Goal: Task Accomplishment & Management: Use online tool/utility

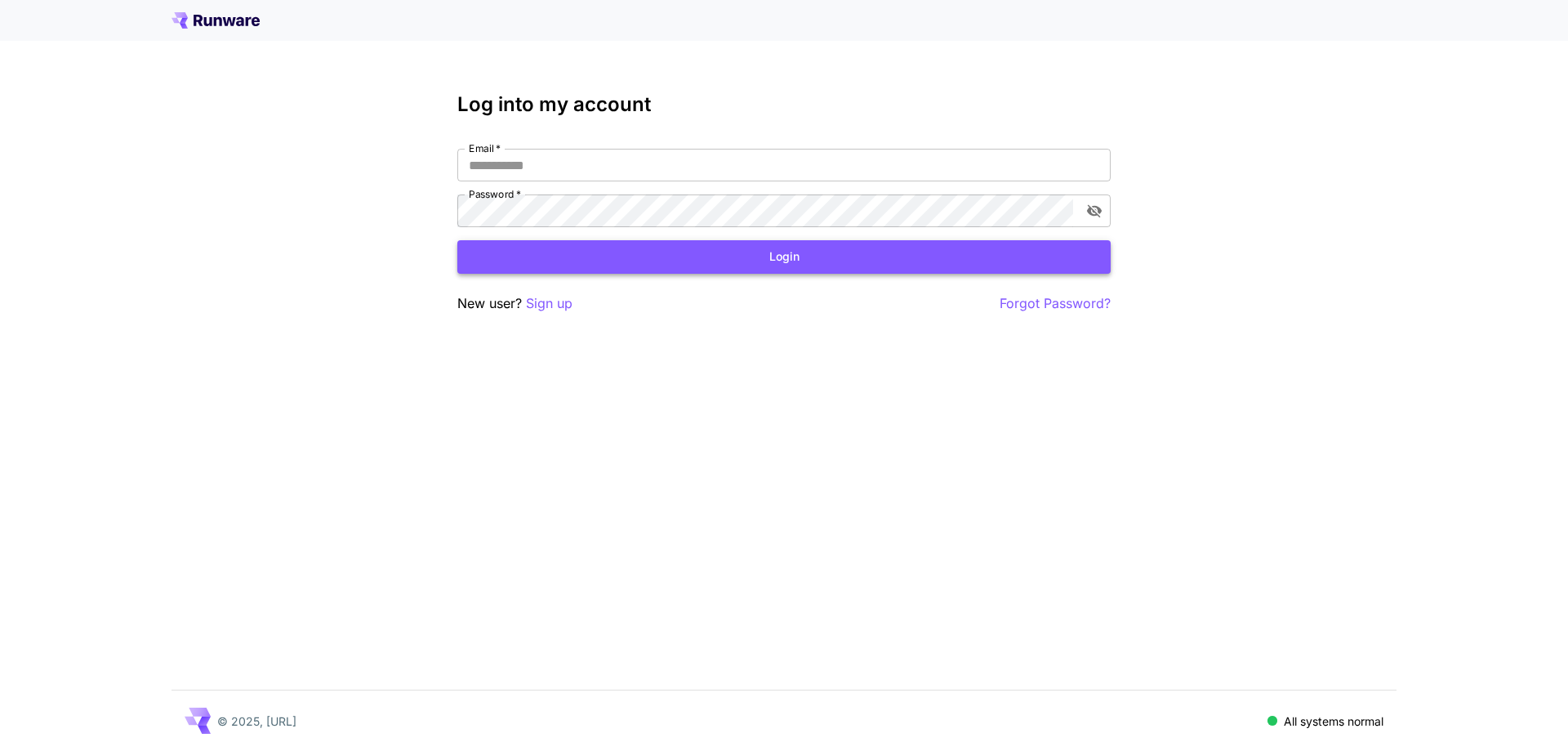
type input "**********"
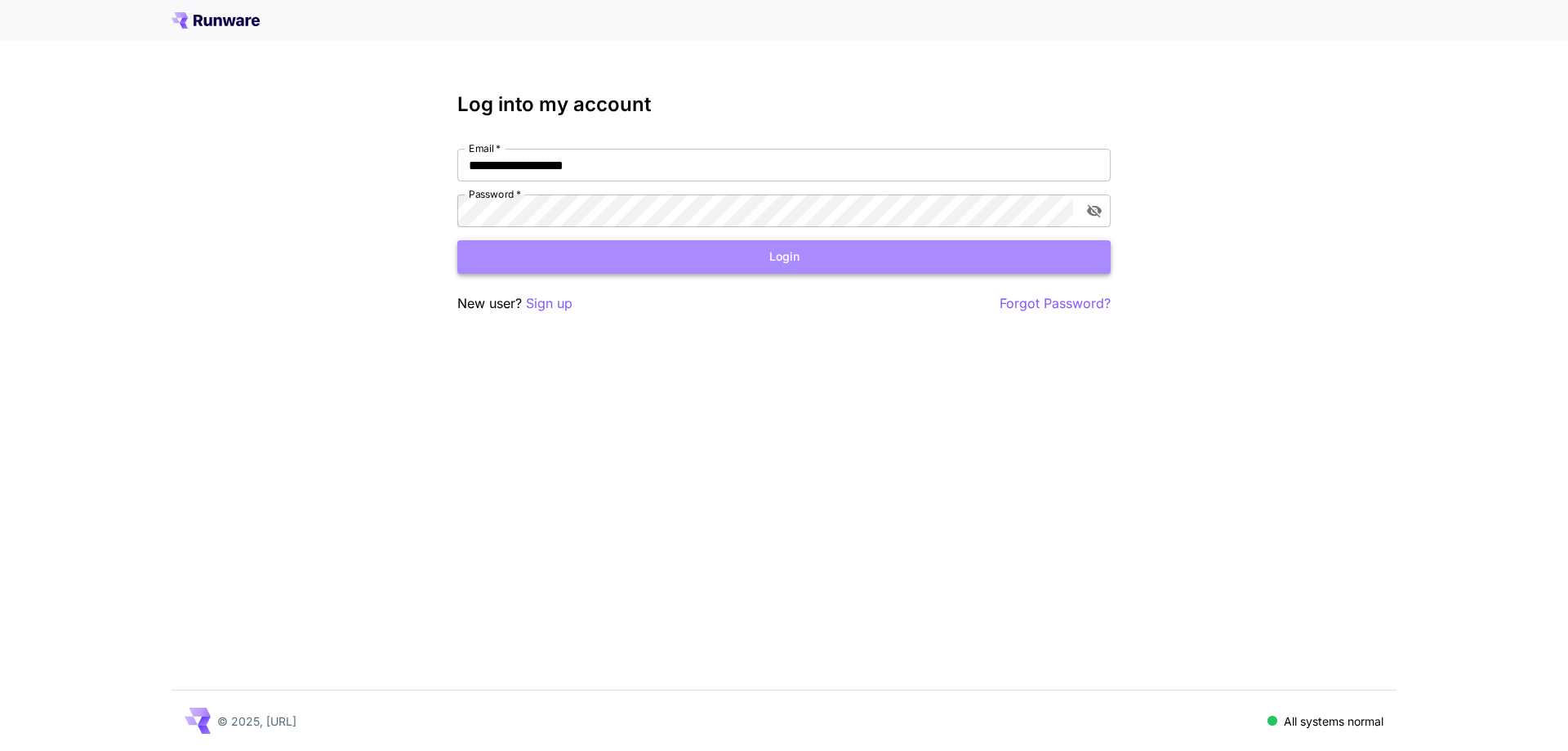
click at [797, 265] on button "Login" at bounding box center [784, 257] width 653 height 33
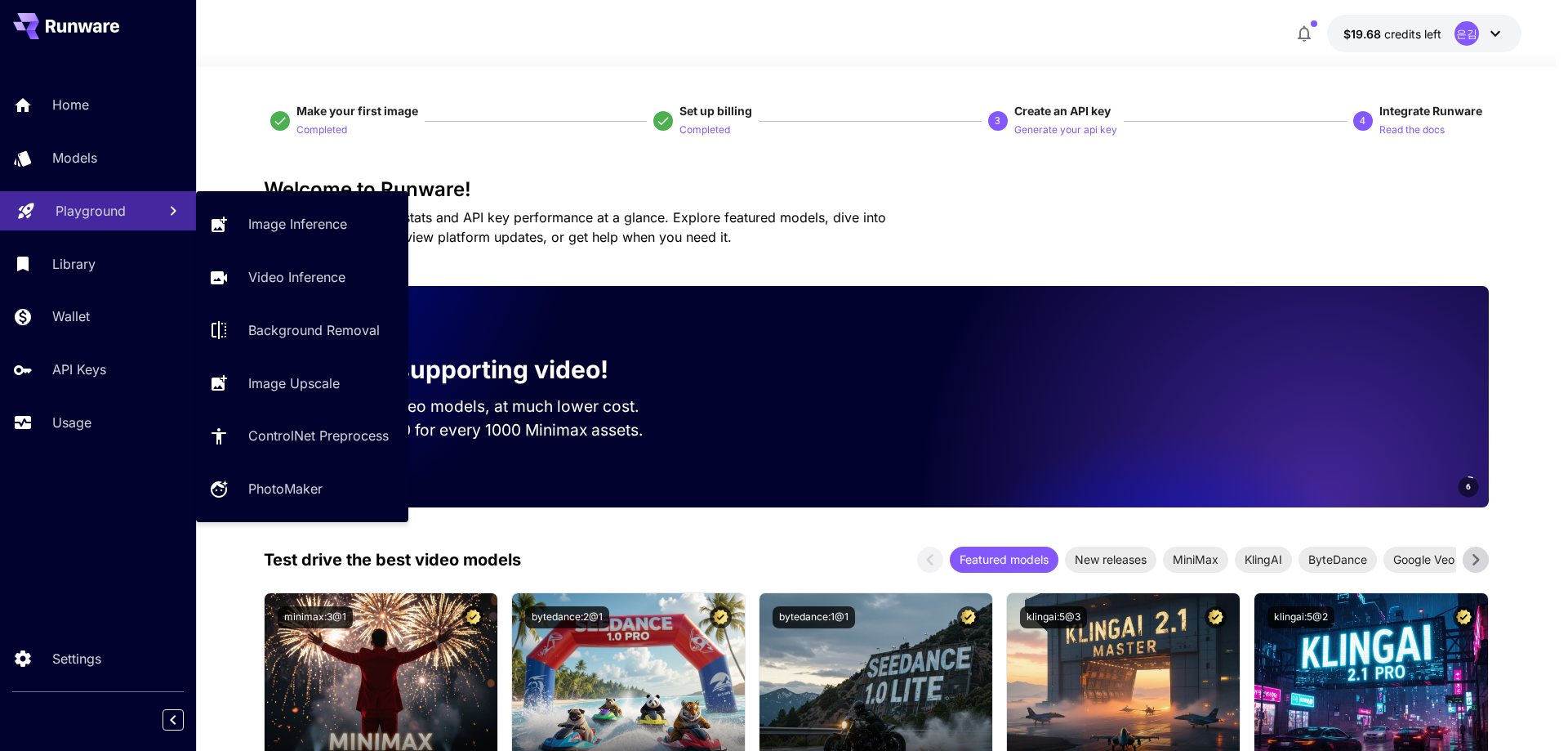
click at [79, 227] on link "Playground" at bounding box center [97, 211] width 196 height 40
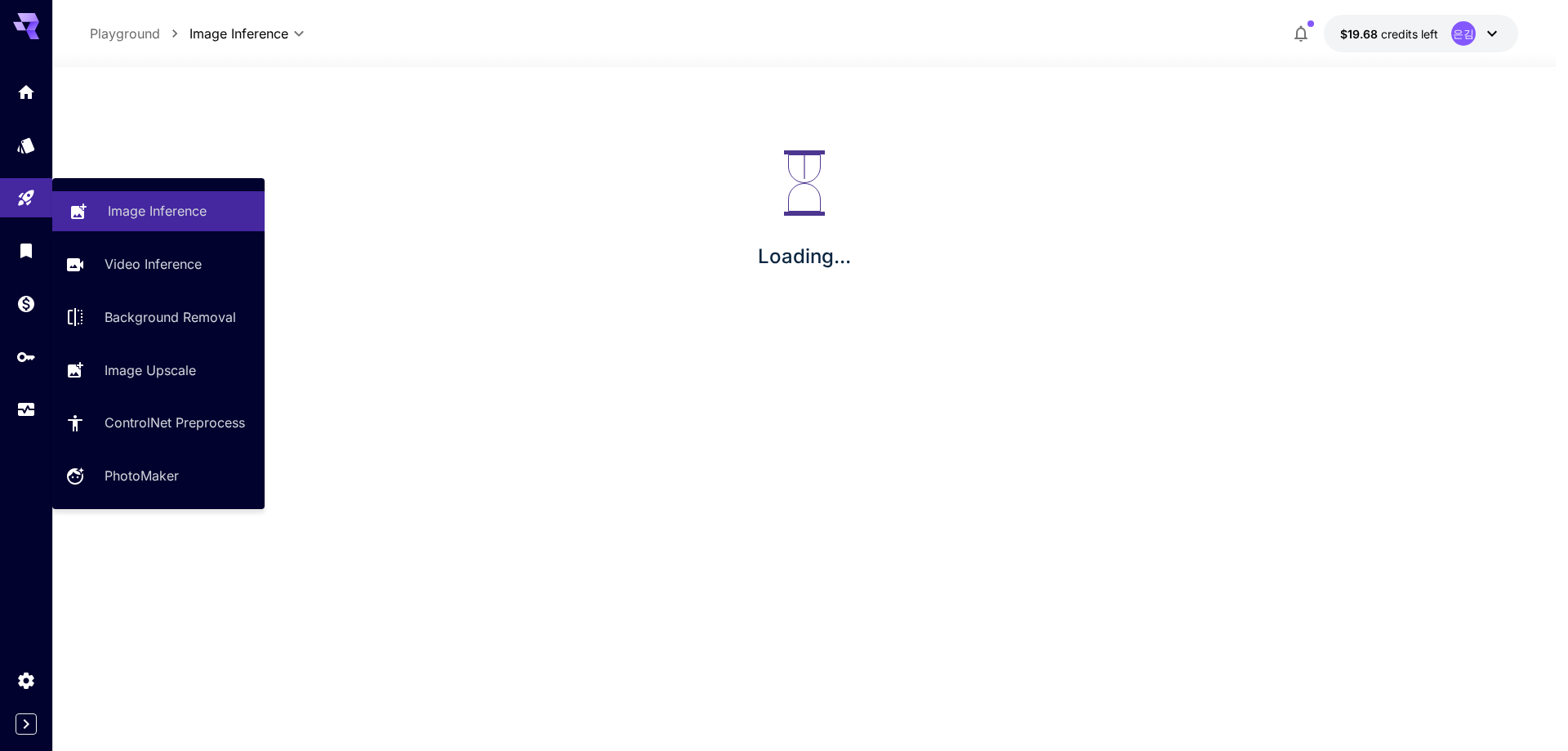
click at [178, 215] on p "Image Inference" at bounding box center [157, 211] width 99 height 20
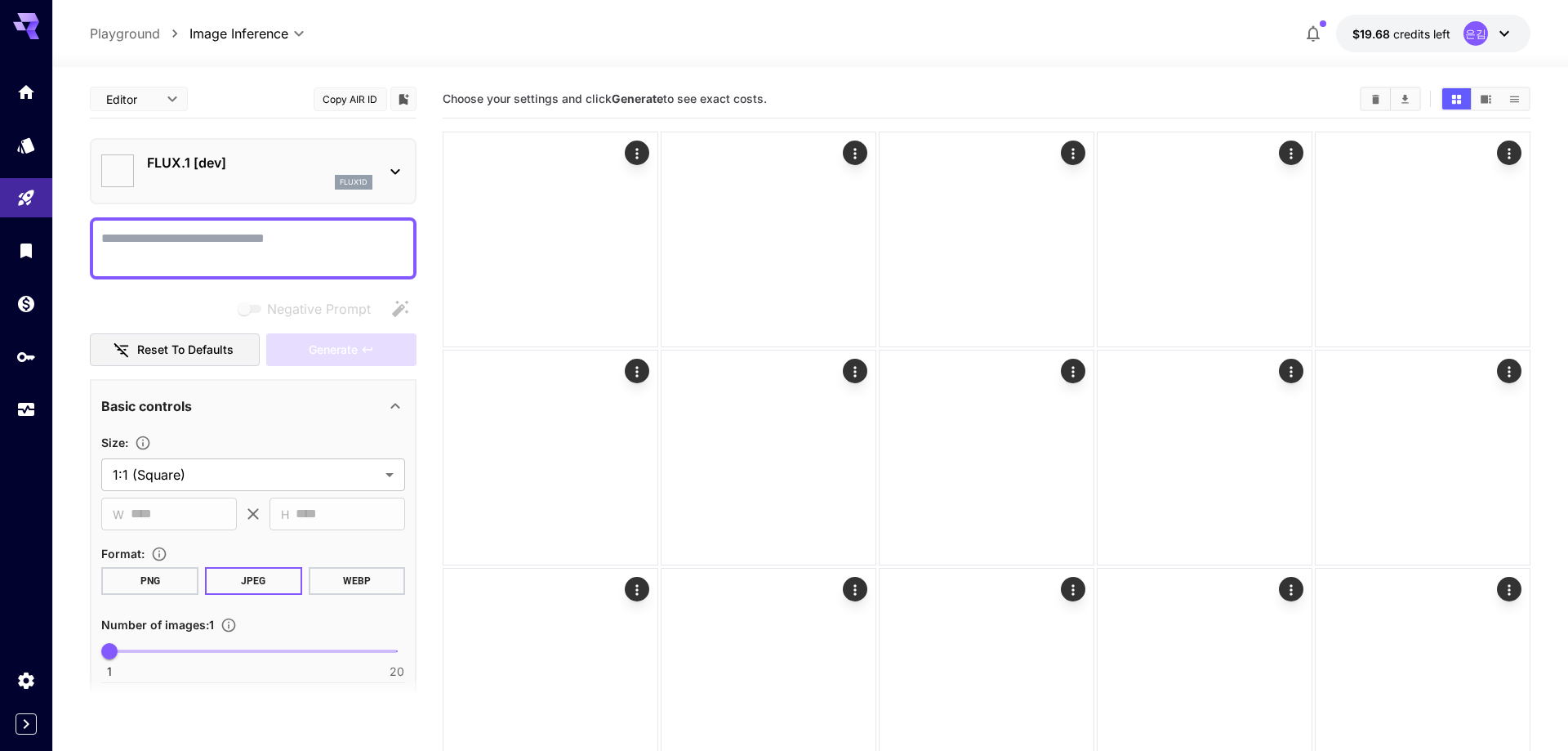
type input "**********"
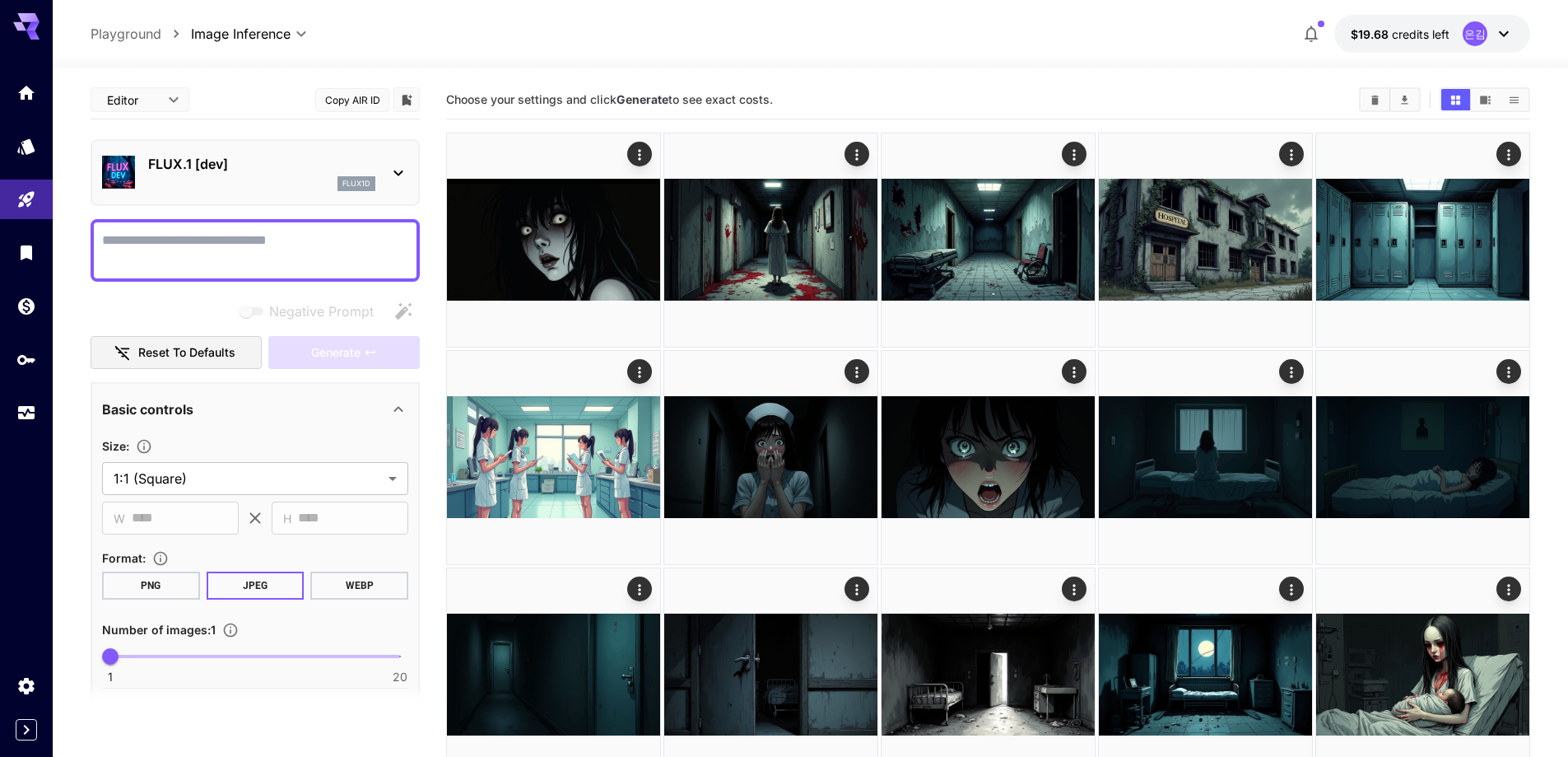
click at [239, 247] on textarea "Negative Prompt" at bounding box center [255, 251] width 306 height 40
paste textarea "**********"
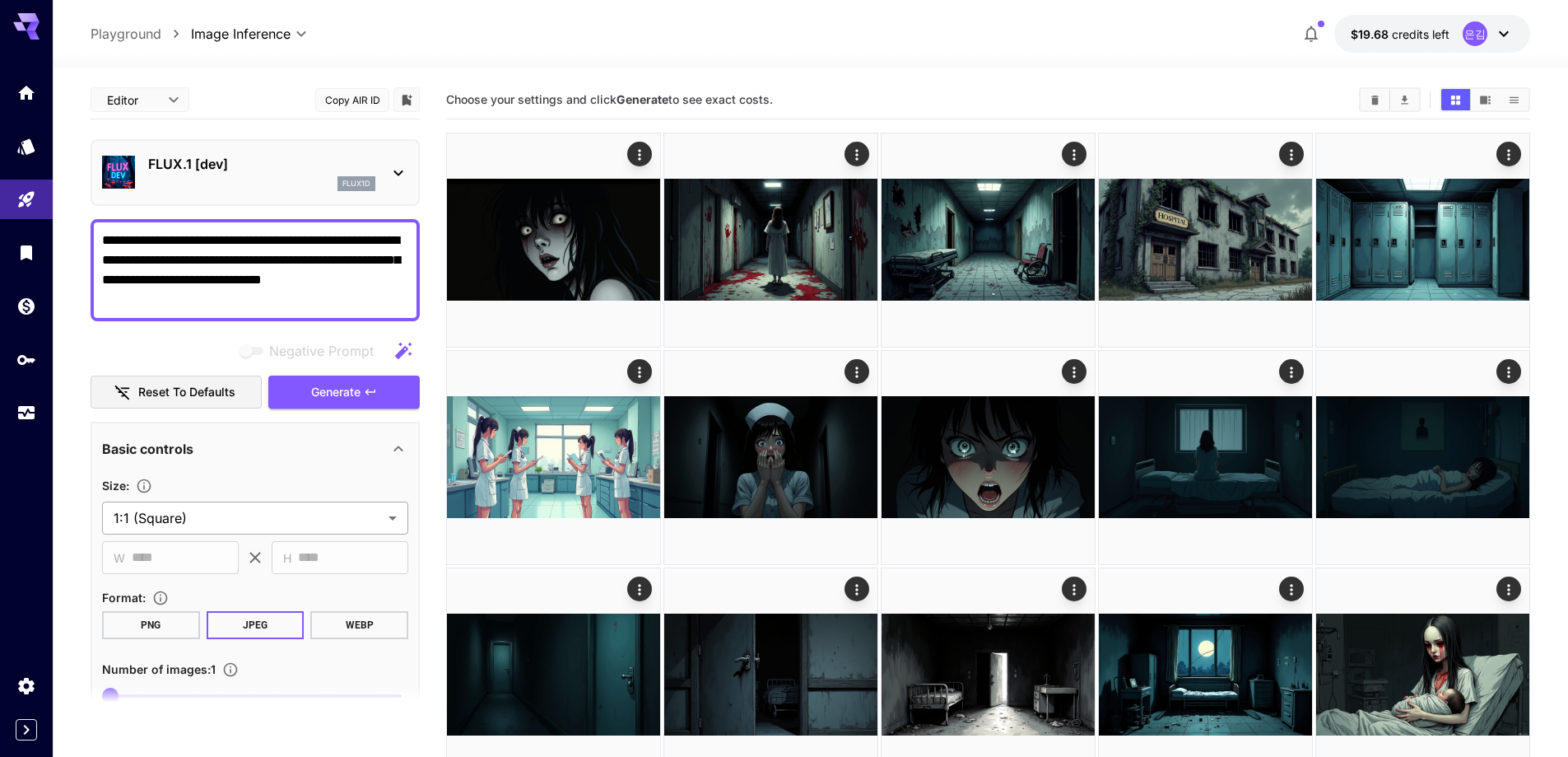
type textarea "**********"
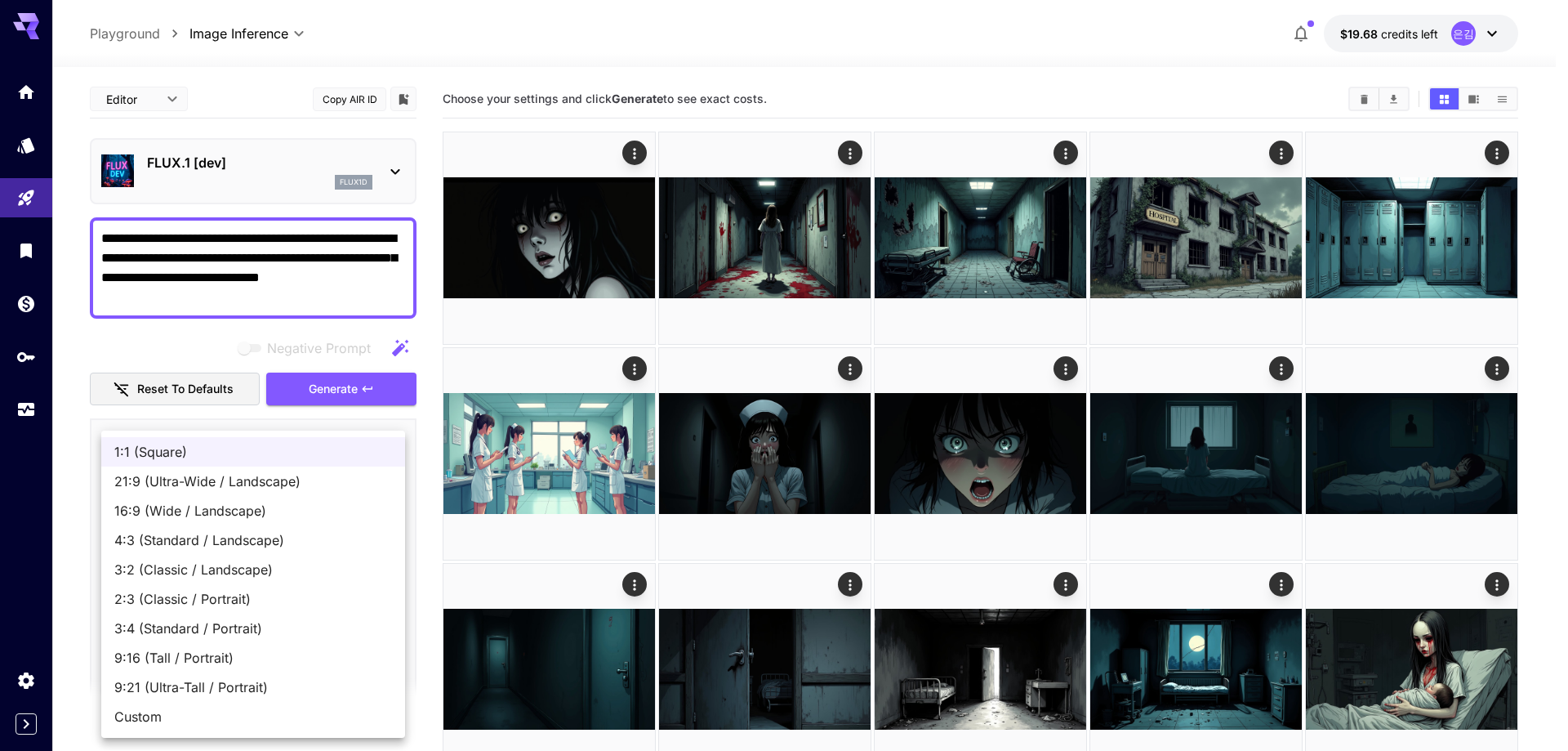
click at [204, 507] on span "16:9 (Wide / Landscape)" at bounding box center [253, 511] width 278 height 20
type input "**********"
type input "****"
type input "***"
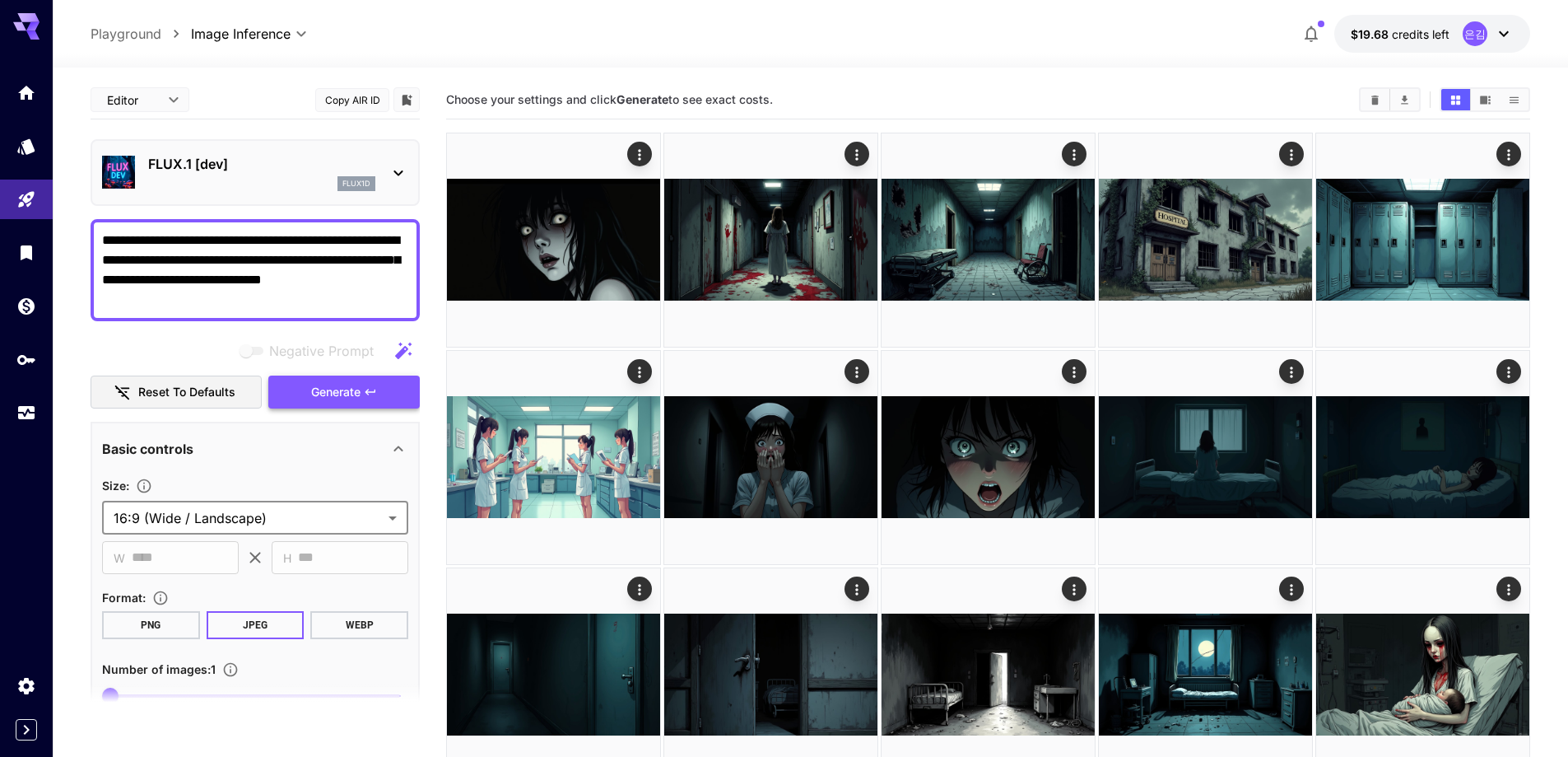
click at [347, 389] on span "Generate" at bounding box center [335, 392] width 50 height 21
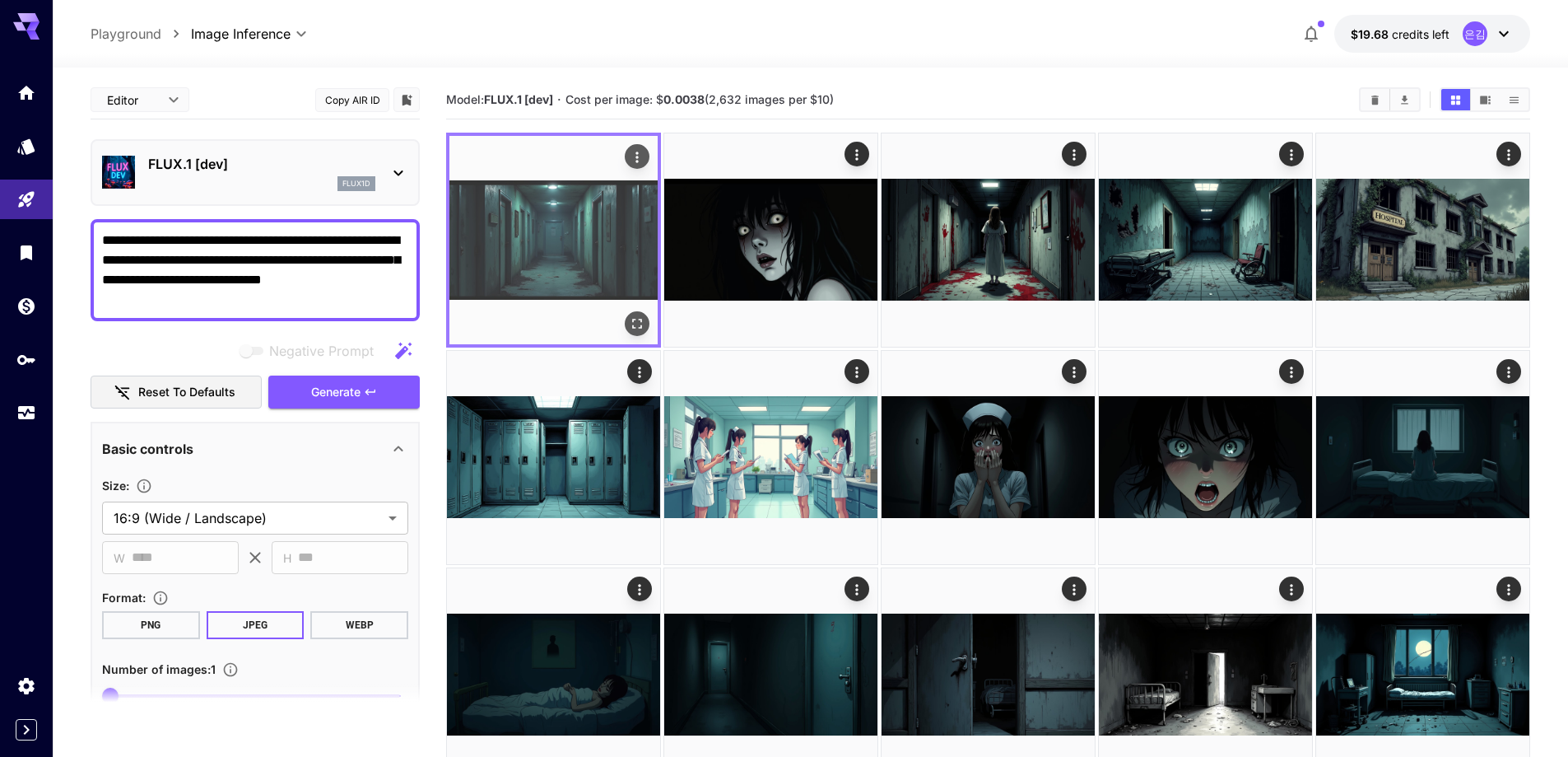
click at [566, 245] on img at bounding box center [553, 240] width 208 height 208
click at [638, 326] on icon "Open in fullscreen" at bounding box center [637, 324] width 16 height 16
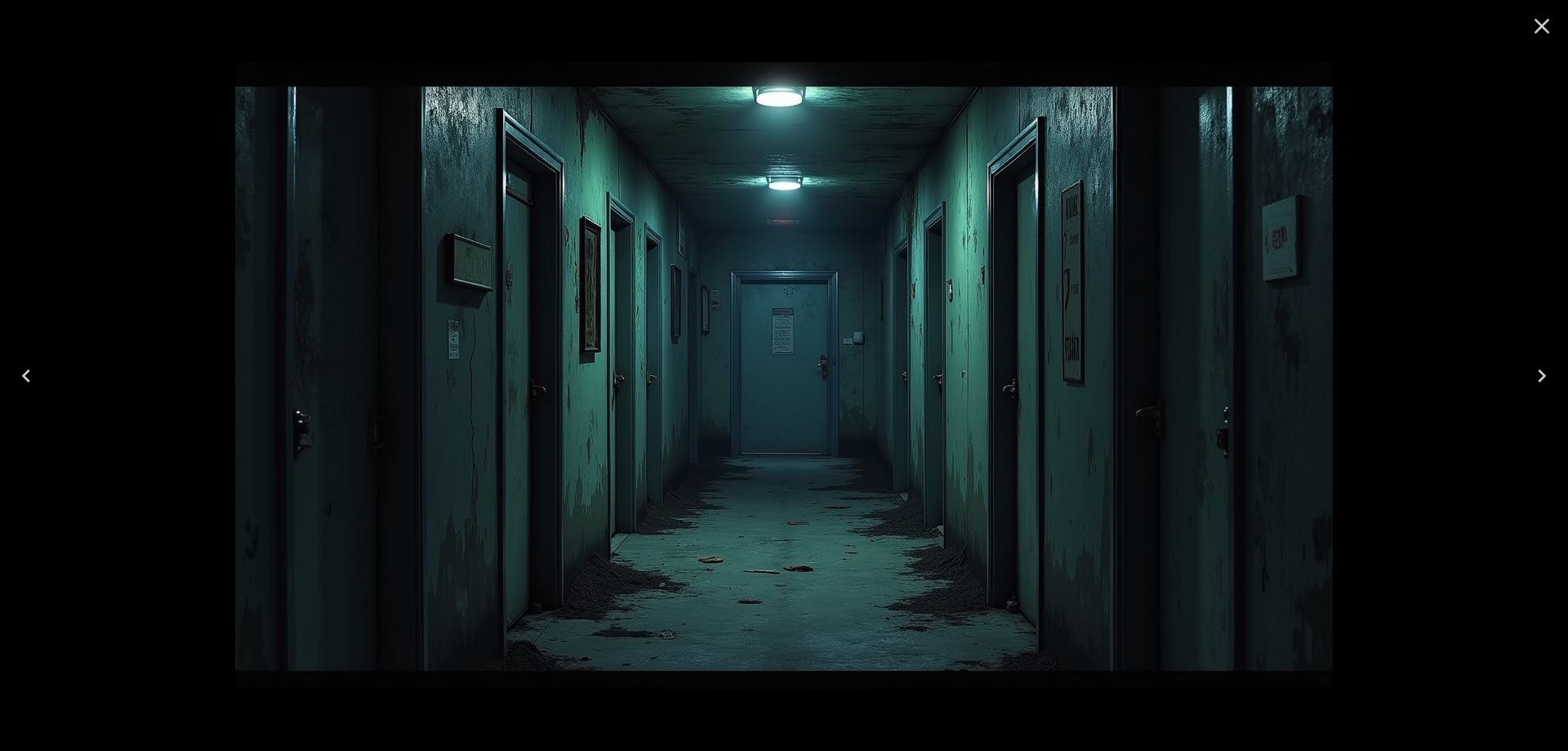
click at [1538, 37] on icon "Close" at bounding box center [1541, 26] width 26 height 26
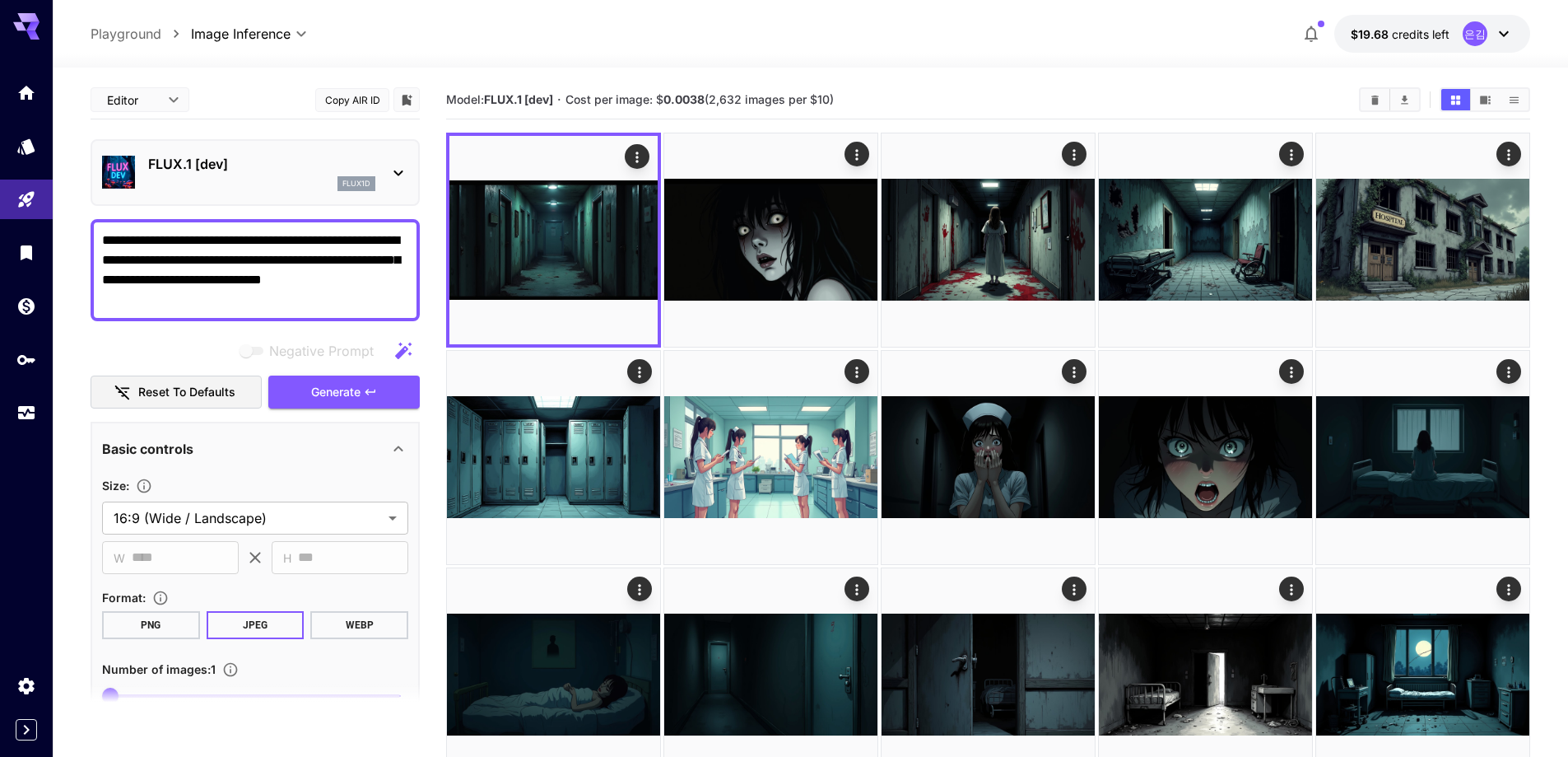
drag, startPoint x: 403, startPoint y: 289, endPoint x: 60, endPoint y: 241, distance: 346.3
paste textarea
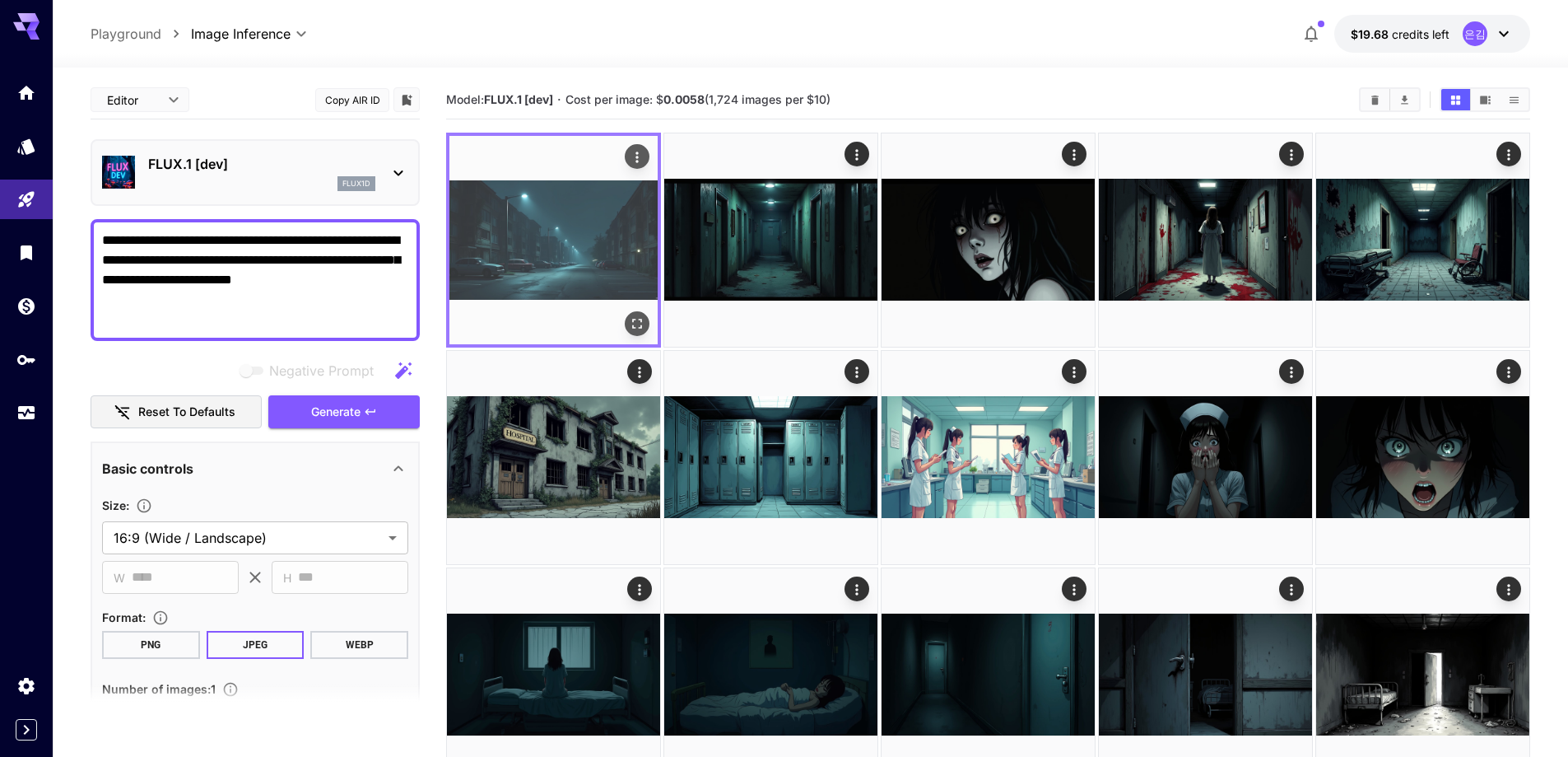
type textarea "**********"
click at [629, 320] on icon "Open in fullscreen" at bounding box center [637, 324] width 16 height 16
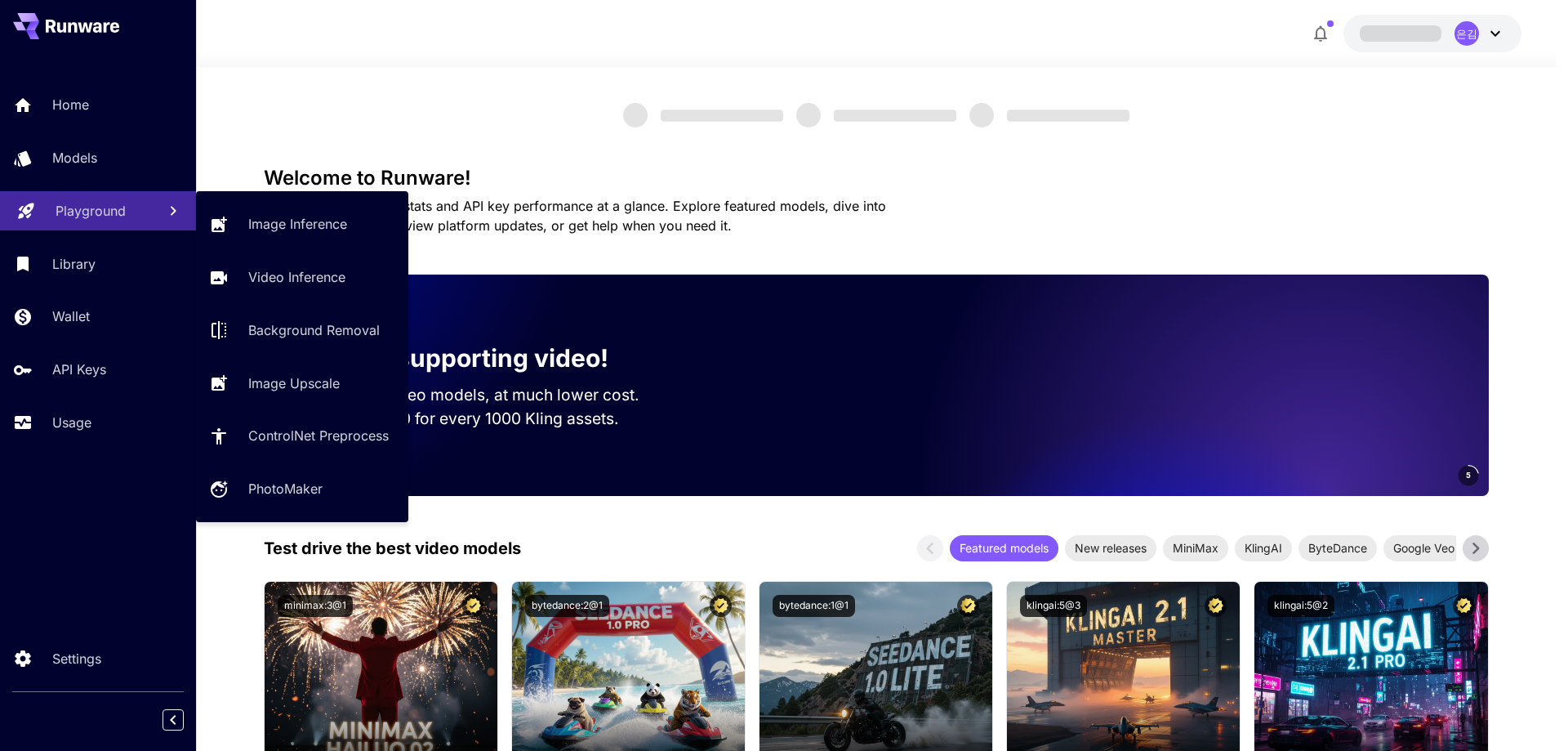
click at [89, 204] on p "Playground" at bounding box center [90, 211] width 71 height 20
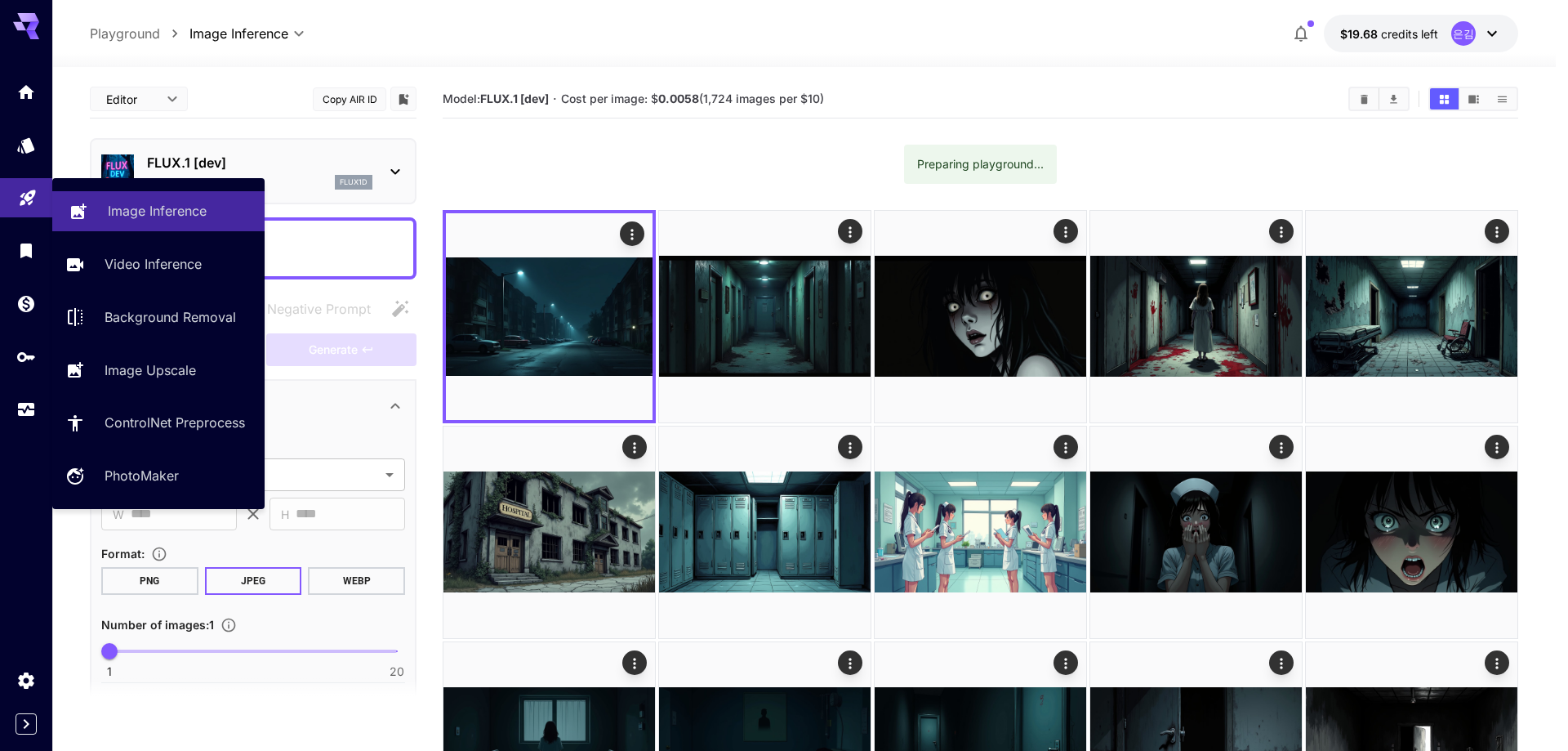
click at [156, 213] on p "Image Inference" at bounding box center [157, 211] width 99 height 20
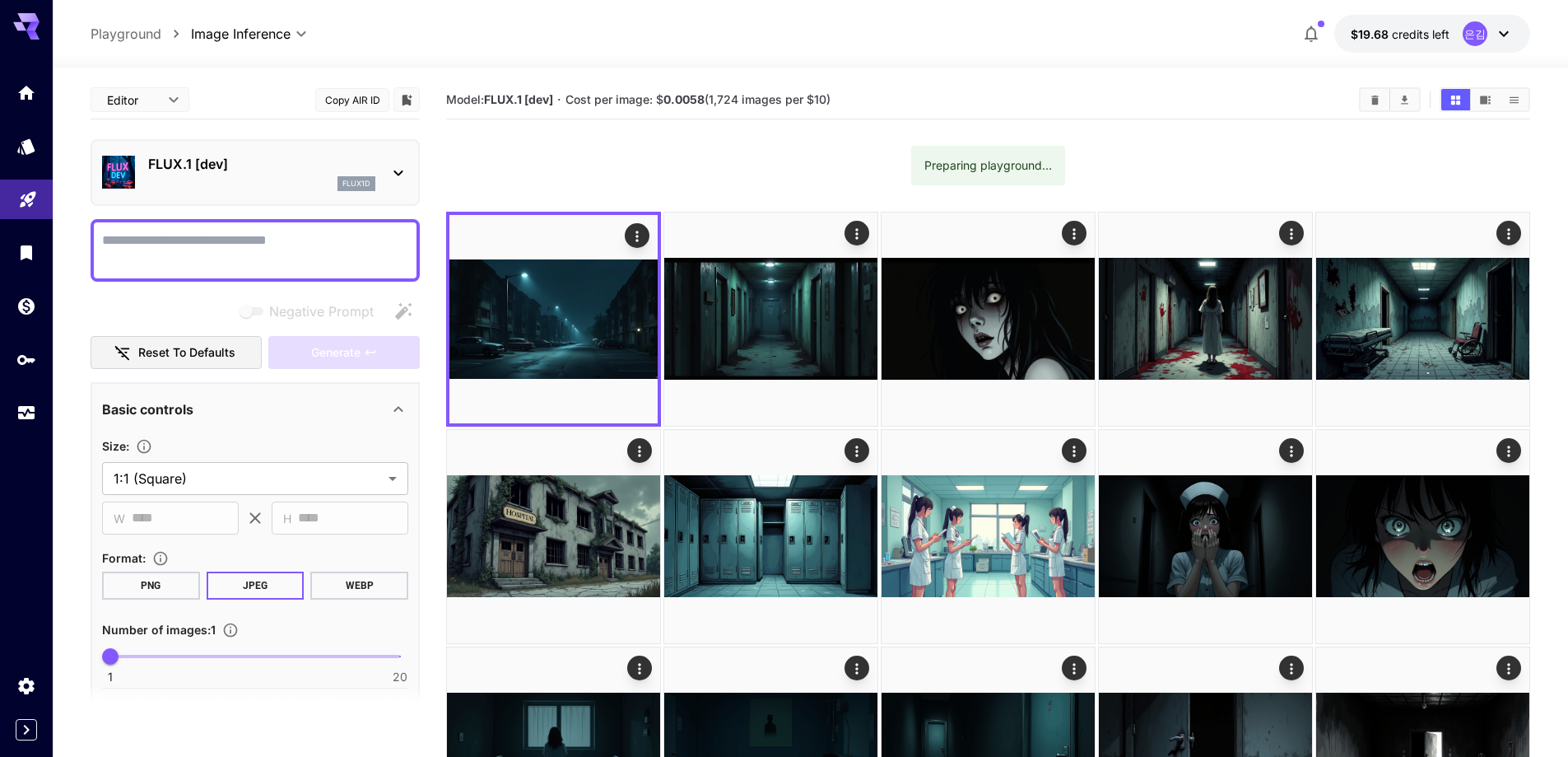
click at [298, 258] on textarea "Negative Prompt" at bounding box center [255, 251] width 306 height 40
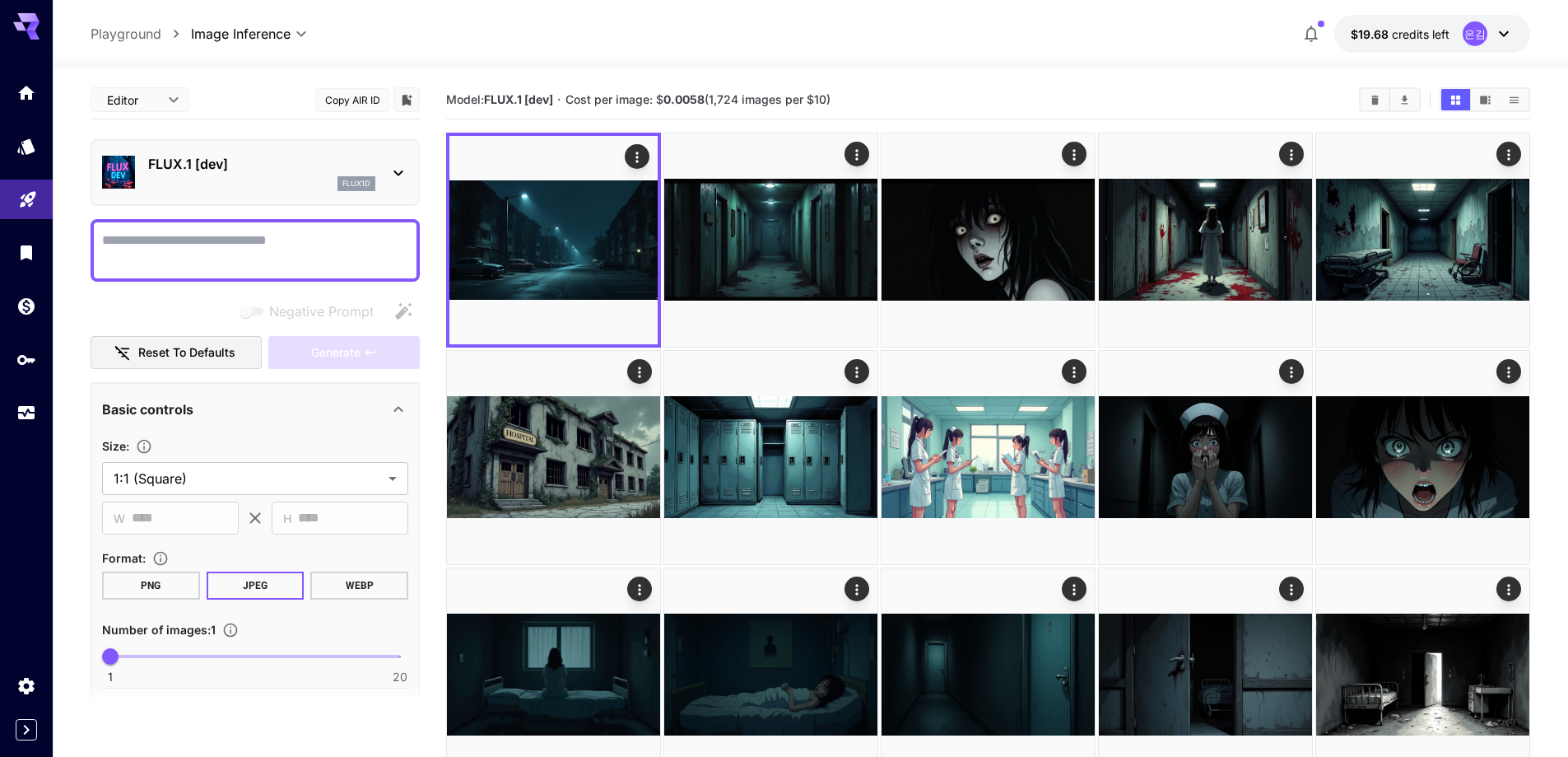
click at [290, 263] on textarea "Negative Prompt" at bounding box center [255, 251] width 306 height 40
paste textarea "**********"
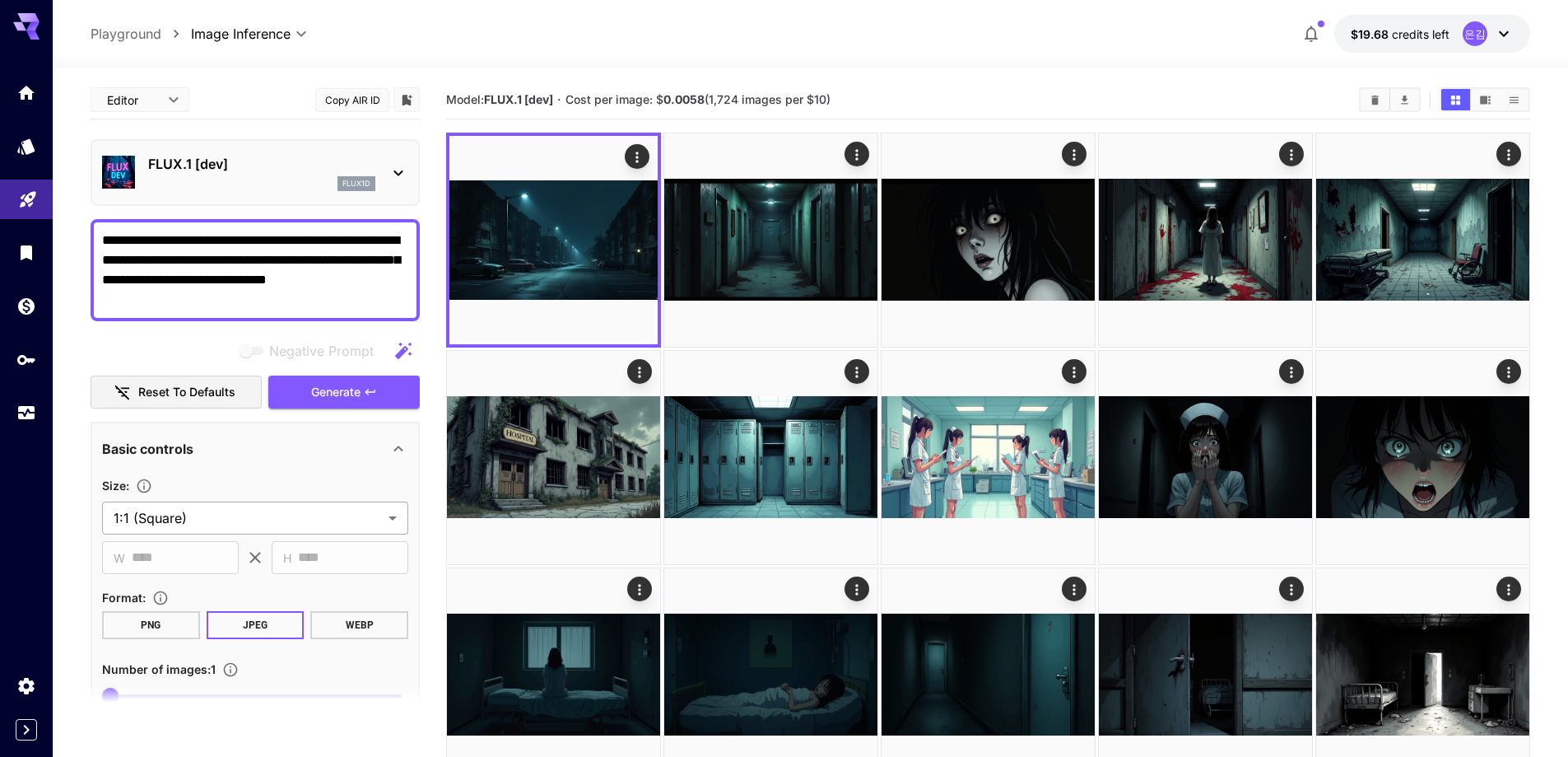
type textarea "**********"
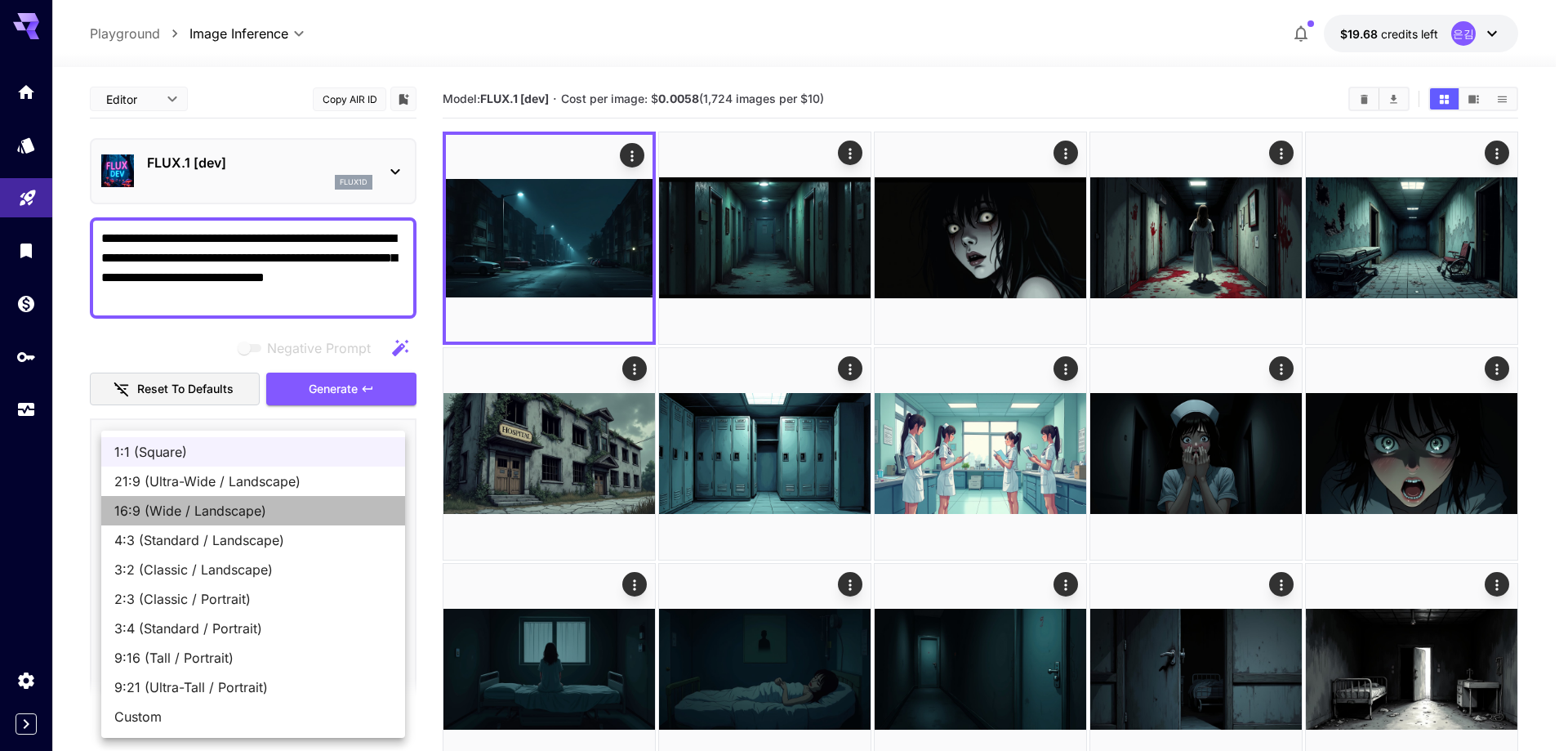
click at [223, 504] on span "16:9 (Wide / Landscape)" at bounding box center [253, 511] width 278 height 20
type input "**********"
type input "****"
type input "***"
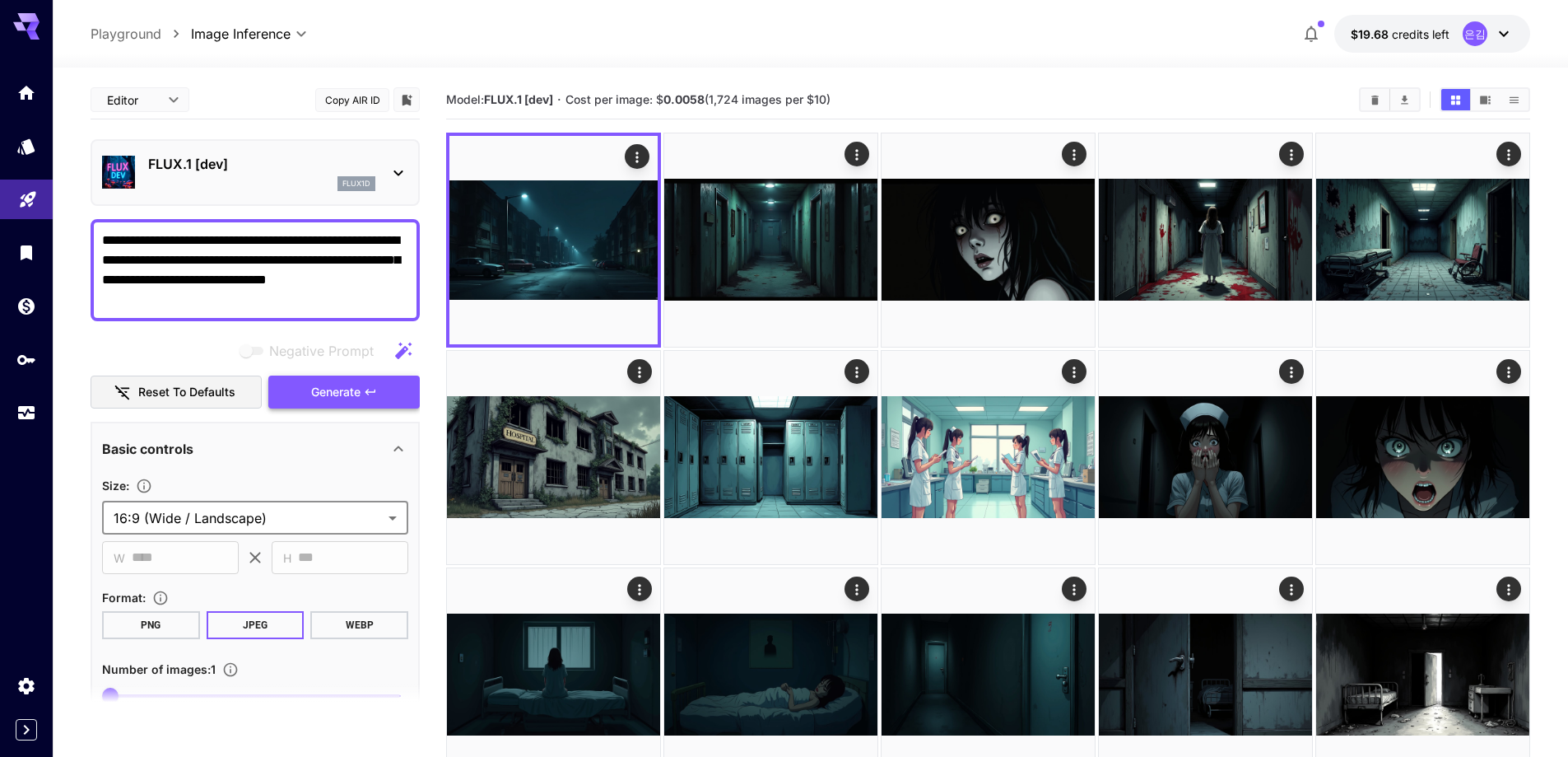
click at [335, 380] on button "Generate" at bounding box center [344, 392] width 151 height 33
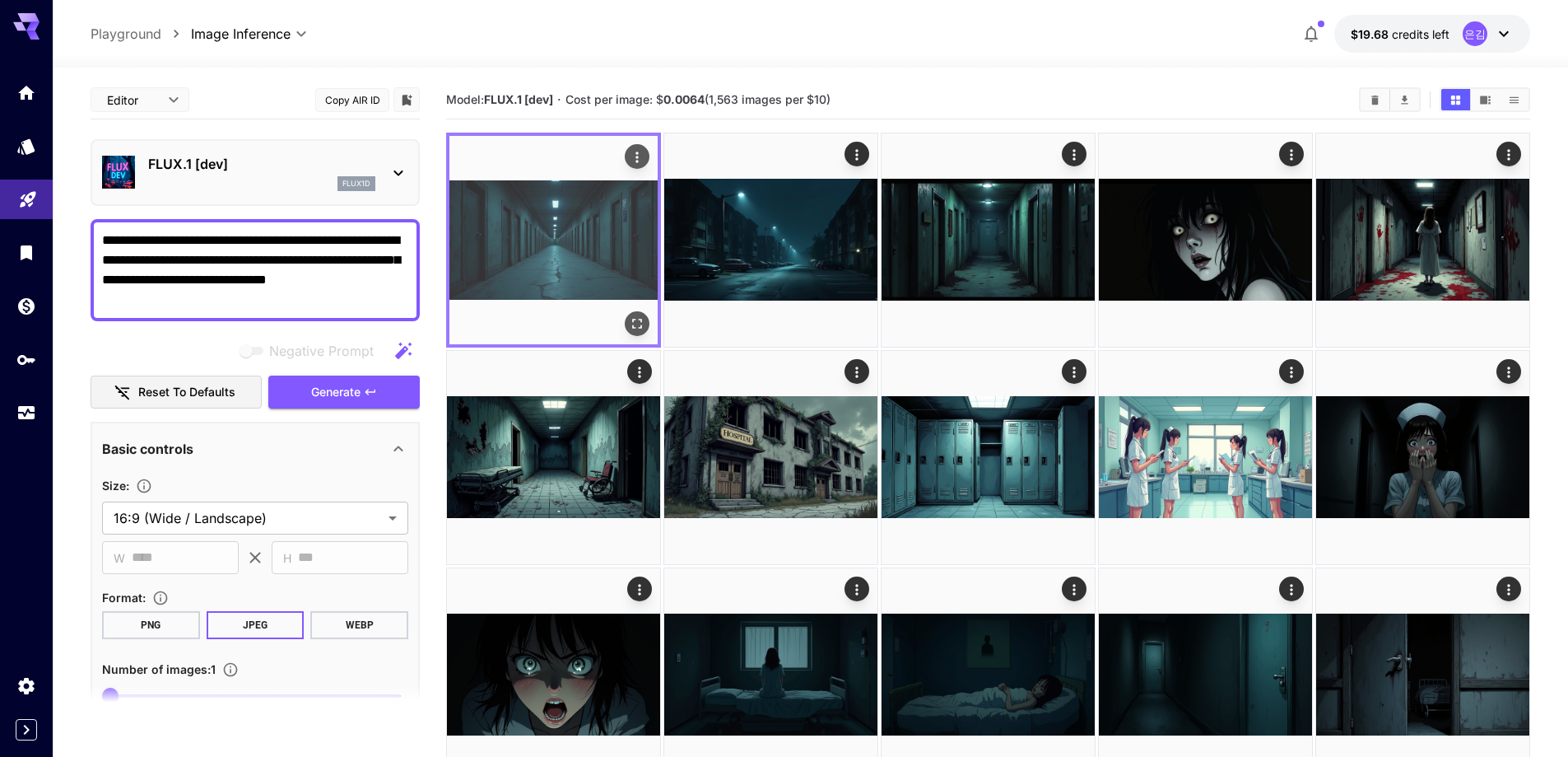
click at [640, 325] on icon "Open in fullscreen" at bounding box center [637, 324] width 10 height 10
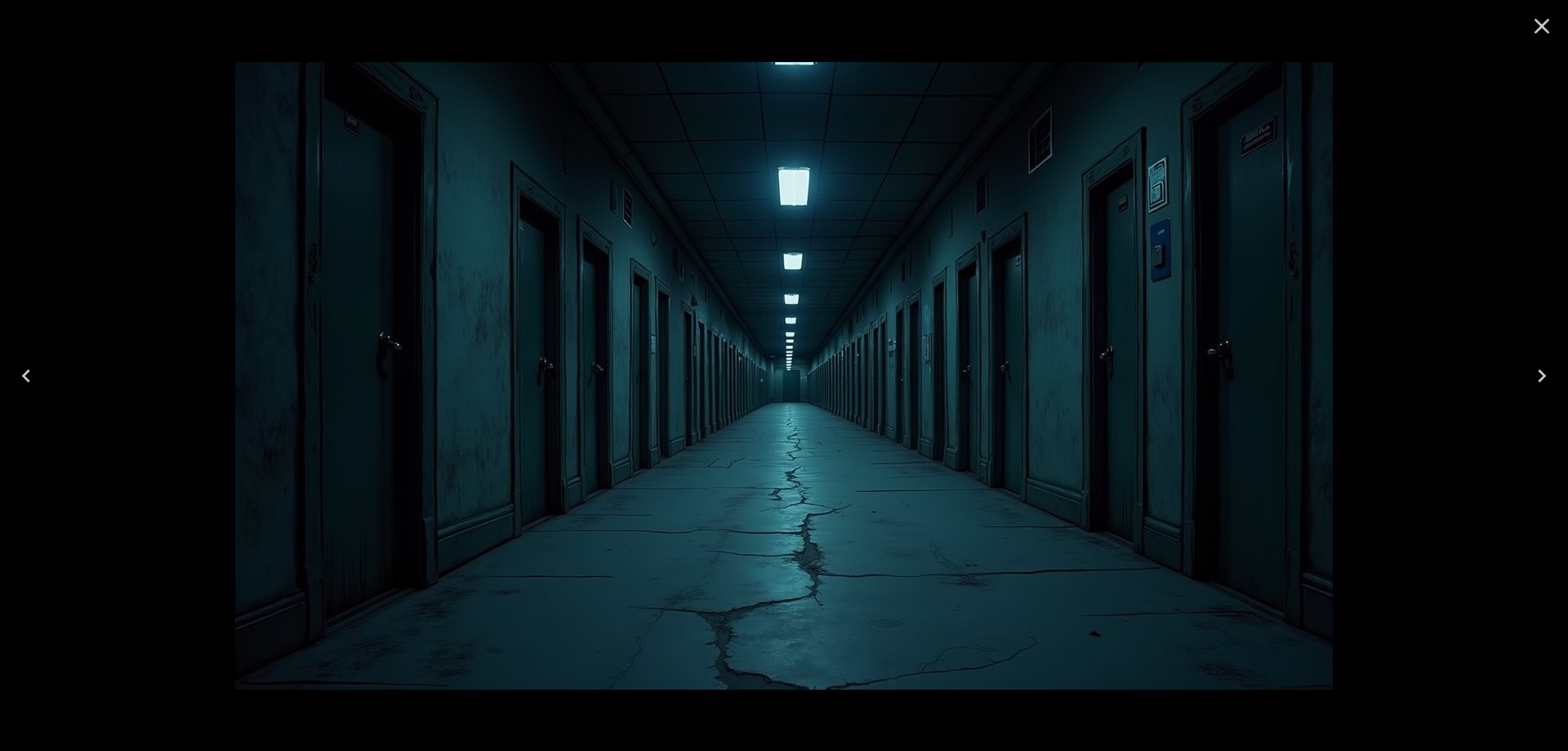
click at [1538, 30] on icon "Close" at bounding box center [1542, 26] width 15 height 15
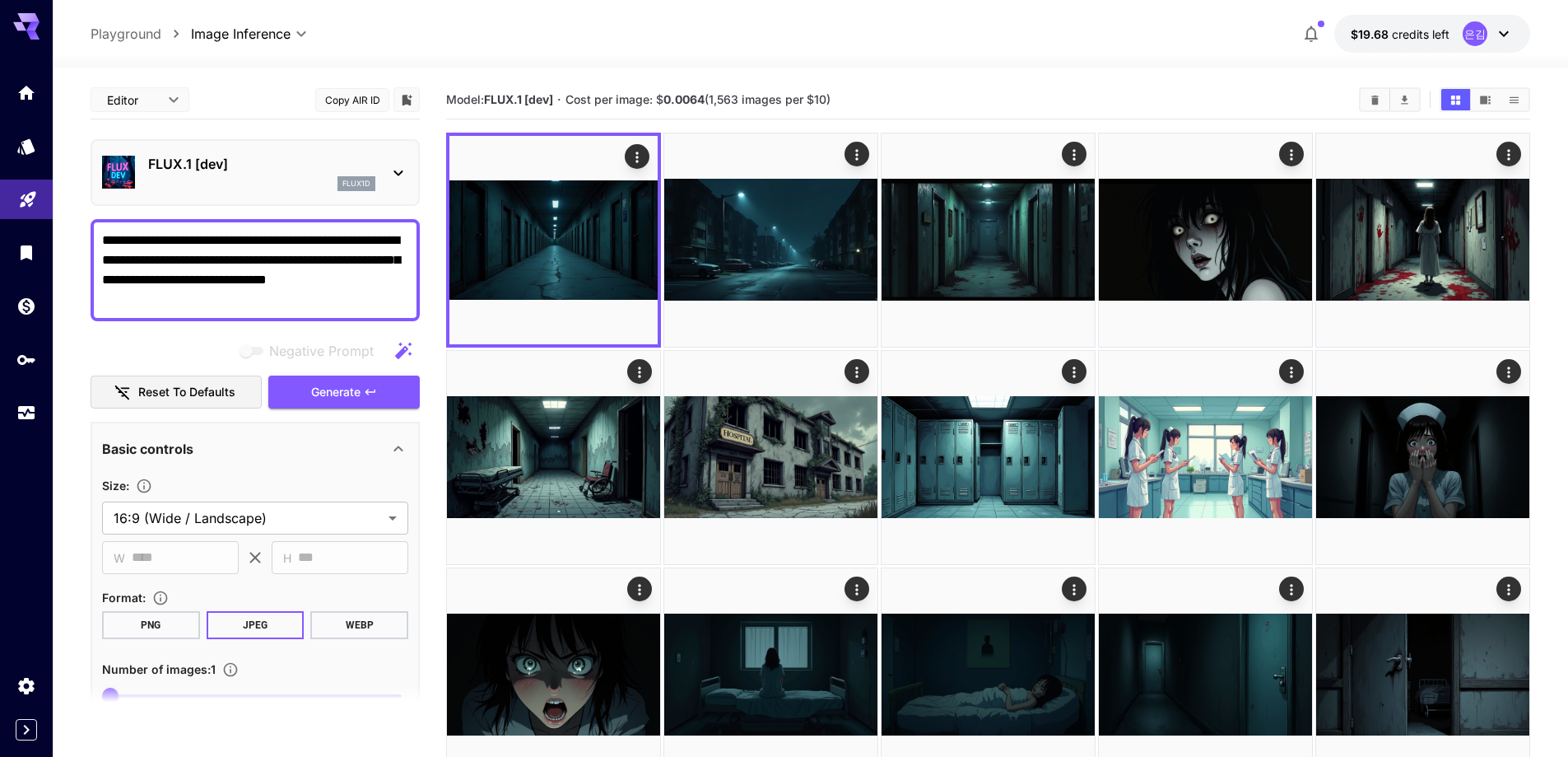
drag, startPoint x: 396, startPoint y: 291, endPoint x: 67, endPoint y: 221, distance: 336.4
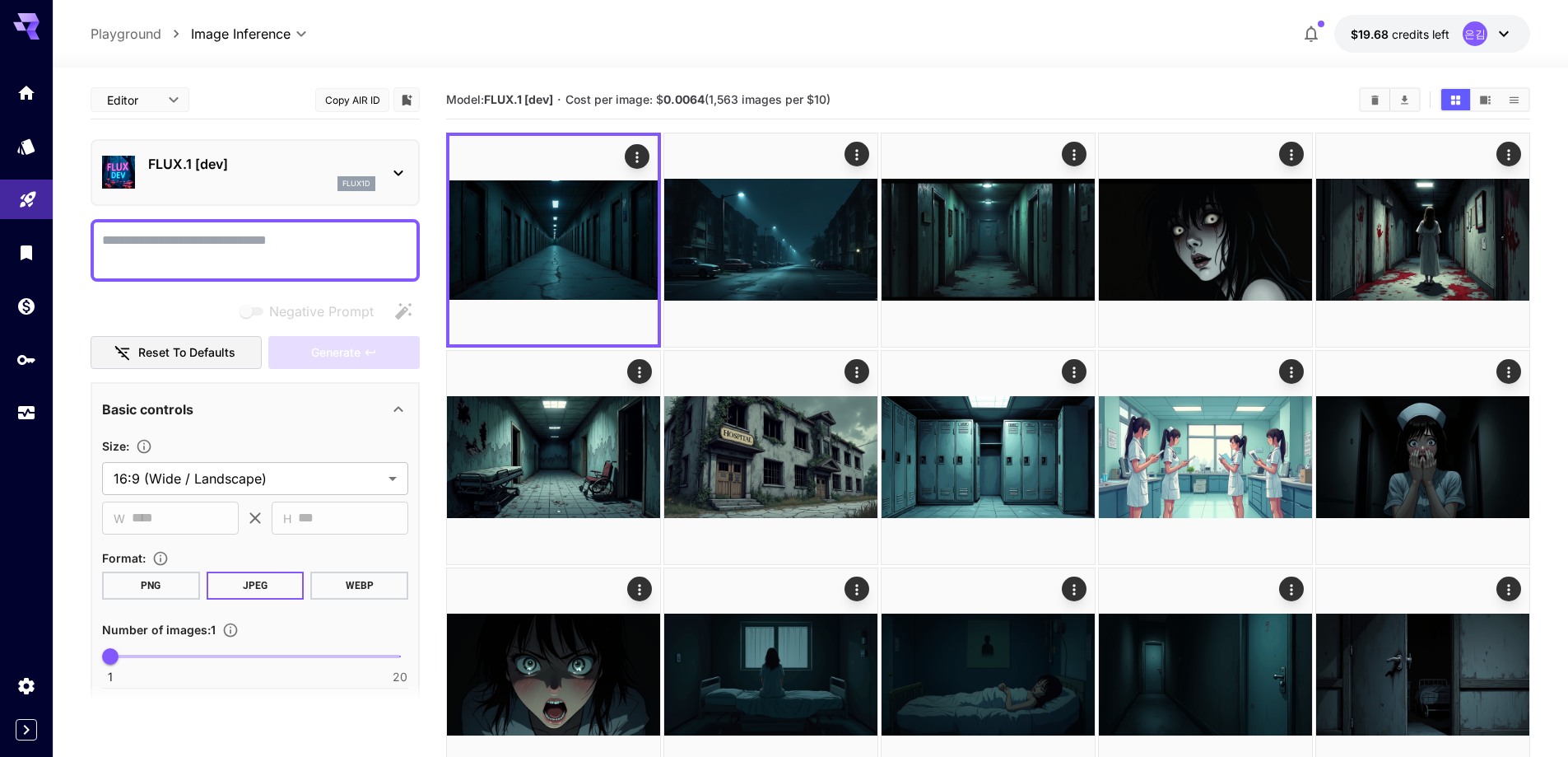
click at [341, 239] on textarea "Negative Prompt" at bounding box center [255, 251] width 306 height 40
paste textarea "**********"
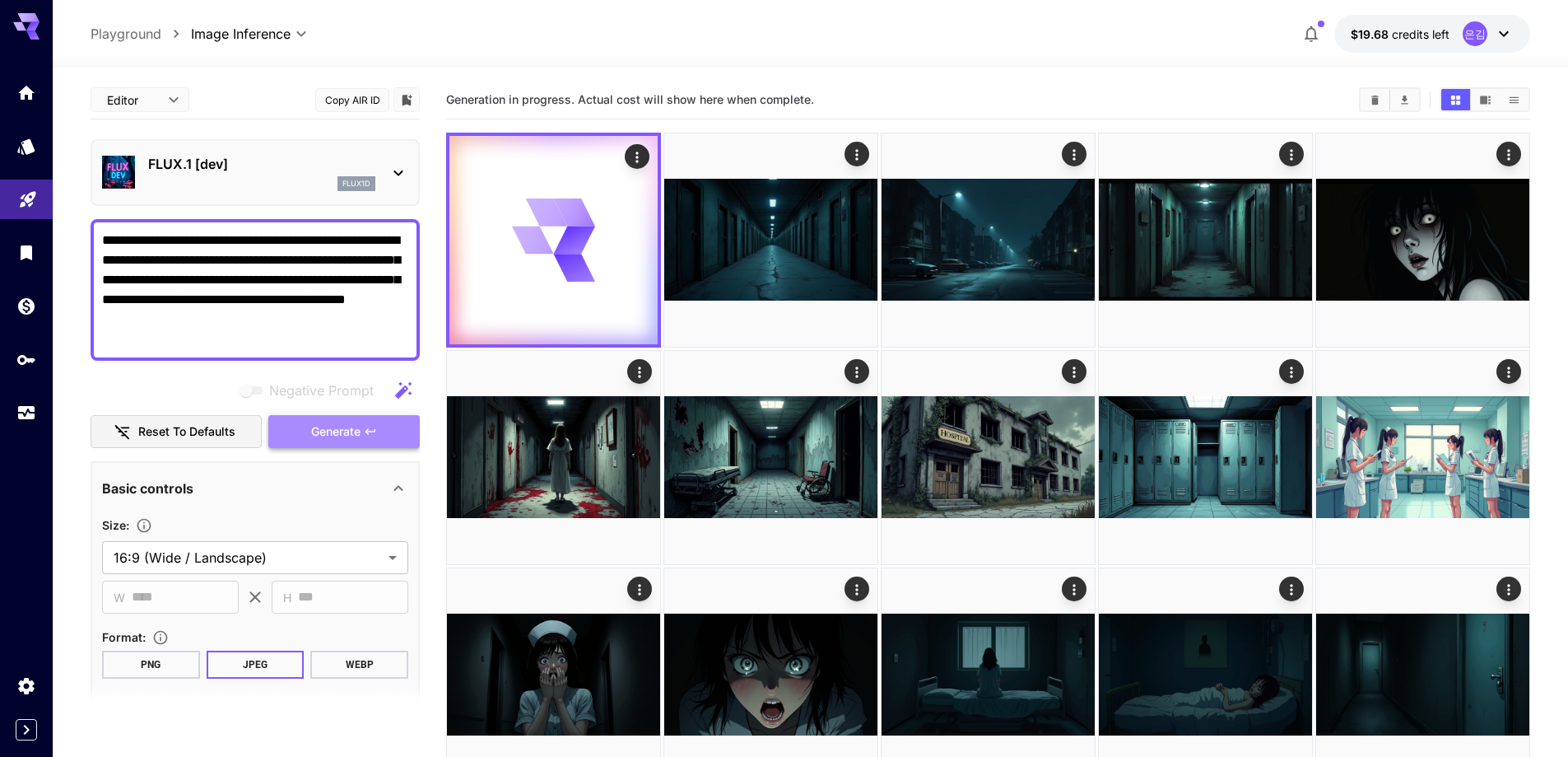
click at [351, 428] on span "Generate" at bounding box center [335, 432] width 50 height 21
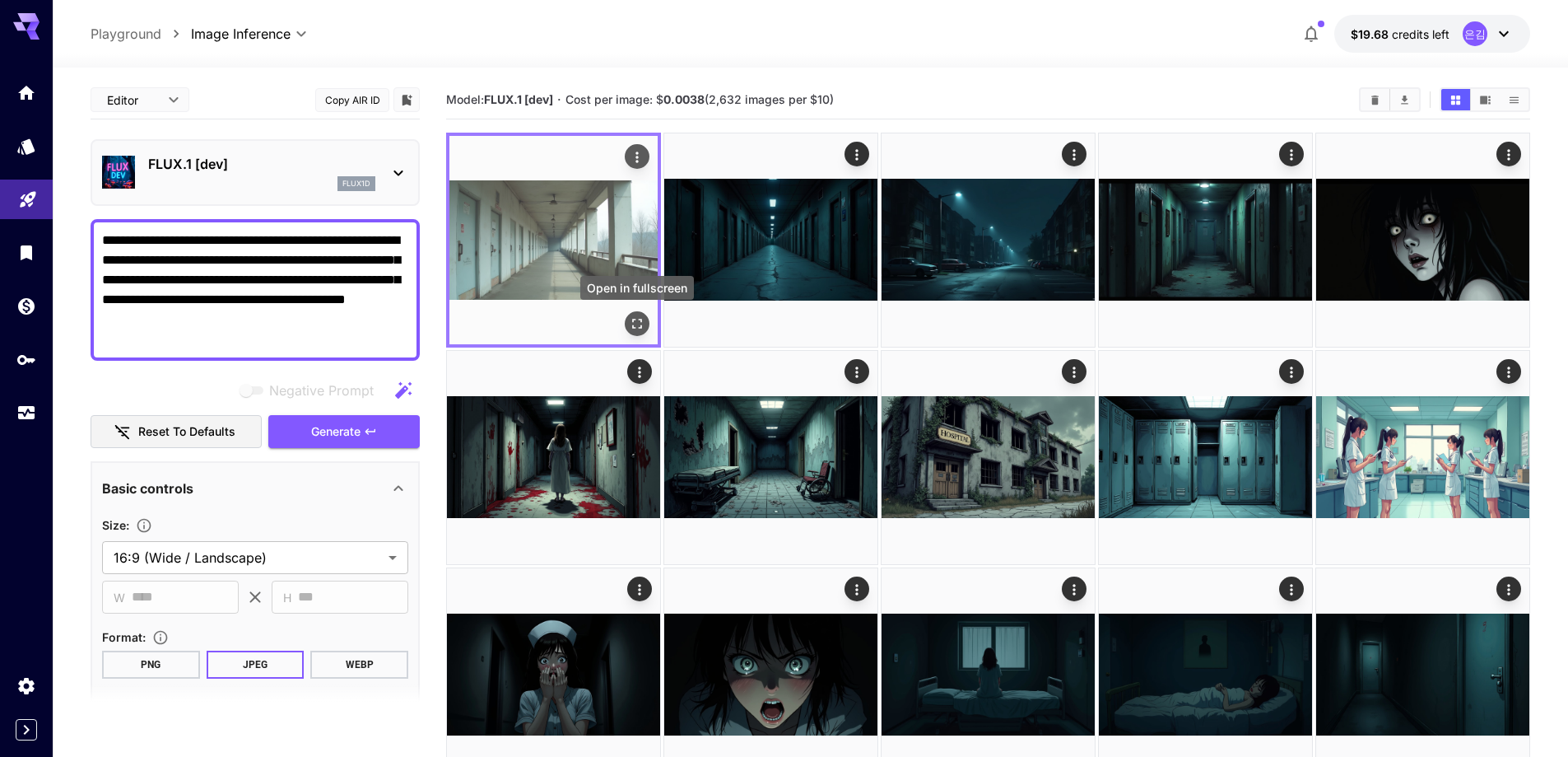
click at [636, 318] on icon "Open in fullscreen" at bounding box center [637, 324] width 16 height 16
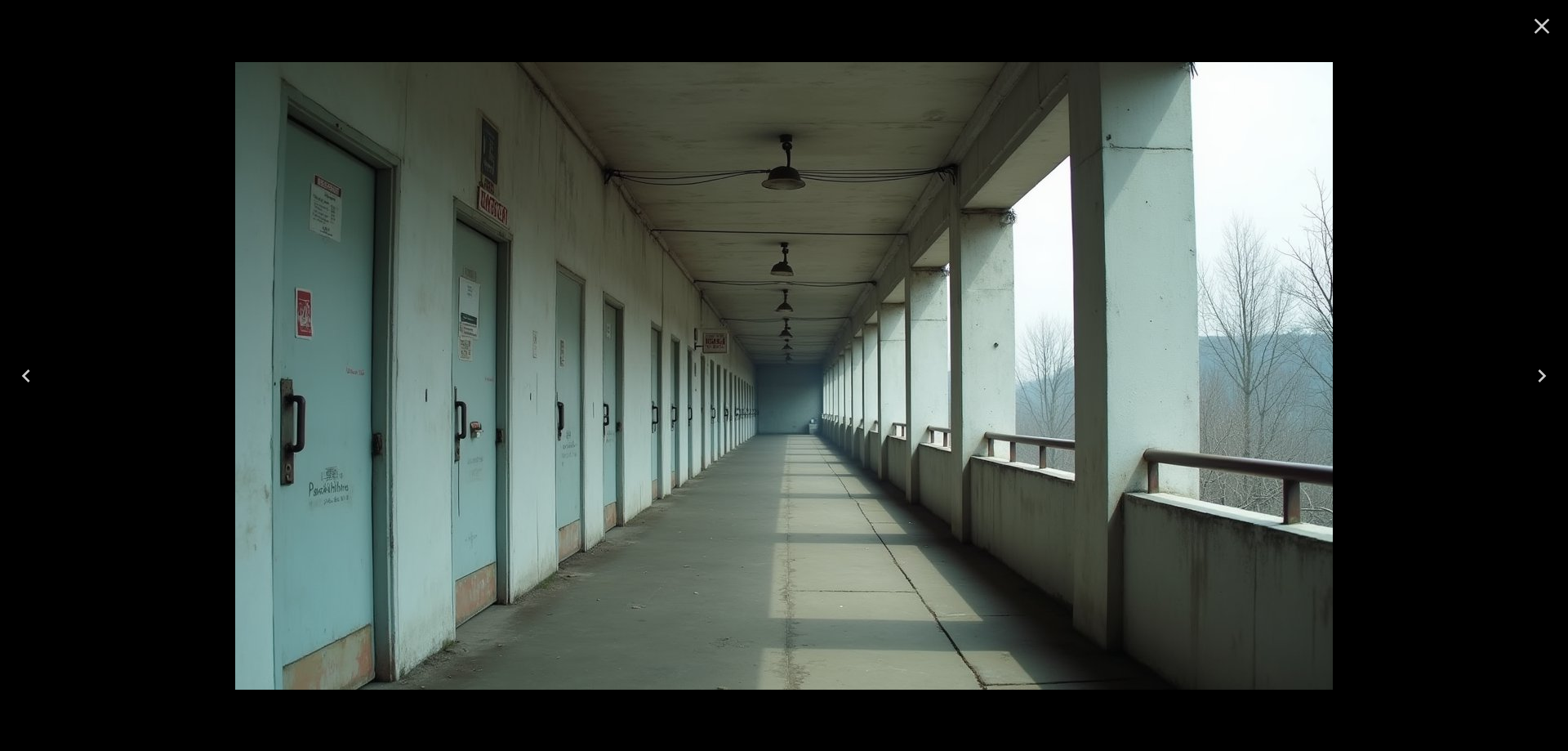
click at [1547, 33] on icon "Close" at bounding box center [1542, 26] width 15 height 15
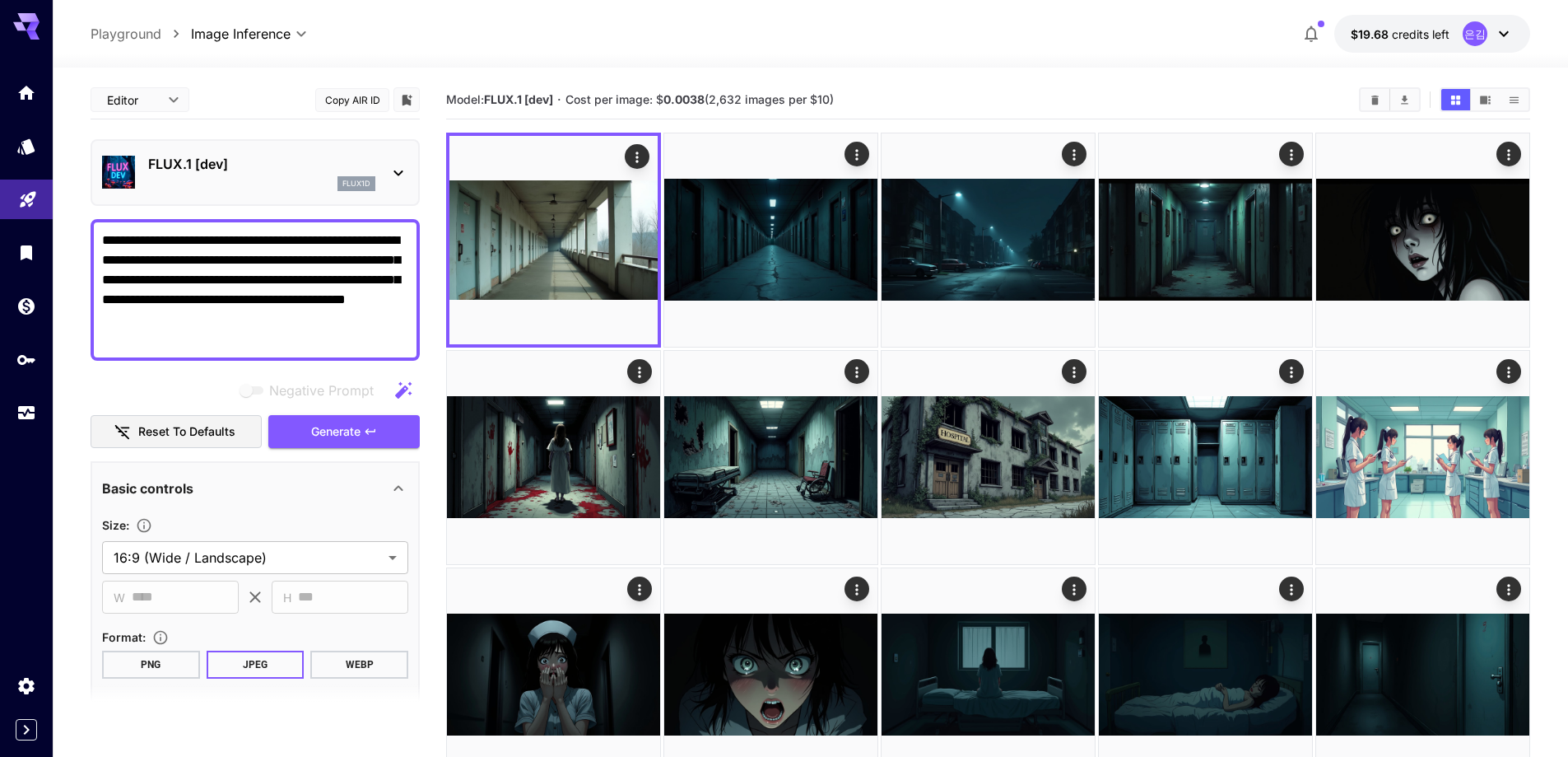
drag, startPoint x: 276, startPoint y: 323, endPoint x: 72, endPoint y: 241, distance: 219.9
paste textarea
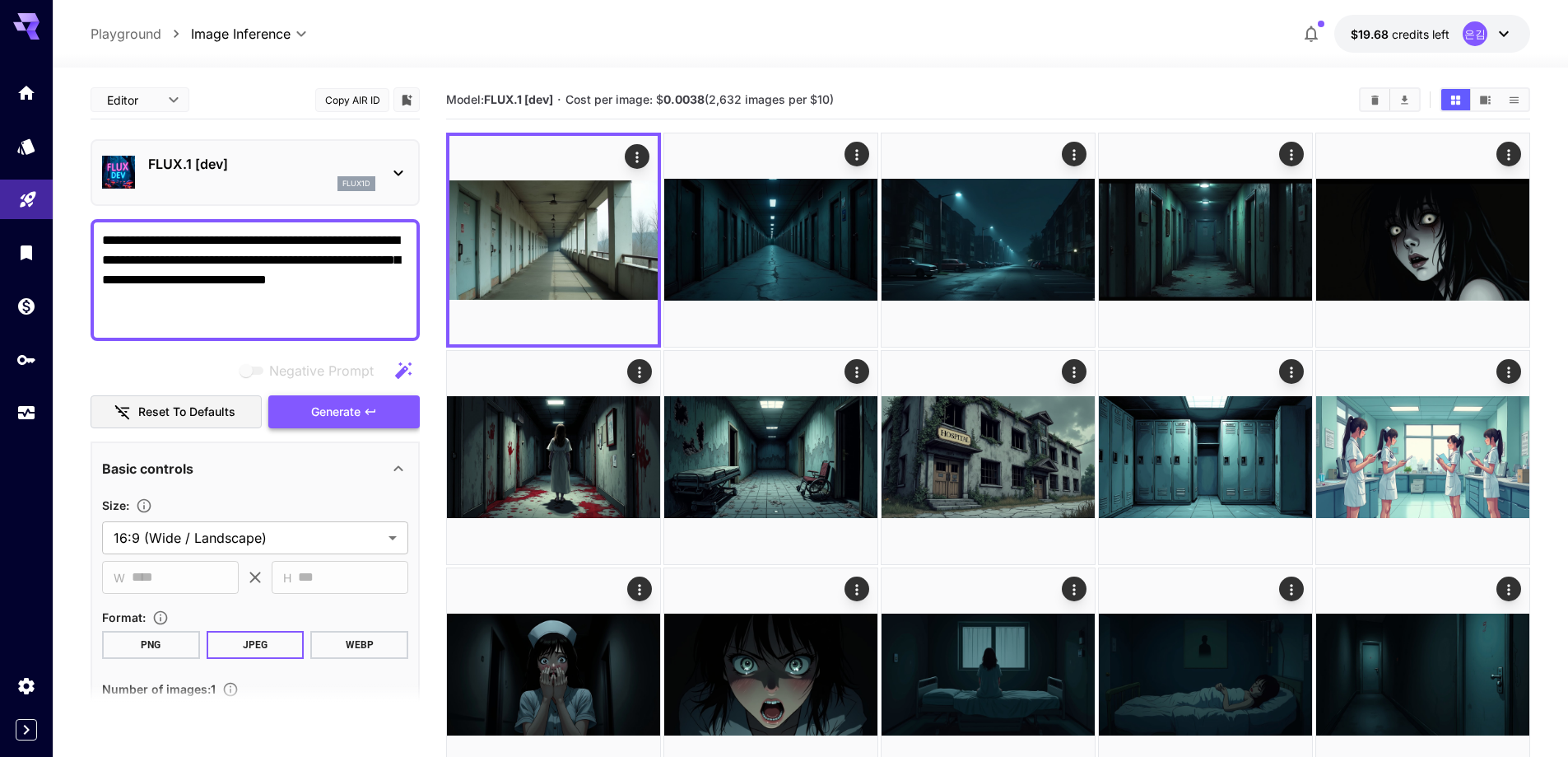
click at [357, 420] on span "Generate" at bounding box center [335, 412] width 50 height 21
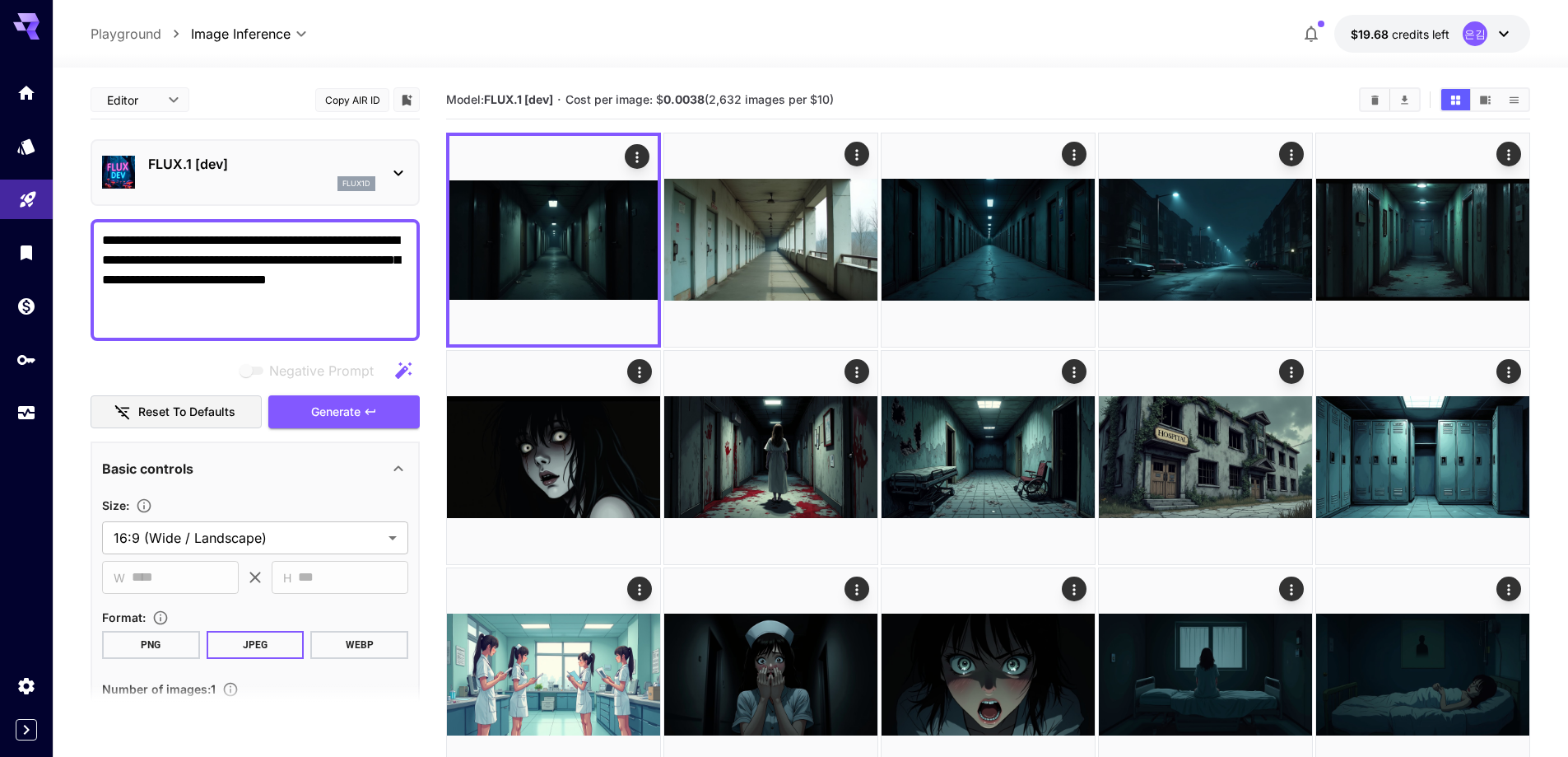
drag, startPoint x: 403, startPoint y: 282, endPoint x: 205, endPoint y: 275, distance: 198.1
click at [167, 269] on div "**********" at bounding box center [255, 279] width 329 height 122
drag, startPoint x: 401, startPoint y: 285, endPoint x: 58, endPoint y: 212, distance: 350.7
paste textarea
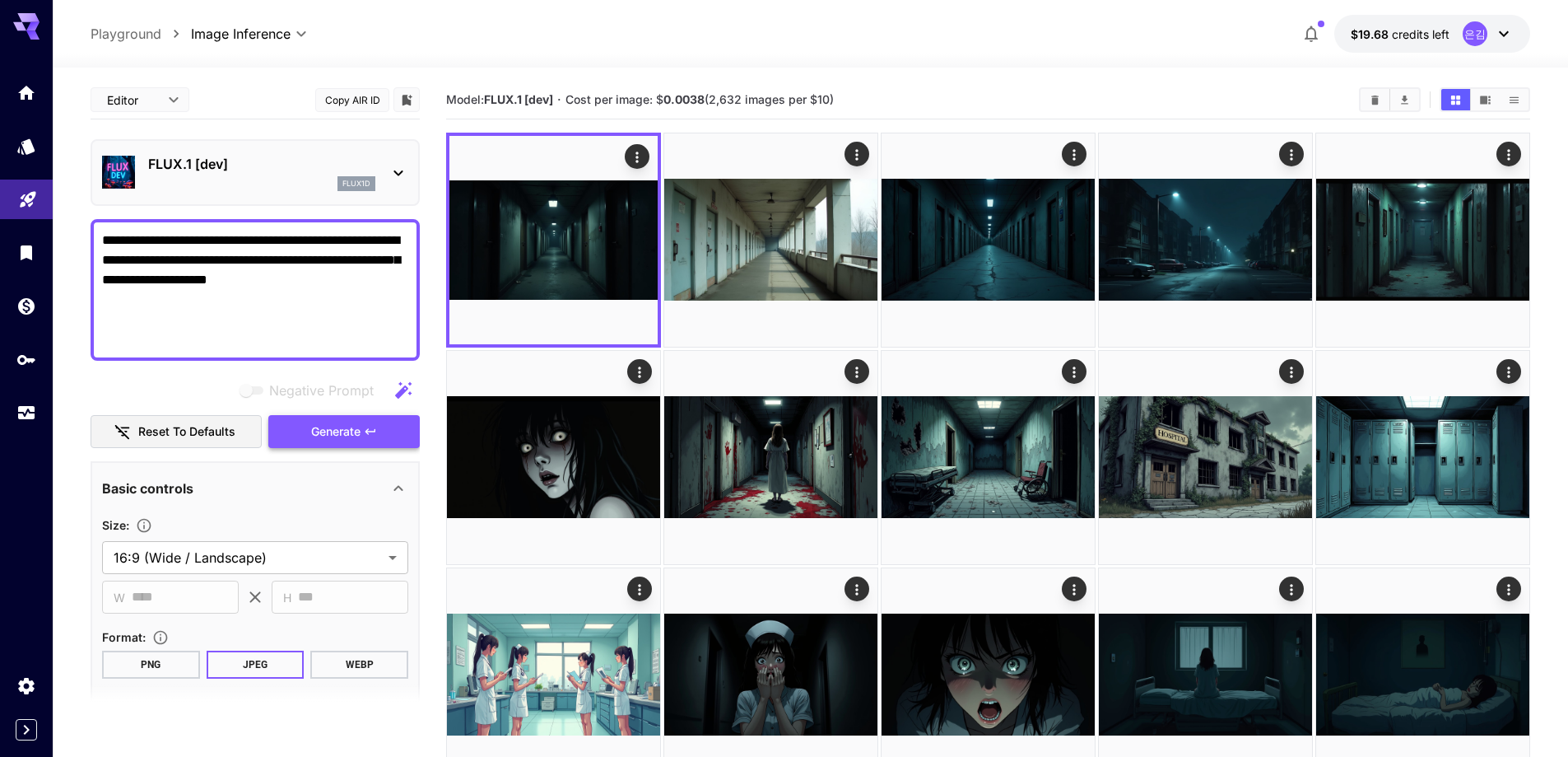
click at [358, 424] on span "Generate" at bounding box center [335, 432] width 50 height 21
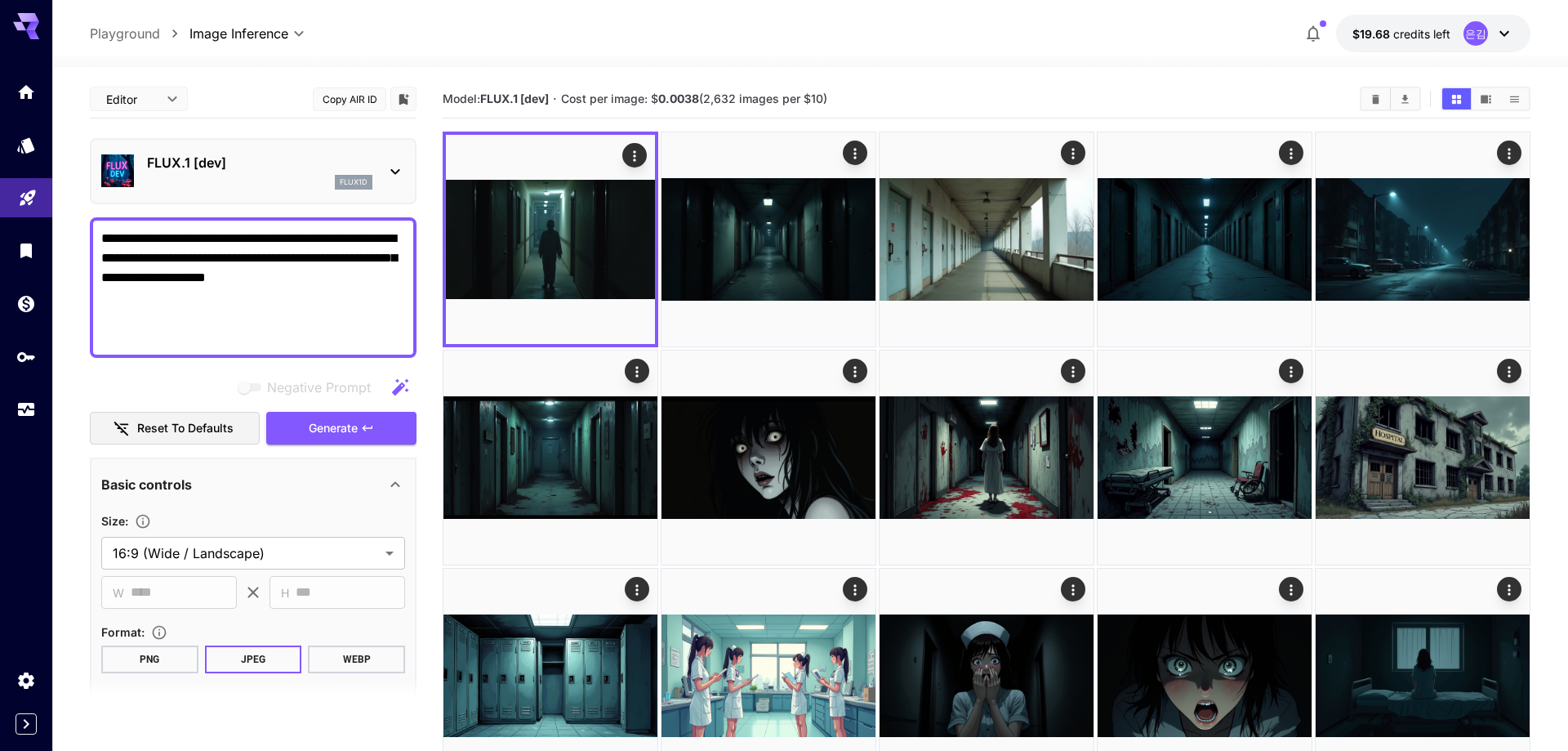
drag, startPoint x: 295, startPoint y: 285, endPoint x: 20, endPoint y: 214, distance: 284.0
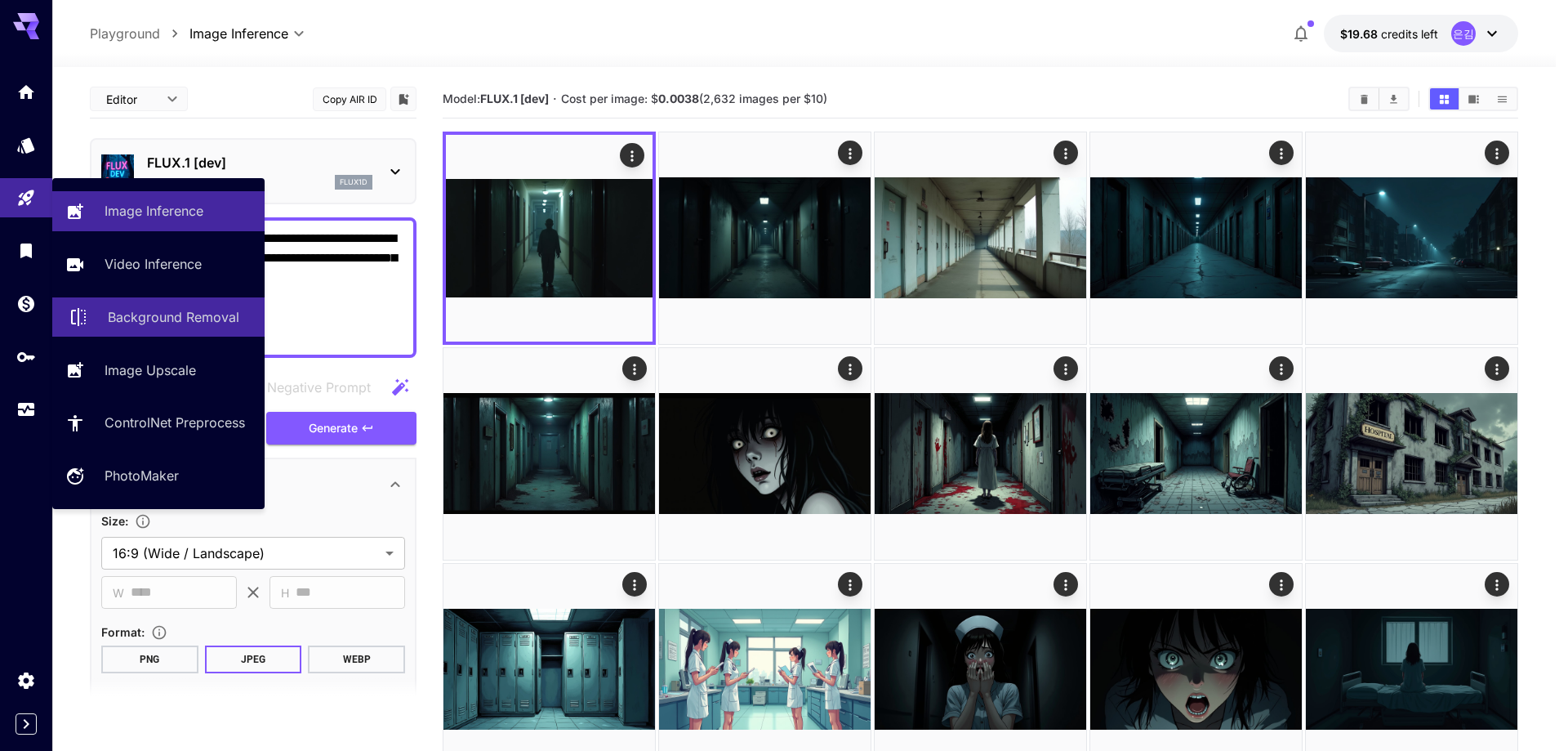
paste textarea "*"
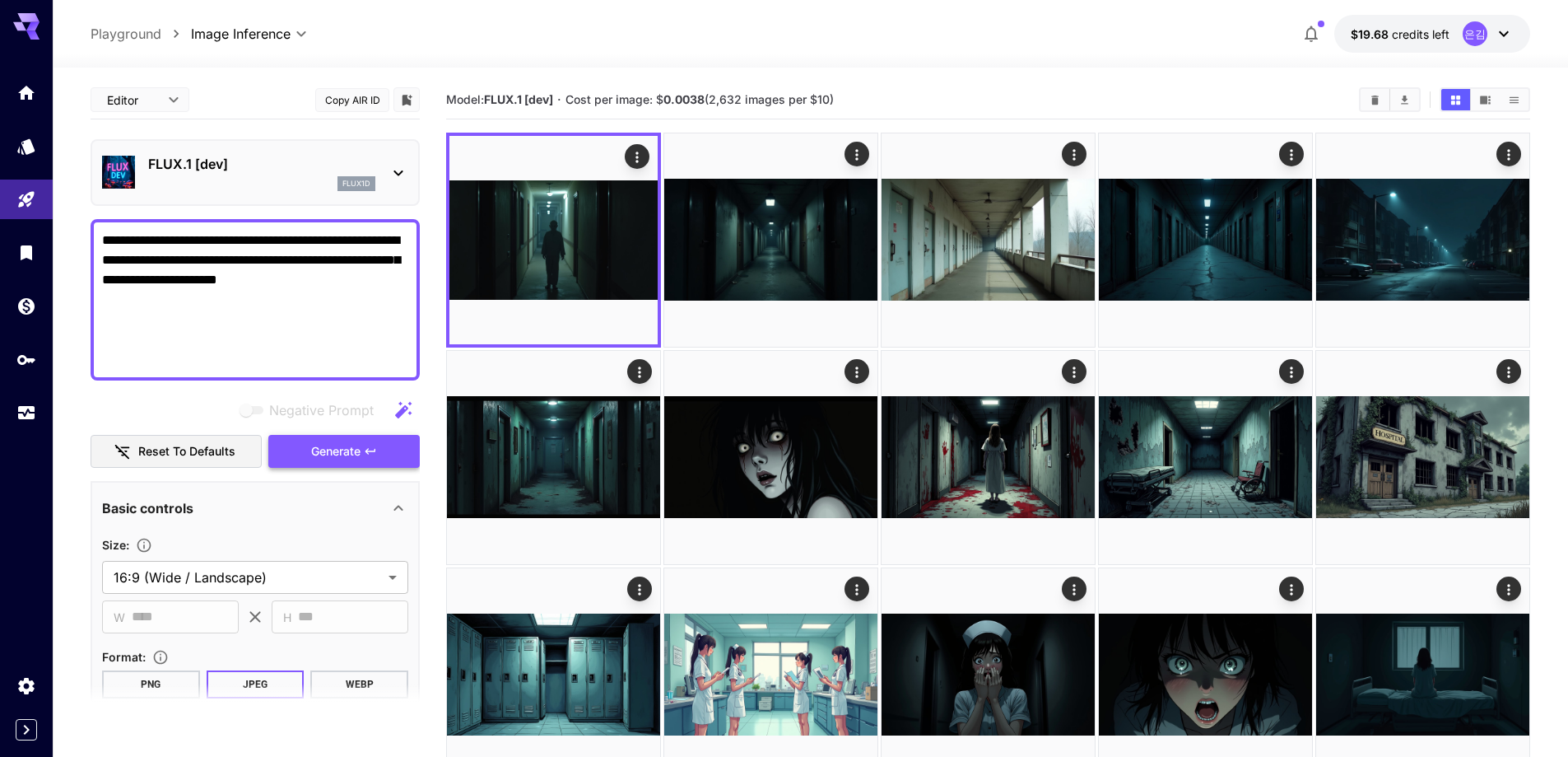
click at [382, 456] on button "Generate" at bounding box center [344, 451] width 151 height 33
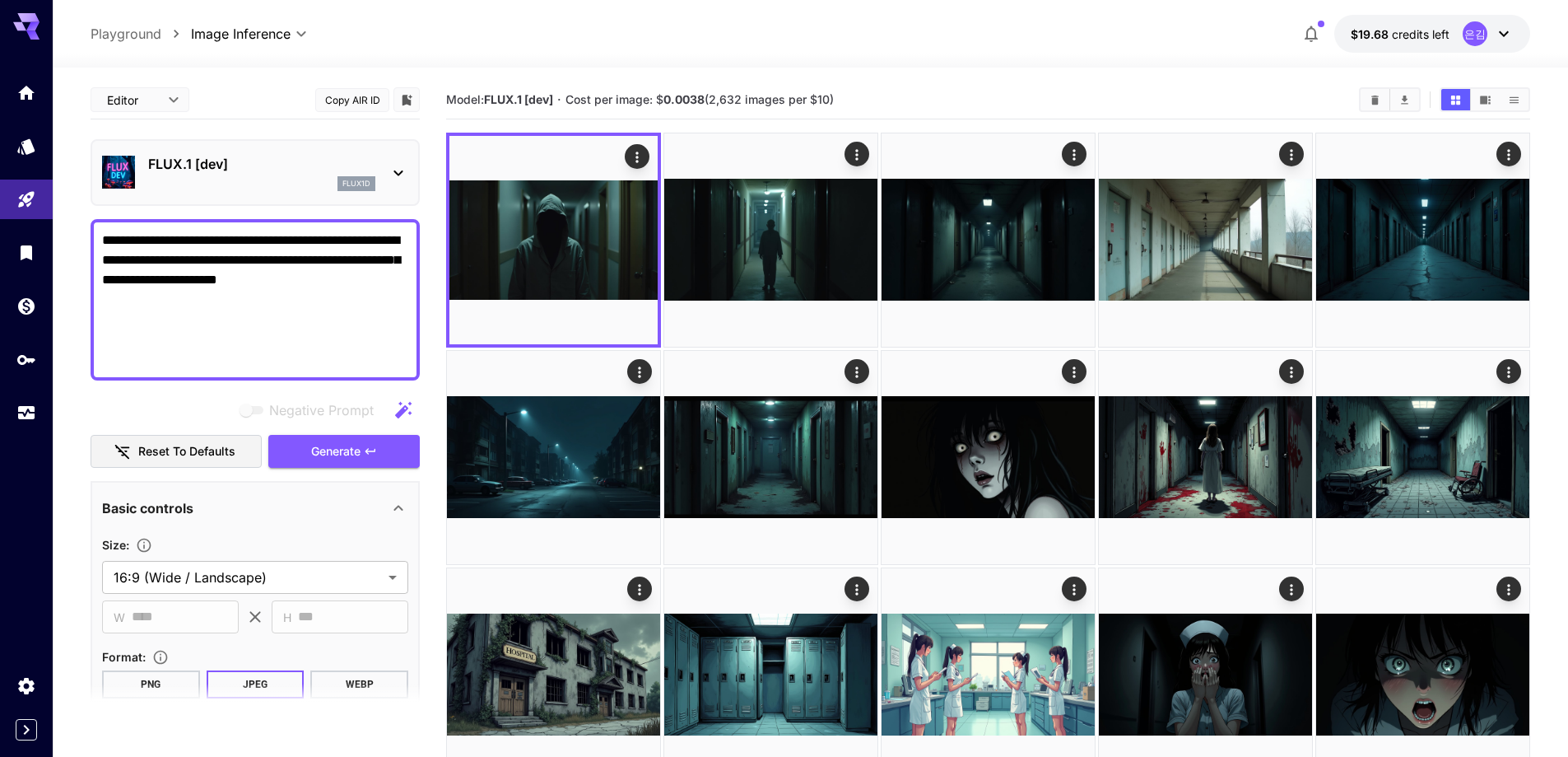
drag, startPoint x: 358, startPoint y: 296, endPoint x: 57, endPoint y: 224, distance: 309.5
paste textarea "**********"
click at [358, 451] on span "Generate" at bounding box center [335, 451] width 50 height 21
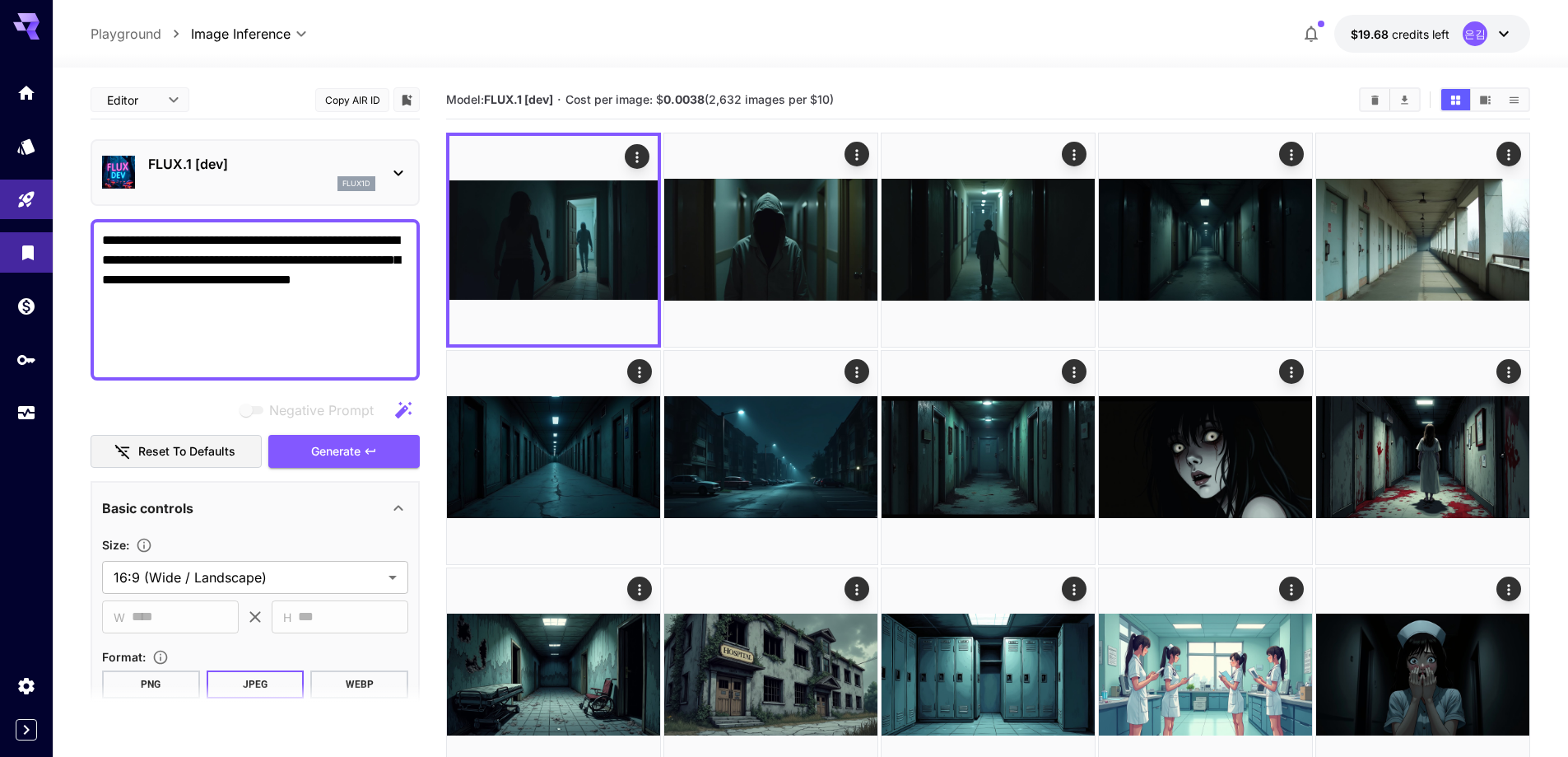
drag, startPoint x: 377, startPoint y: 286, endPoint x: 23, endPoint y: 235, distance: 357.7
paste textarea
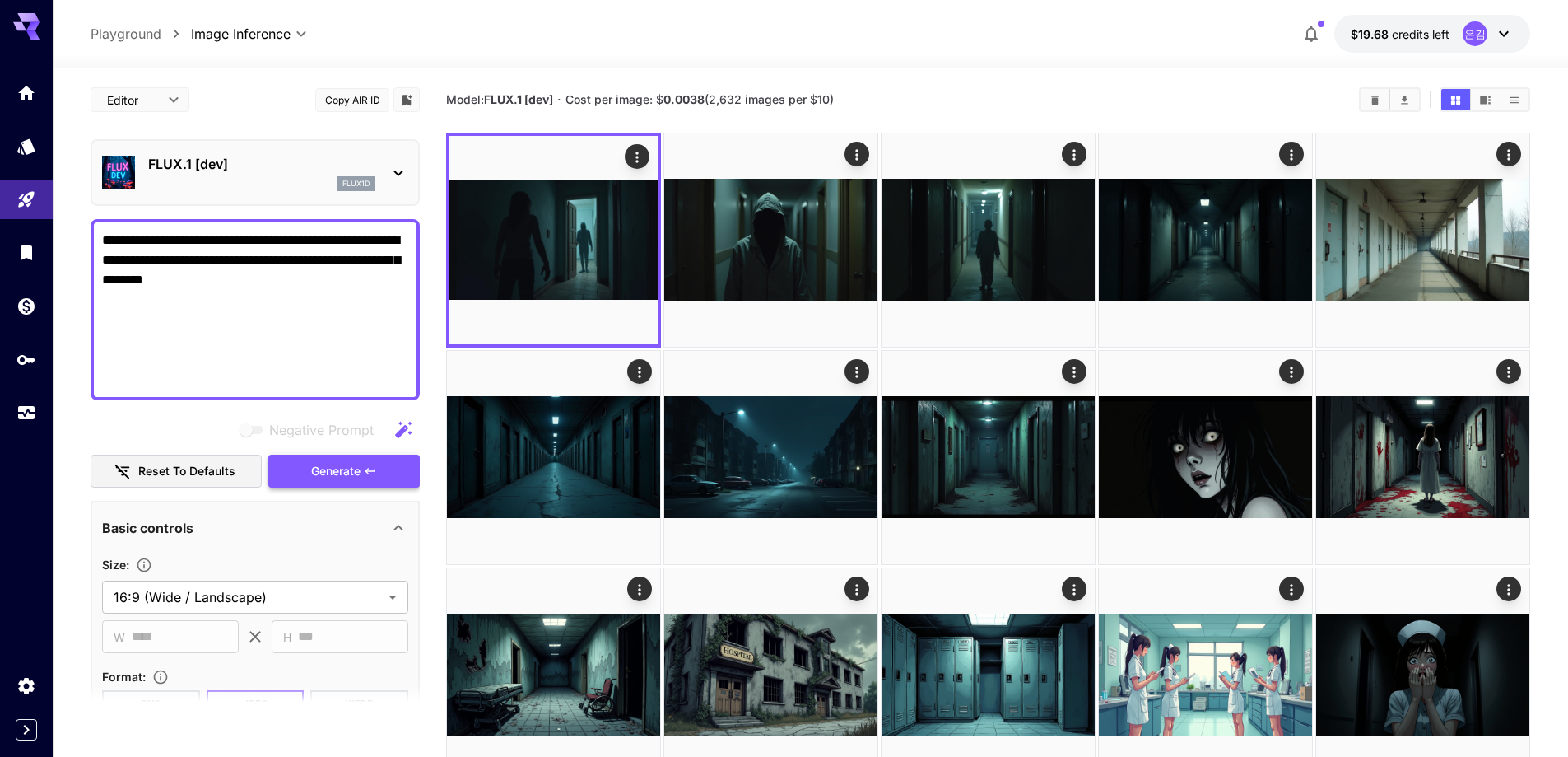
click at [373, 470] on icon "button" at bounding box center [370, 470] width 14 height 14
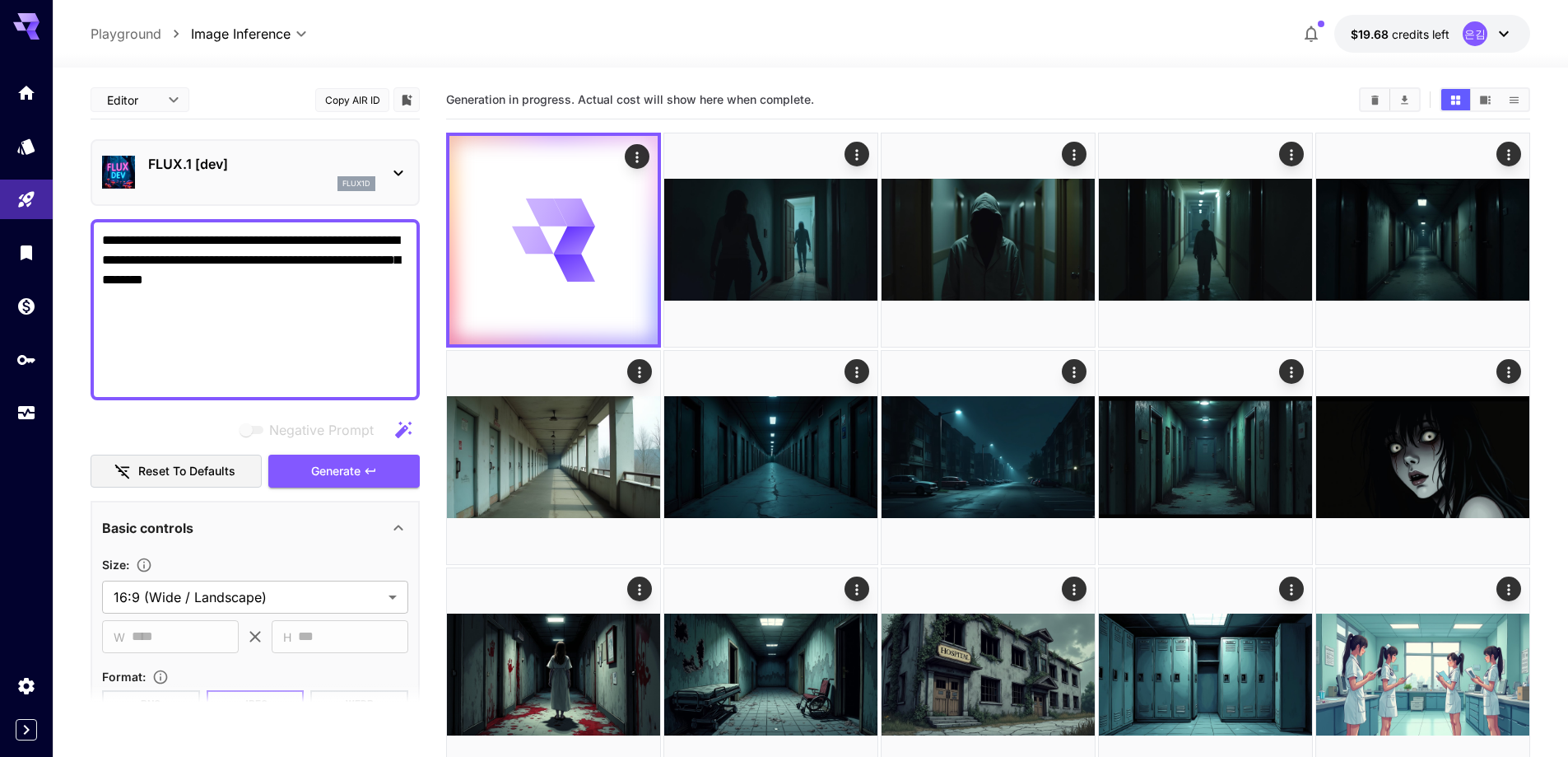
drag, startPoint x: 329, startPoint y: 300, endPoint x: 76, endPoint y: 224, distance: 264.2
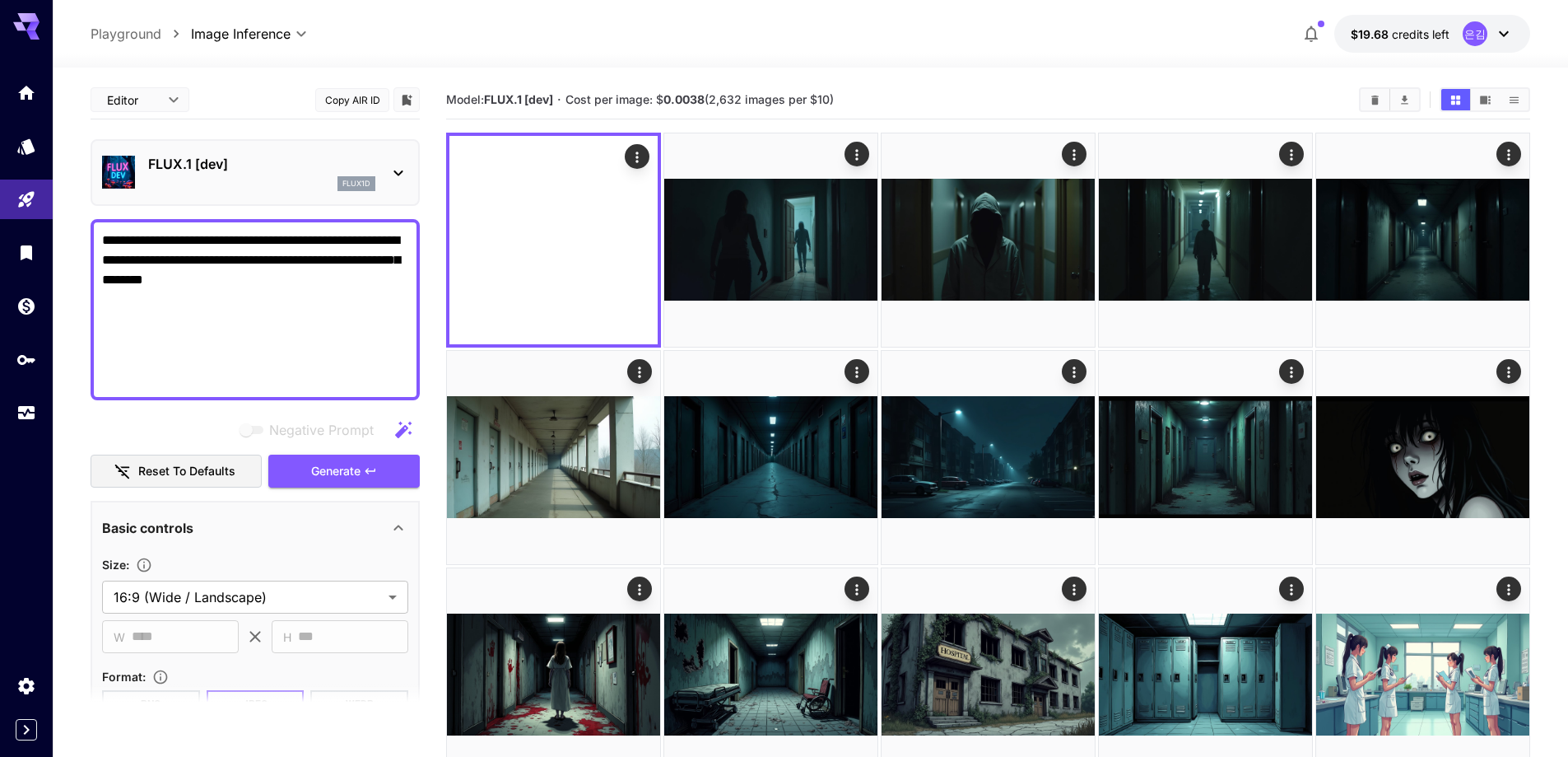
paste textarea "**********"
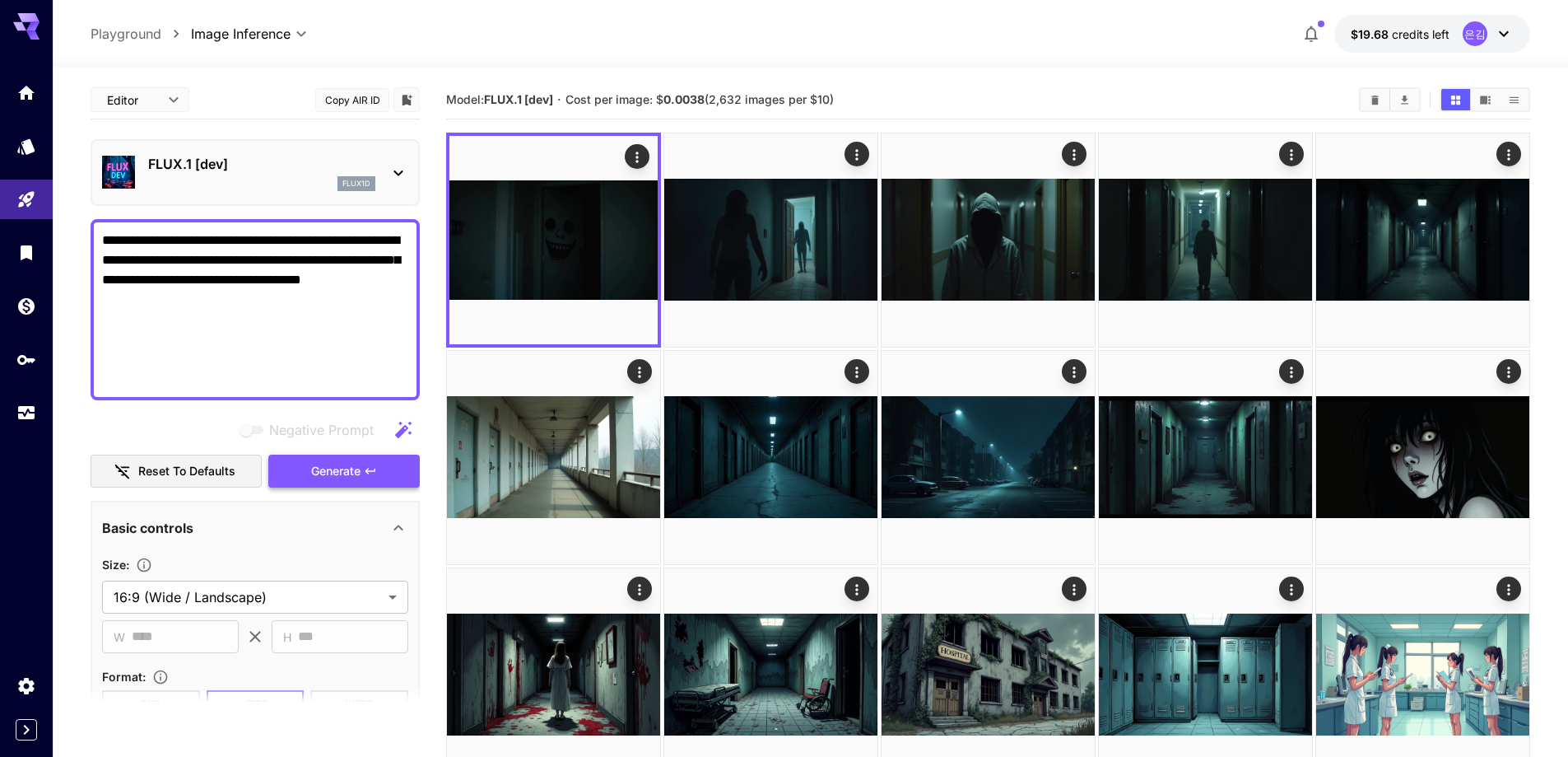
click at [358, 476] on span "Generate" at bounding box center [335, 471] width 50 height 21
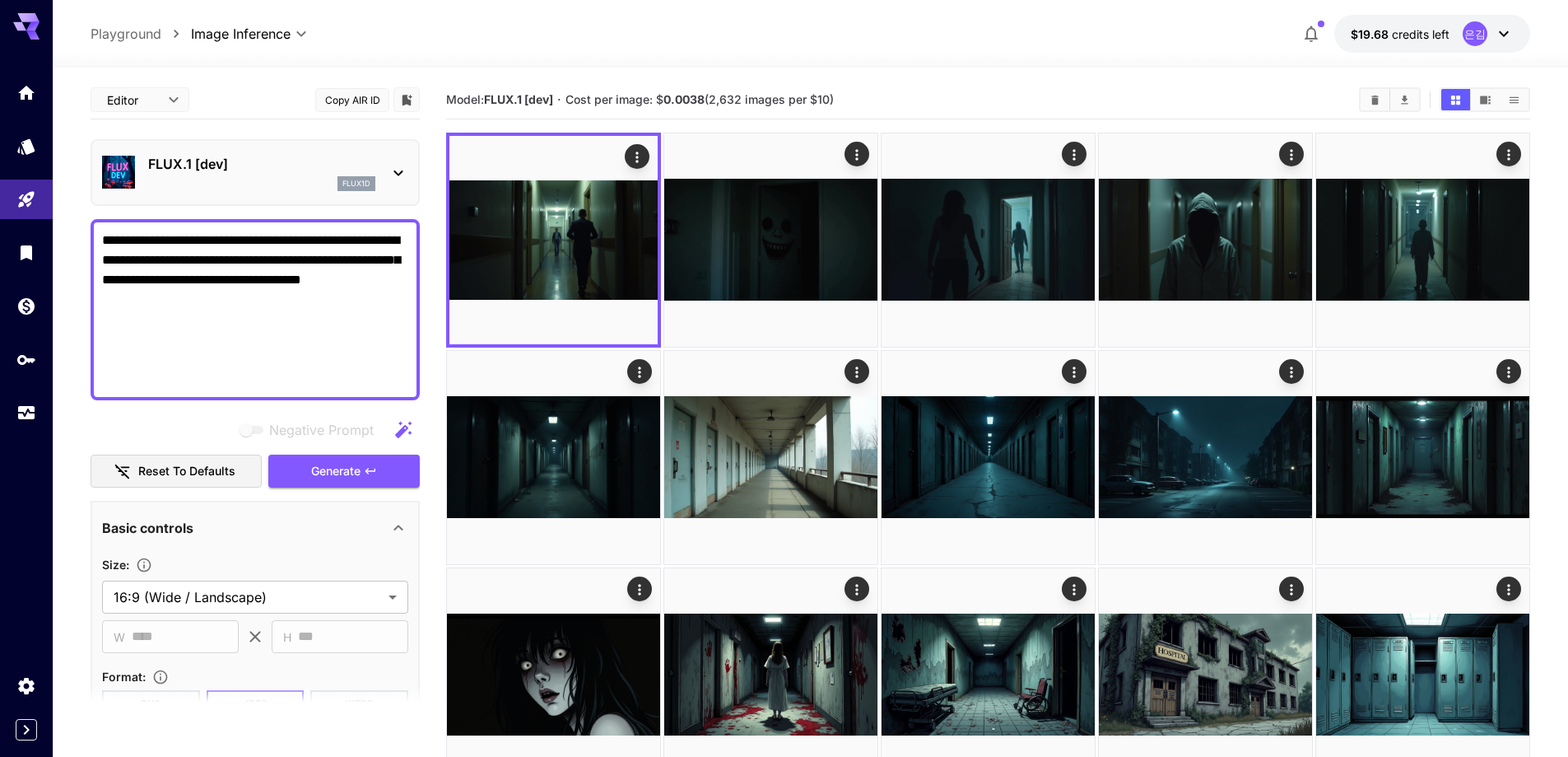
drag, startPoint x: 410, startPoint y: 285, endPoint x: 356, endPoint y: 283, distance: 54.0
click at [356, 283] on div "**********" at bounding box center [255, 309] width 329 height 181
drag, startPoint x: 406, startPoint y: 281, endPoint x: 56, endPoint y: 240, distance: 352.4
paste textarea "*****"
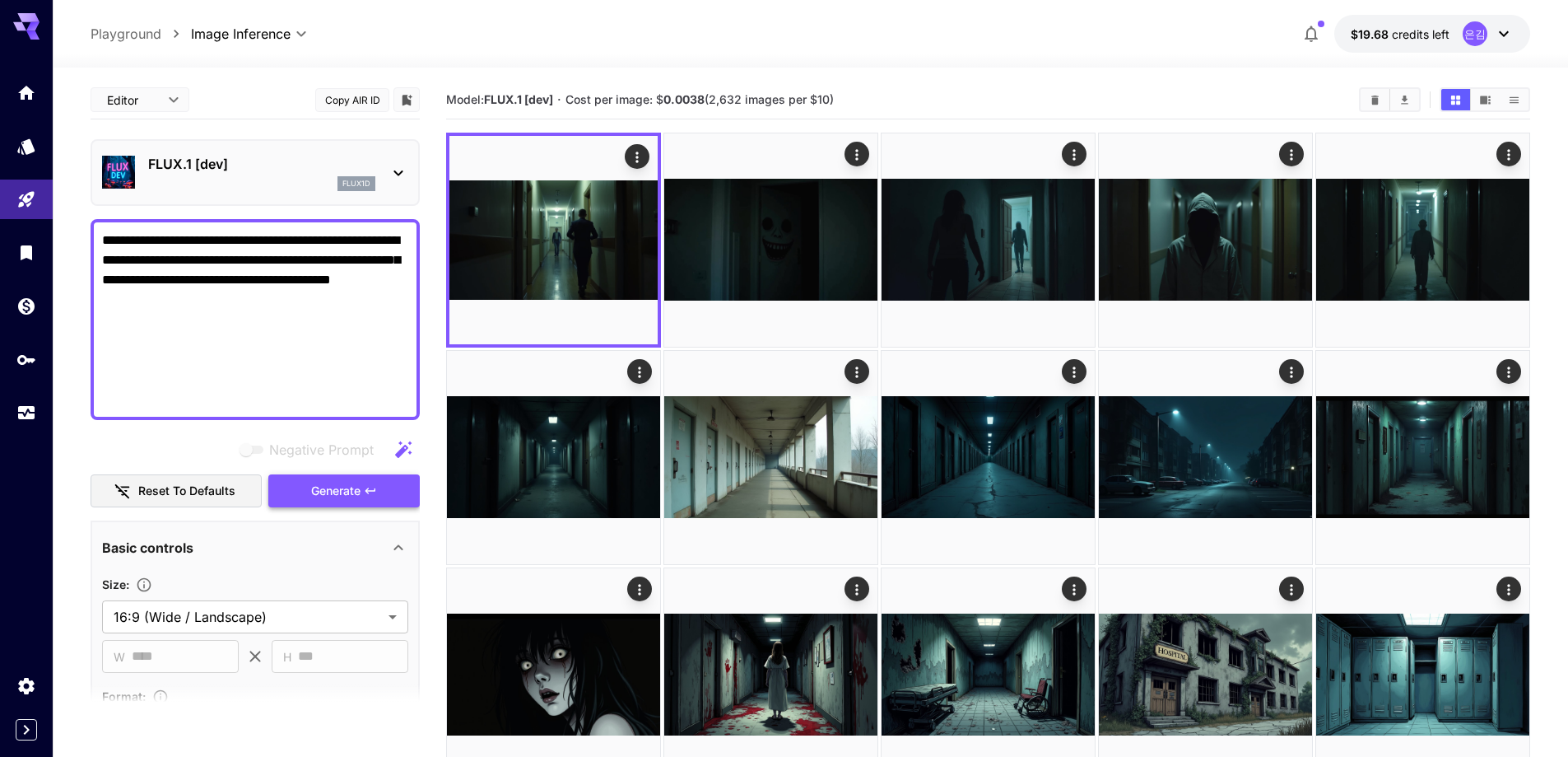
click at [347, 485] on span "Generate" at bounding box center [335, 491] width 50 height 21
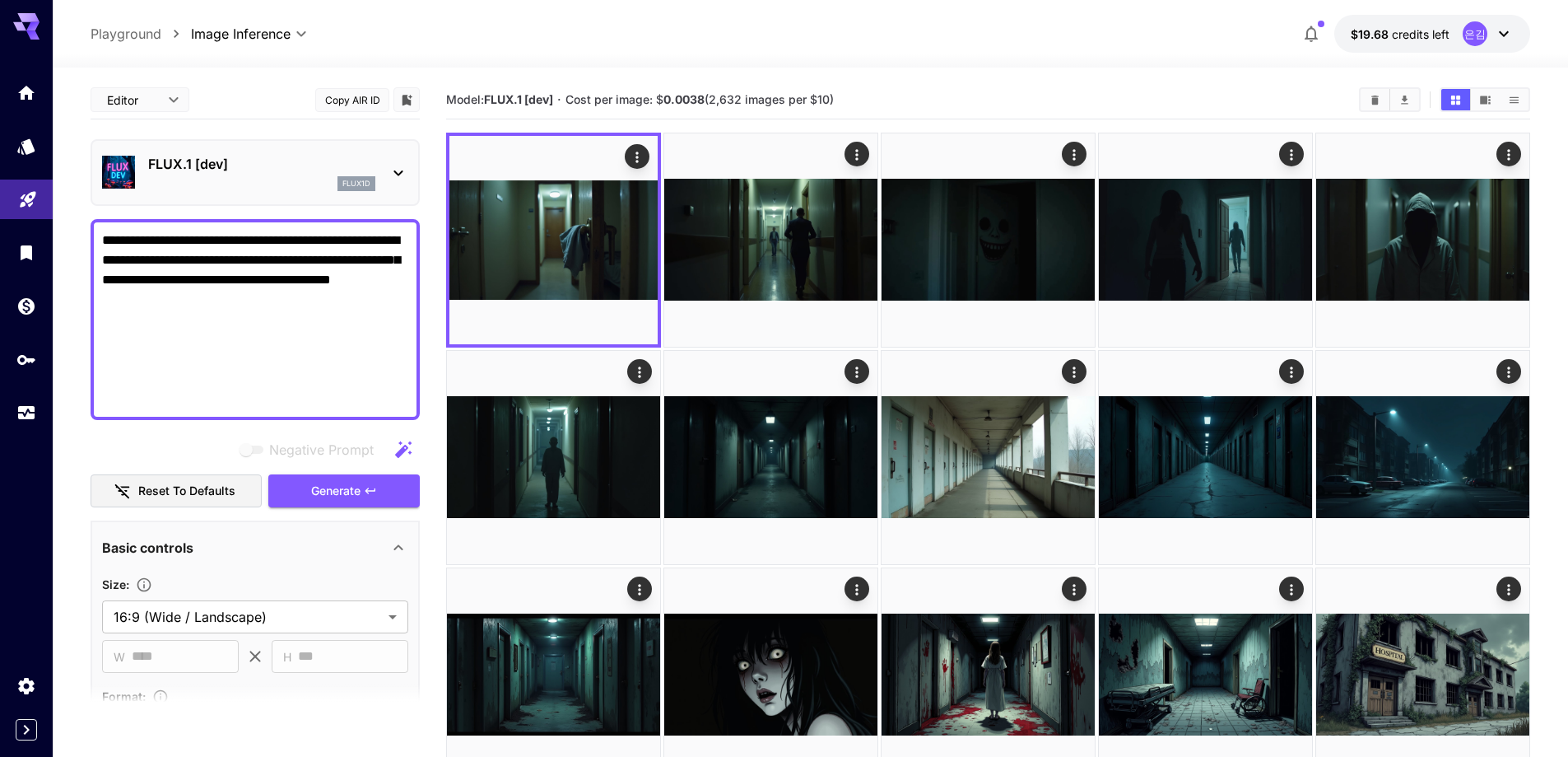
drag, startPoint x: 386, startPoint y: 286, endPoint x: 50, endPoint y: 217, distance: 343.0
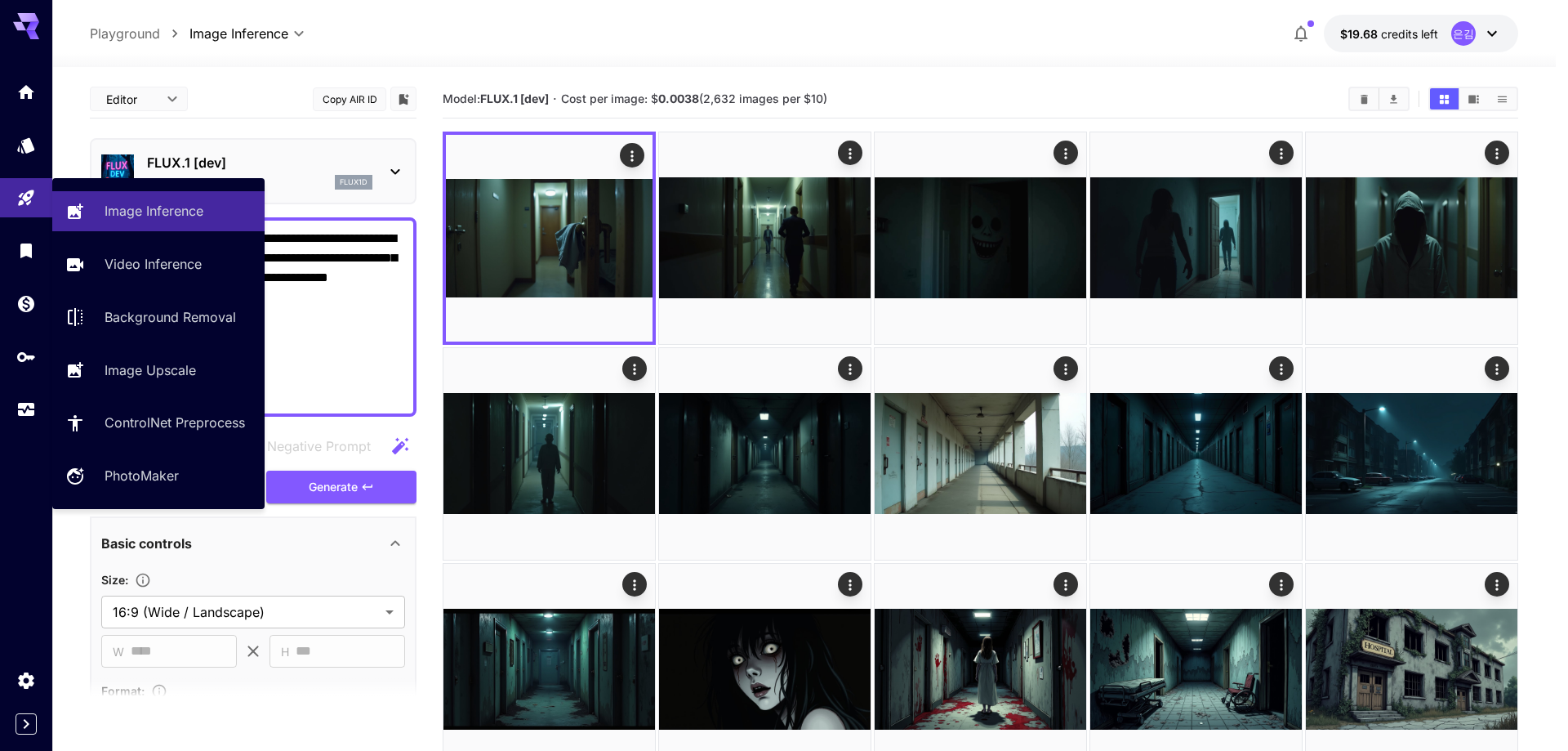
paste textarea
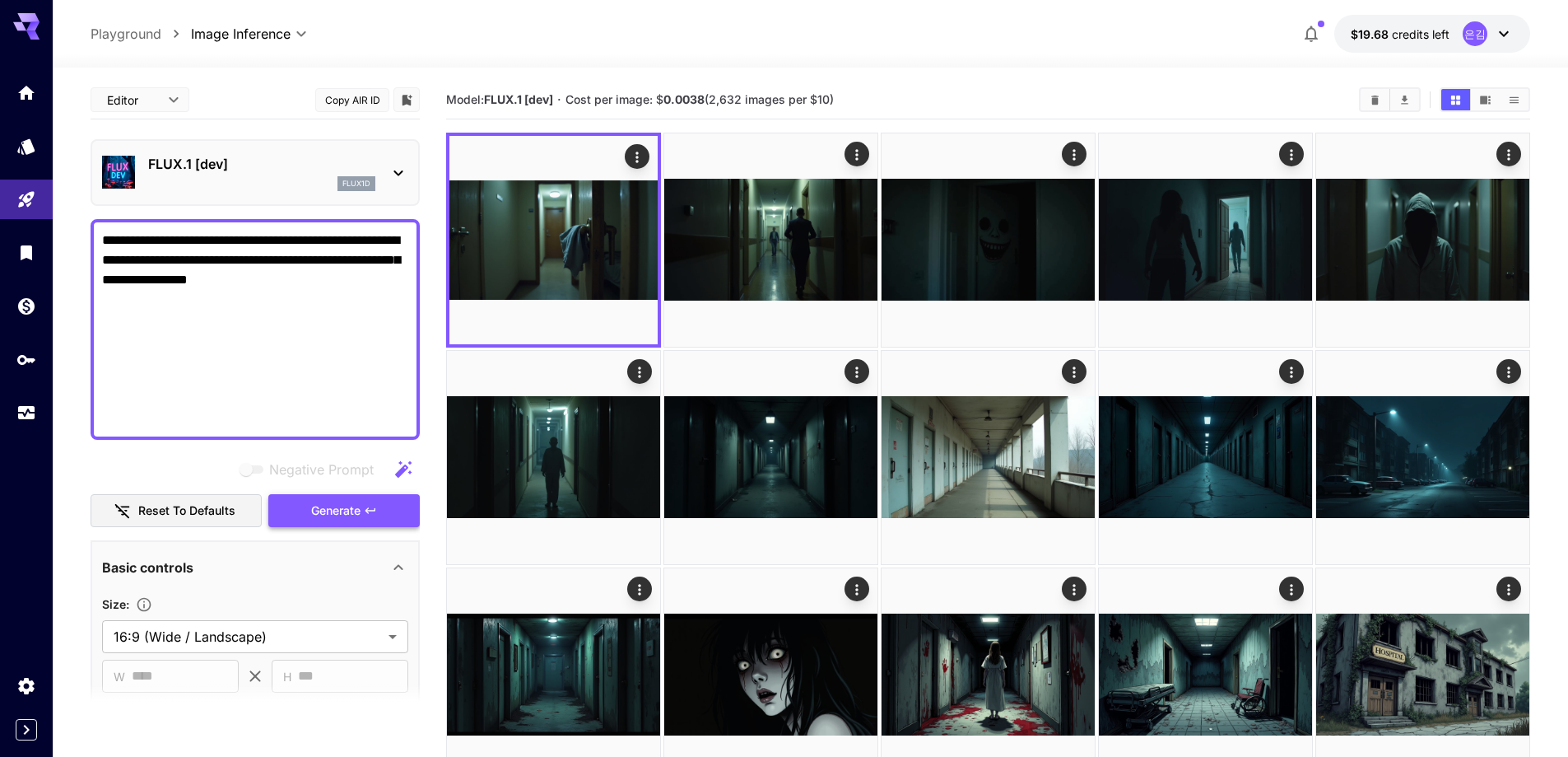
click at [372, 510] on icon "button" at bounding box center [370, 510] width 10 height 5
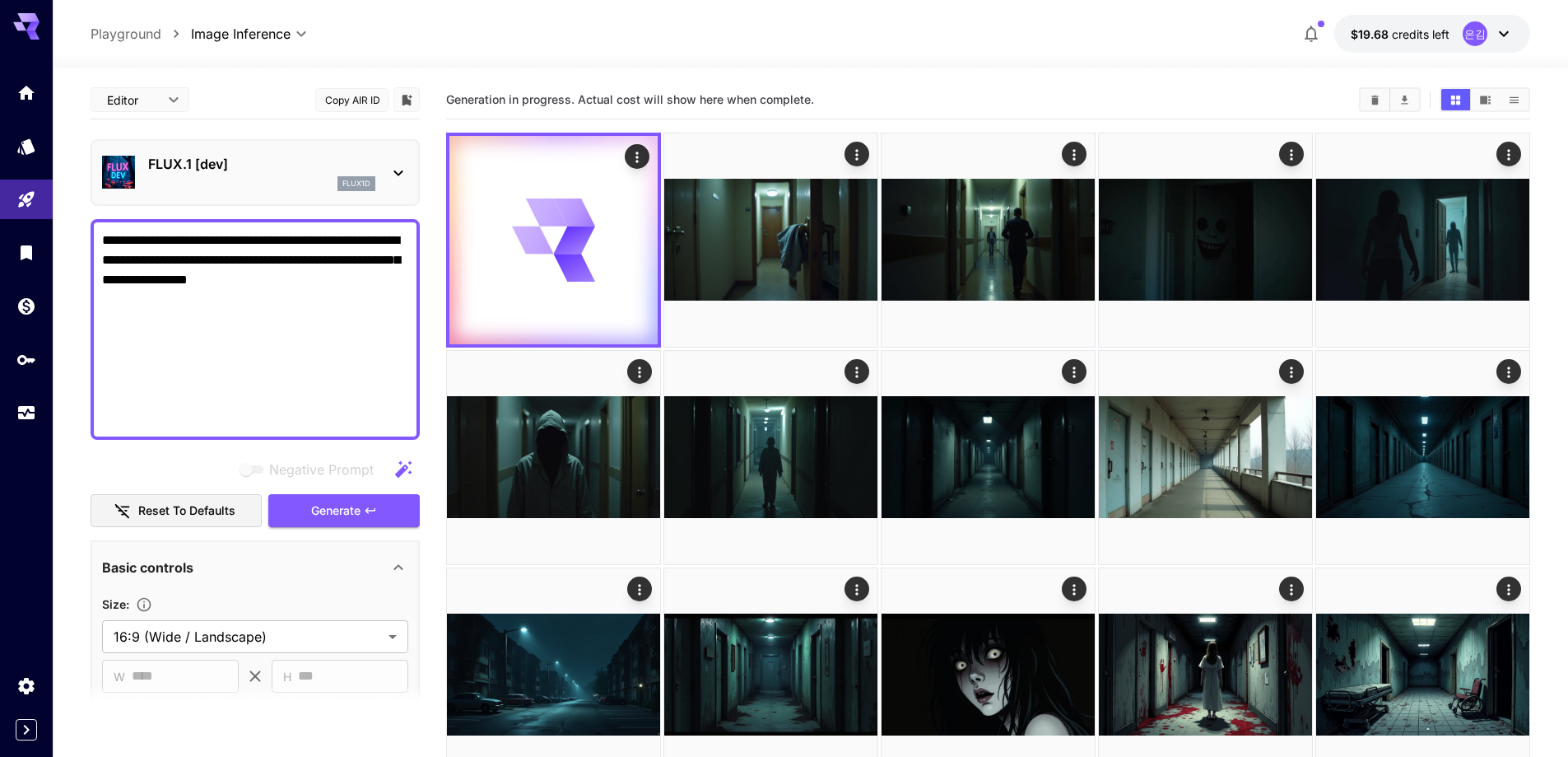
drag, startPoint x: 339, startPoint y: 287, endPoint x: 42, endPoint y: 221, distance: 304.2
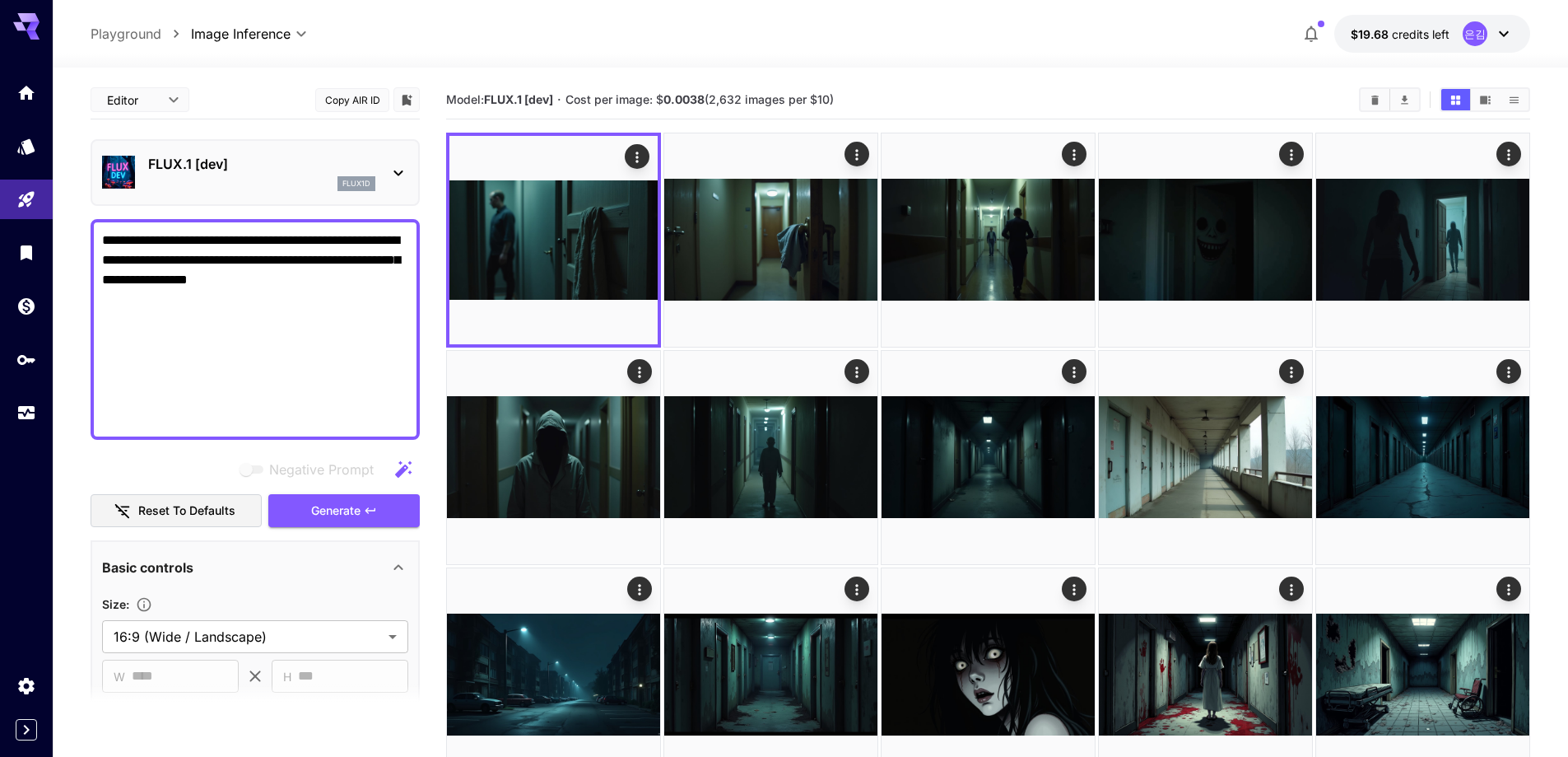
paste textarea
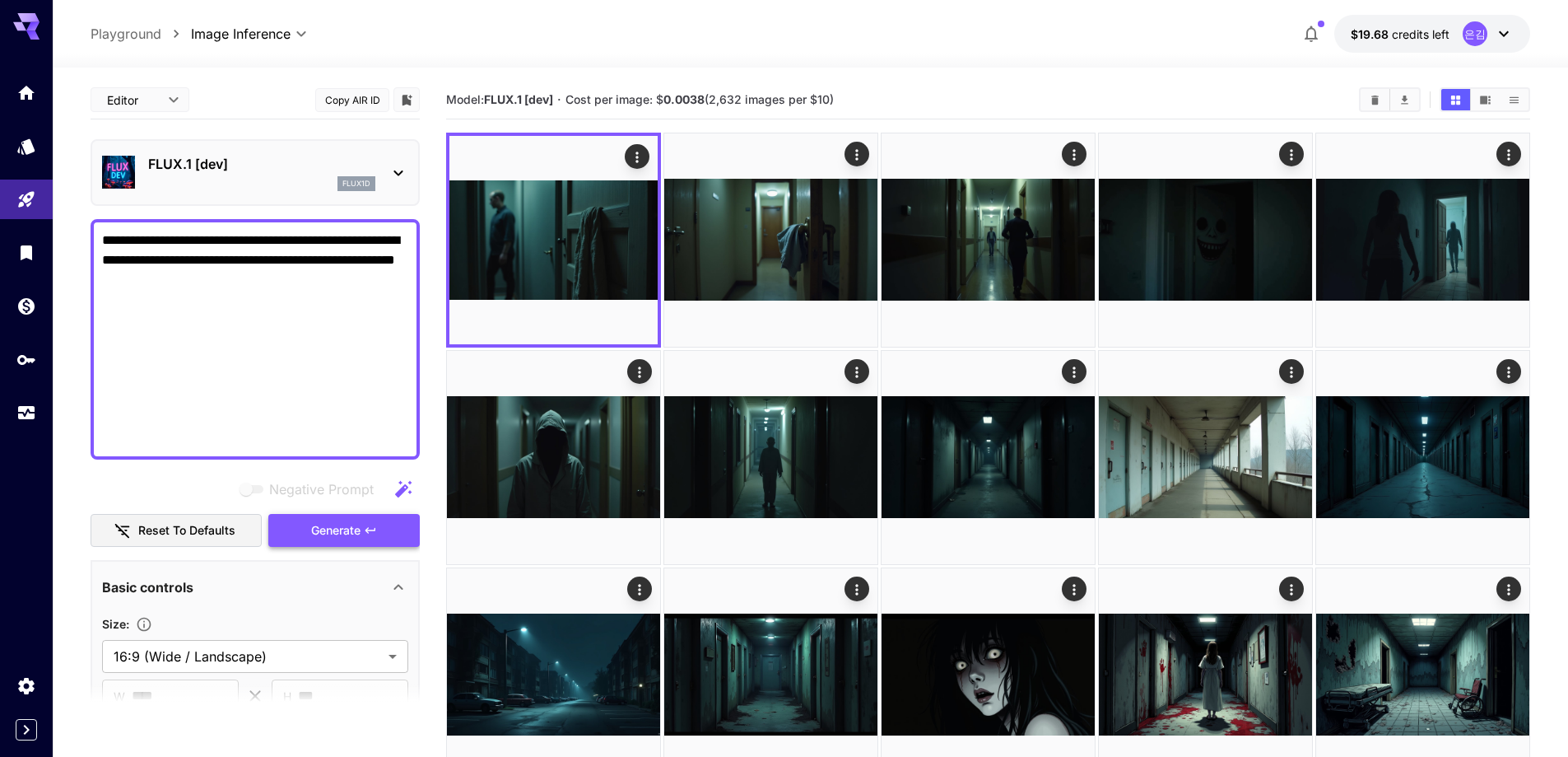
type textarea "**********"
click at [370, 531] on icon "button" at bounding box center [370, 530] width 14 height 14
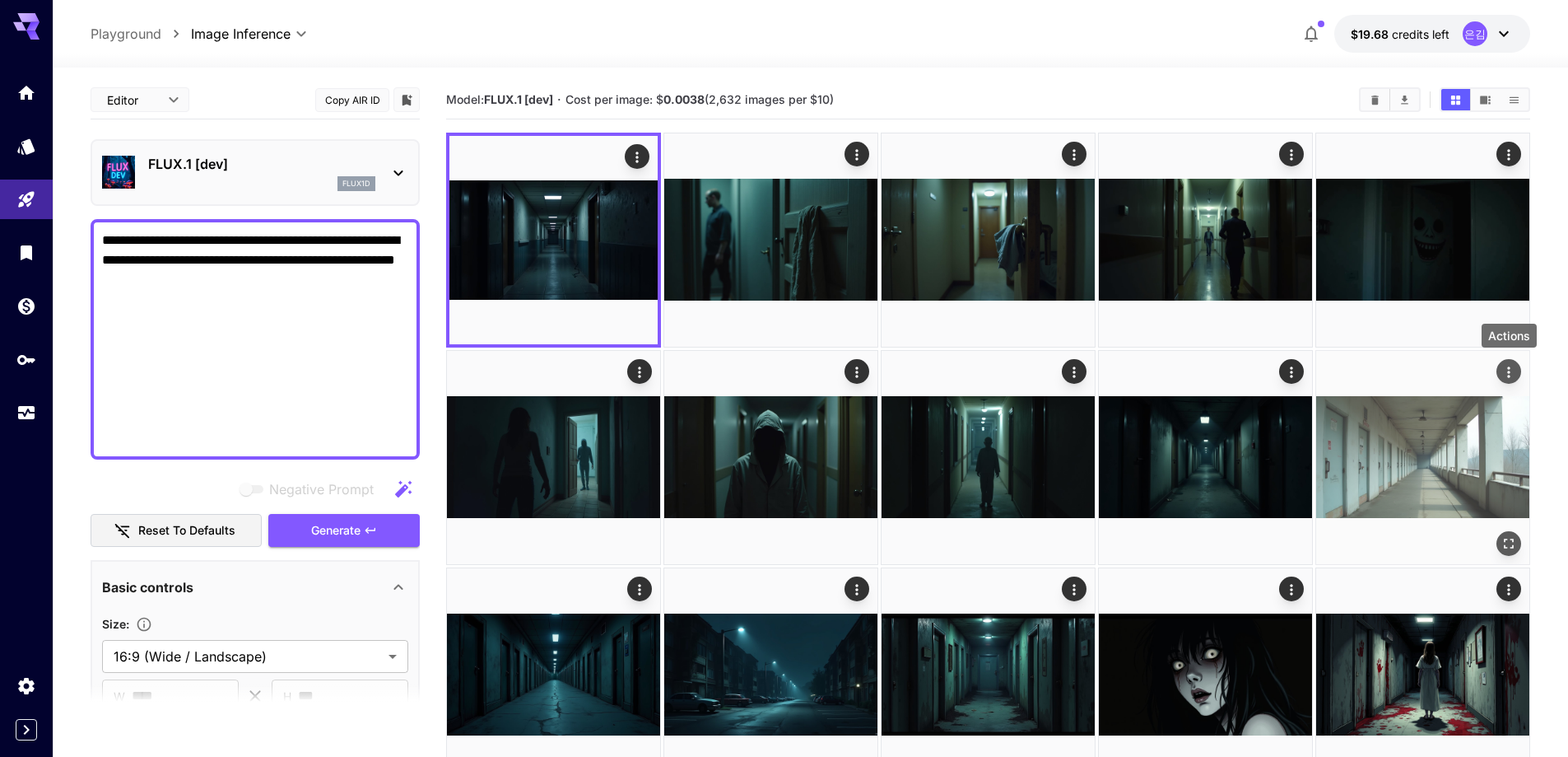
click at [1511, 369] on icon "Actions" at bounding box center [1509, 372] width 16 height 16
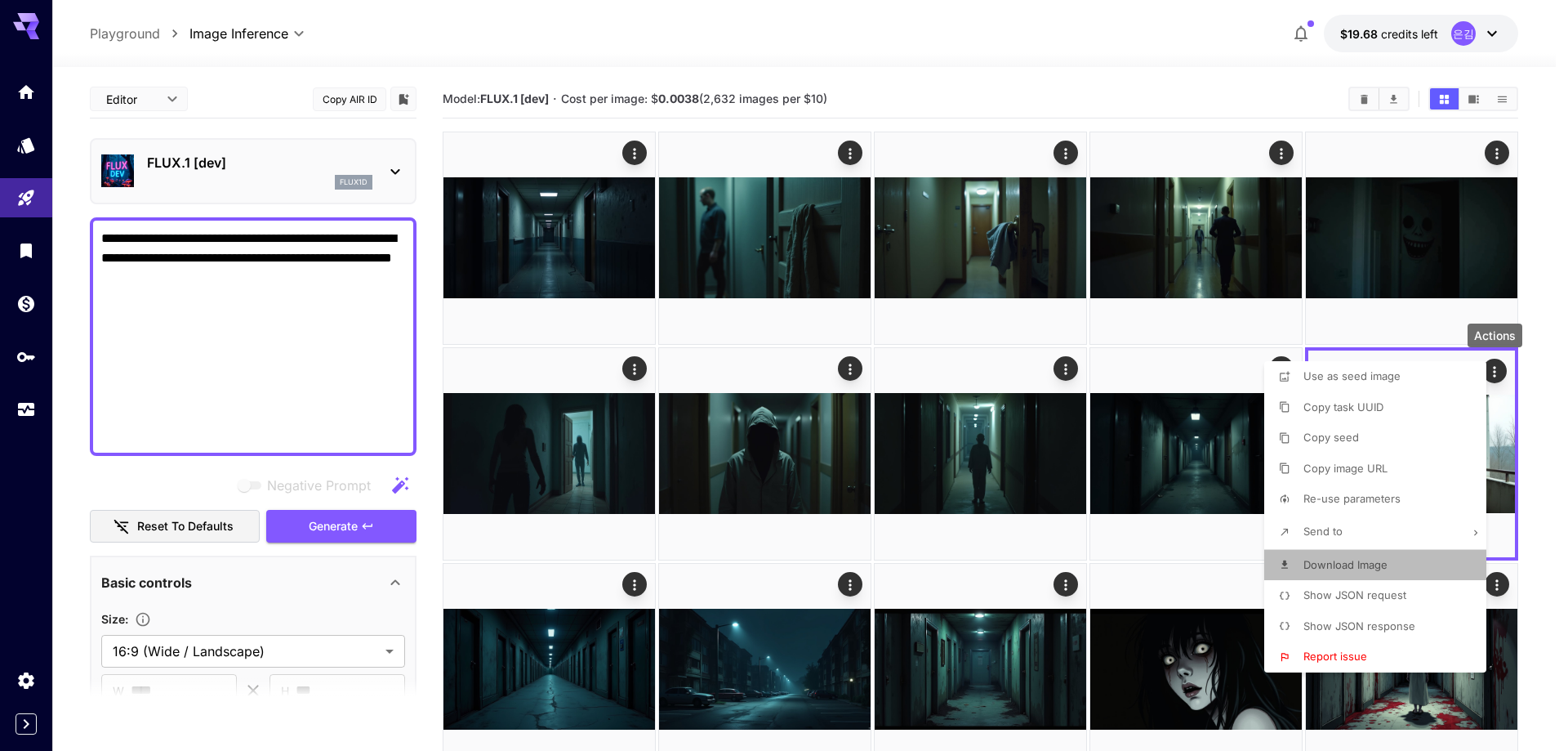
click at [1404, 557] on li "Download Image" at bounding box center [1379, 565] width 232 height 31
click at [1277, 355] on div at bounding box center [784, 376] width 1568 height 751
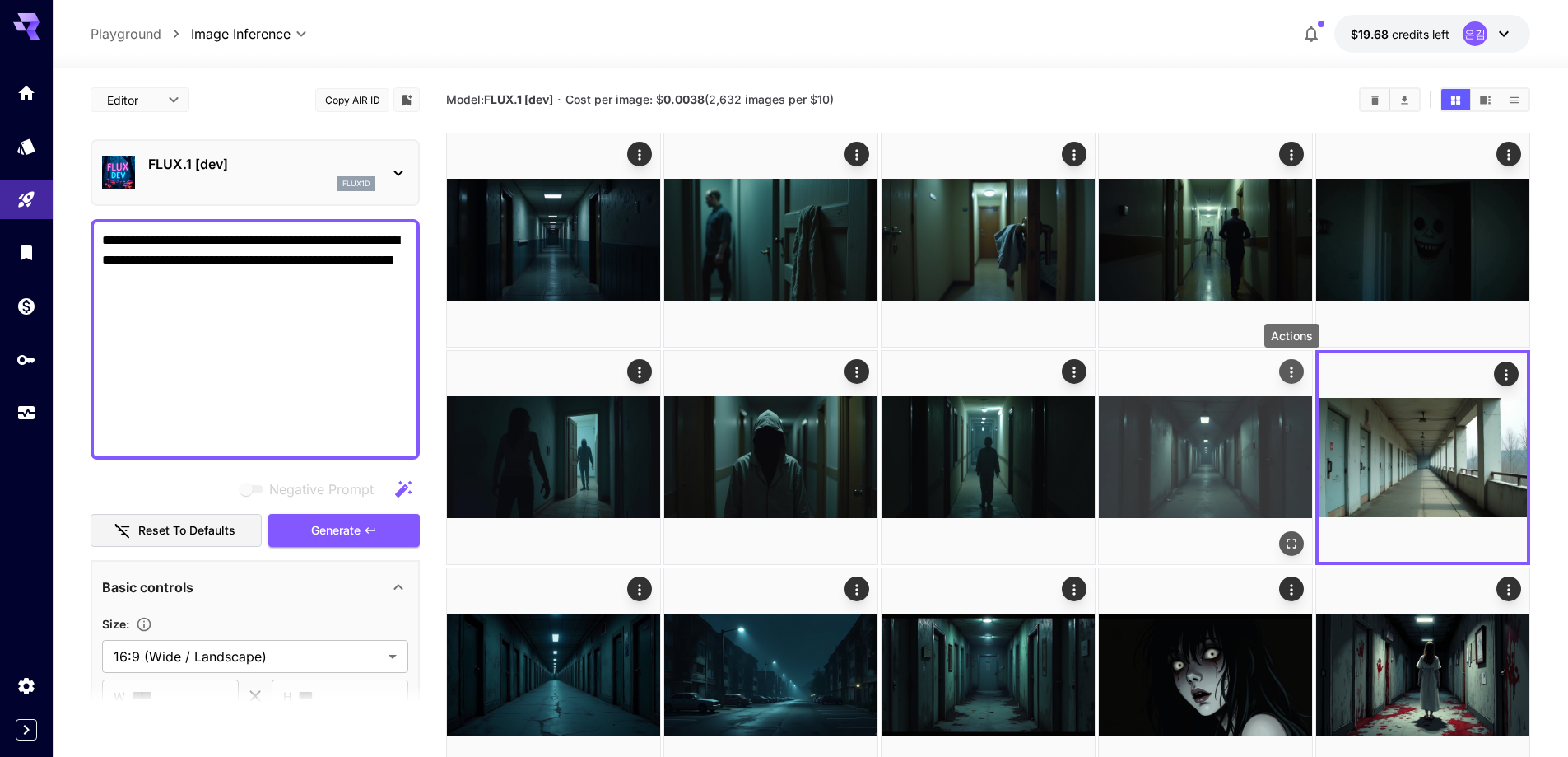
click at [1290, 377] on icon "Actions" at bounding box center [1291, 372] width 16 height 16
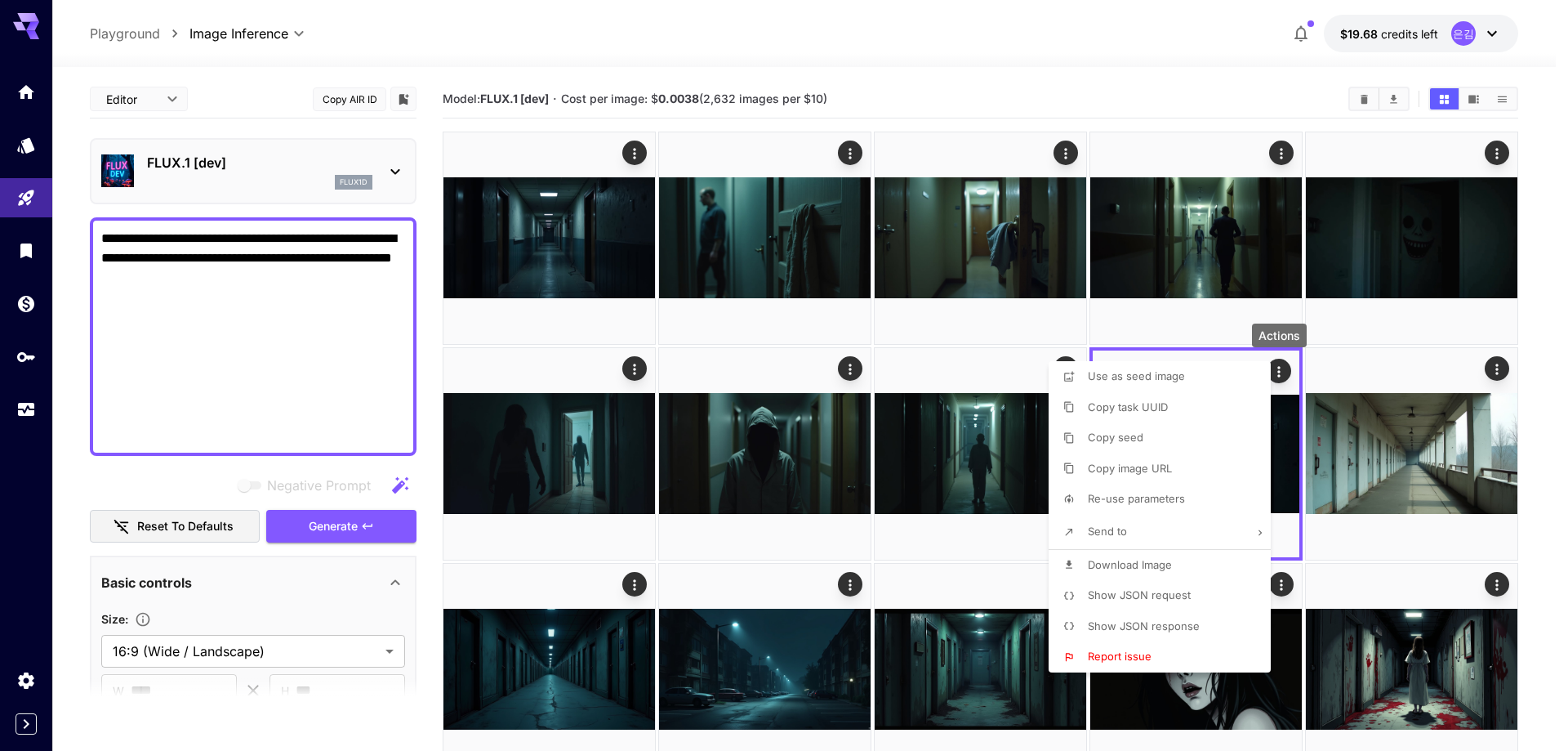
click at [1170, 577] on li "Download Image" at bounding box center [1164, 565] width 232 height 31
click at [1059, 352] on div at bounding box center [784, 376] width 1568 height 751
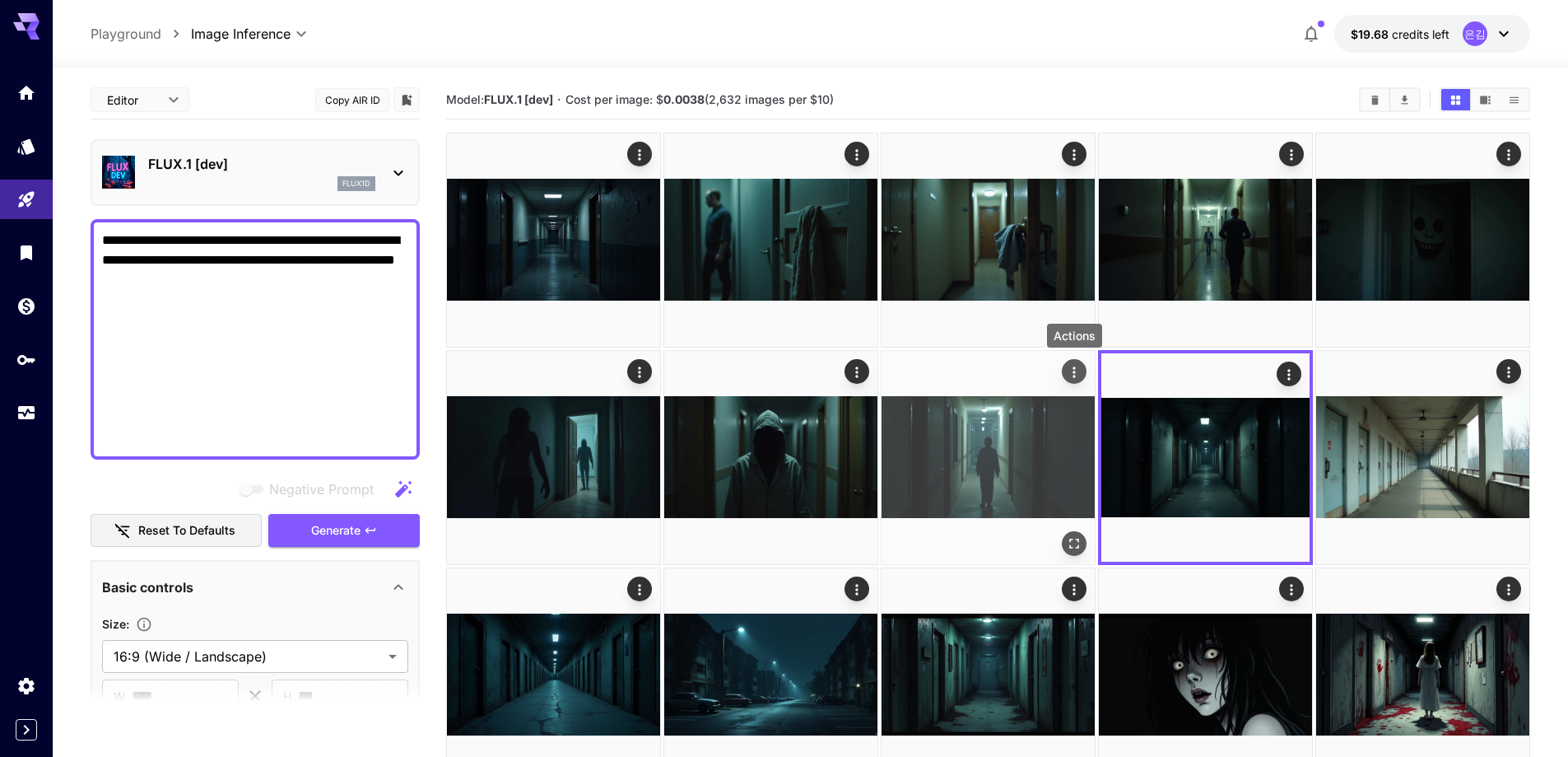
click at [1072, 364] on icon "Actions" at bounding box center [1074, 372] width 16 height 16
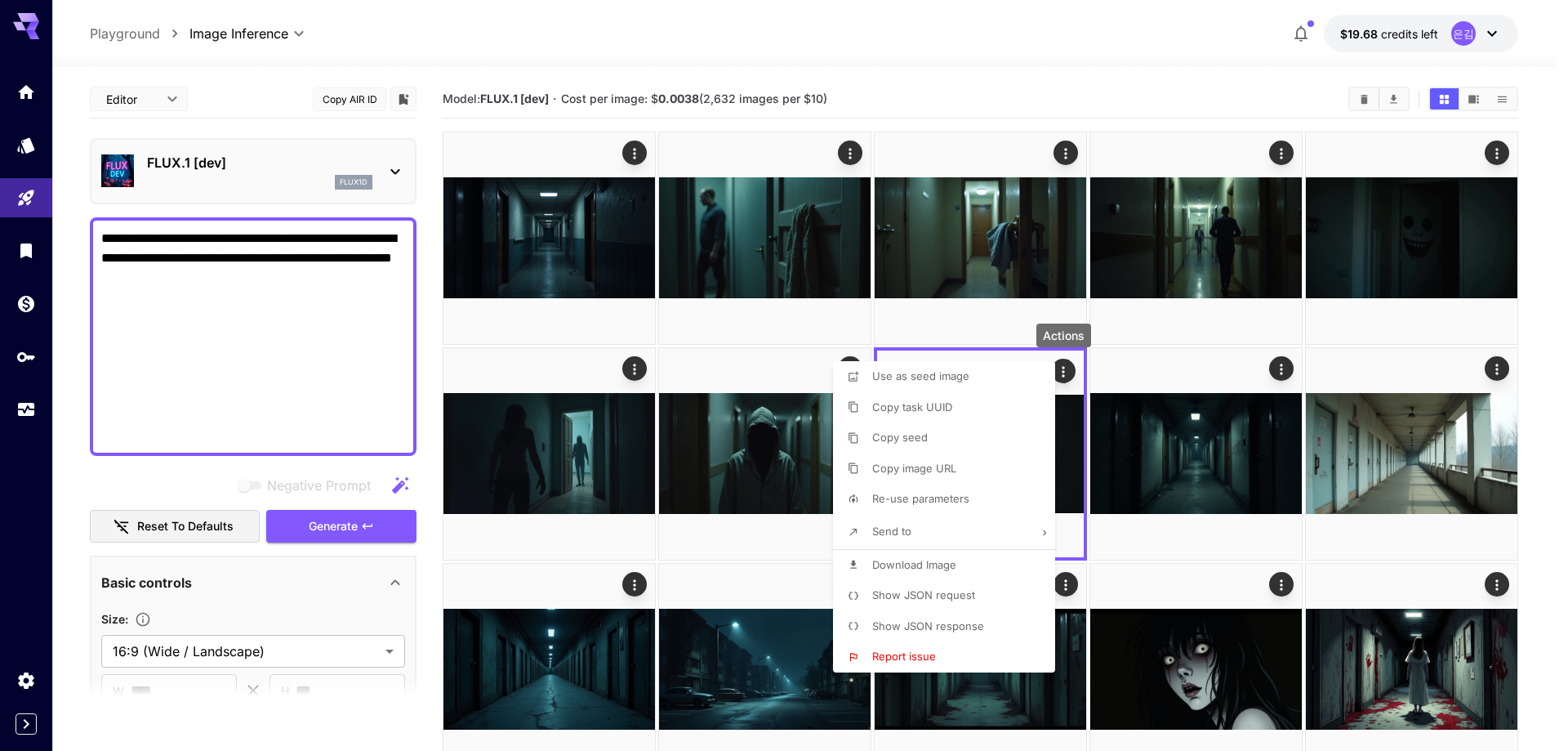
click at [943, 575] on li "Download Image" at bounding box center [948, 565] width 232 height 31
click at [848, 355] on div at bounding box center [784, 376] width 1568 height 751
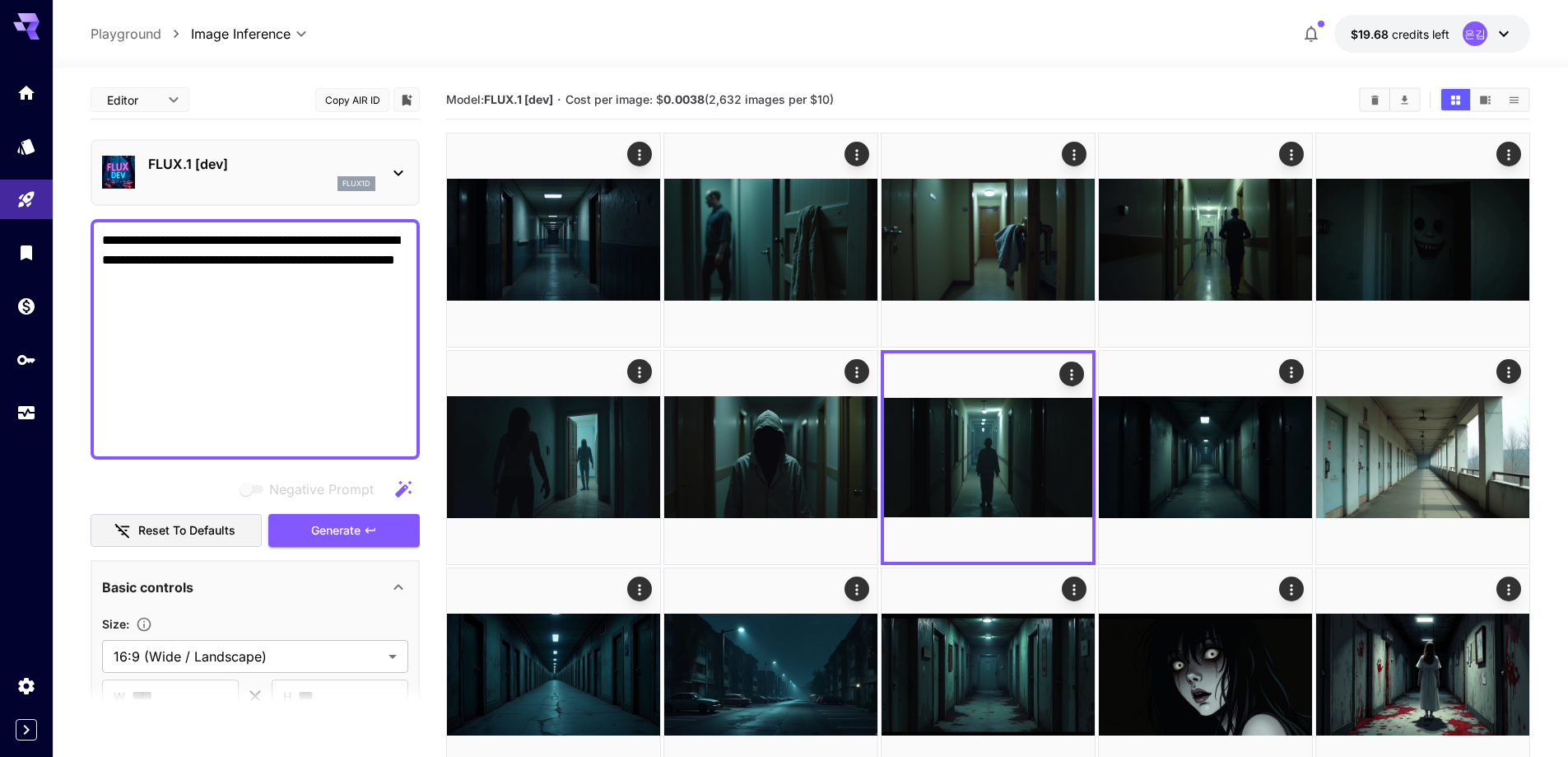
click at [856, 362] on div "Actions" at bounding box center [857, 371] width 16 height 20
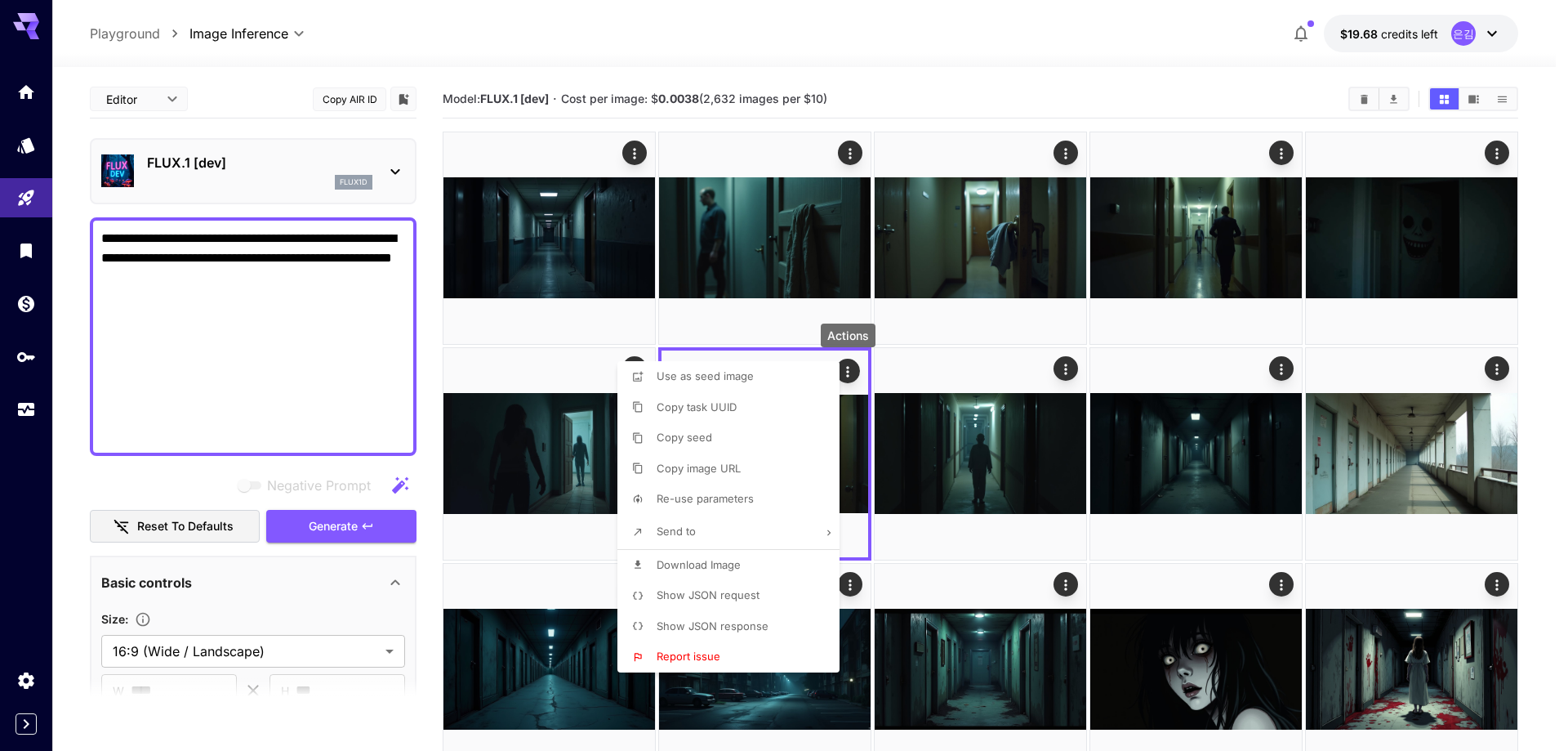
click at [709, 558] on span "Download Image" at bounding box center [699, 564] width 84 height 13
click at [584, 355] on div at bounding box center [784, 376] width 1568 height 751
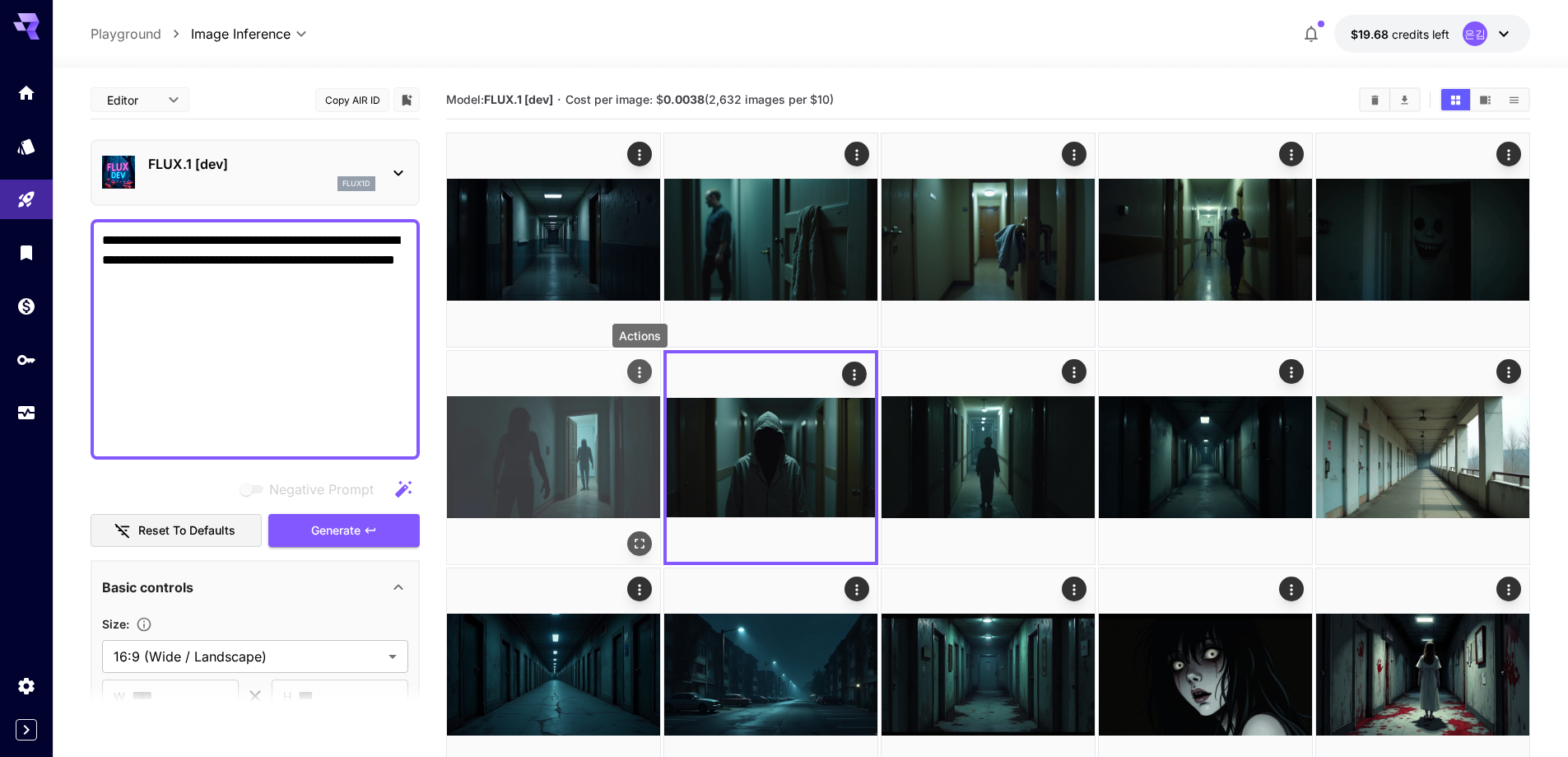
click at [634, 368] on icon "Actions" at bounding box center [639, 372] width 16 height 16
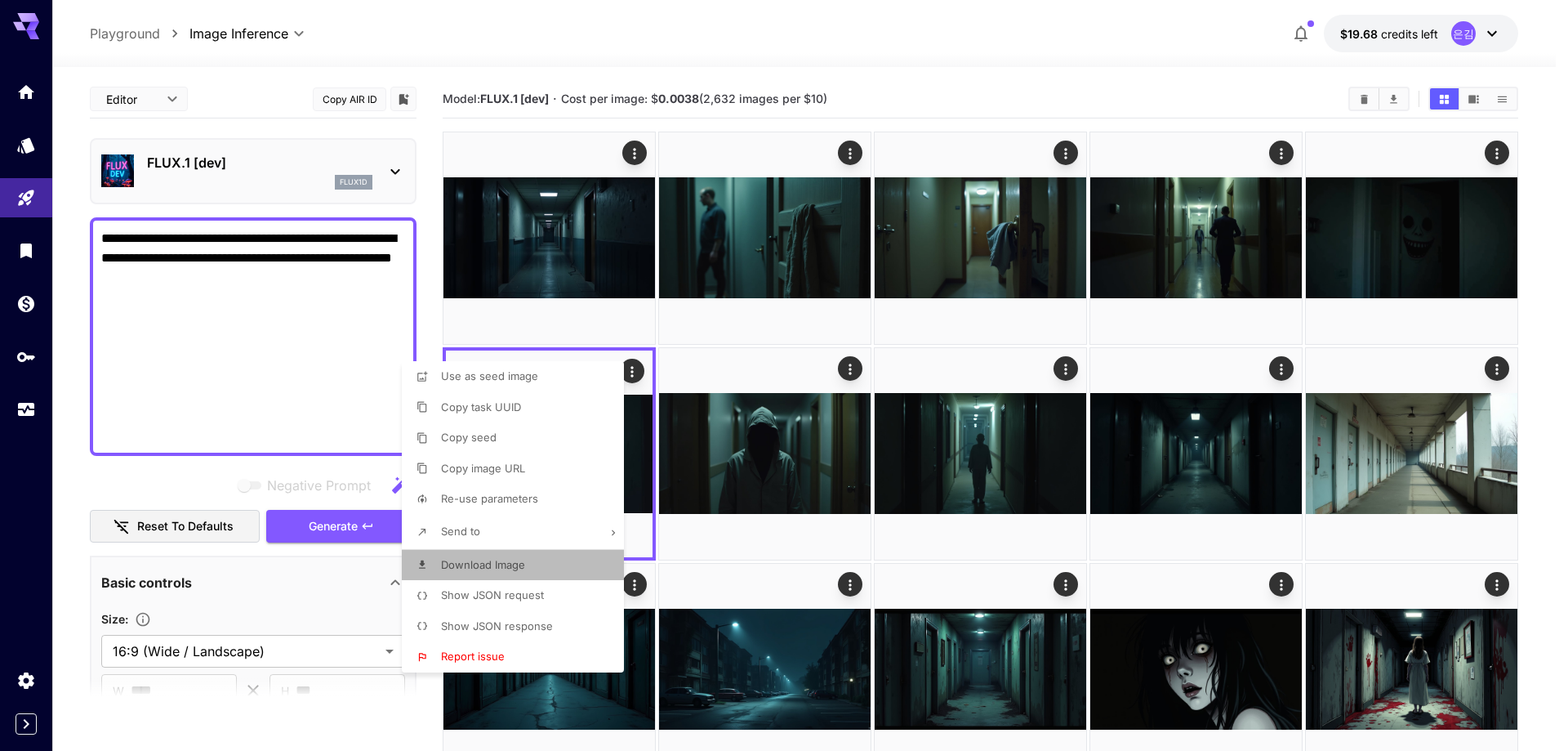
click at [544, 569] on li "Download Image" at bounding box center [518, 565] width 232 height 31
drag, startPoint x: 1444, startPoint y: 148, endPoint x: 1475, endPoint y: 148, distance: 31.0
click at [1443, 148] on div at bounding box center [784, 376] width 1568 height 751
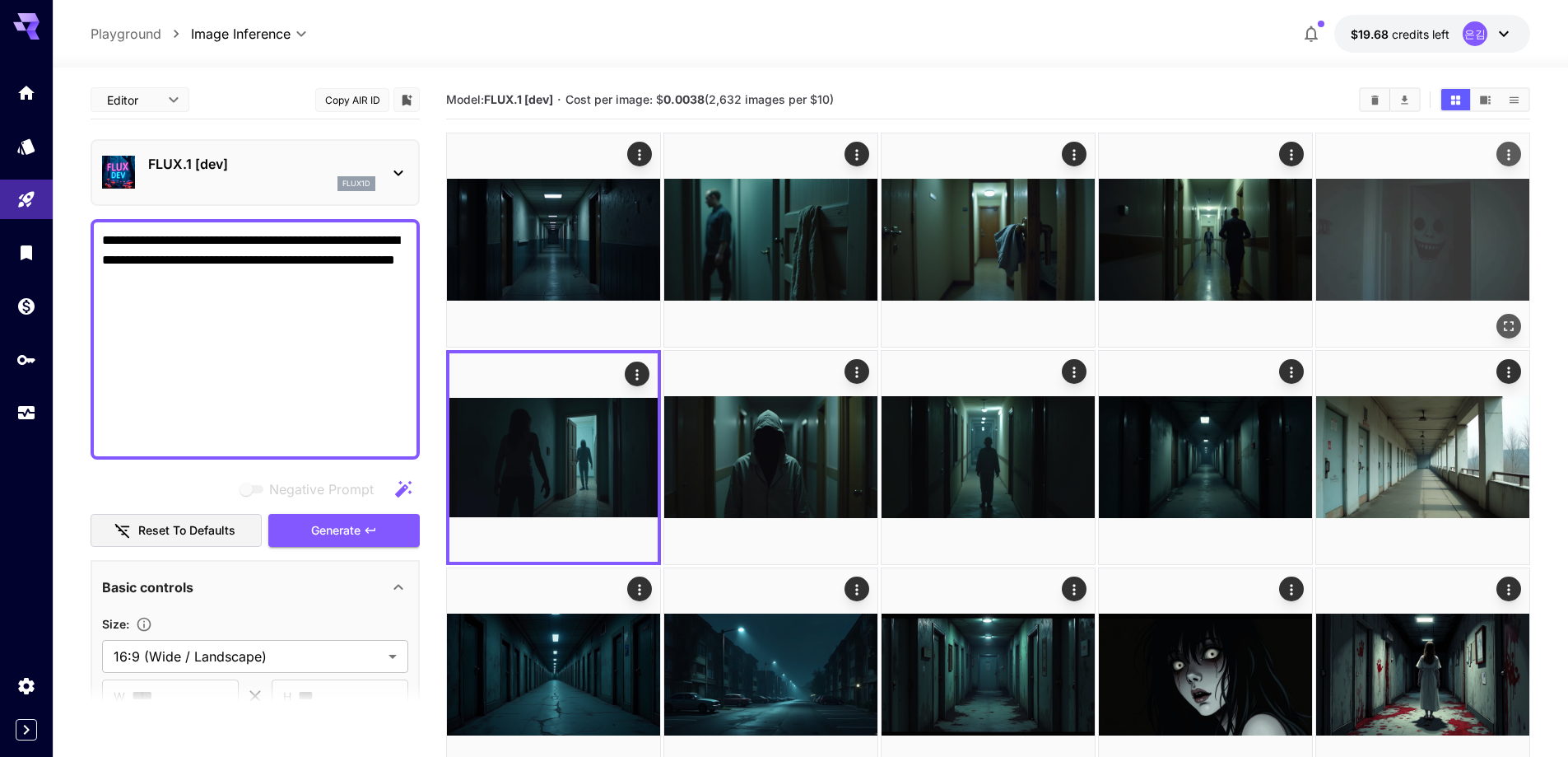
click at [1509, 153] on icon "Actions" at bounding box center [1509, 155] width 16 height 16
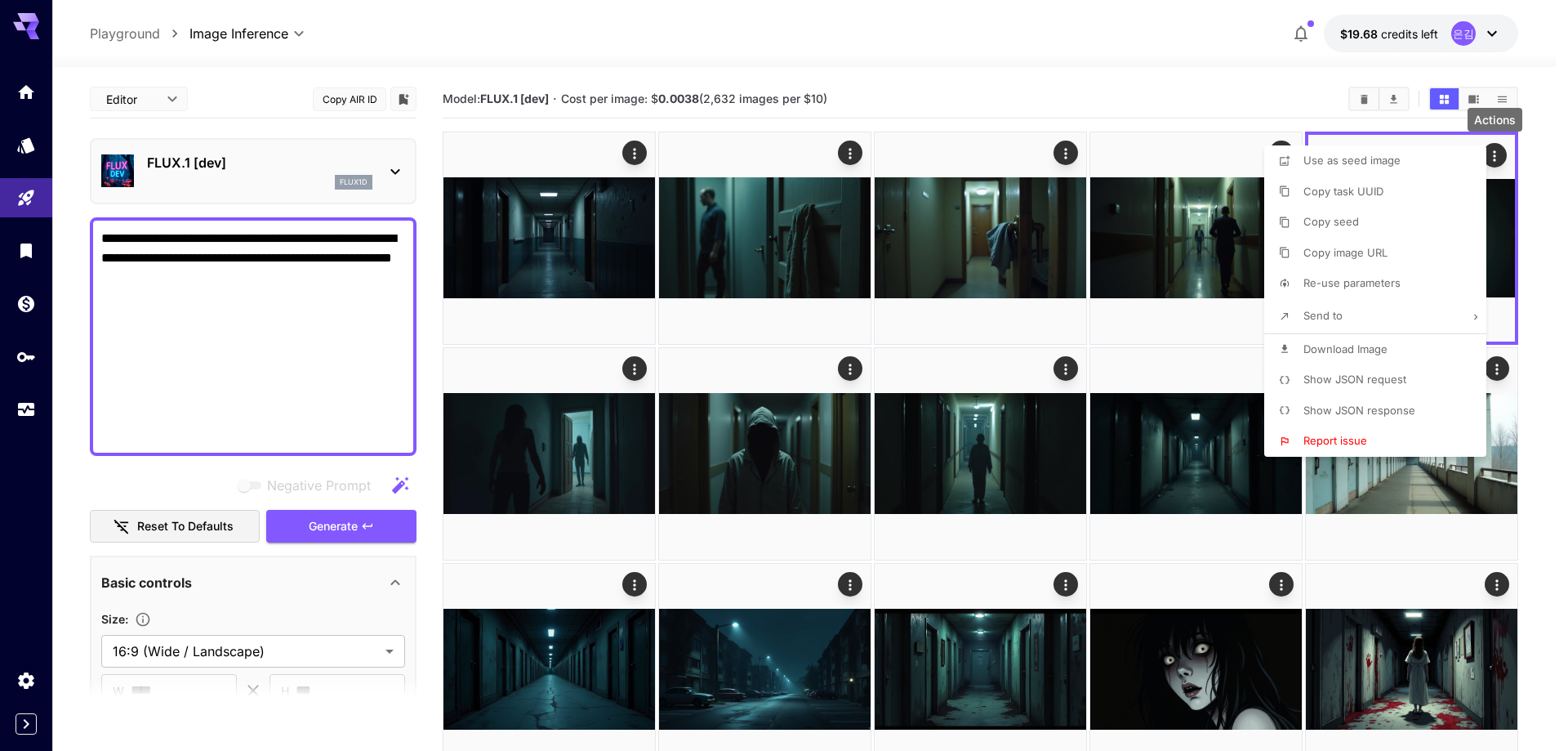
click at [1333, 358] on li "Download Image" at bounding box center [1379, 350] width 232 height 31
click at [1205, 148] on div at bounding box center [784, 376] width 1568 height 751
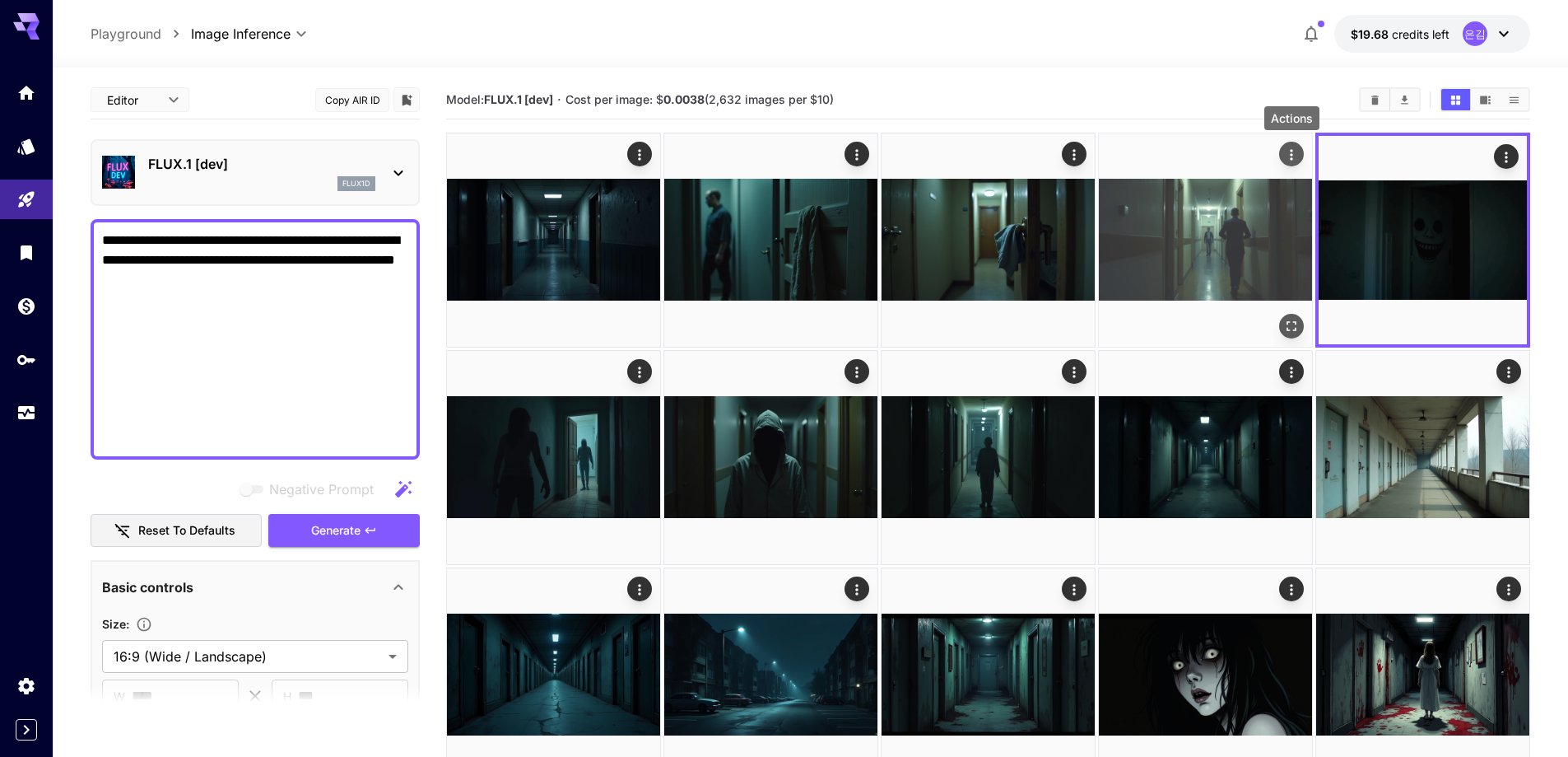
click at [1292, 160] on icon "Actions" at bounding box center [1291, 155] width 16 height 16
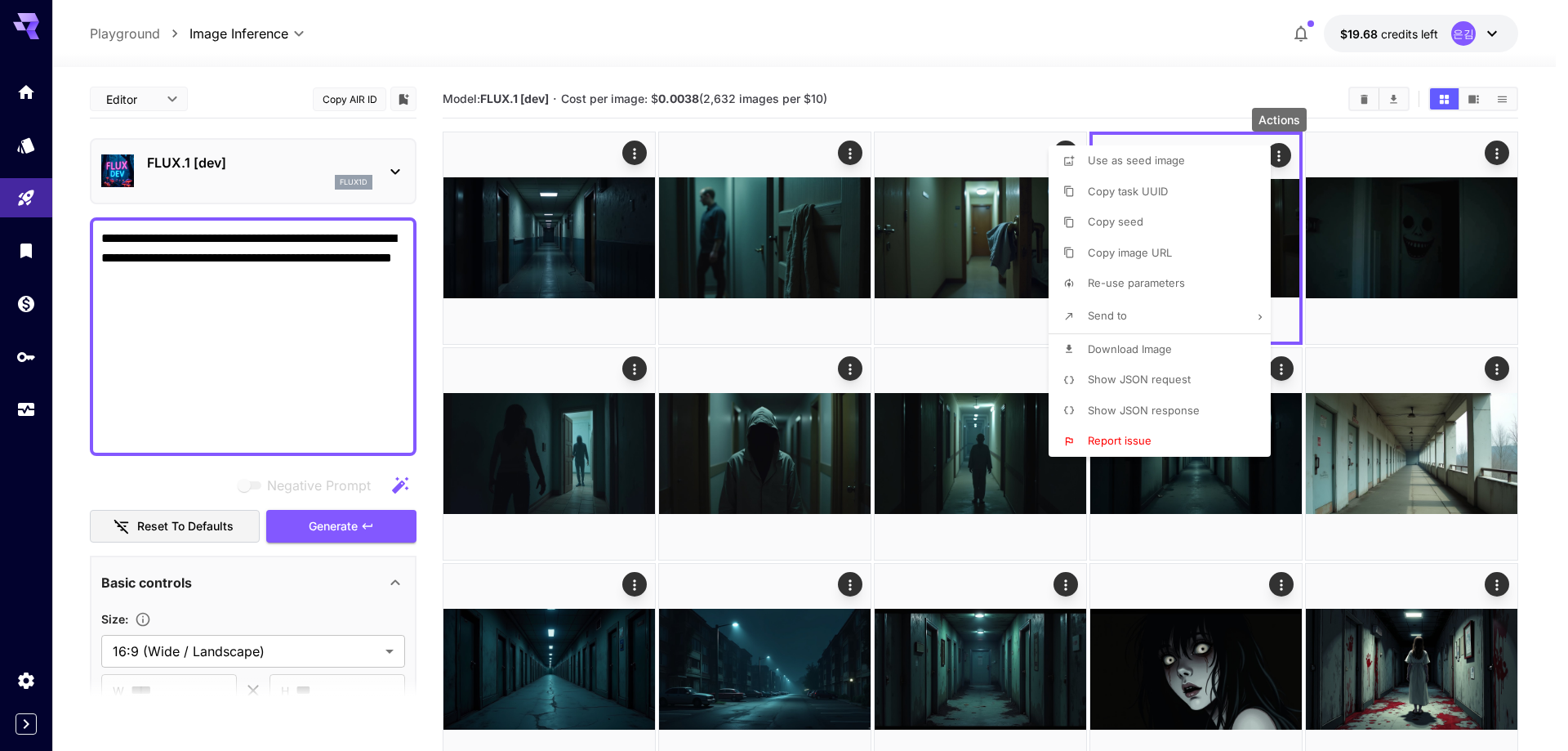
click at [1131, 357] on li "Download Image" at bounding box center [1164, 350] width 232 height 31
click at [978, 159] on div at bounding box center [784, 376] width 1568 height 751
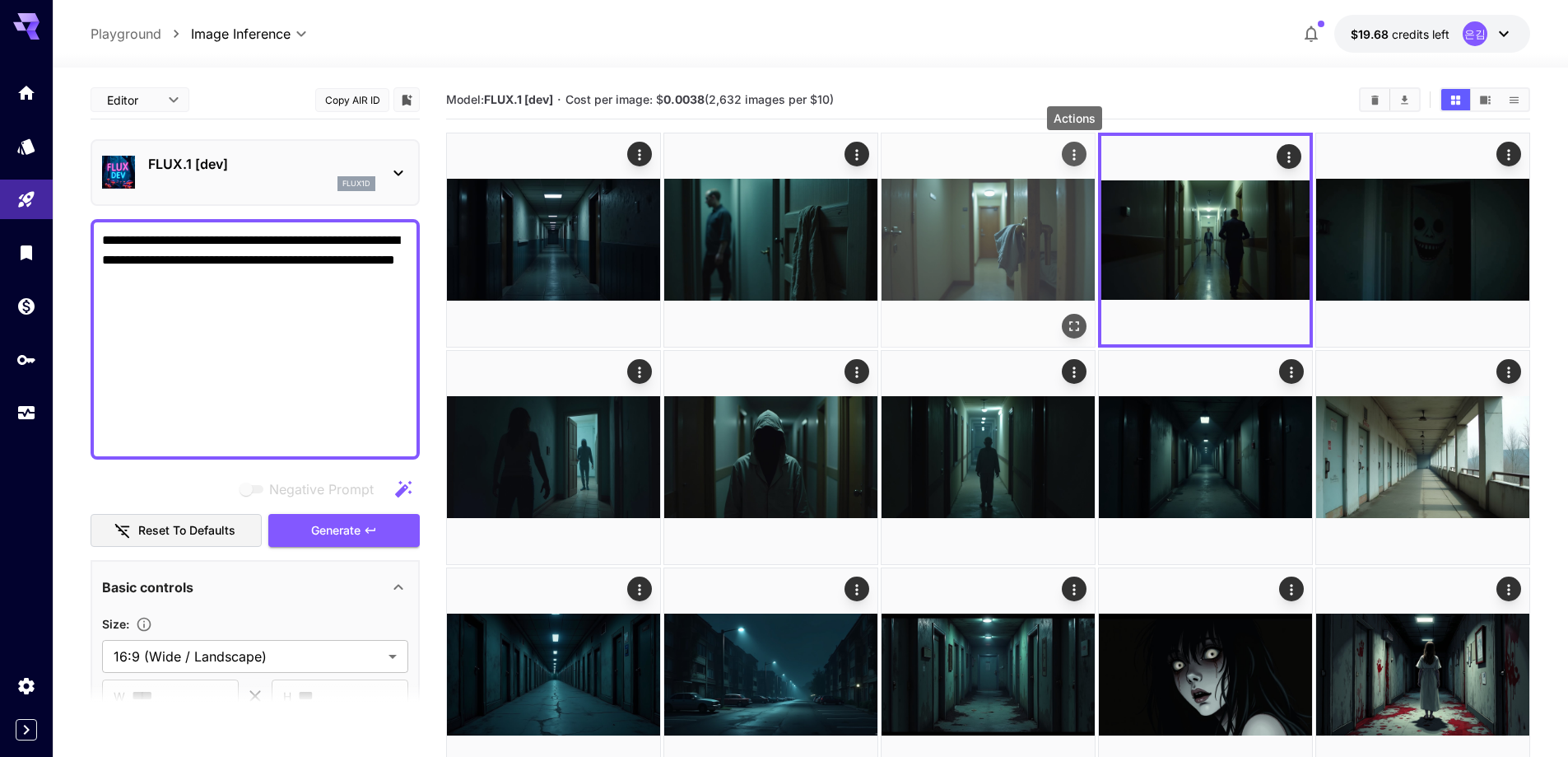
click at [1065, 148] on icon "Actions" at bounding box center [1074, 155] width 16 height 16
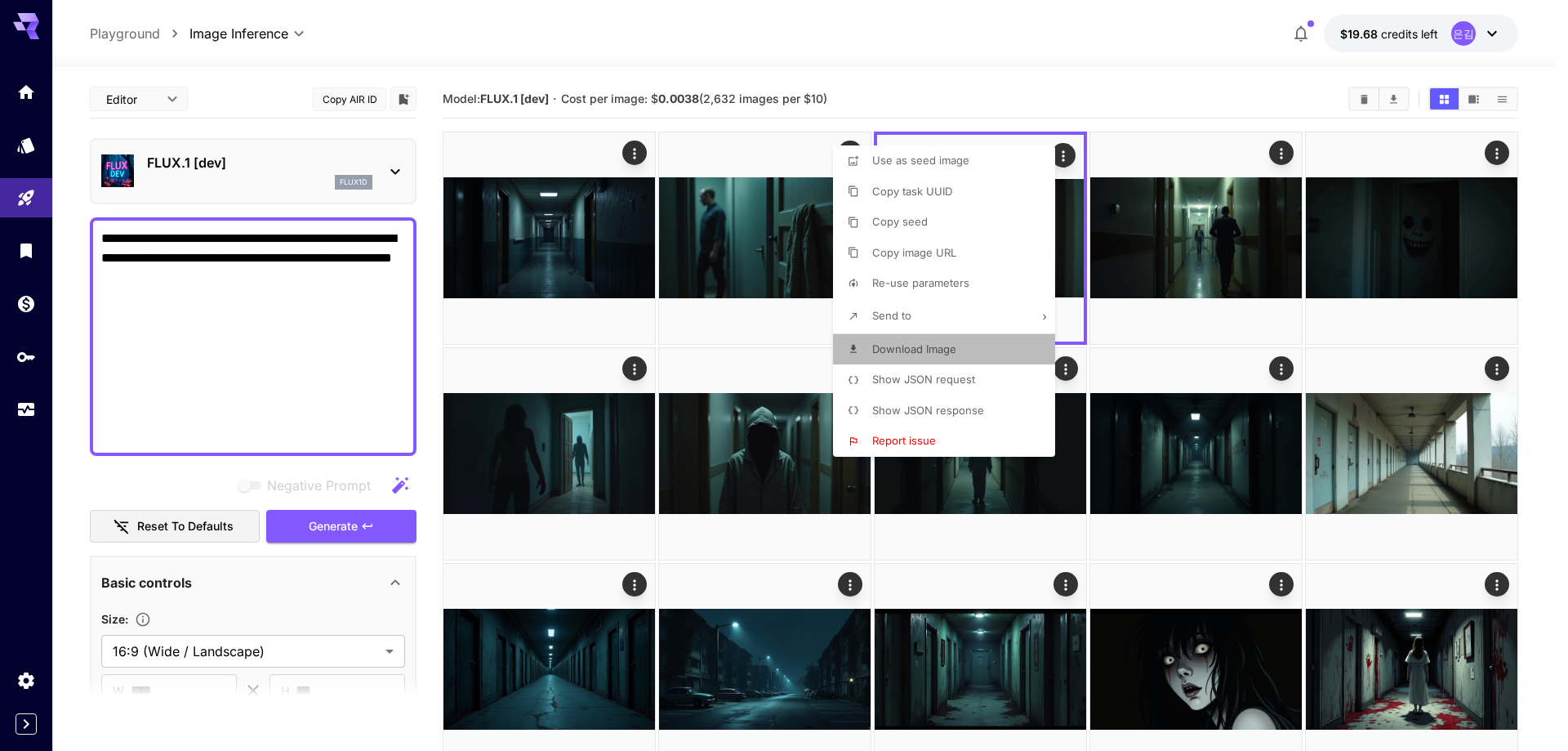
click at [952, 346] on span "Download Image" at bounding box center [915, 349] width 84 height 13
click at [771, 147] on div at bounding box center [784, 376] width 1568 height 751
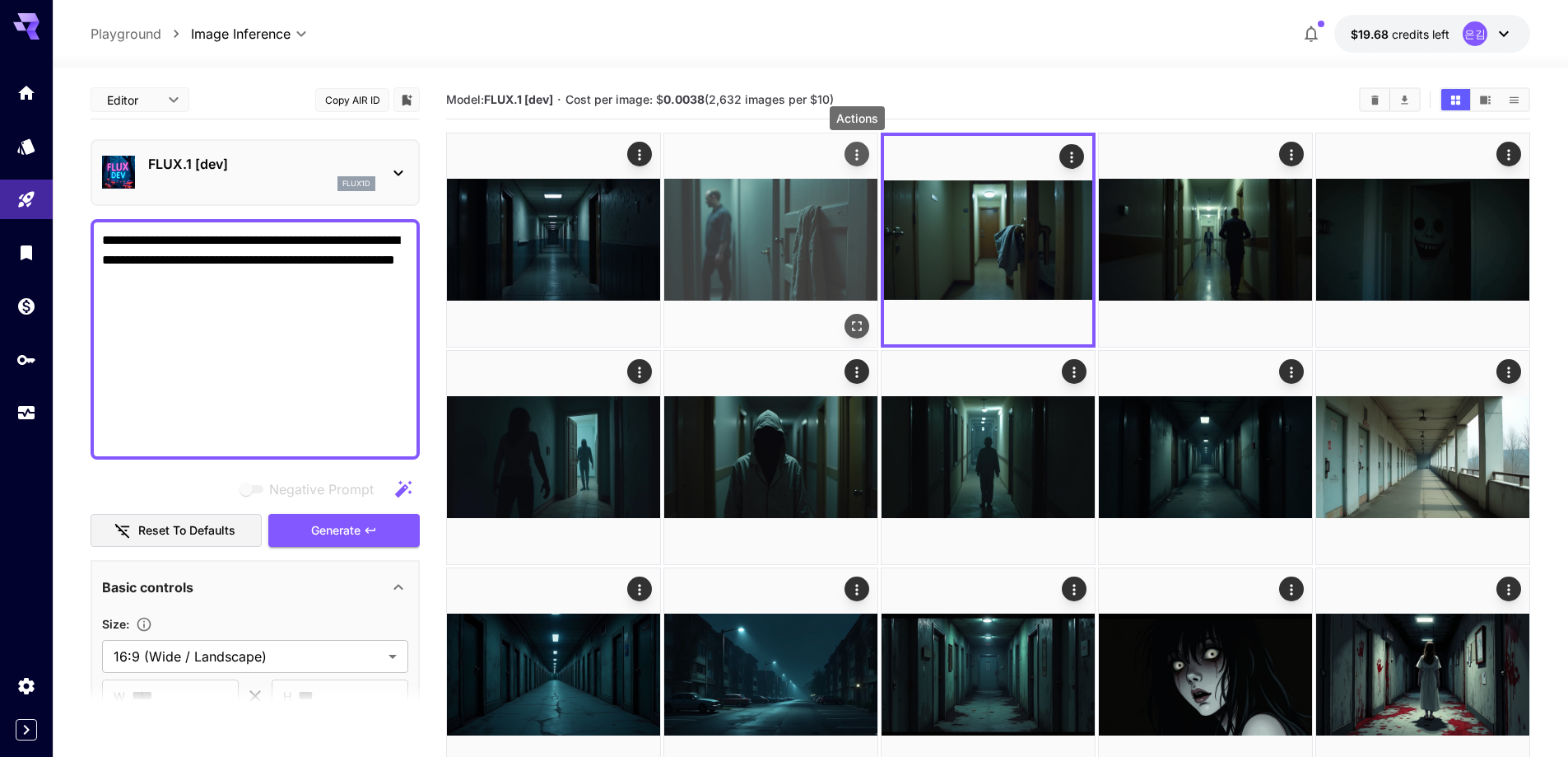
click at [862, 151] on icon "Actions" at bounding box center [857, 155] width 16 height 16
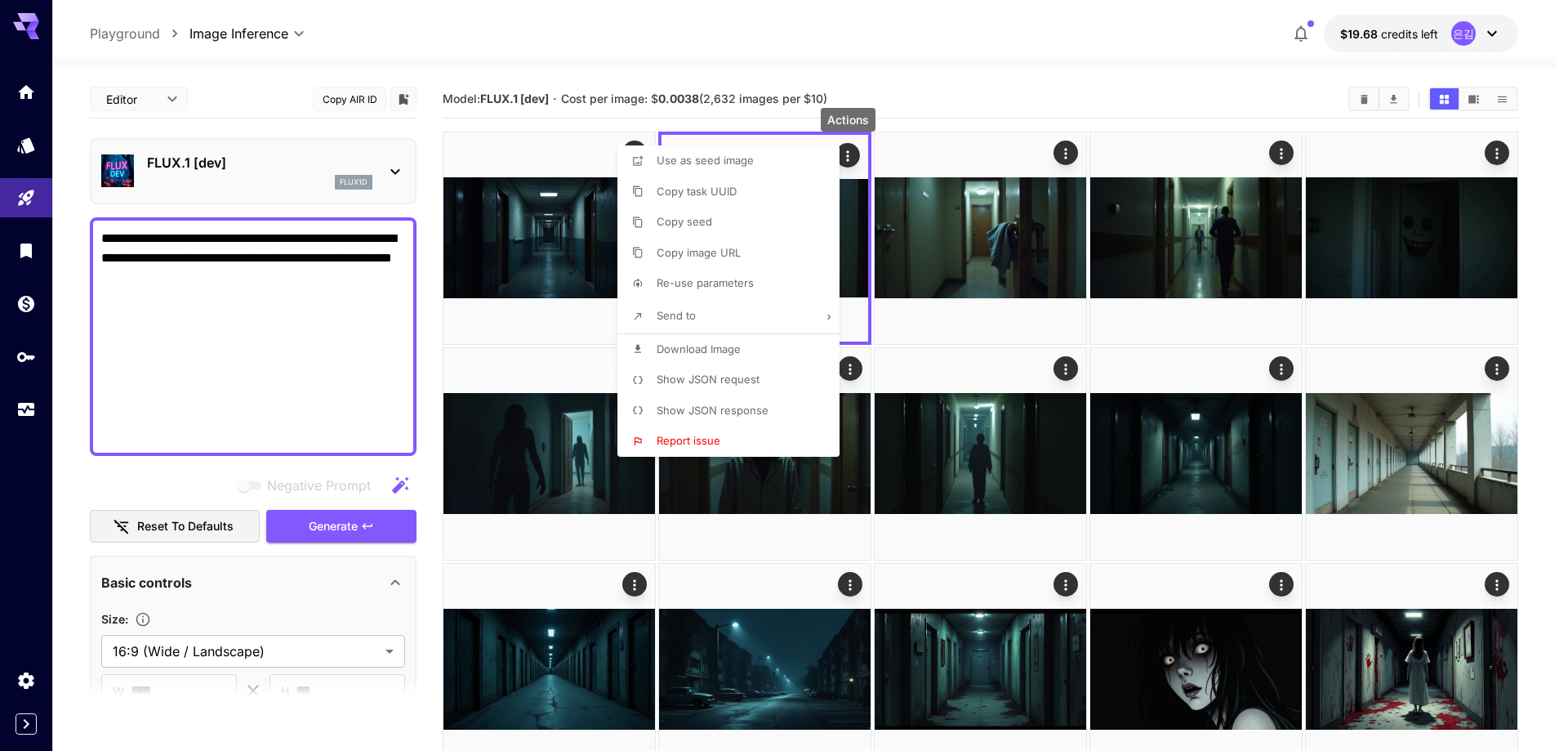
click at [725, 350] on span "Download Image" at bounding box center [699, 349] width 84 height 13
drag, startPoint x: 521, startPoint y: 174, endPoint x: 574, endPoint y: 155, distance: 56.3
click at [522, 174] on div at bounding box center [784, 376] width 1568 height 751
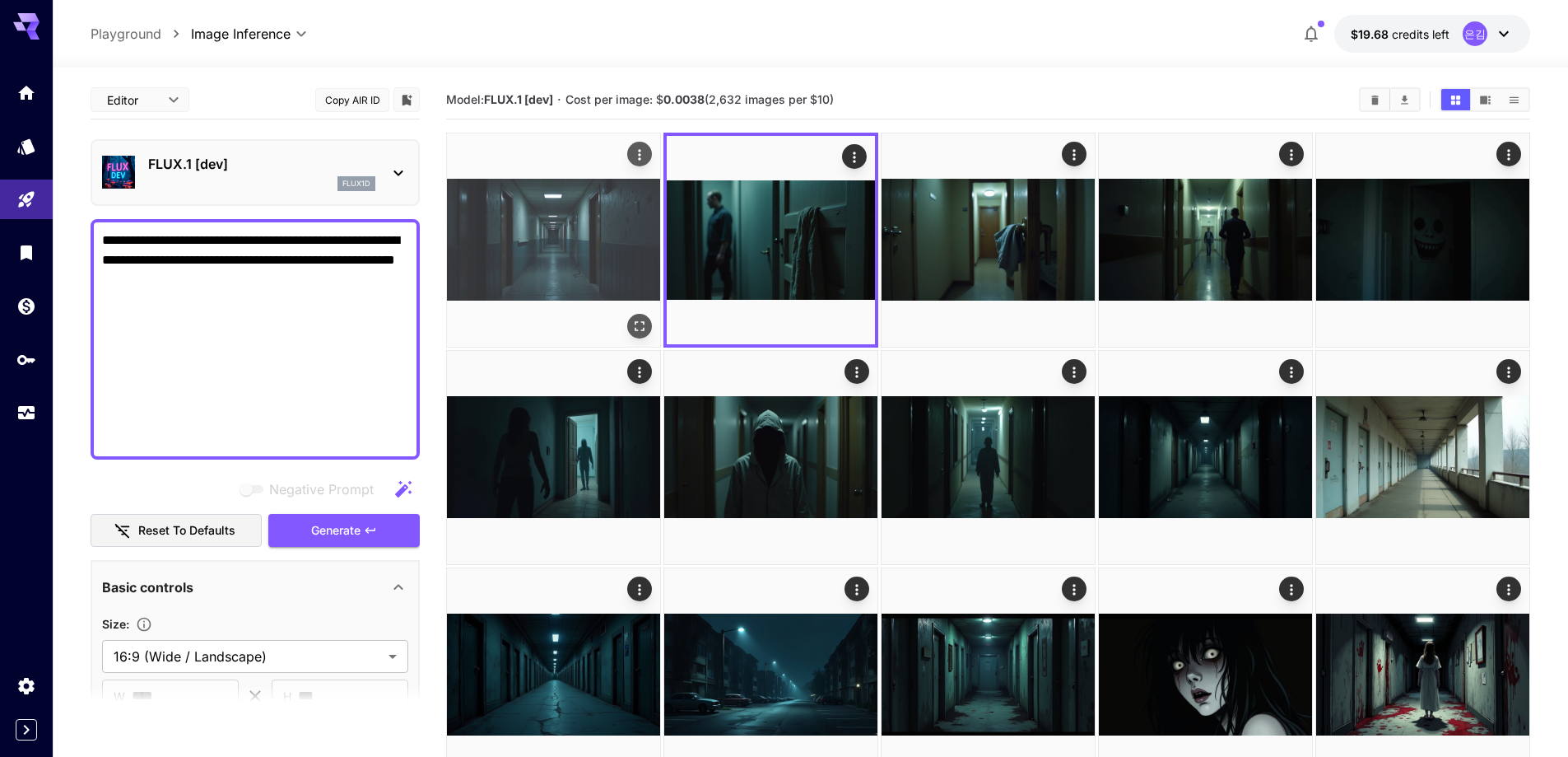
click at [635, 157] on icon "Actions" at bounding box center [639, 155] width 16 height 16
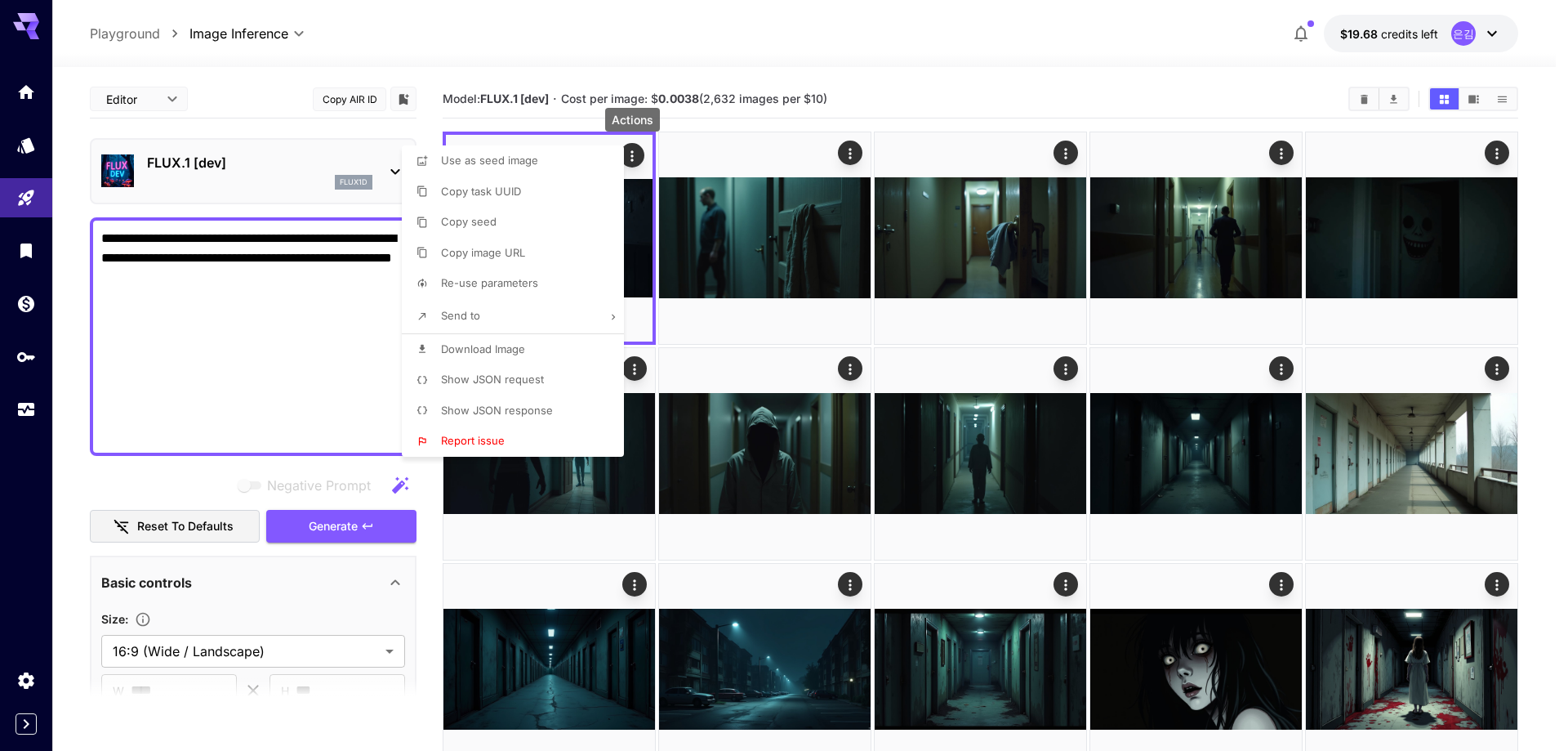
click at [522, 353] on span "Download Image" at bounding box center [483, 349] width 84 height 13
click at [771, 553] on div at bounding box center [784, 376] width 1568 height 751
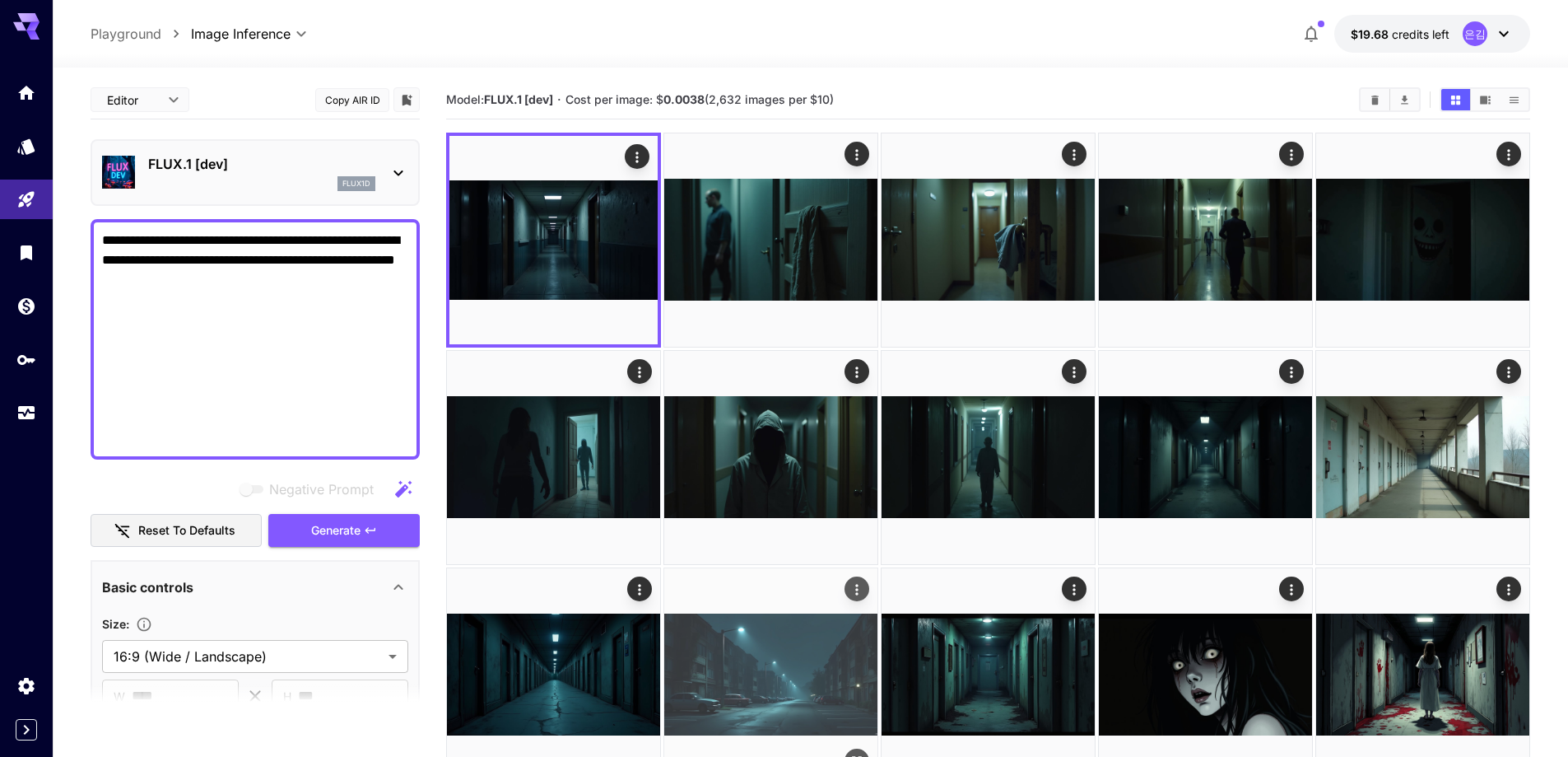
click at [863, 594] on icon "Actions" at bounding box center [857, 589] width 16 height 16
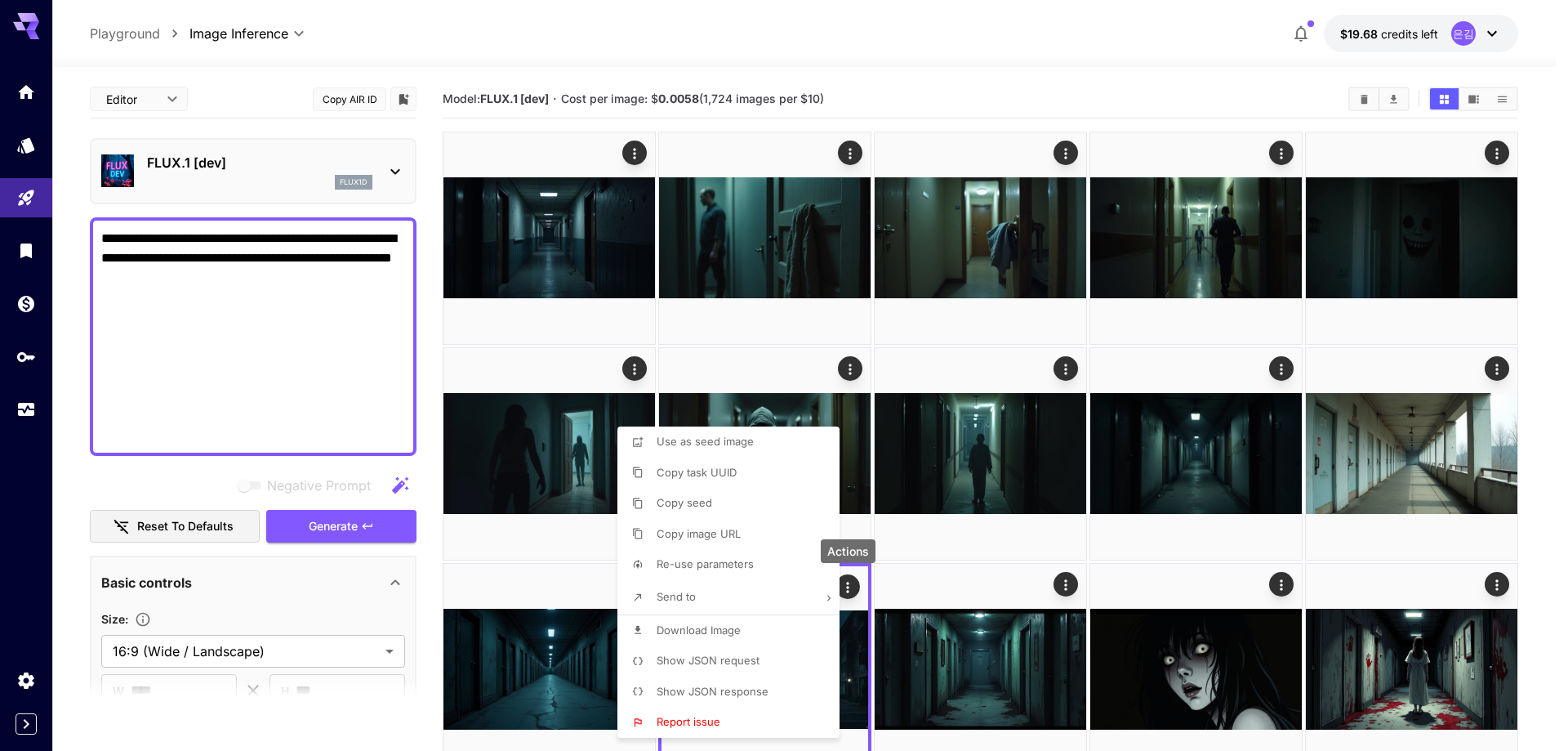
click at [711, 626] on span "Download Image" at bounding box center [699, 629] width 84 height 13
click at [955, 549] on div at bounding box center [784, 376] width 1568 height 751
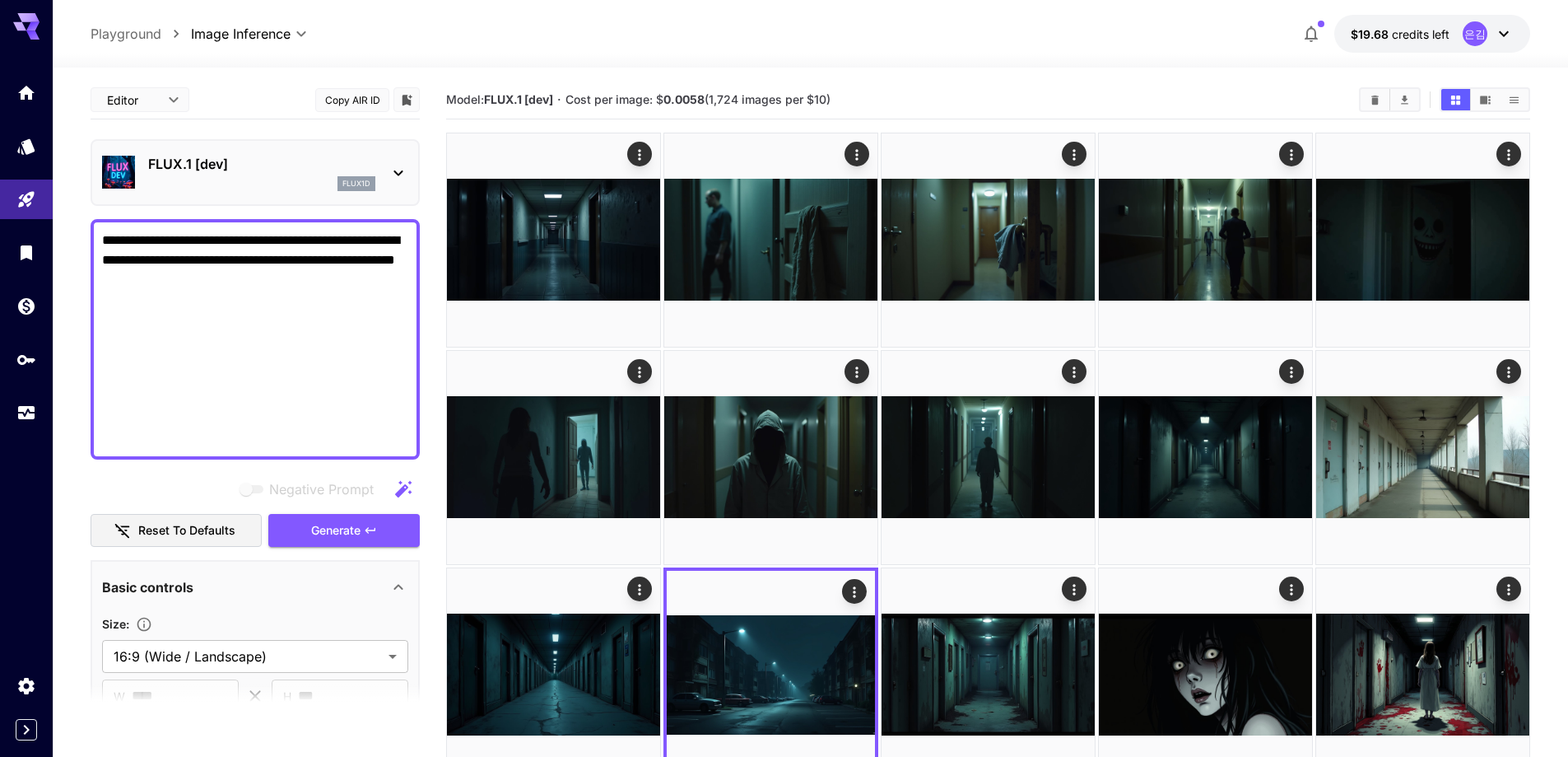
drag, startPoint x: 252, startPoint y: 306, endPoint x: 41, endPoint y: 226, distance: 225.7
paste textarea "******"
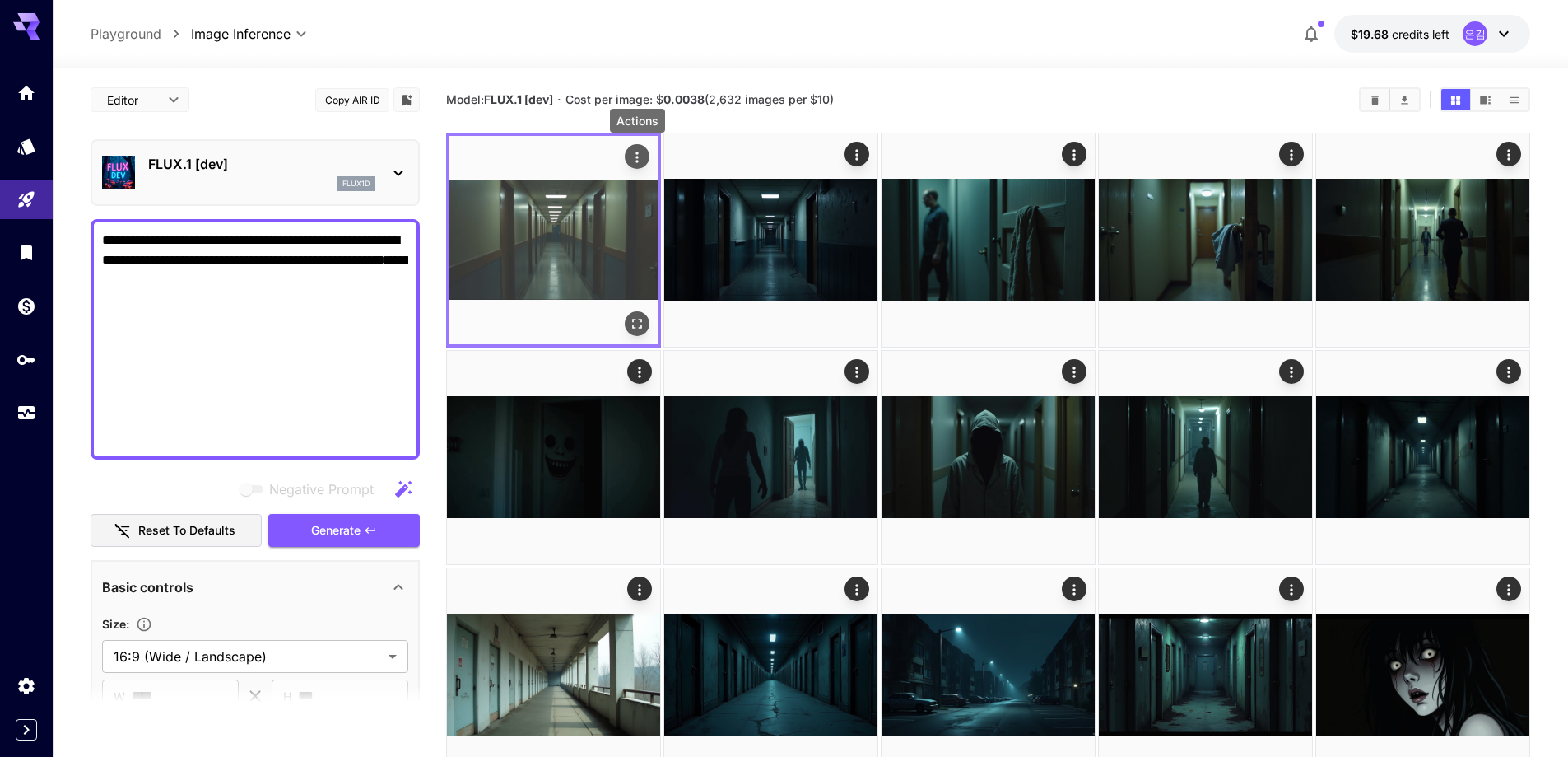
click at [639, 160] on icon "Actions" at bounding box center [637, 157] width 16 height 16
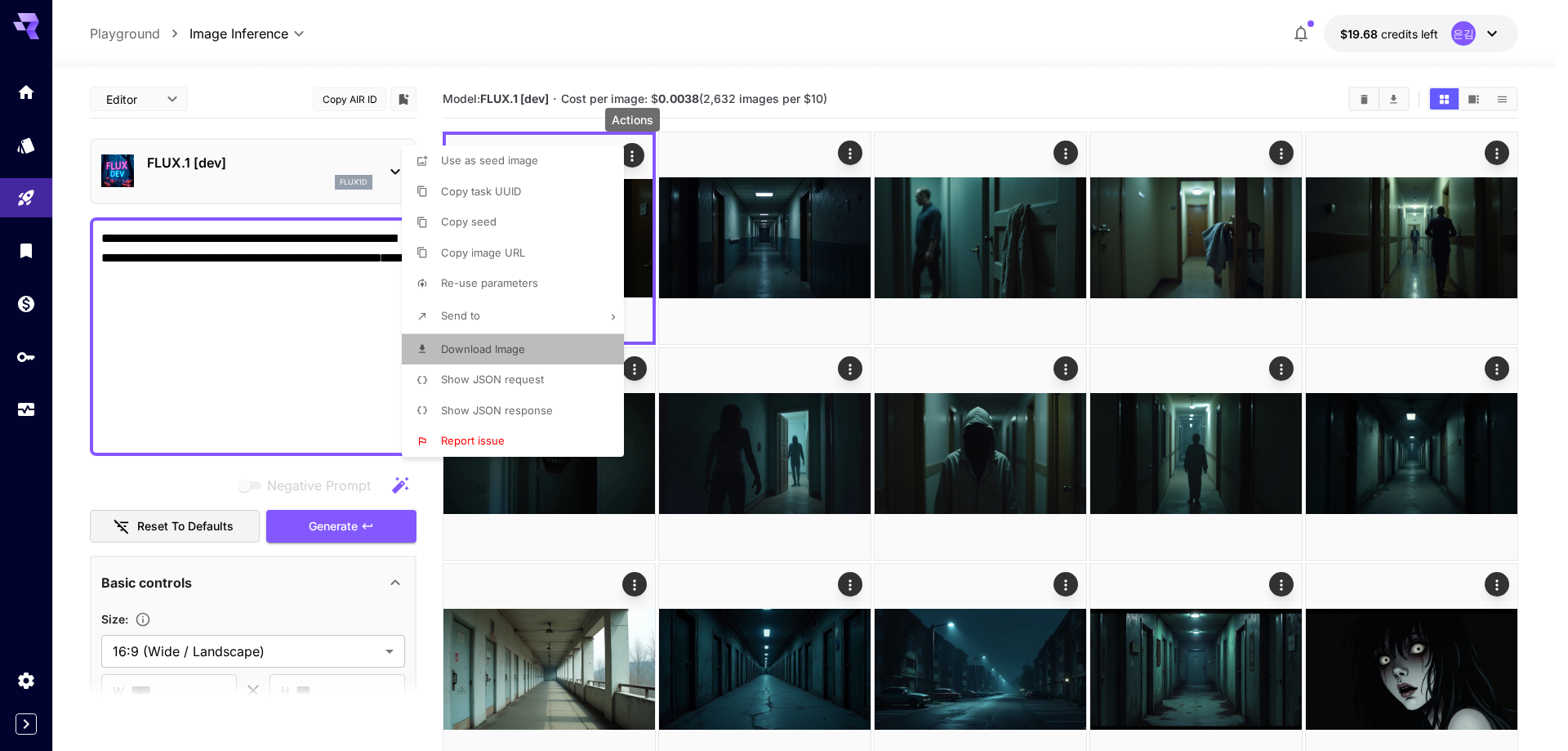
click at [511, 350] on span "Download Image" at bounding box center [483, 349] width 84 height 13
drag, startPoint x: 320, startPoint y: 290, endPoint x: 79, endPoint y: 232, distance: 247.9
click at [79, 232] on div at bounding box center [784, 376] width 1568 height 751
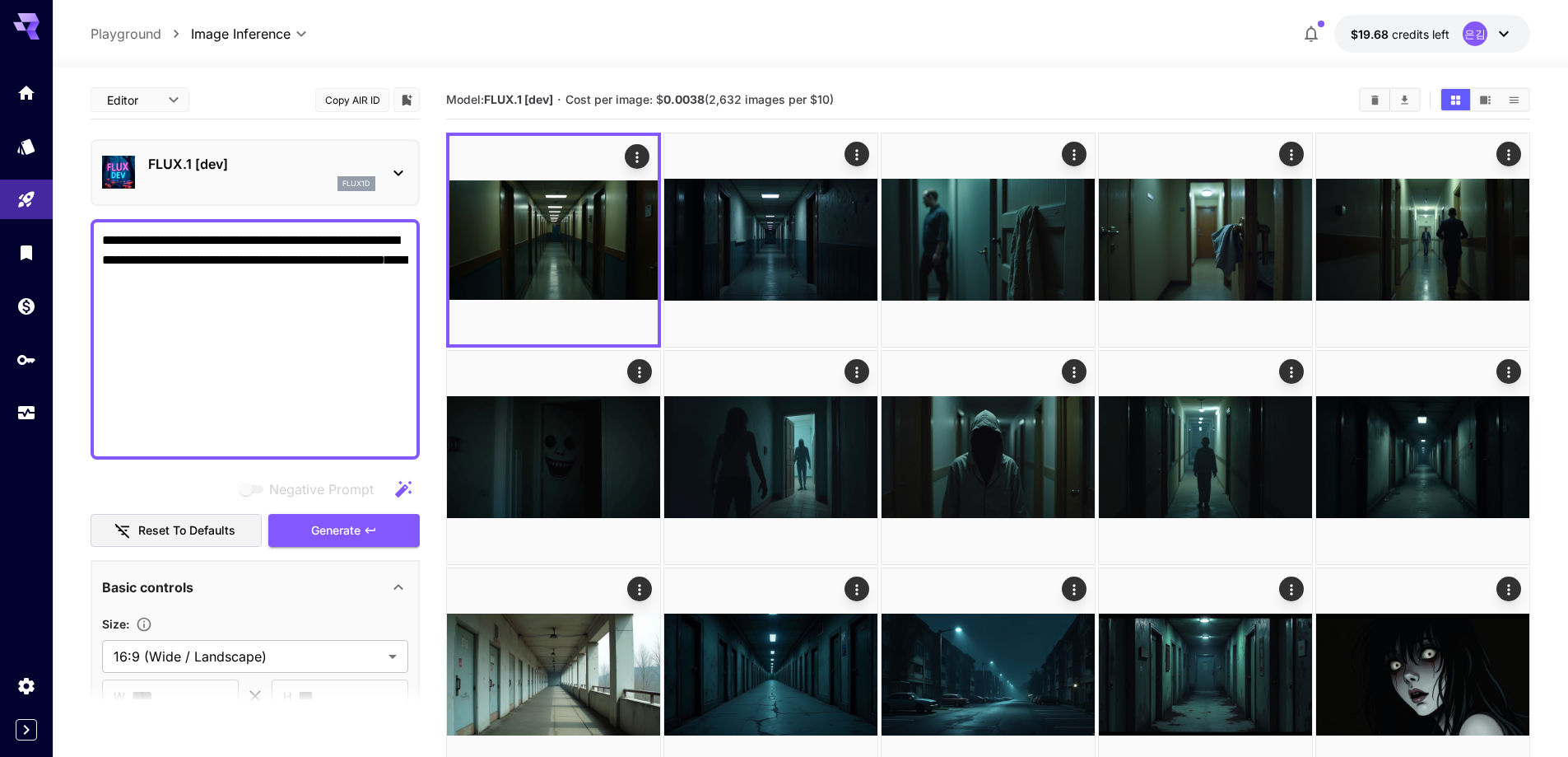
click at [195, 315] on div "Use as seed image Copy task UUID Copy seed Copy image URL Re-use parameters Sen…" at bounding box center [125, 378] width 250 height 757
drag, startPoint x: 258, startPoint y: 280, endPoint x: 81, endPoint y: 212, distance: 189.6
paste textarea "**********"
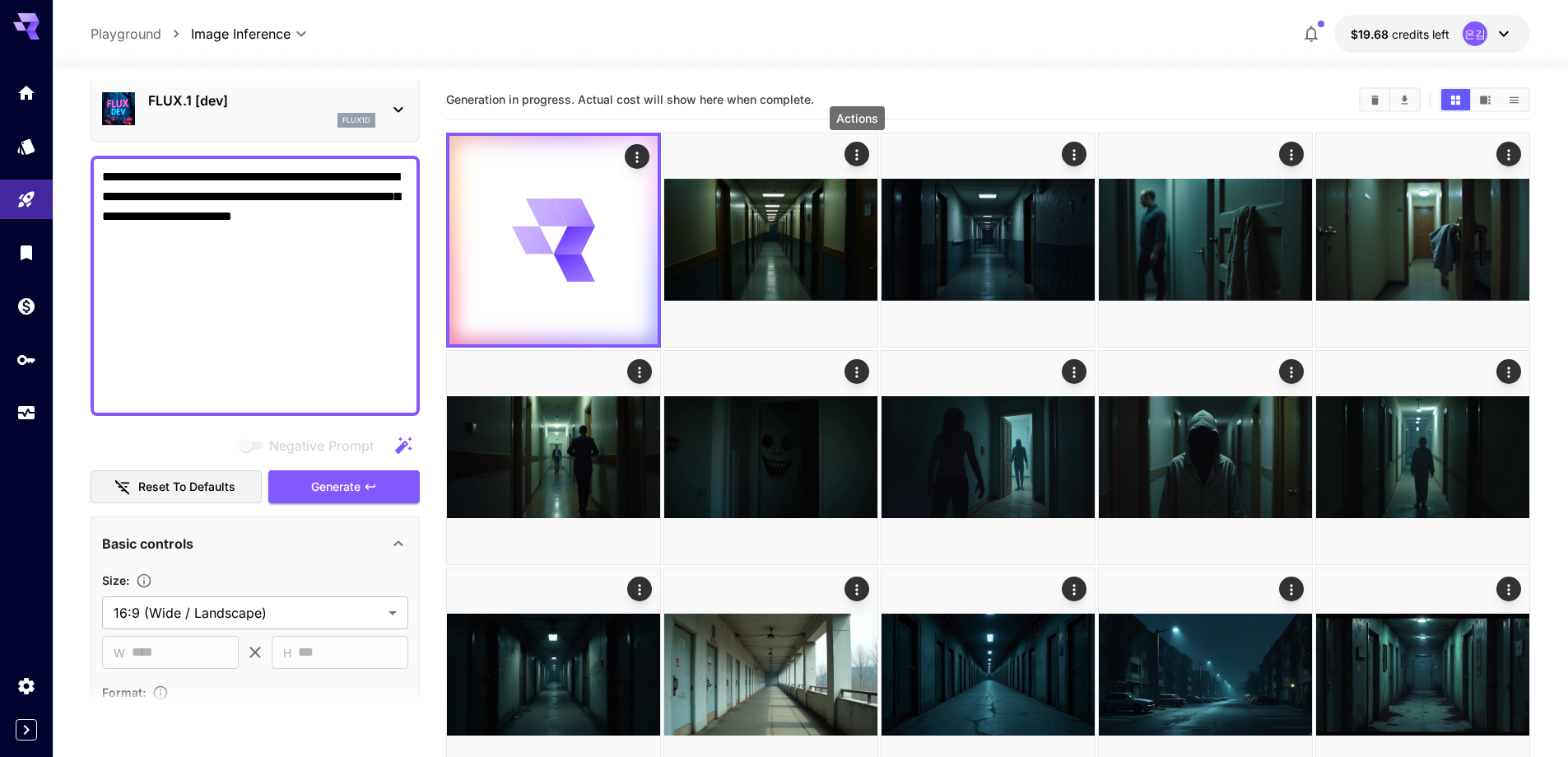
scroll to position [247, 0]
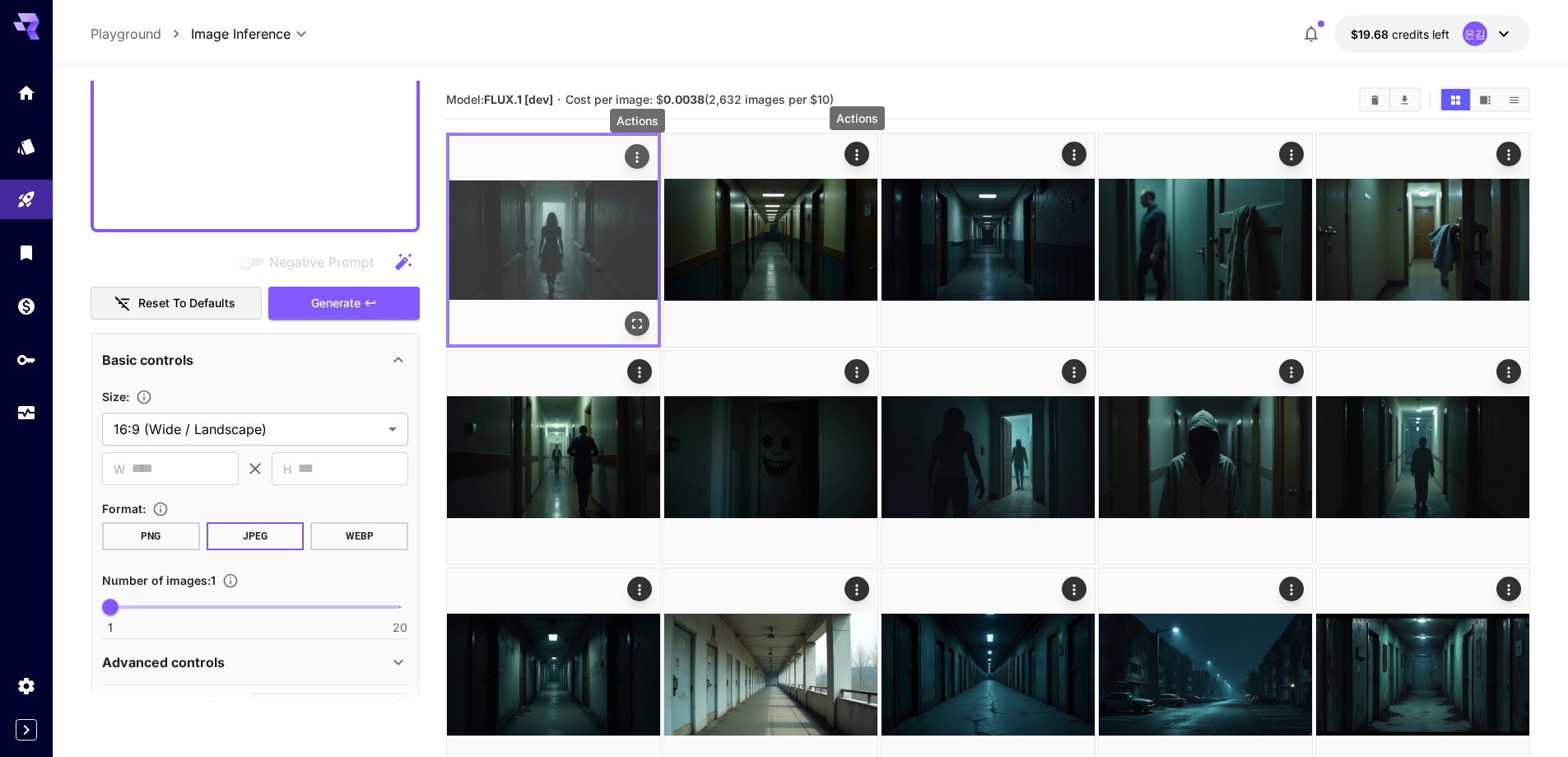
click at [639, 162] on icon "Actions" at bounding box center [637, 157] width 16 height 16
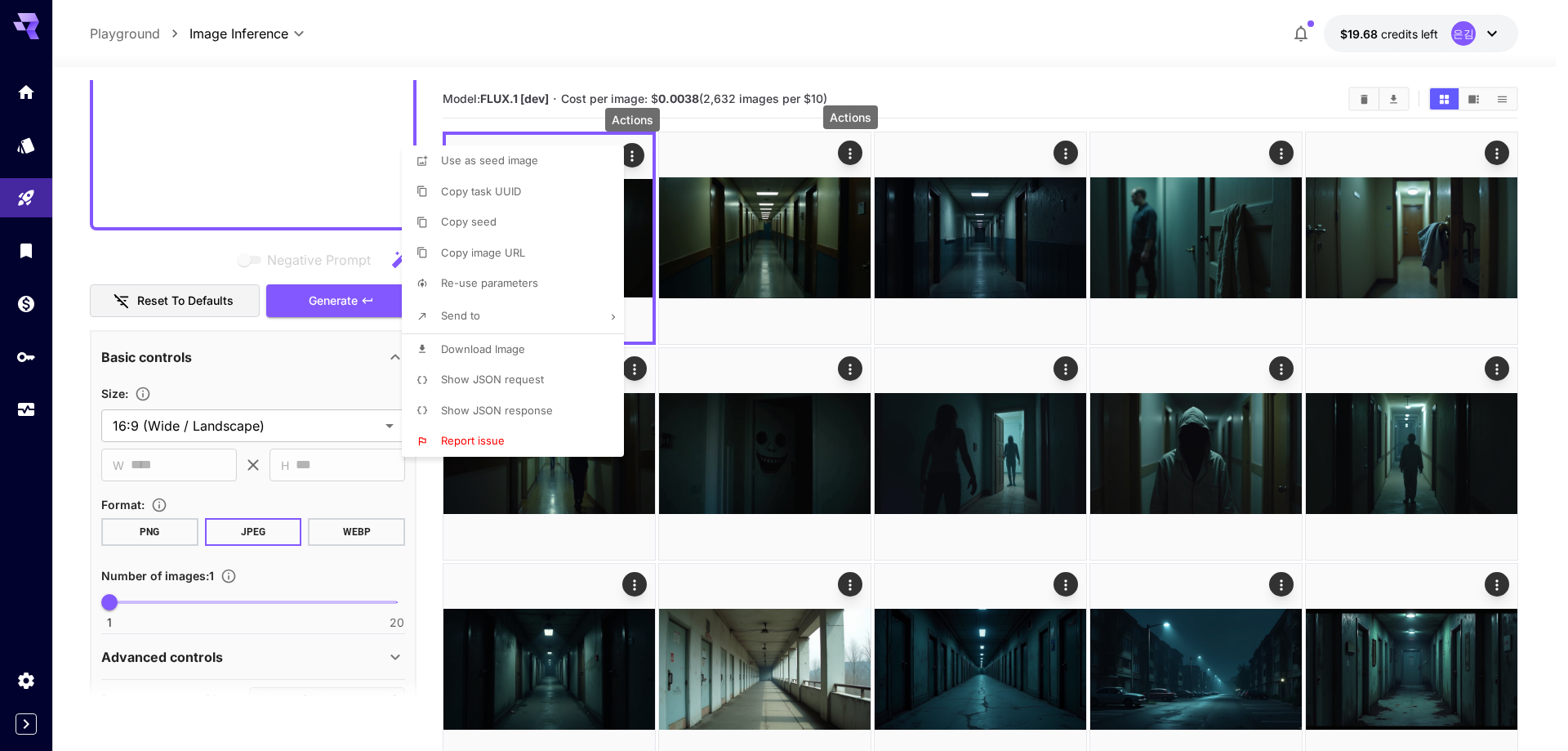
click at [553, 346] on li "Download Image" at bounding box center [518, 350] width 232 height 31
click at [283, 175] on div at bounding box center [784, 376] width 1568 height 751
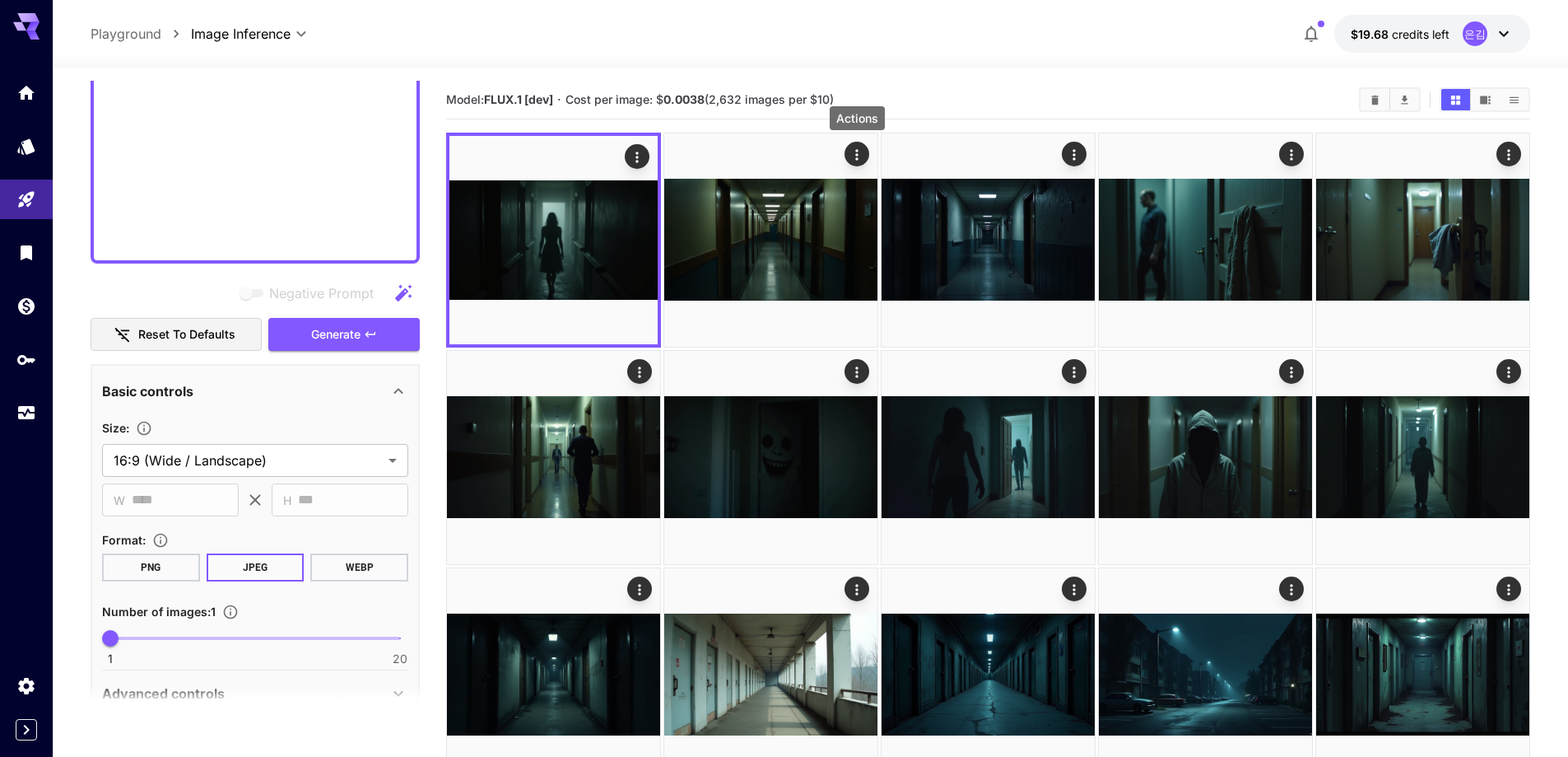
scroll to position [0, 0]
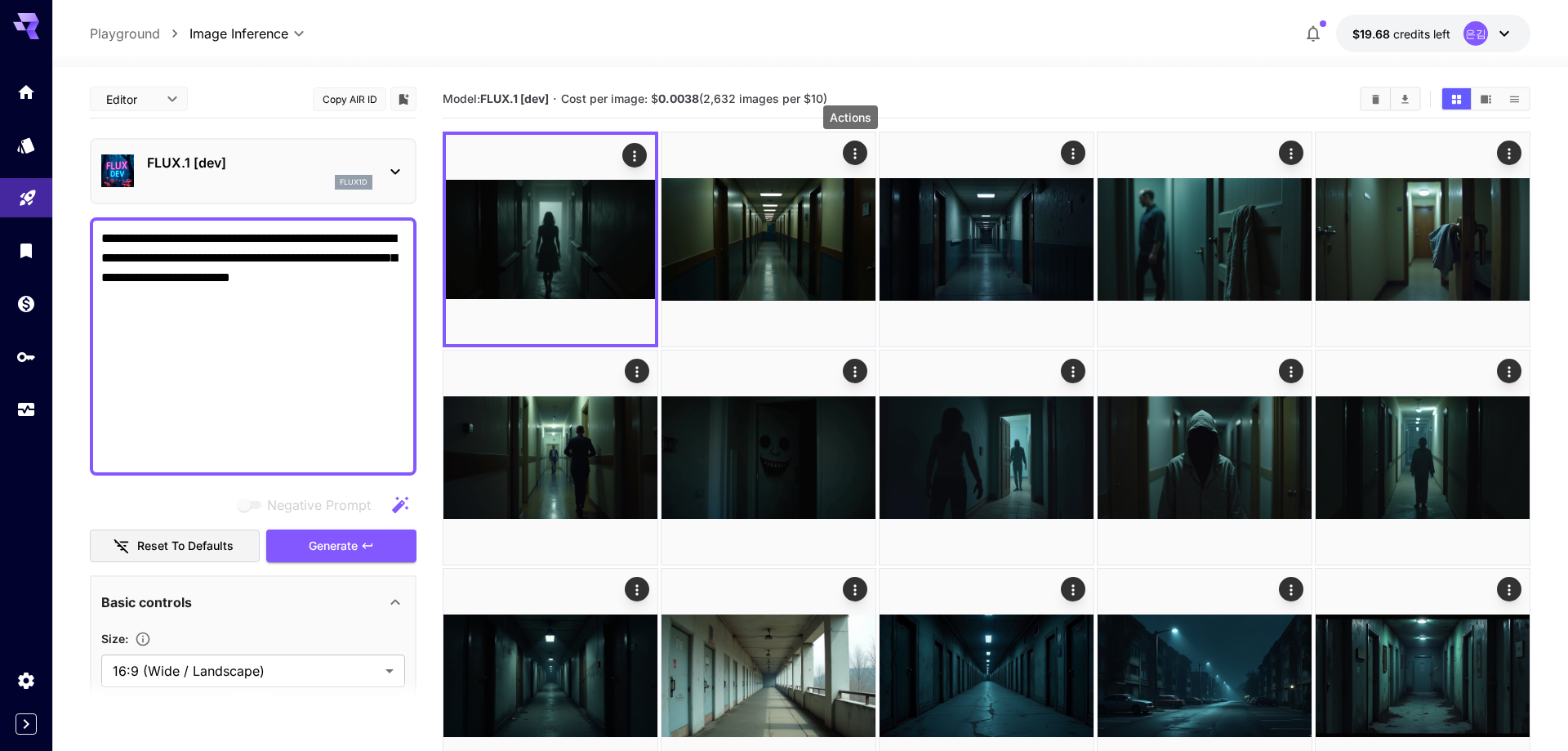
drag, startPoint x: 326, startPoint y: 292, endPoint x: 42, endPoint y: 207, distance: 296.4
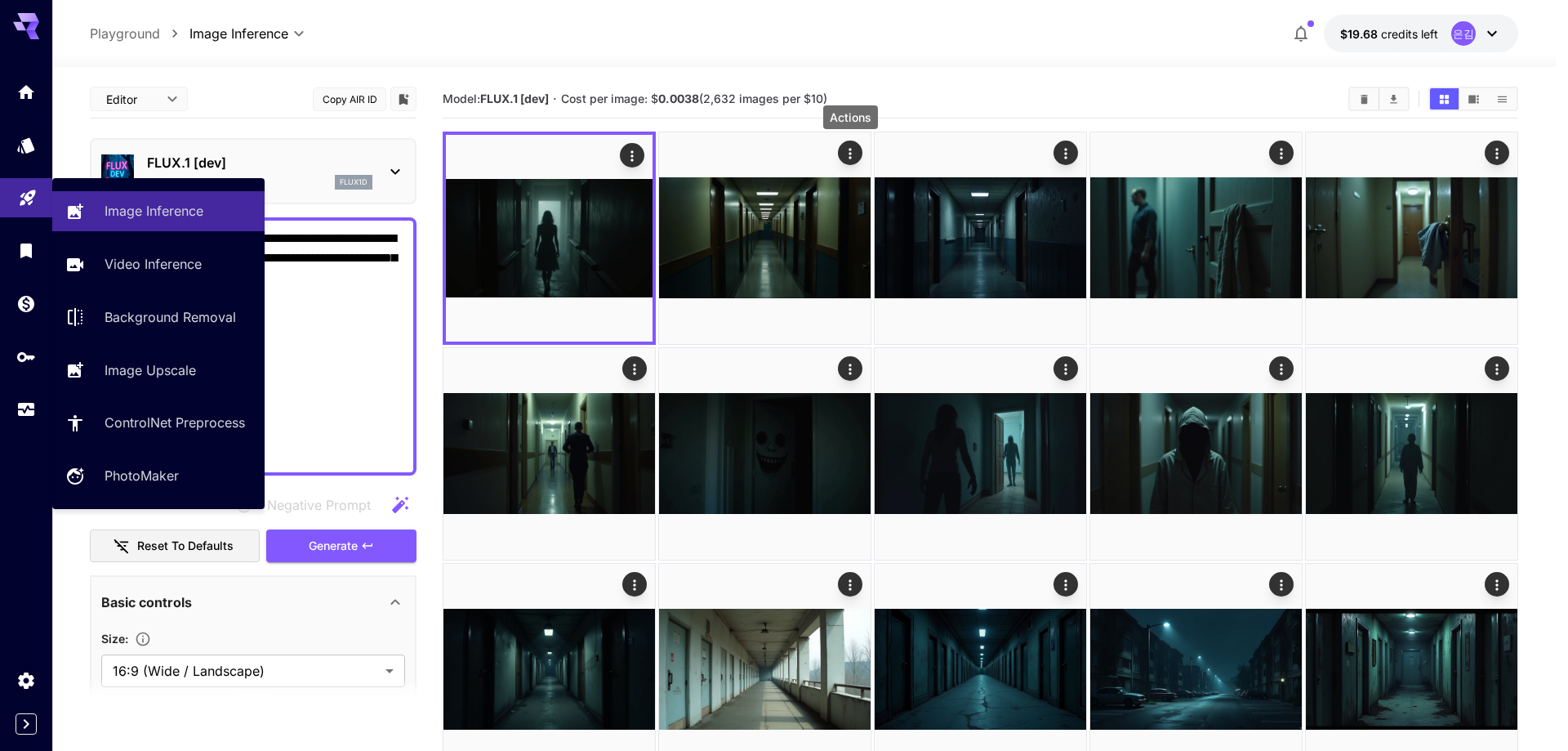
paste textarea
type textarea "**********"
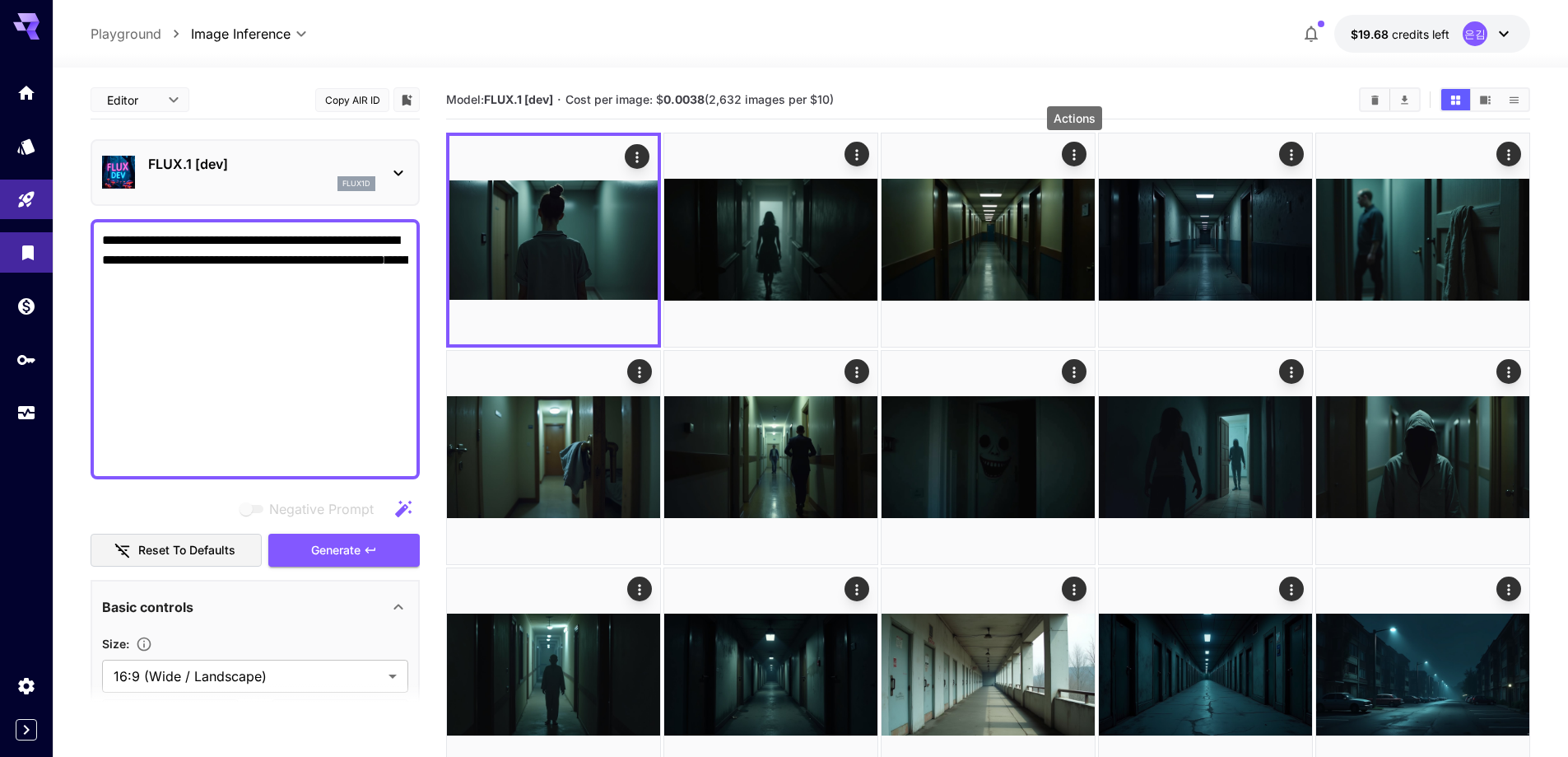
drag, startPoint x: 230, startPoint y: 281, endPoint x: 23, endPoint y: 233, distance: 212.5
paste textarea "**********"
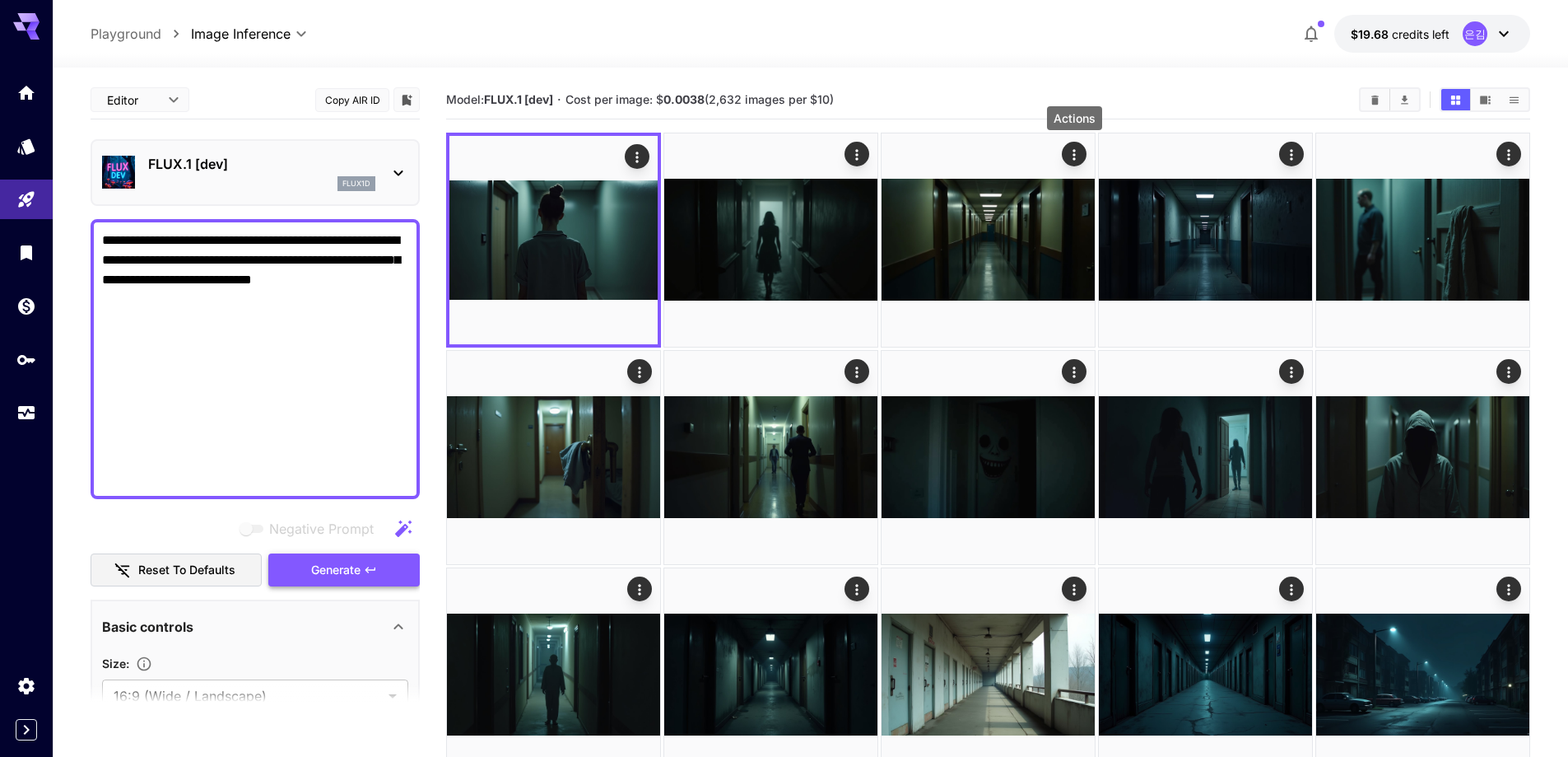
click at [366, 563] on icon "button" at bounding box center [370, 570] width 14 height 14
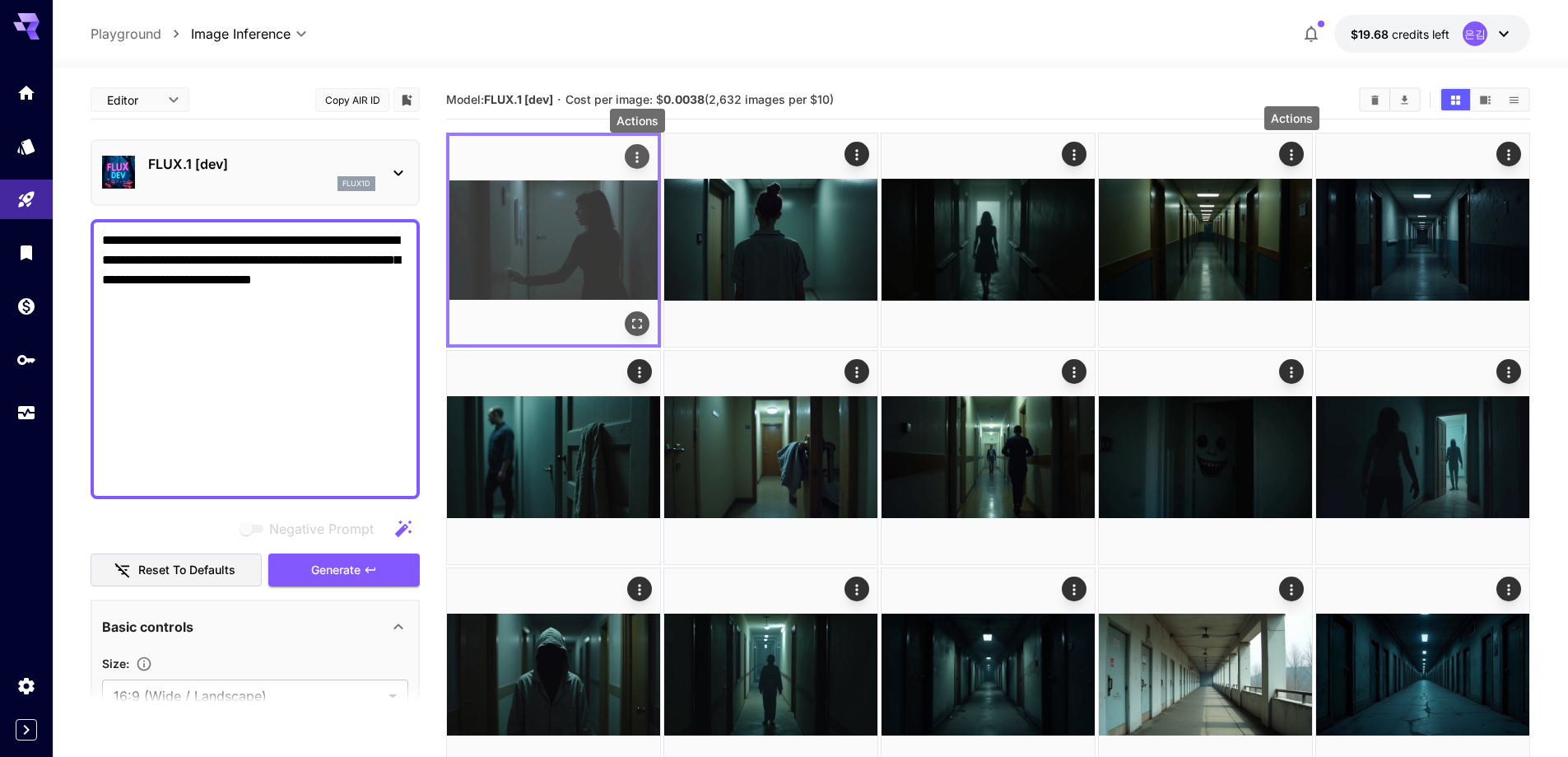
click at [632, 164] on icon "Actions" at bounding box center [637, 157] width 16 height 16
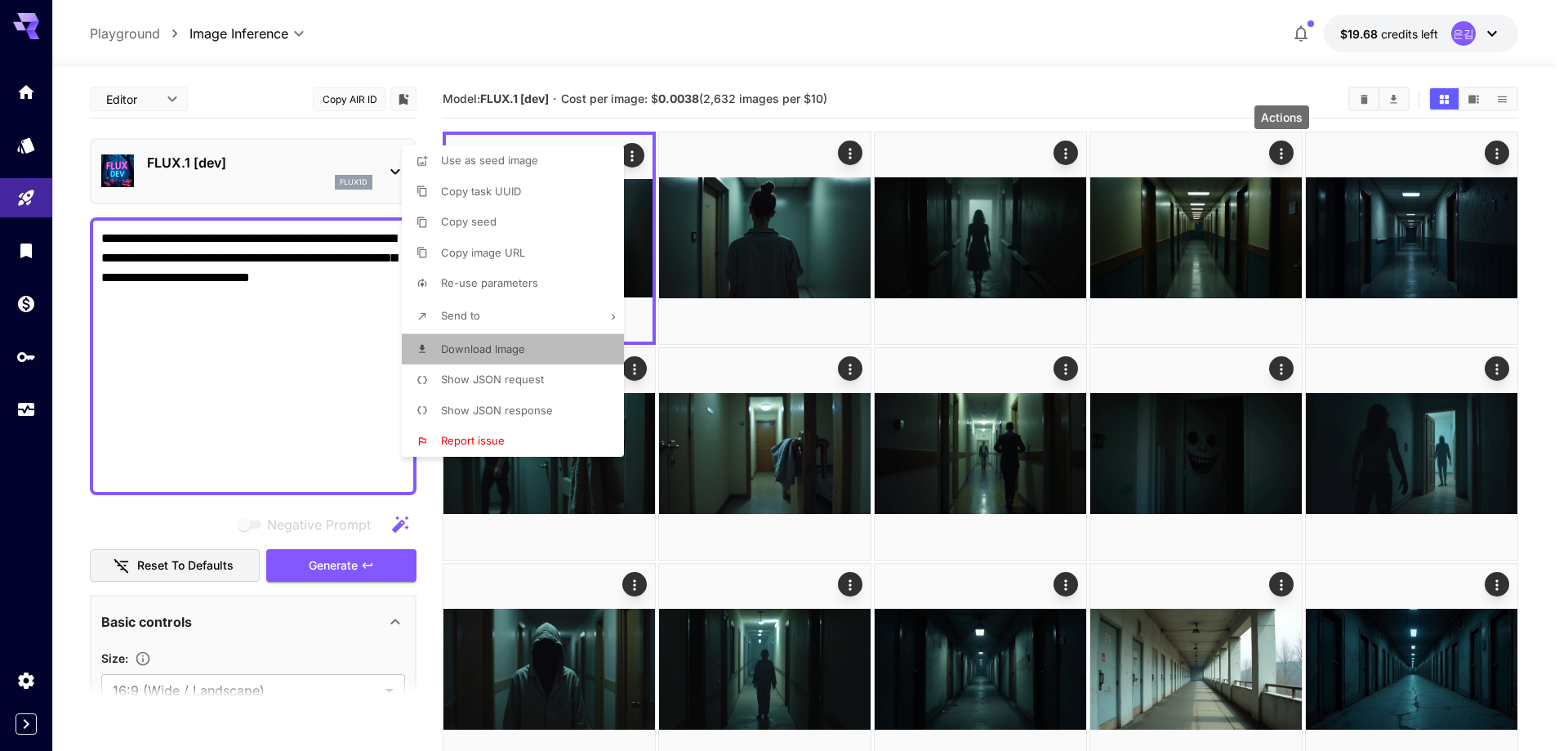
click at [479, 355] on p "Download Image" at bounding box center [483, 350] width 84 height 16
click at [333, 279] on div at bounding box center [784, 376] width 1568 height 751
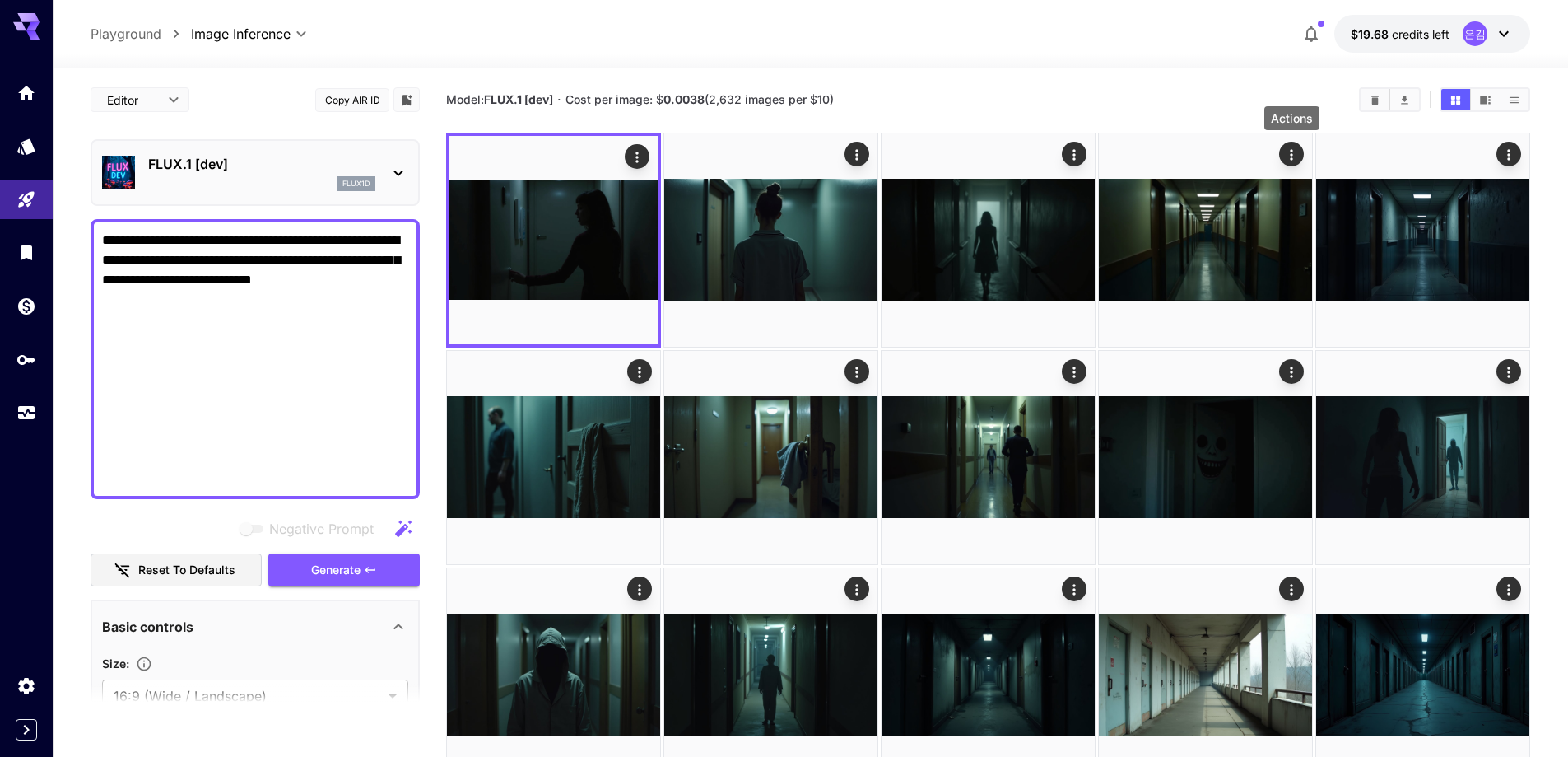
click at [344, 282] on textarea "**********" at bounding box center [255, 359] width 306 height 257
drag, startPoint x: 350, startPoint y: 285, endPoint x: 8, endPoint y: 233, distance: 345.9
paste textarea
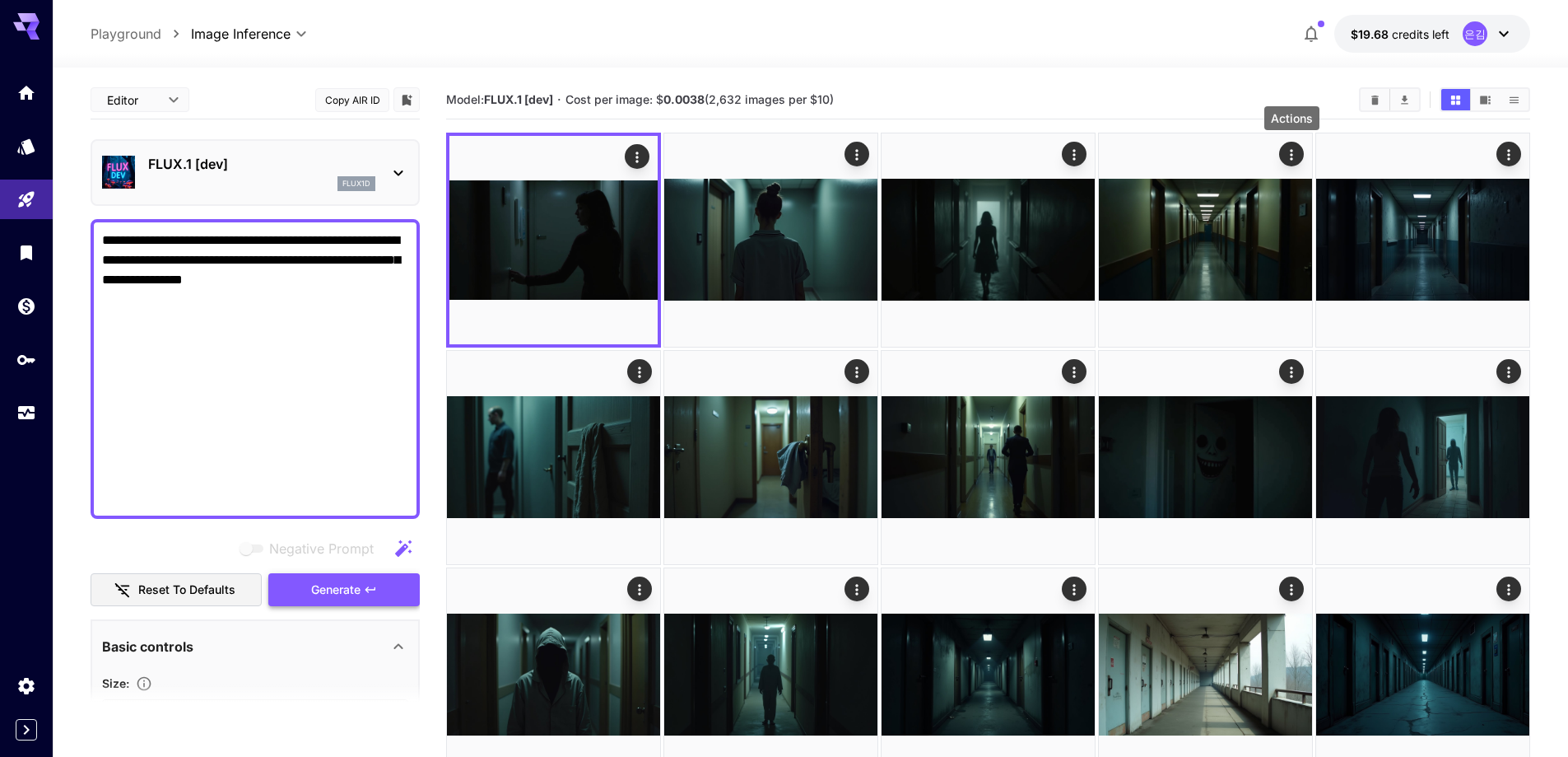
click at [345, 580] on span "Generate" at bounding box center [335, 589] width 50 height 21
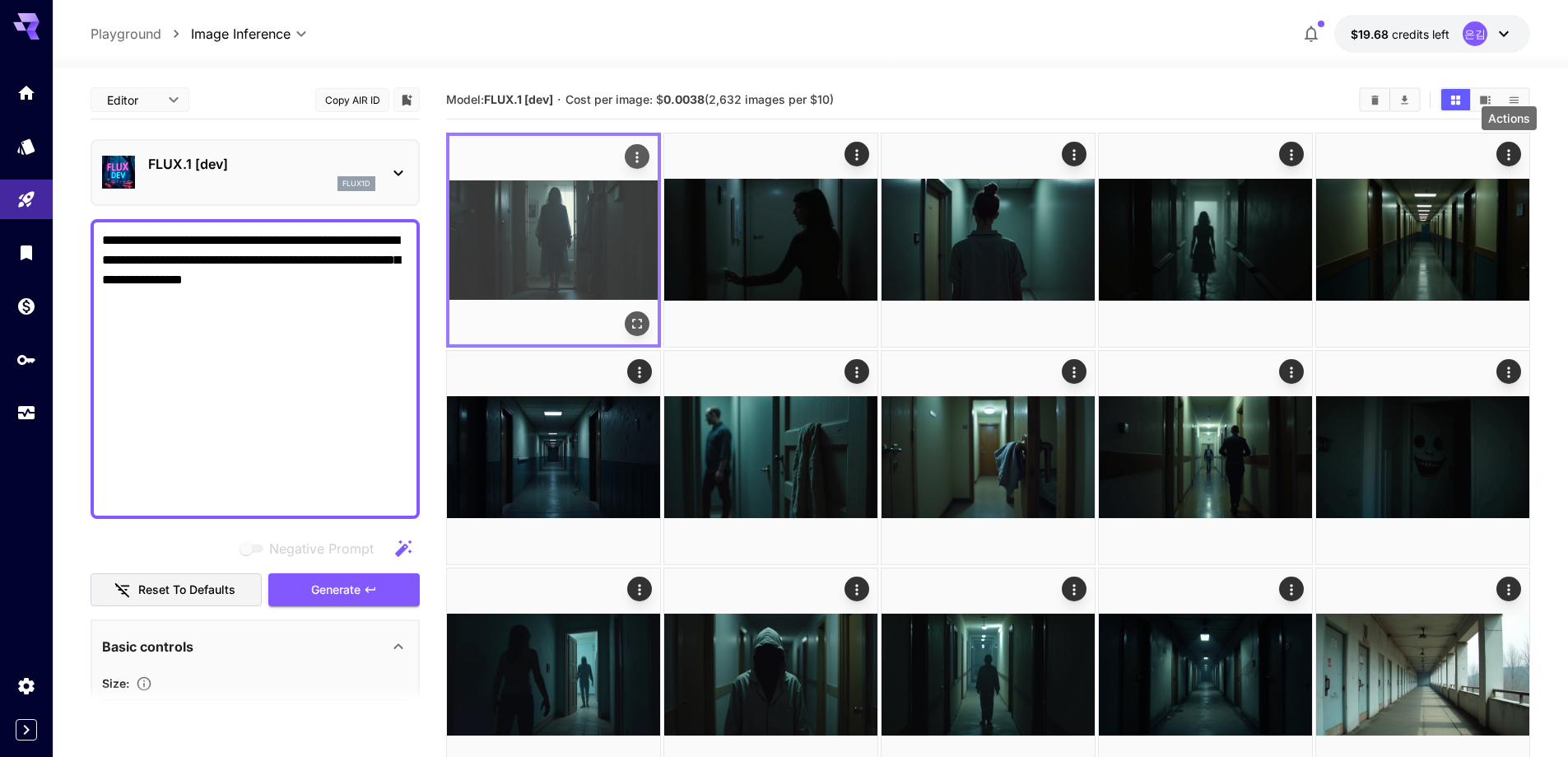
click at [632, 313] on button "Open in fullscreen" at bounding box center [636, 323] width 24 height 24
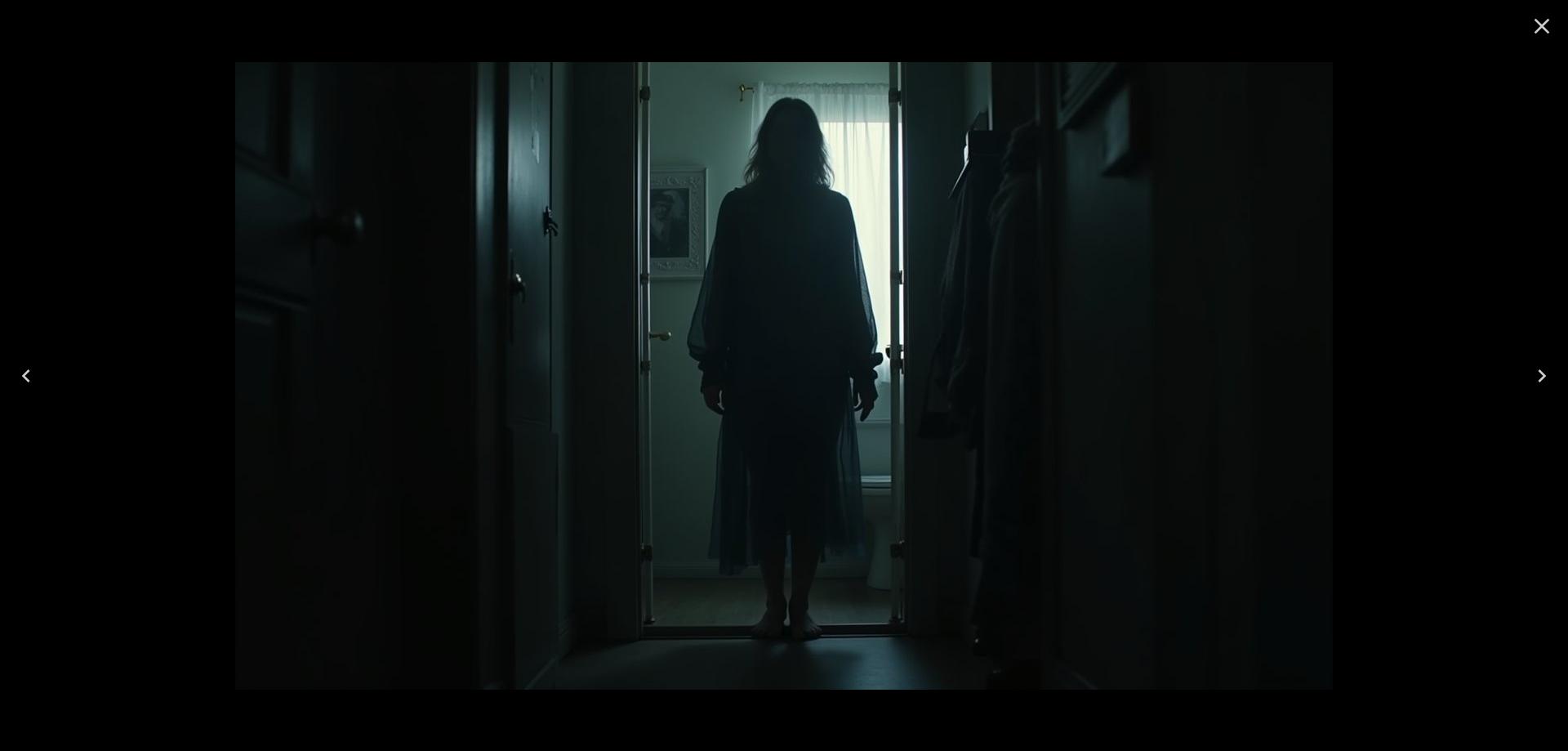
click at [1545, 23] on icon "Close" at bounding box center [1542, 26] width 15 height 15
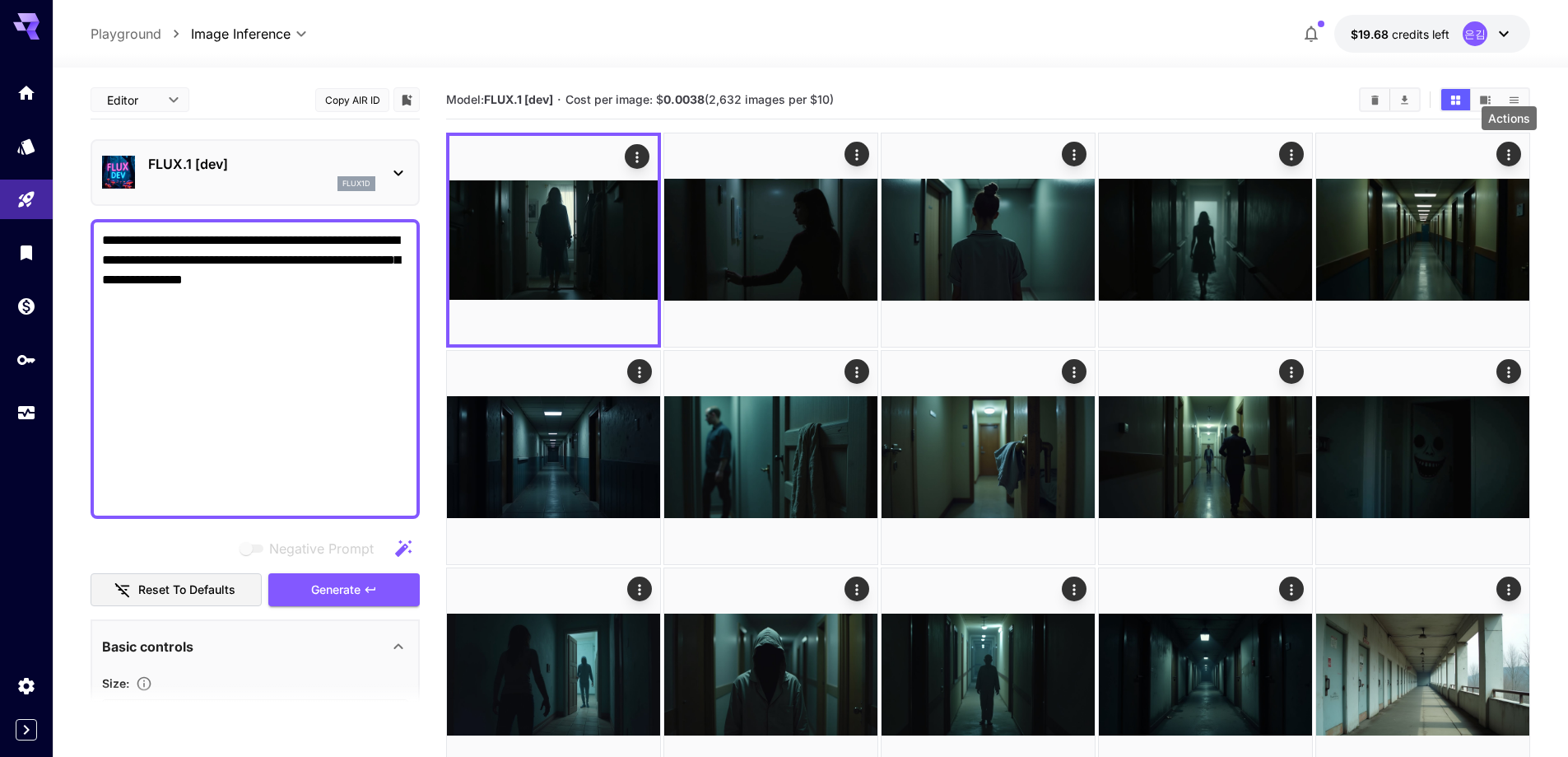
drag, startPoint x: 208, startPoint y: 279, endPoint x: 92, endPoint y: 228, distance: 126.7
click at [92, 228] on div "**********" at bounding box center [255, 369] width 329 height 300
paste textarea "**********"
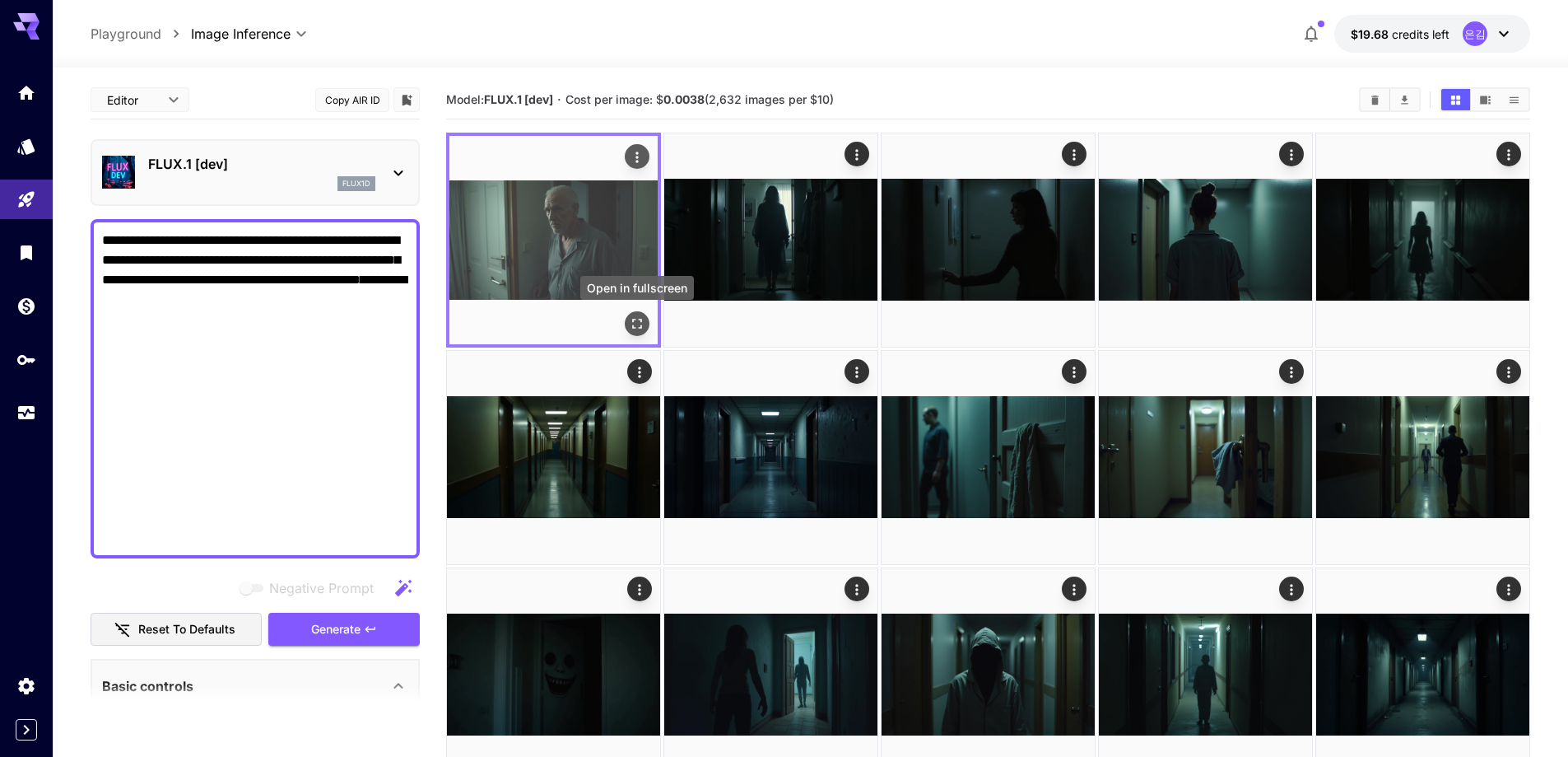
click at [639, 319] on icon "Open in fullscreen" at bounding box center [637, 324] width 10 height 10
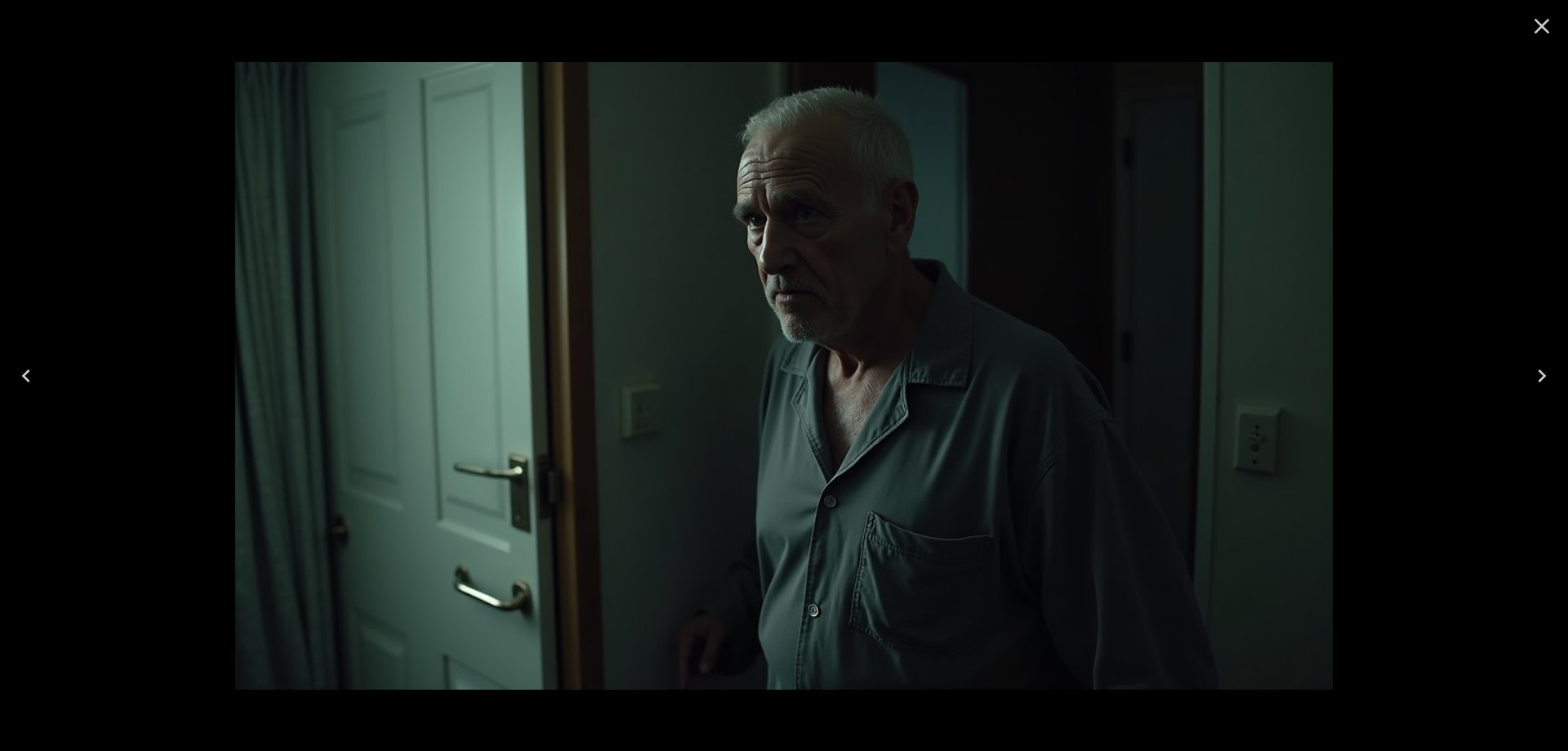
click at [1547, 24] on icon "Close" at bounding box center [1541, 26] width 26 height 26
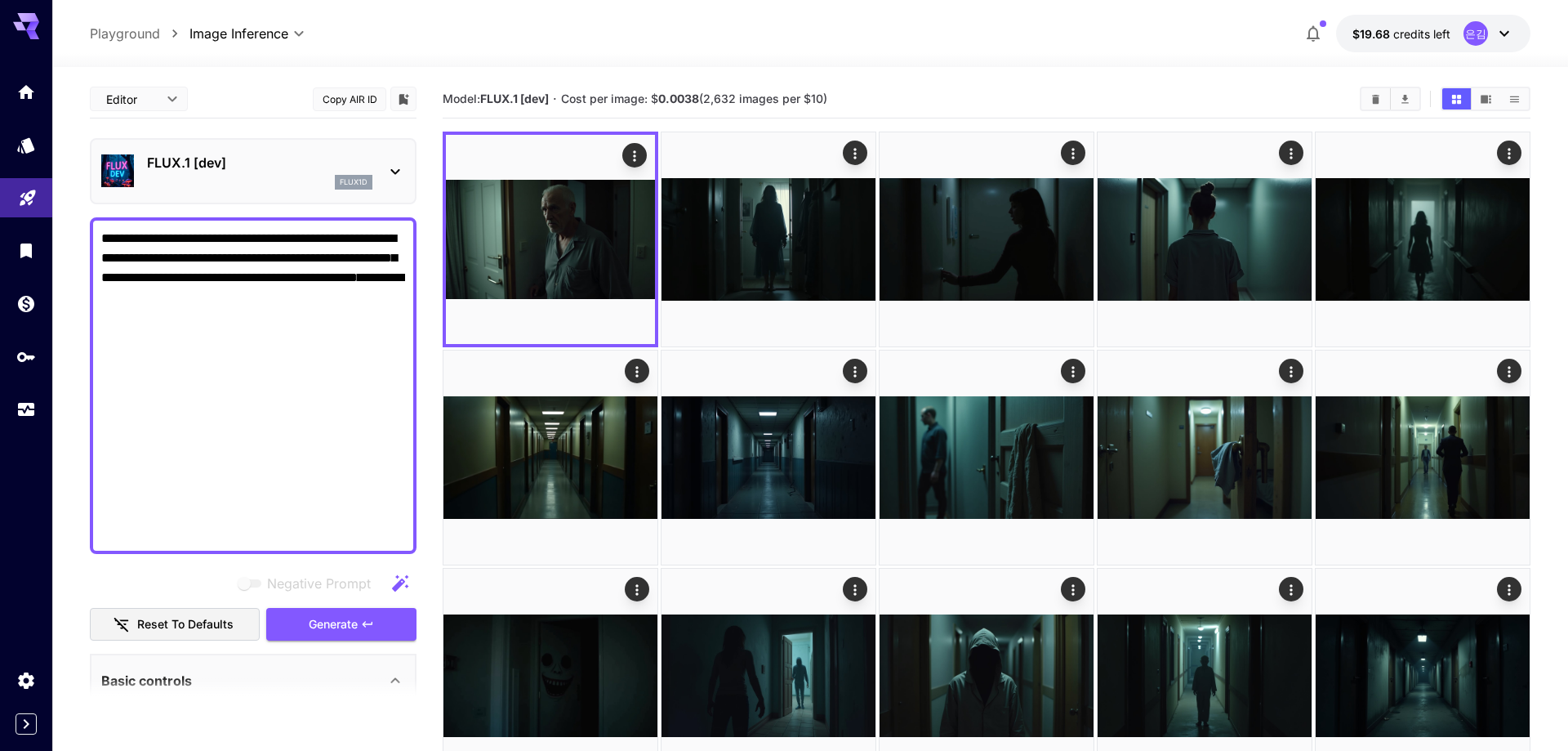
drag, startPoint x: 329, startPoint y: 307, endPoint x: 5, endPoint y: 217, distance: 336.3
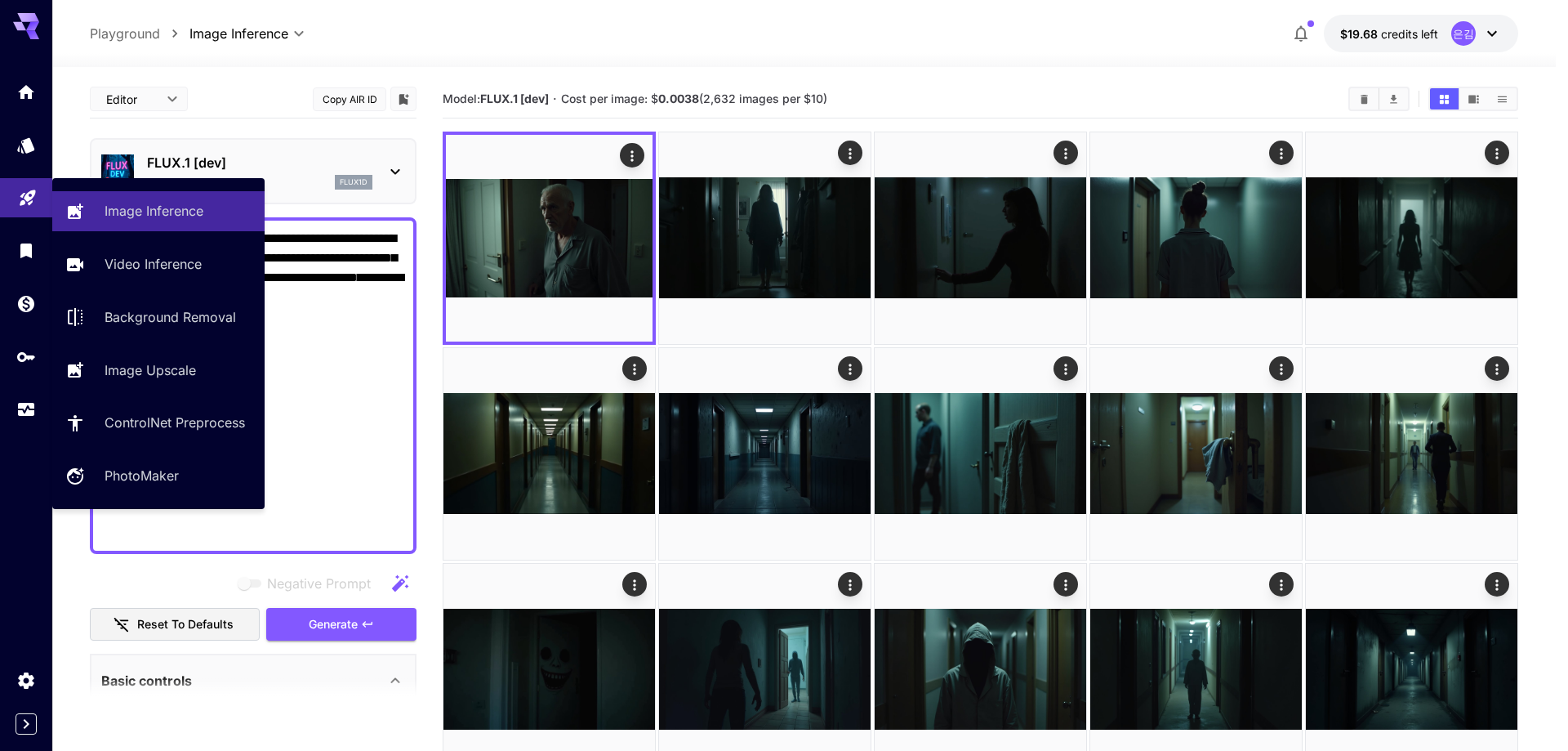
paste textarea "**********"
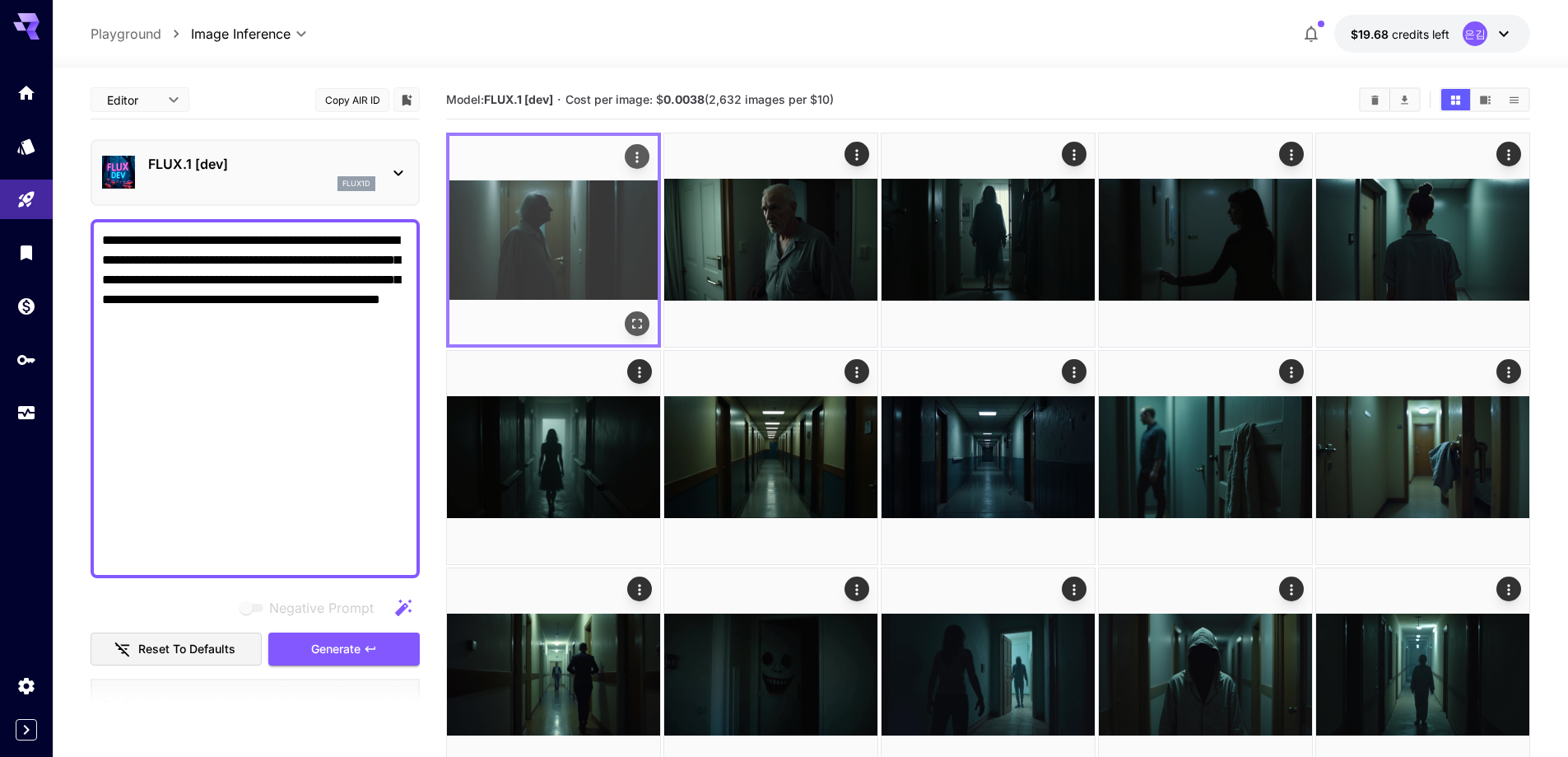
type textarea "**********"
click at [603, 249] on img at bounding box center [553, 240] width 208 height 208
click at [637, 313] on button "Open in fullscreen" at bounding box center [636, 323] width 24 height 24
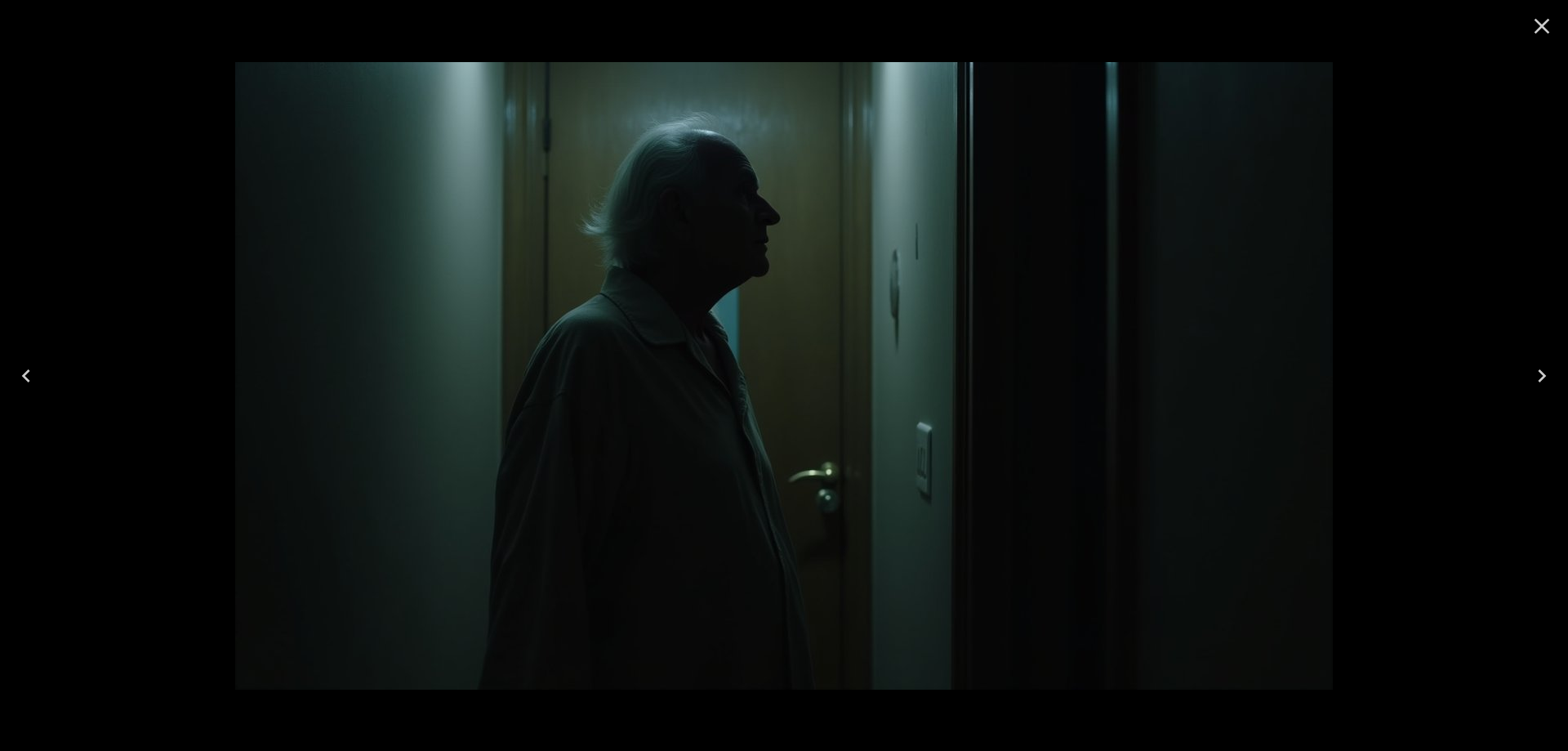
click at [1546, 30] on icon "Close" at bounding box center [1542, 26] width 15 height 15
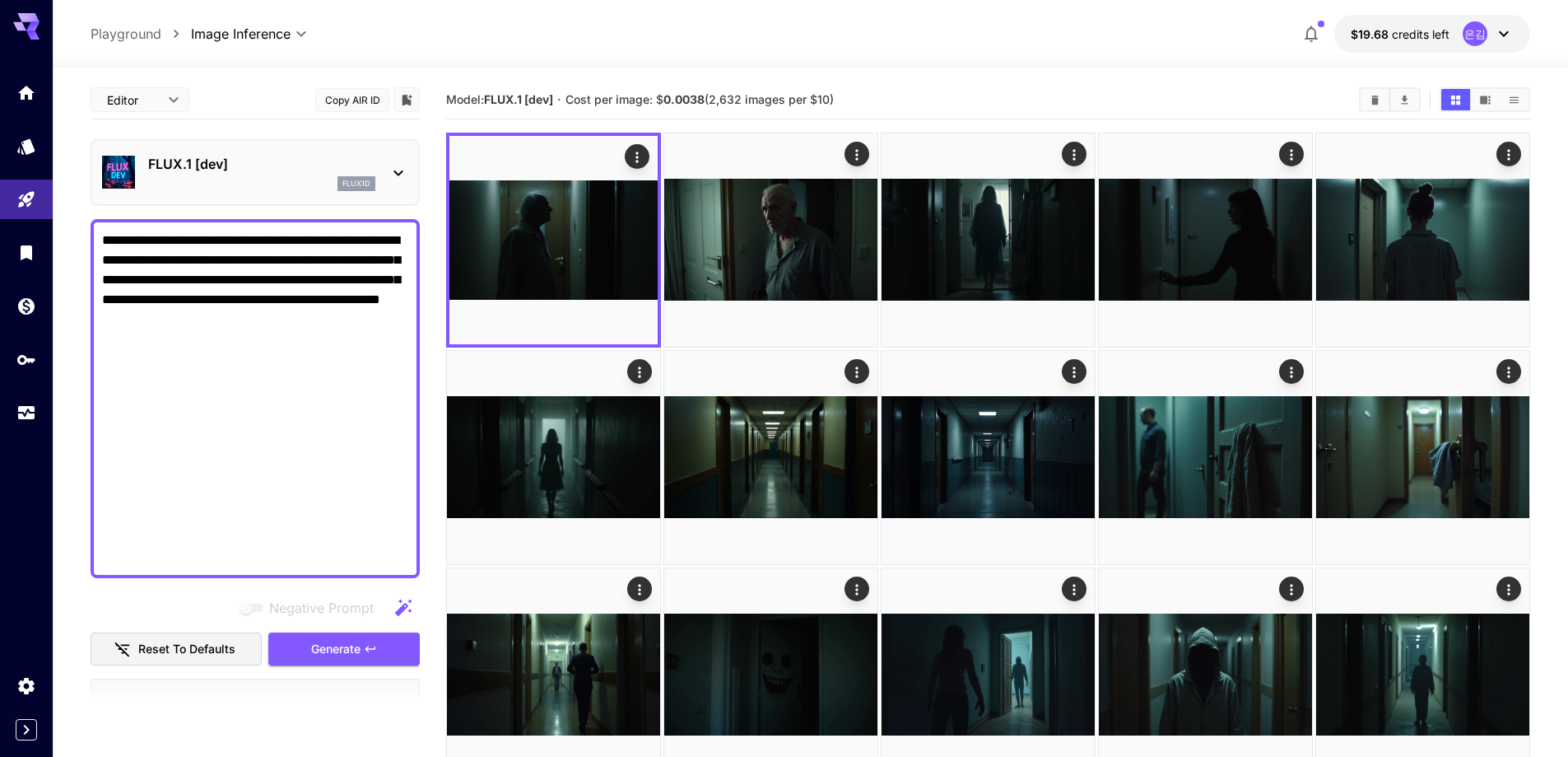
drag, startPoint x: 337, startPoint y: 329, endPoint x: 16, endPoint y: 224, distance: 337.7
paste textarea
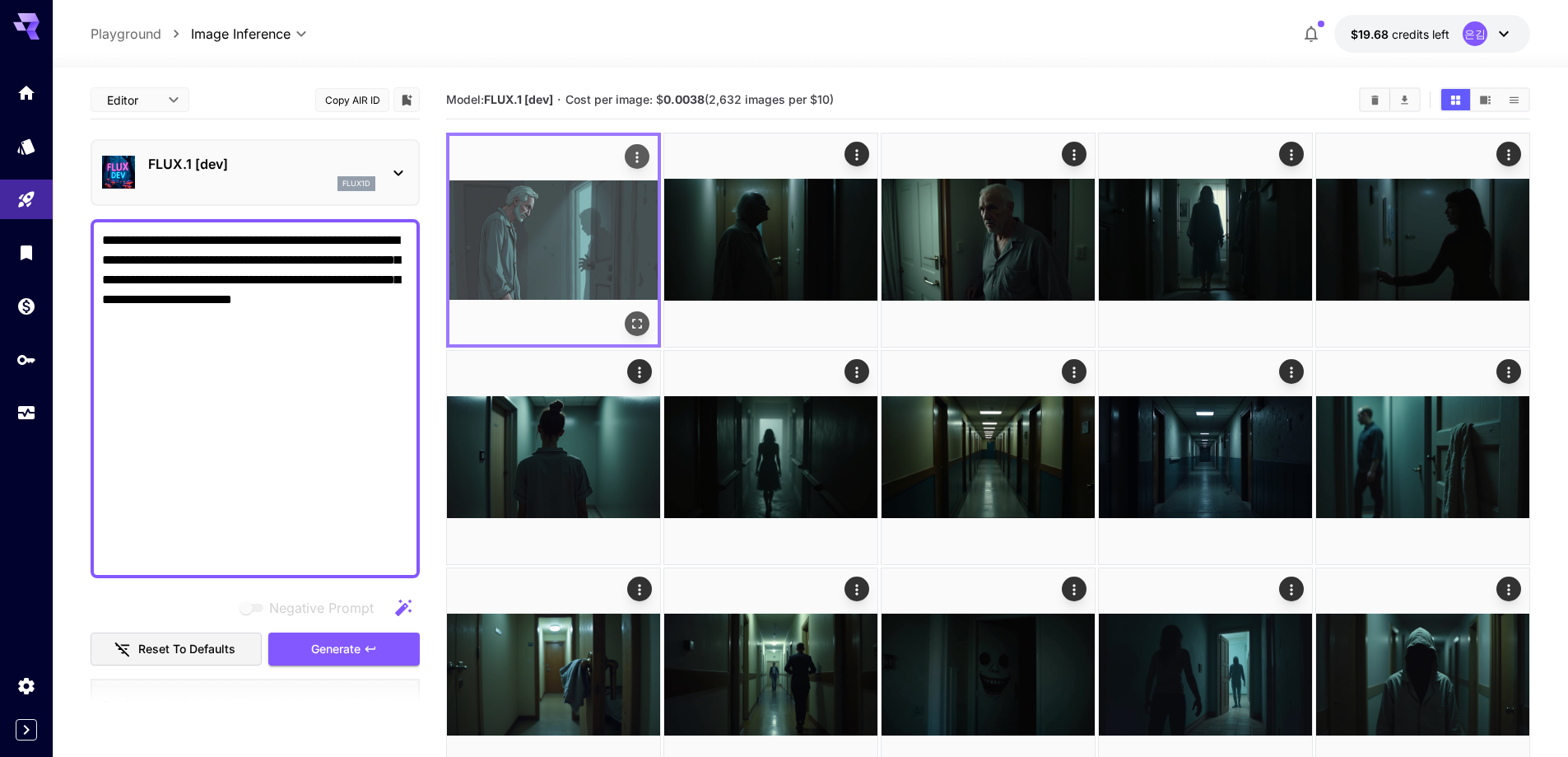
click at [585, 261] on img at bounding box center [553, 240] width 208 height 208
click at [630, 319] on icon "Open in fullscreen" at bounding box center [637, 324] width 16 height 16
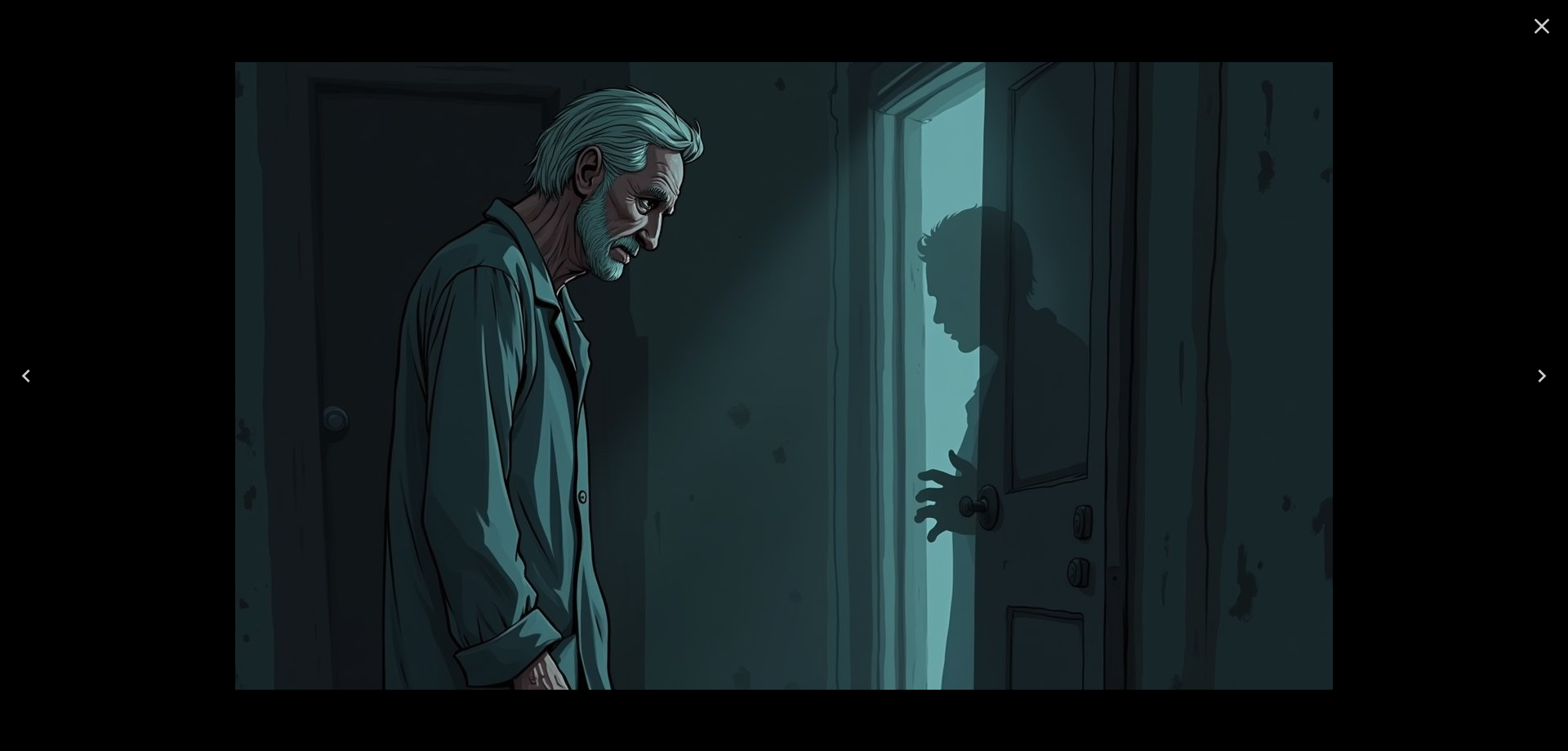
click at [1530, 28] on icon "Close" at bounding box center [1541, 26] width 26 height 26
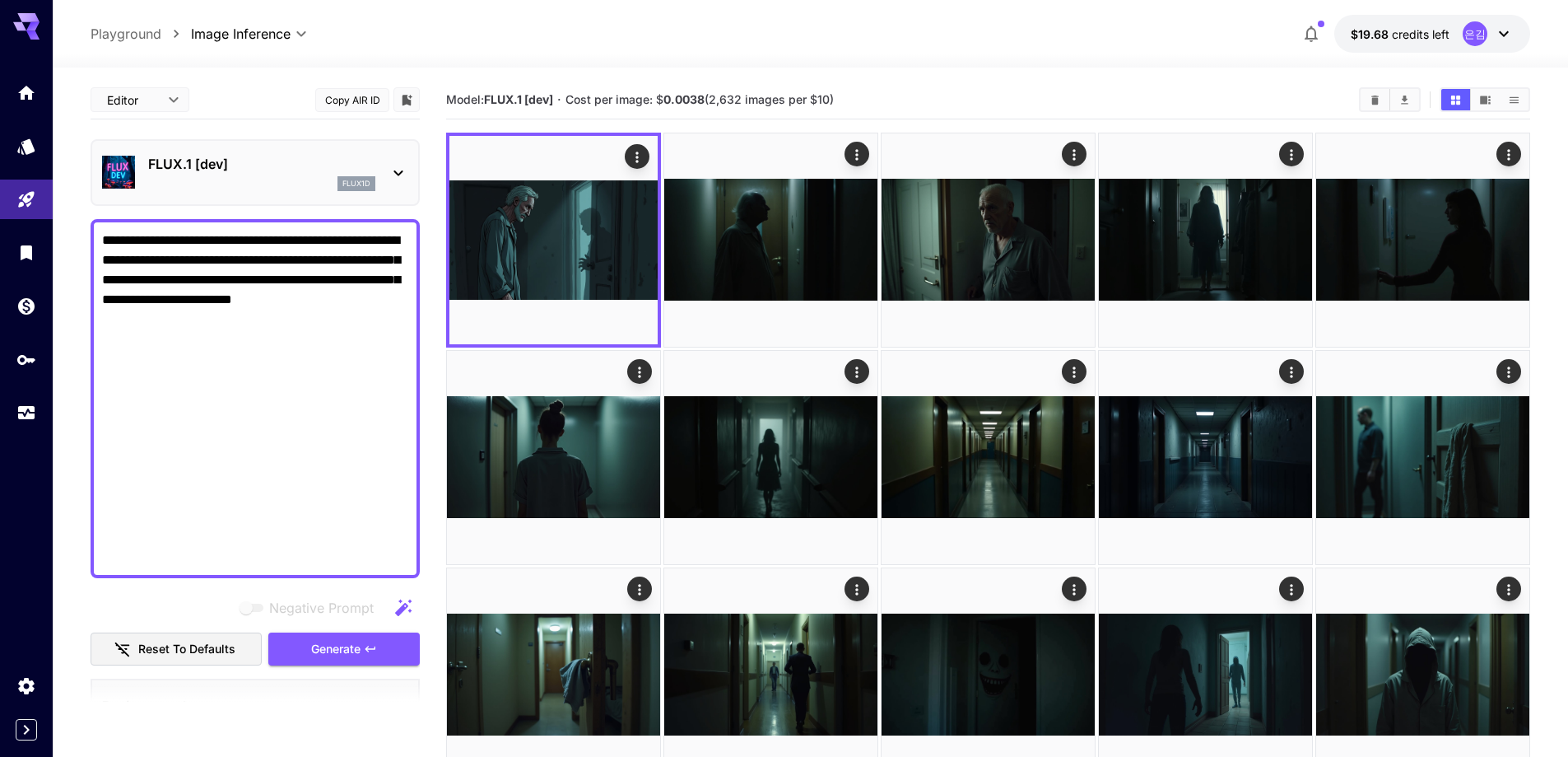
drag, startPoint x: 397, startPoint y: 294, endPoint x: 68, endPoint y: 233, distance: 334.6
paste textarea
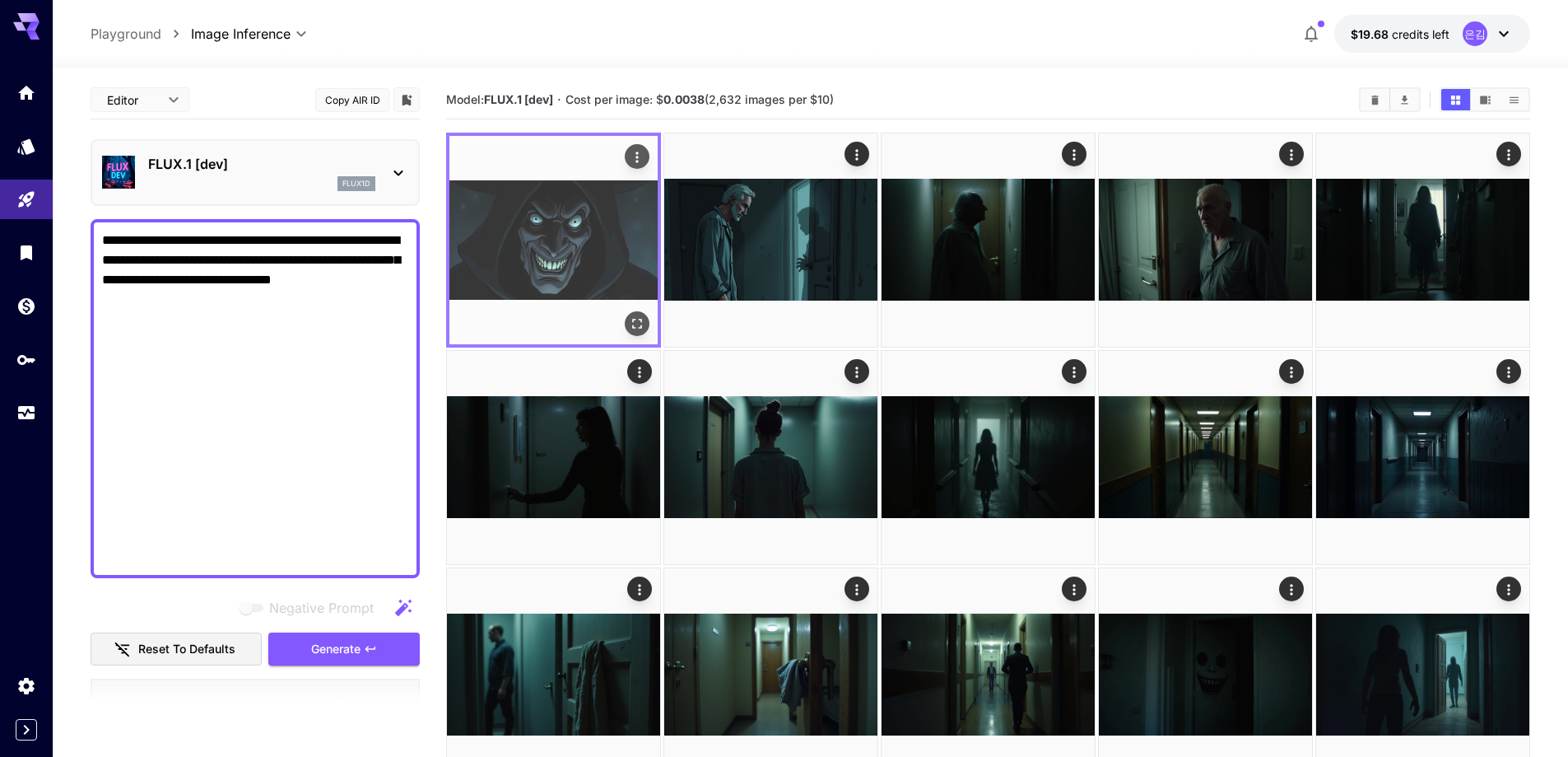
click at [509, 233] on img at bounding box center [553, 240] width 208 height 208
click at [631, 310] on img at bounding box center [553, 240] width 208 height 208
click at [646, 320] on button "Open in fullscreen" at bounding box center [636, 323] width 24 height 24
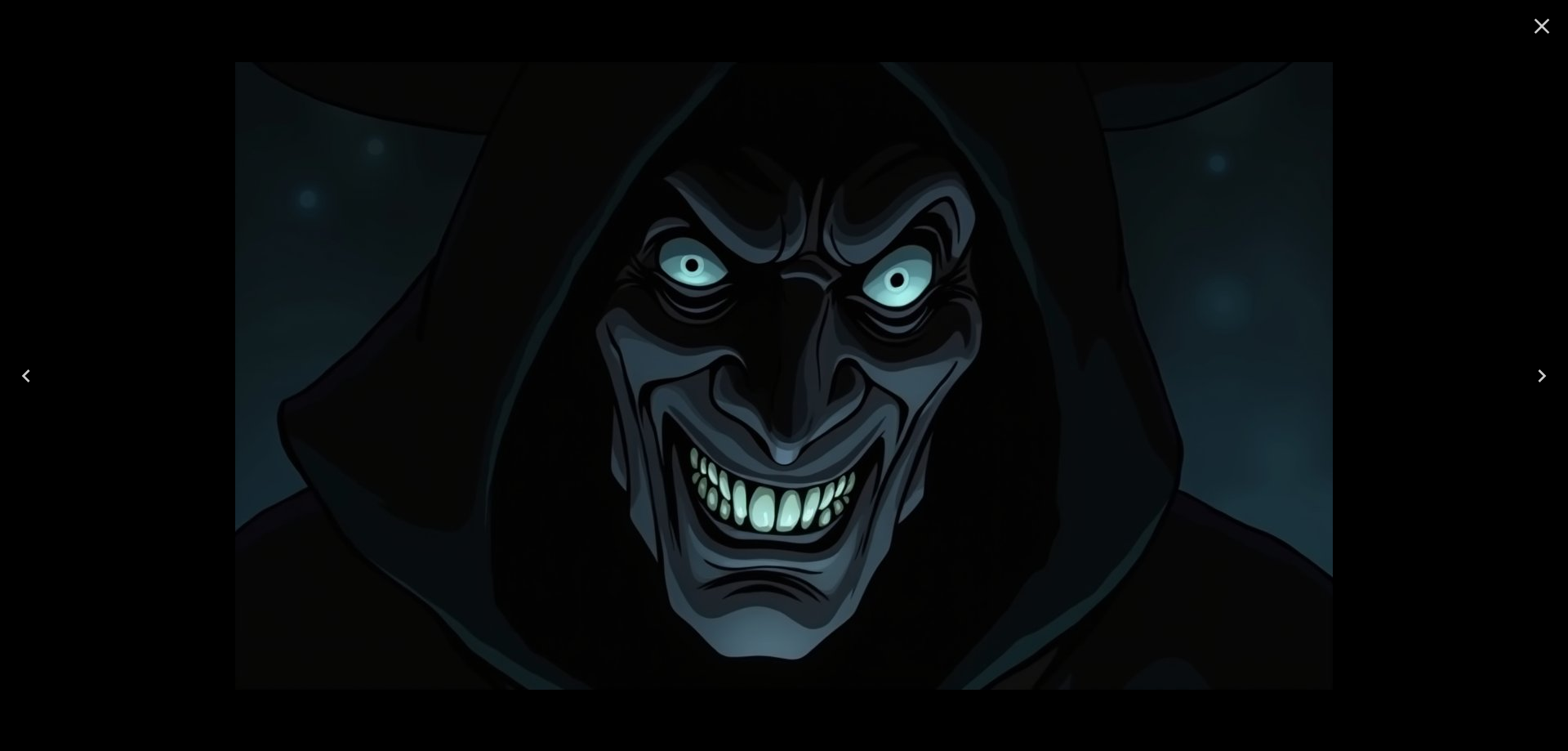
click at [1533, 28] on icon "Close" at bounding box center [1541, 26] width 26 height 26
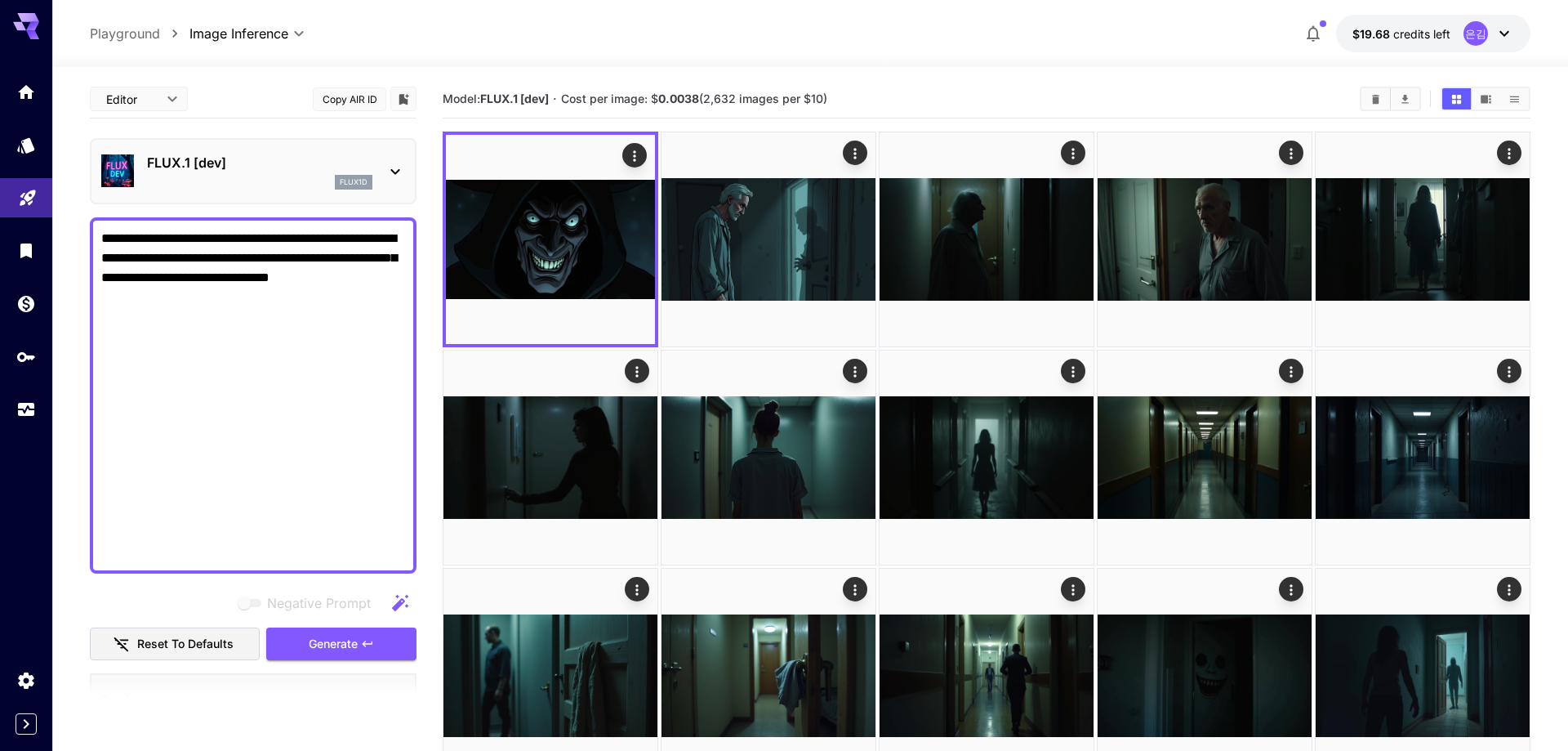
drag, startPoint x: 366, startPoint y: 287, endPoint x: 0, endPoint y: 215, distance: 373.0
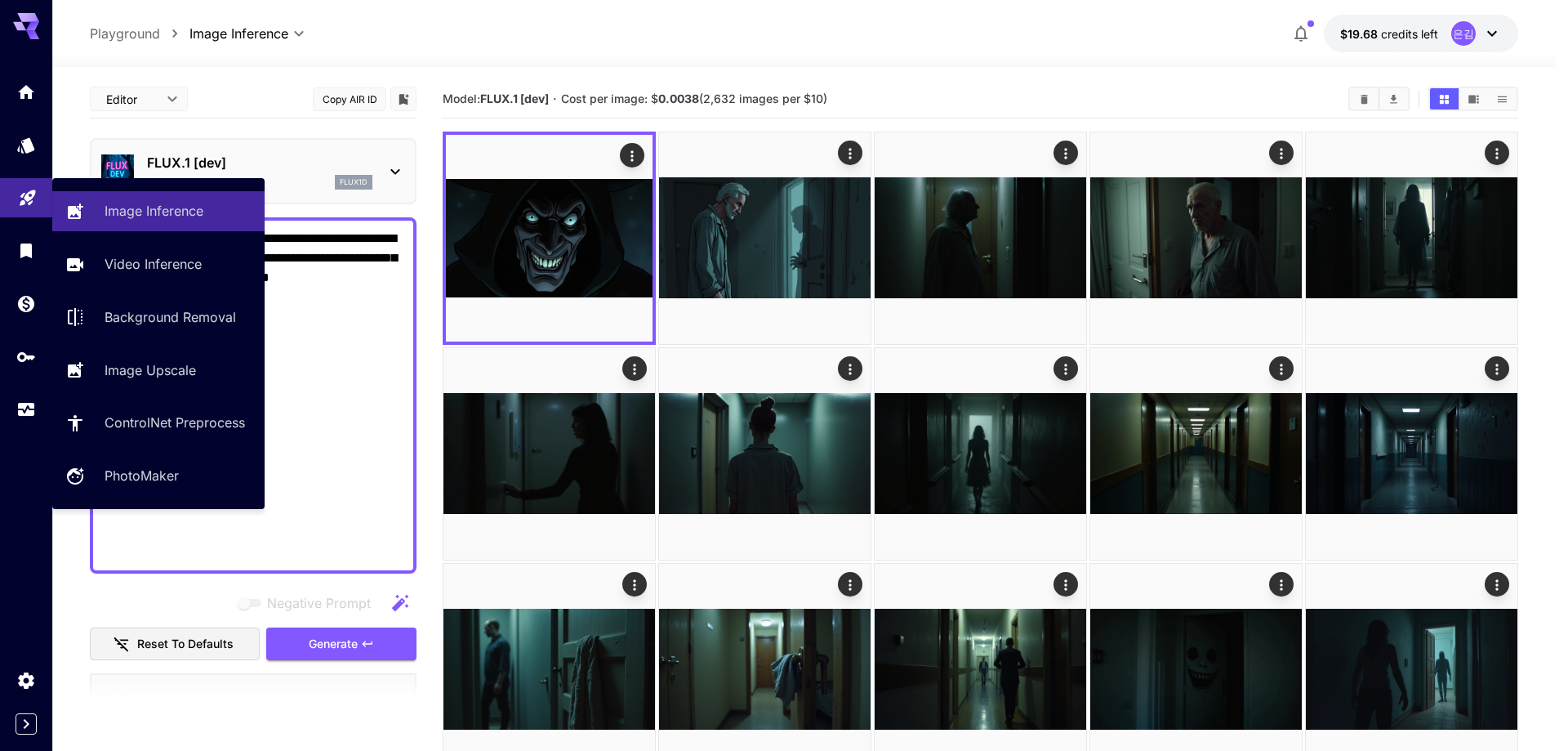
paste textarea
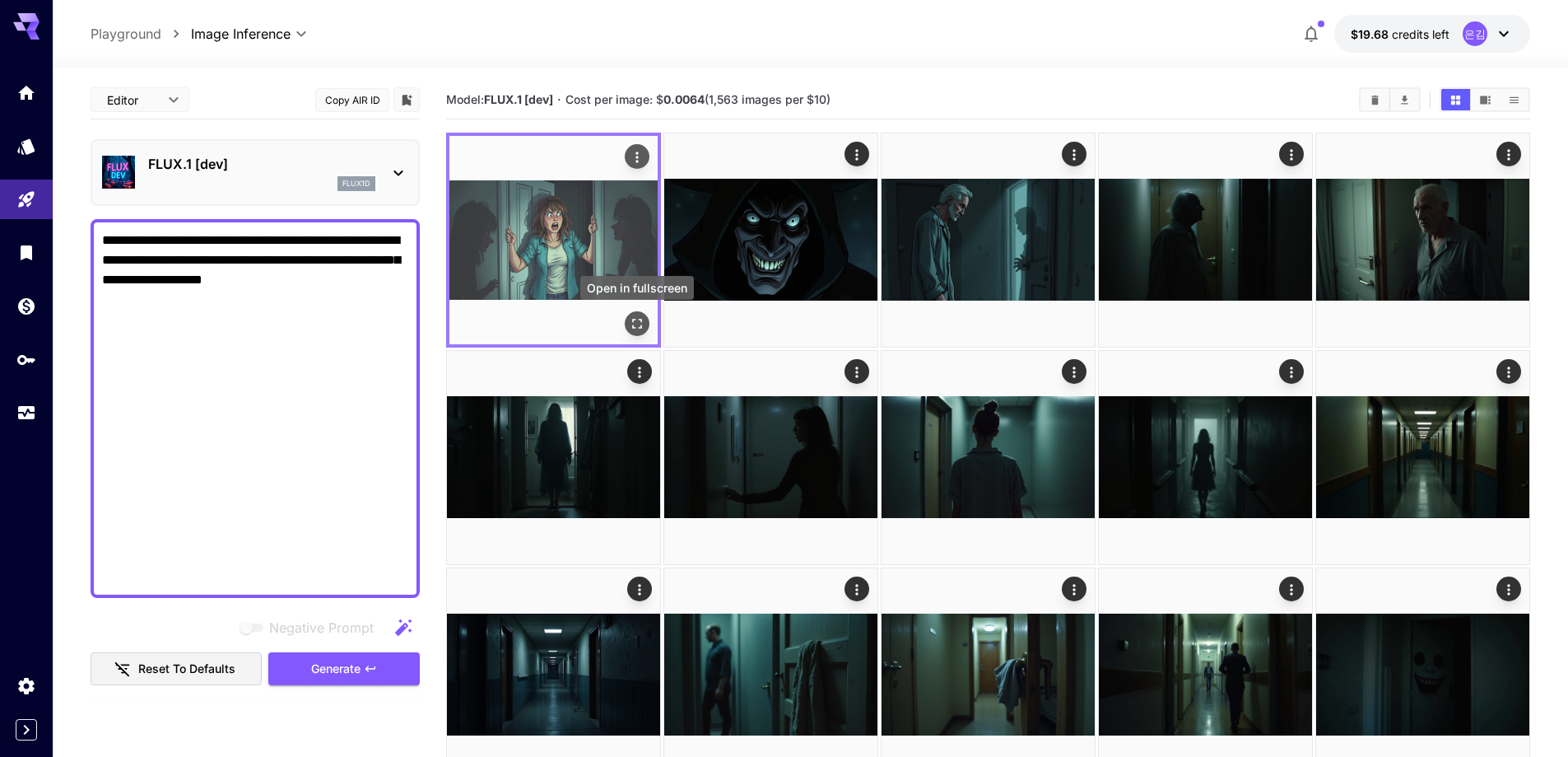
type textarea "**********"
click at [631, 322] on icon "Open in fullscreen" at bounding box center [637, 324] width 16 height 16
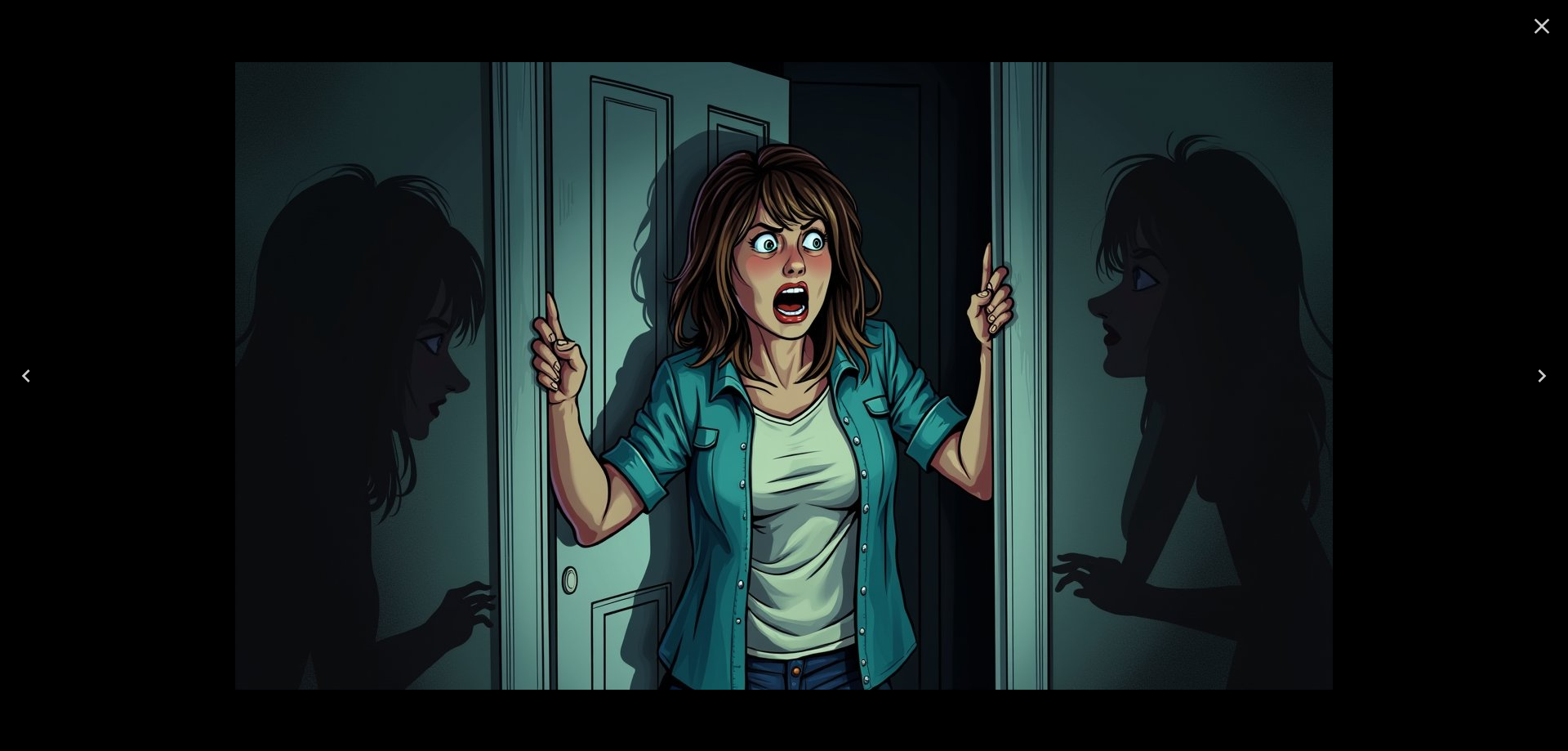
click at [1547, 22] on icon "Close" at bounding box center [1542, 26] width 15 height 15
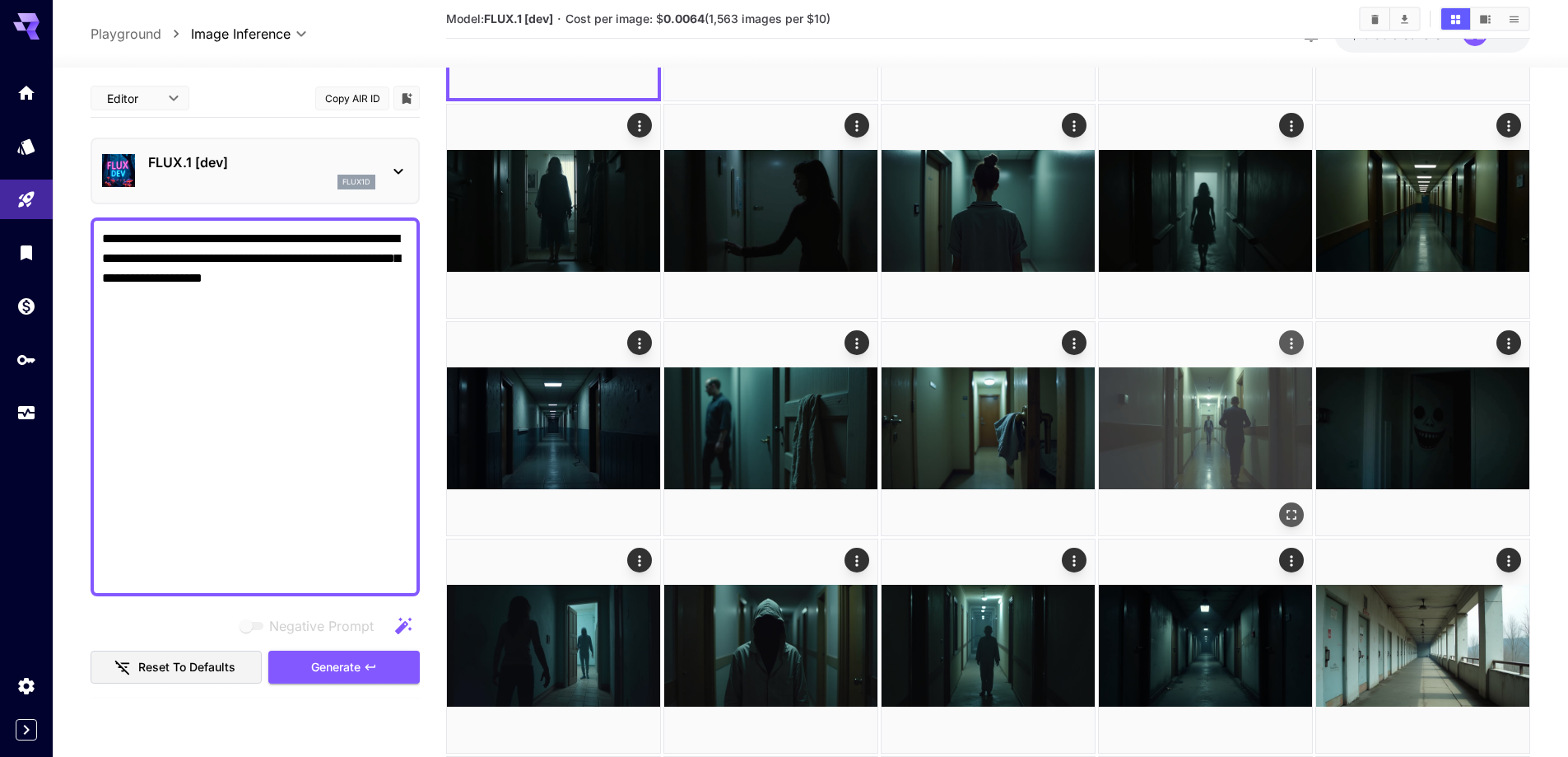
scroll to position [247, 0]
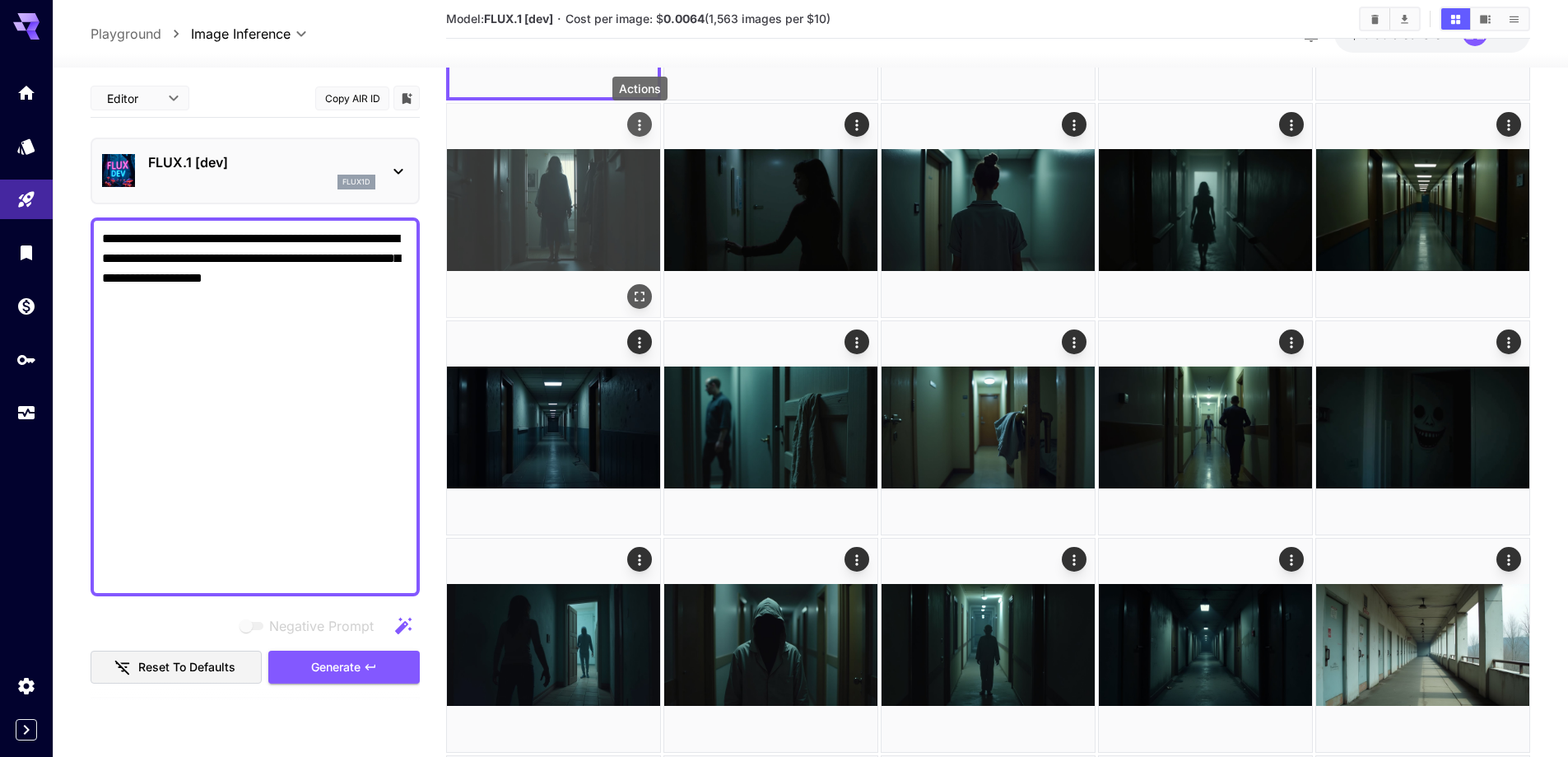
click at [633, 133] on div "Actions" at bounding box center [639, 124] width 16 height 20
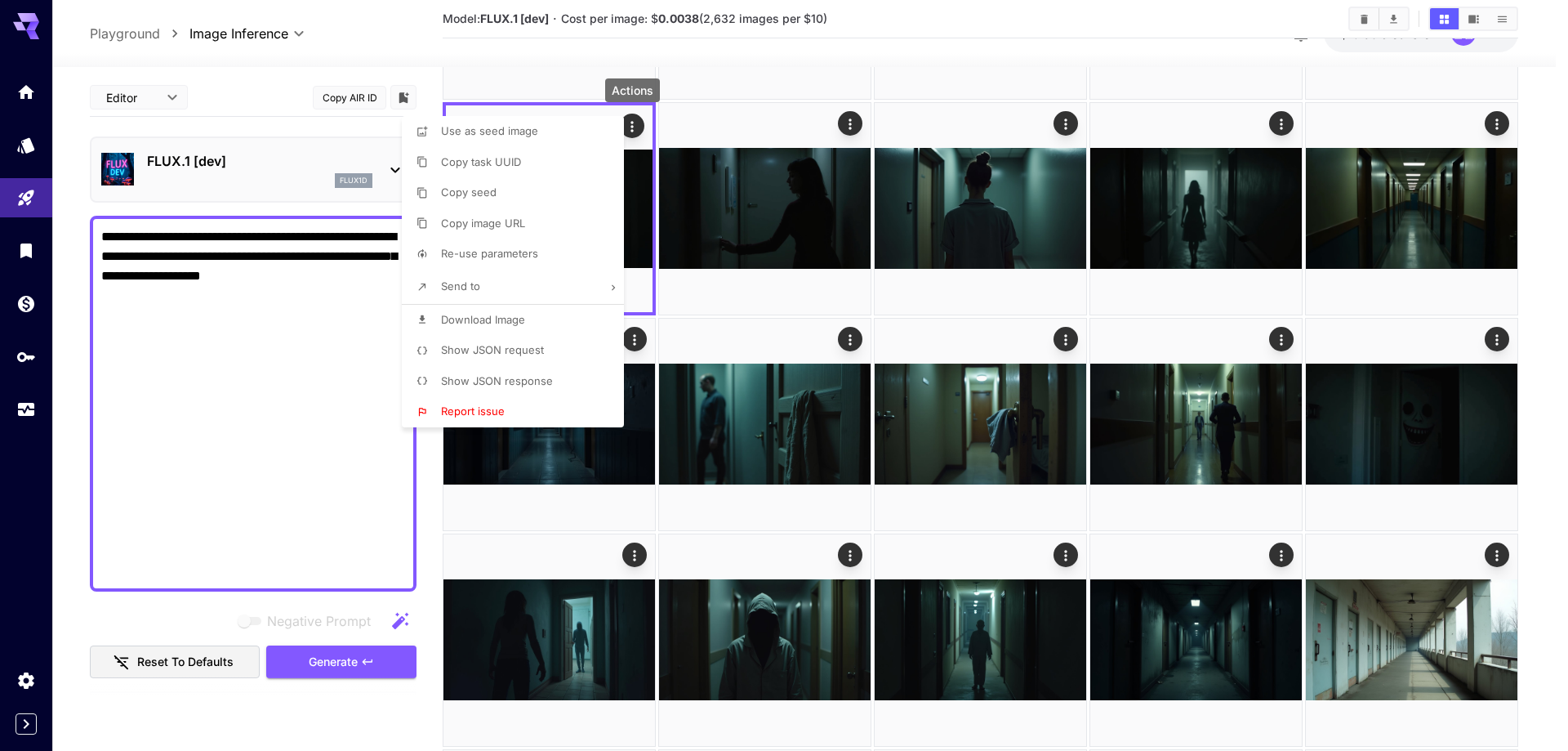
click at [522, 320] on span "Download Image" at bounding box center [483, 319] width 84 height 13
click at [264, 290] on div at bounding box center [784, 376] width 1568 height 751
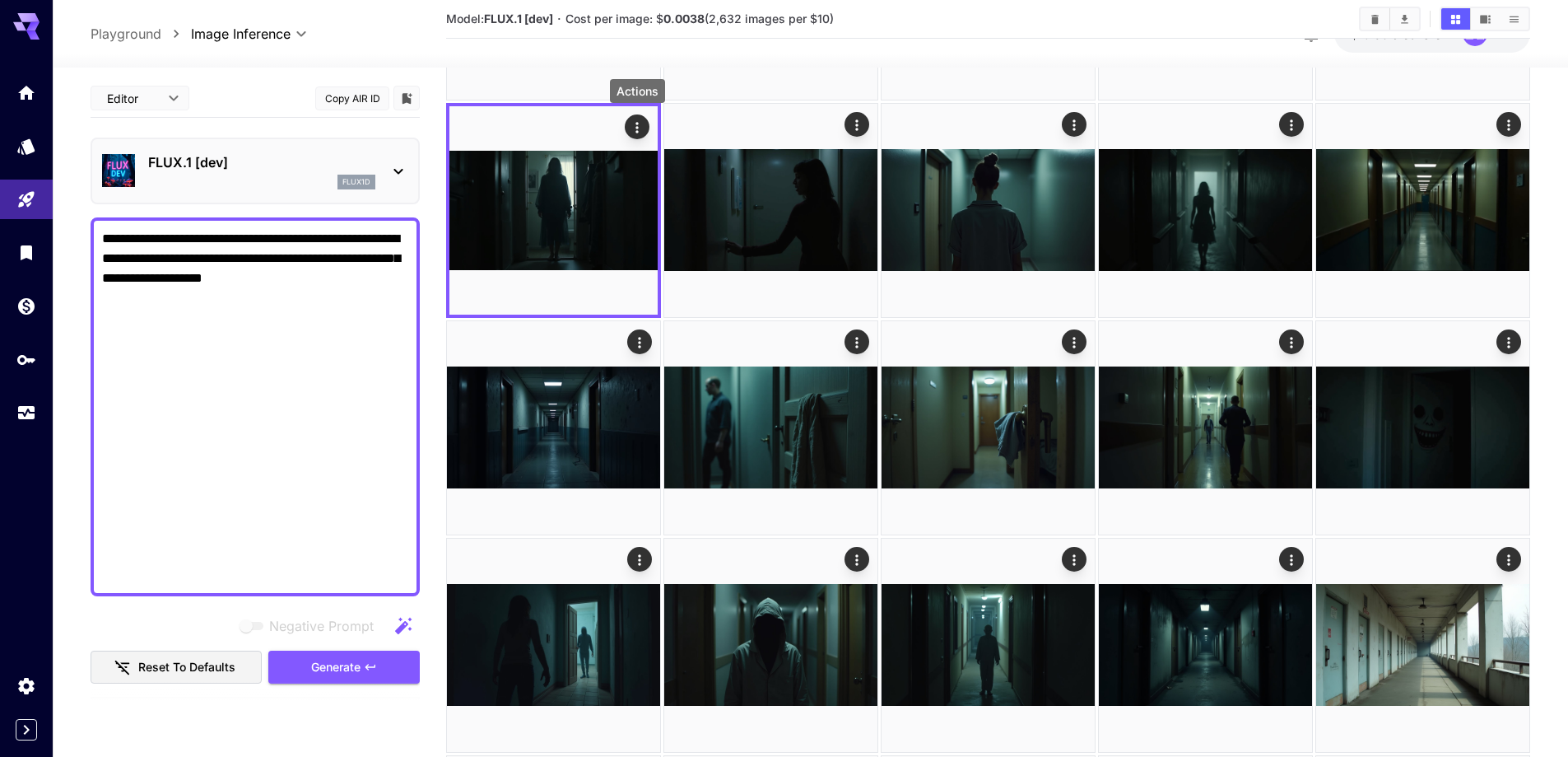
drag, startPoint x: 284, startPoint y: 277, endPoint x: 67, endPoint y: 222, distance: 223.9
paste textarea "**********"
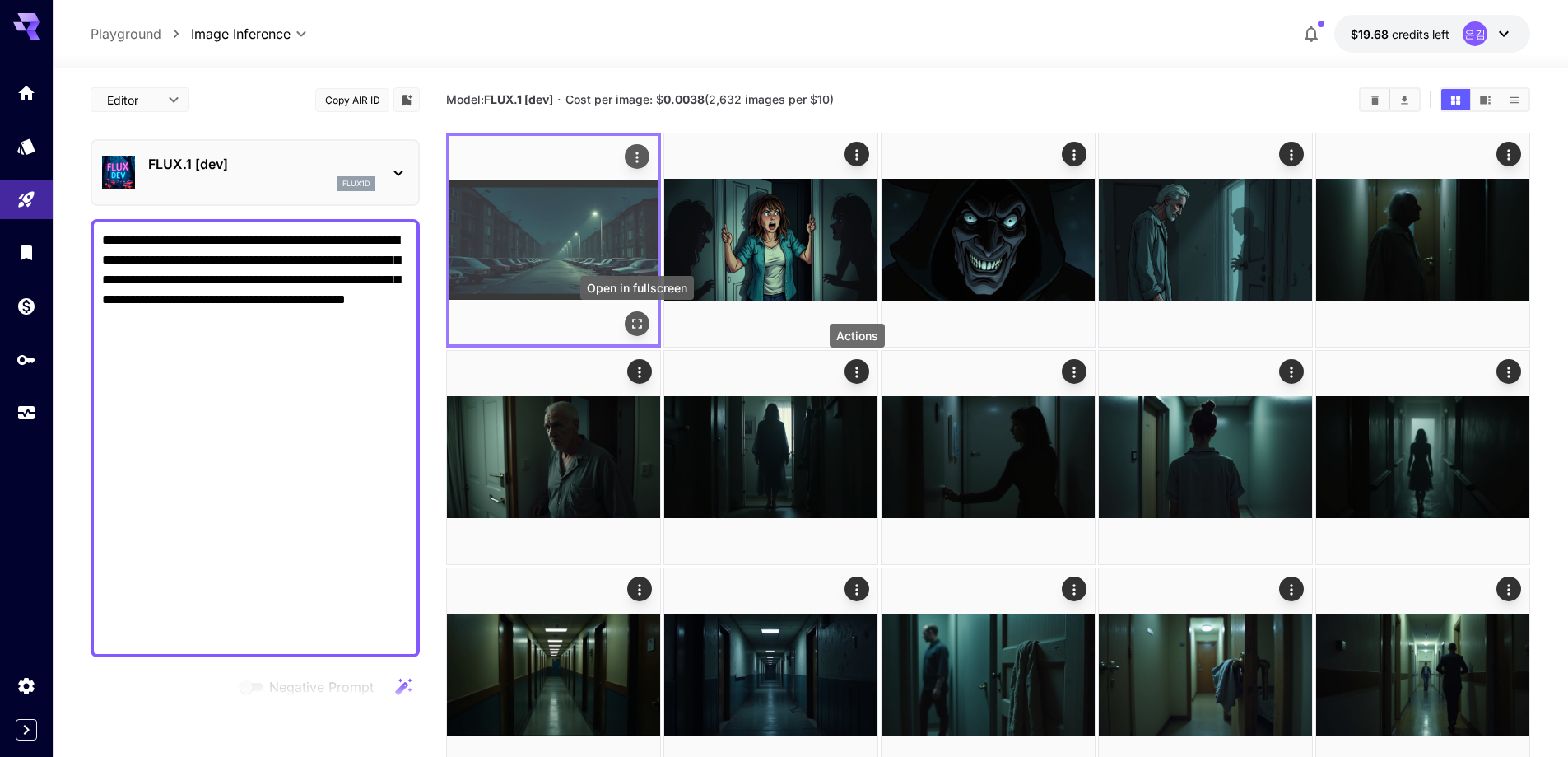
click at [646, 325] on button "Open in fullscreen" at bounding box center [636, 323] width 24 height 24
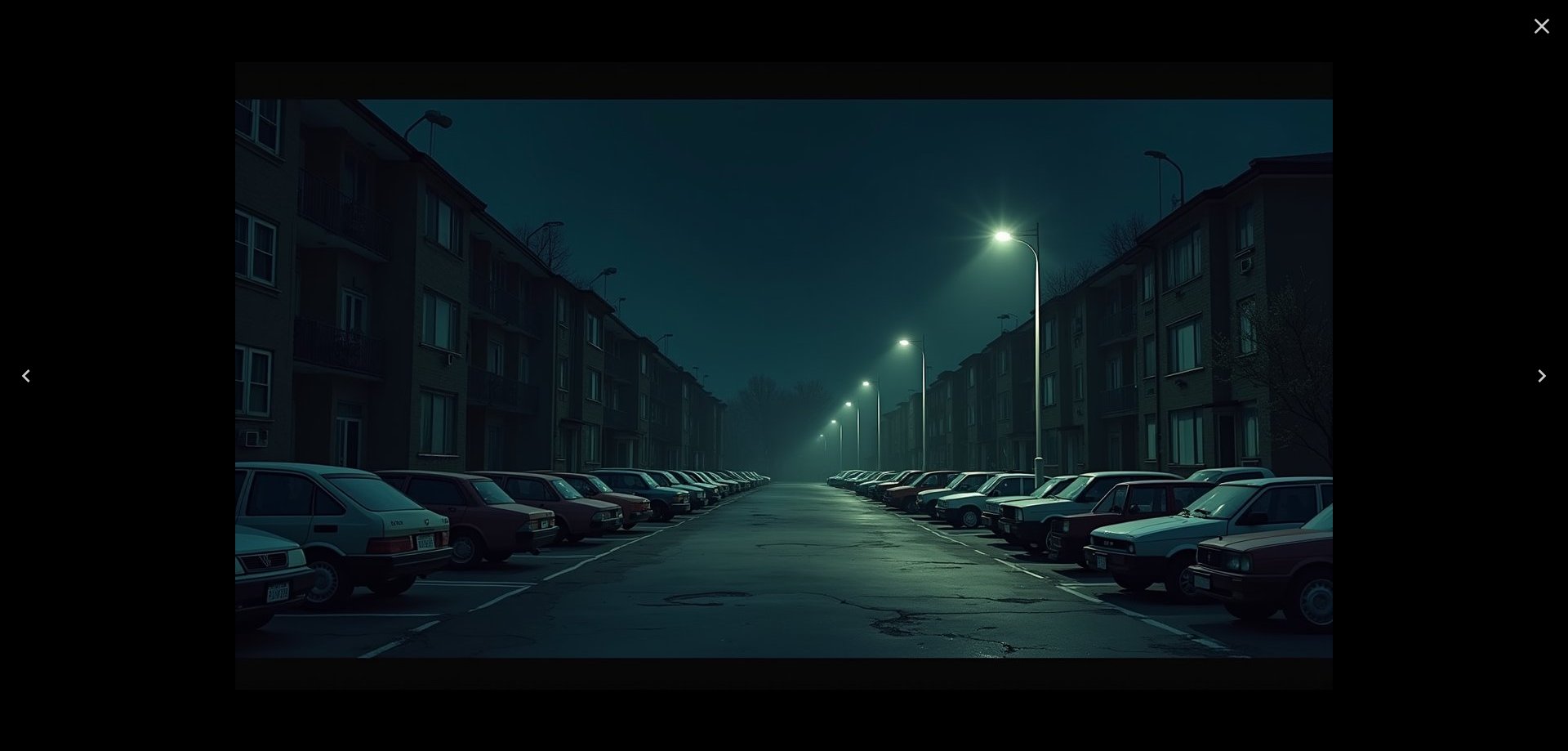
click at [1537, 26] on icon "Close" at bounding box center [1541, 26] width 26 height 26
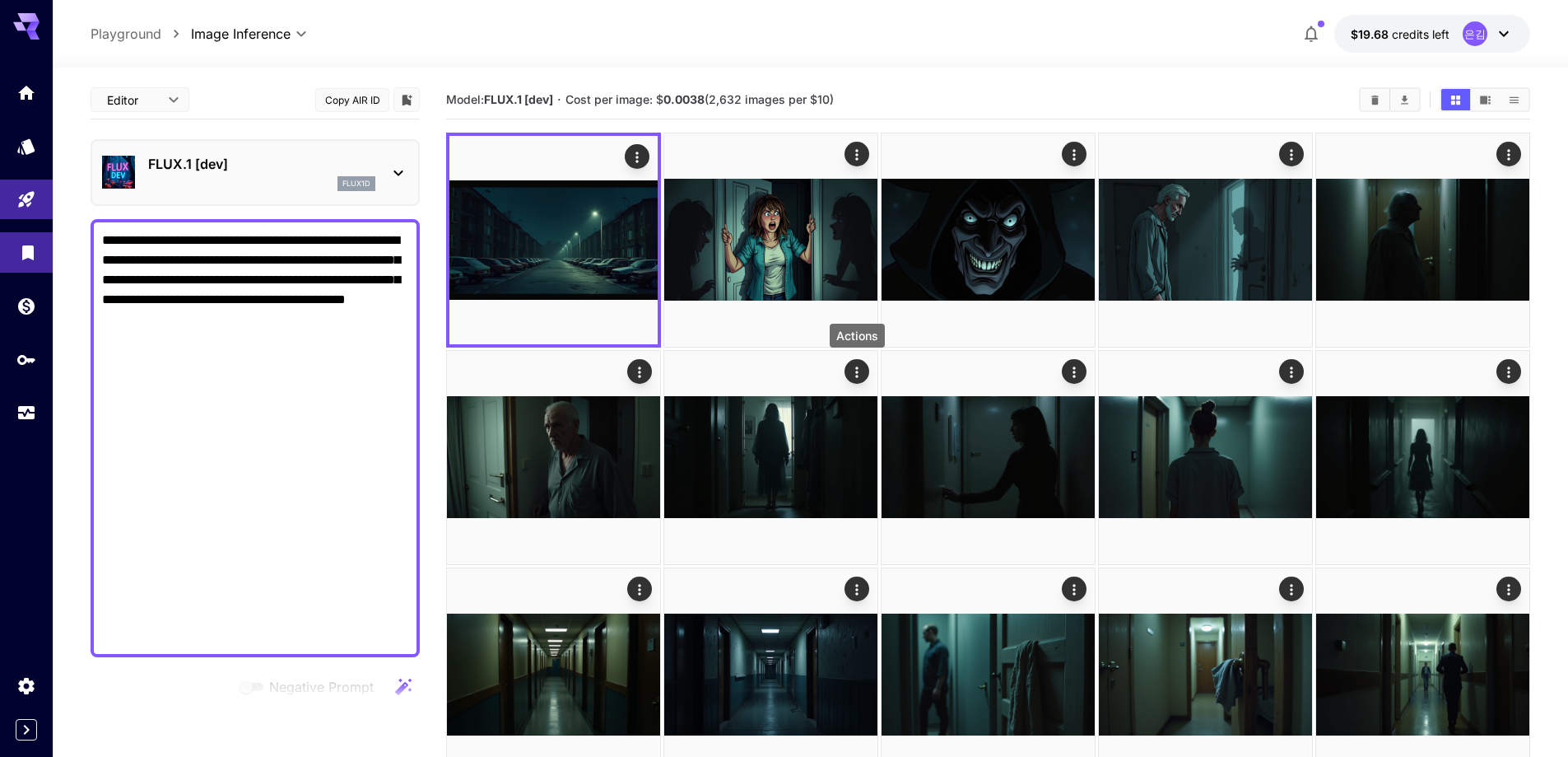
drag, startPoint x: 205, startPoint y: 310, endPoint x: 45, endPoint y: 233, distance: 177.6
paste textarea "**********"
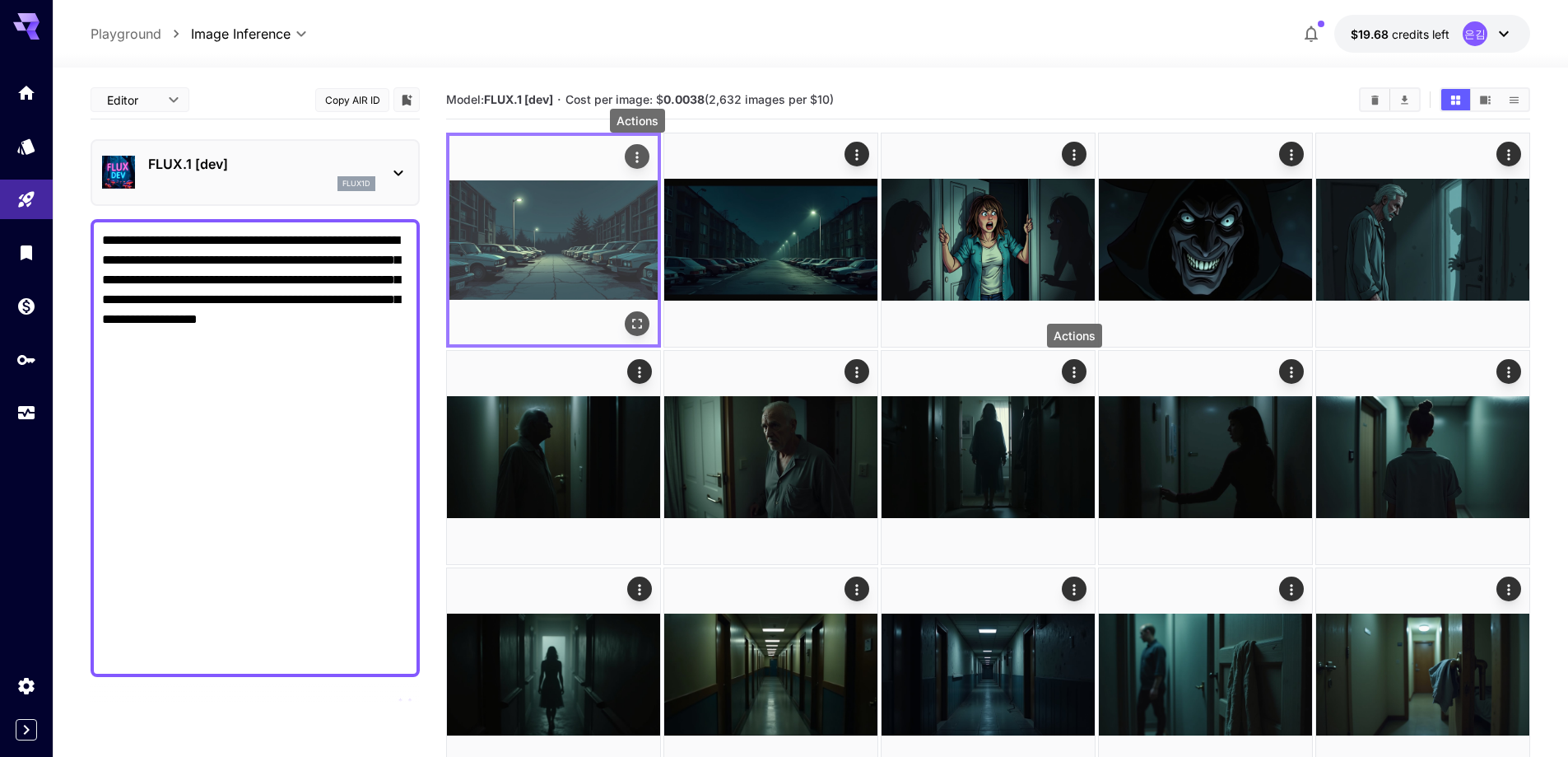
type textarea "**********"
click at [634, 156] on icon "Actions" at bounding box center [637, 157] width 16 height 16
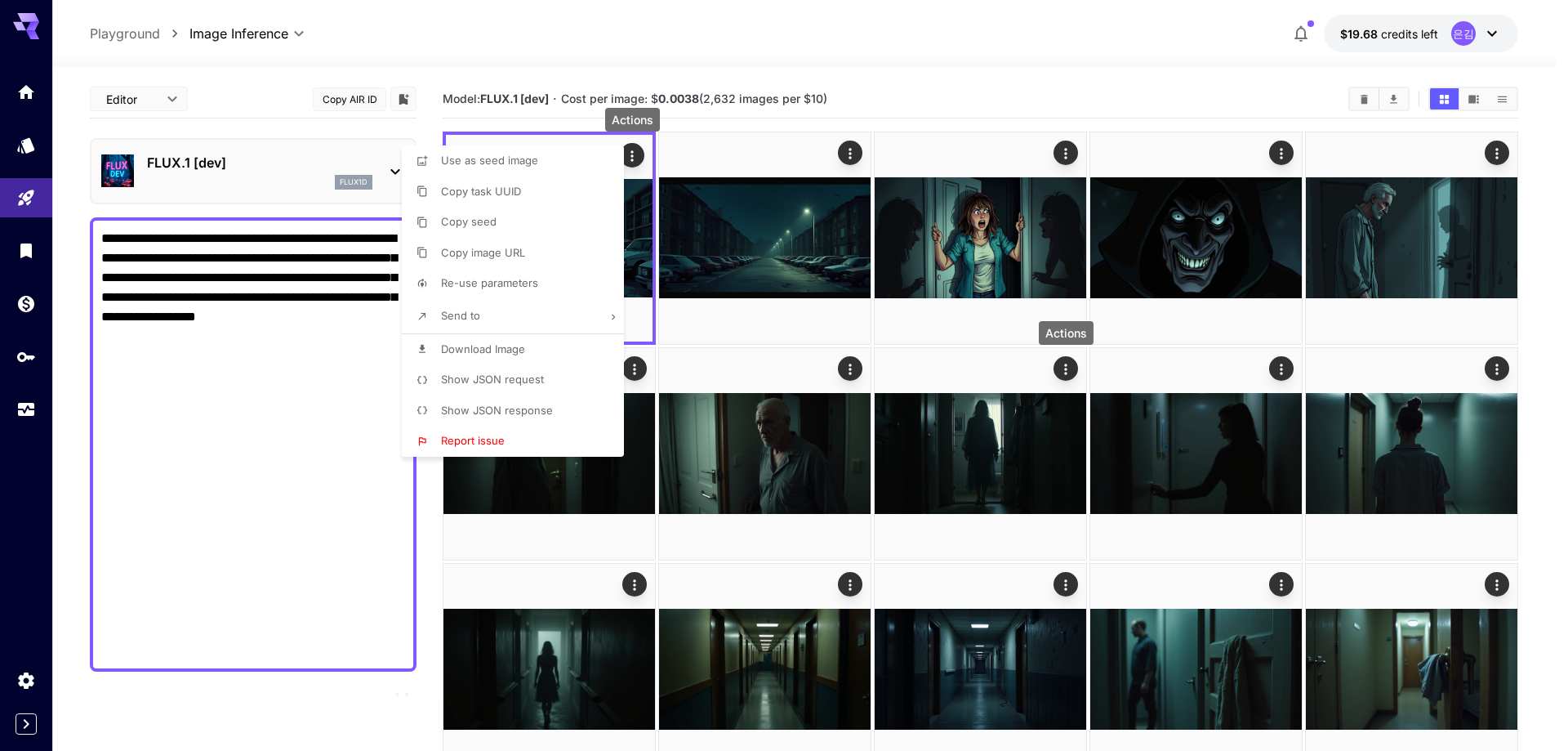
click at [517, 350] on span "Download Image" at bounding box center [483, 349] width 84 height 13
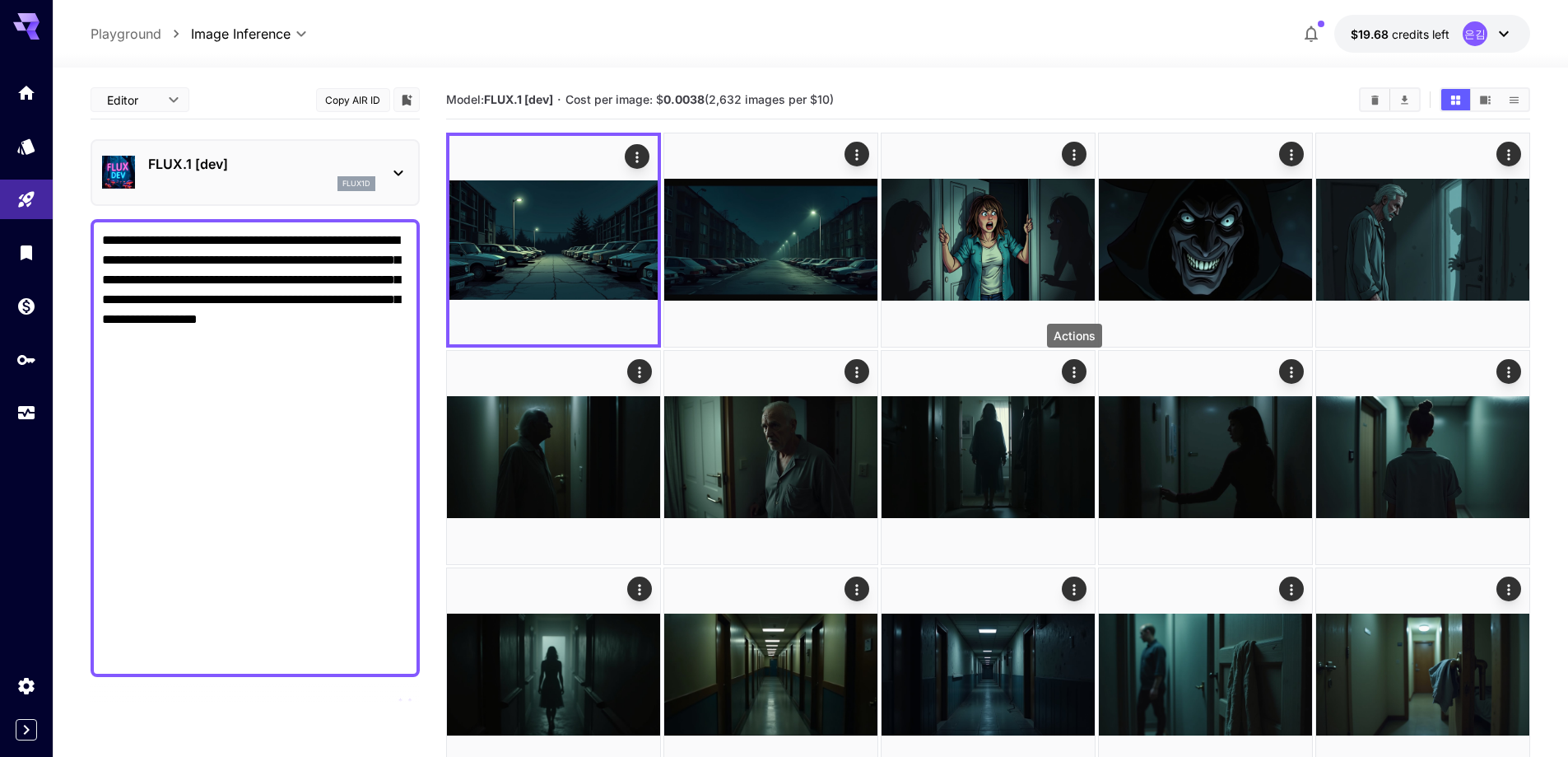
click at [322, 347] on textarea "**********" at bounding box center [255, 448] width 306 height 434
drag, startPoint x: 331, startPoint y: 326, endPoint x: 71, endPoint y: 205, distance: 286.8
paste textarea
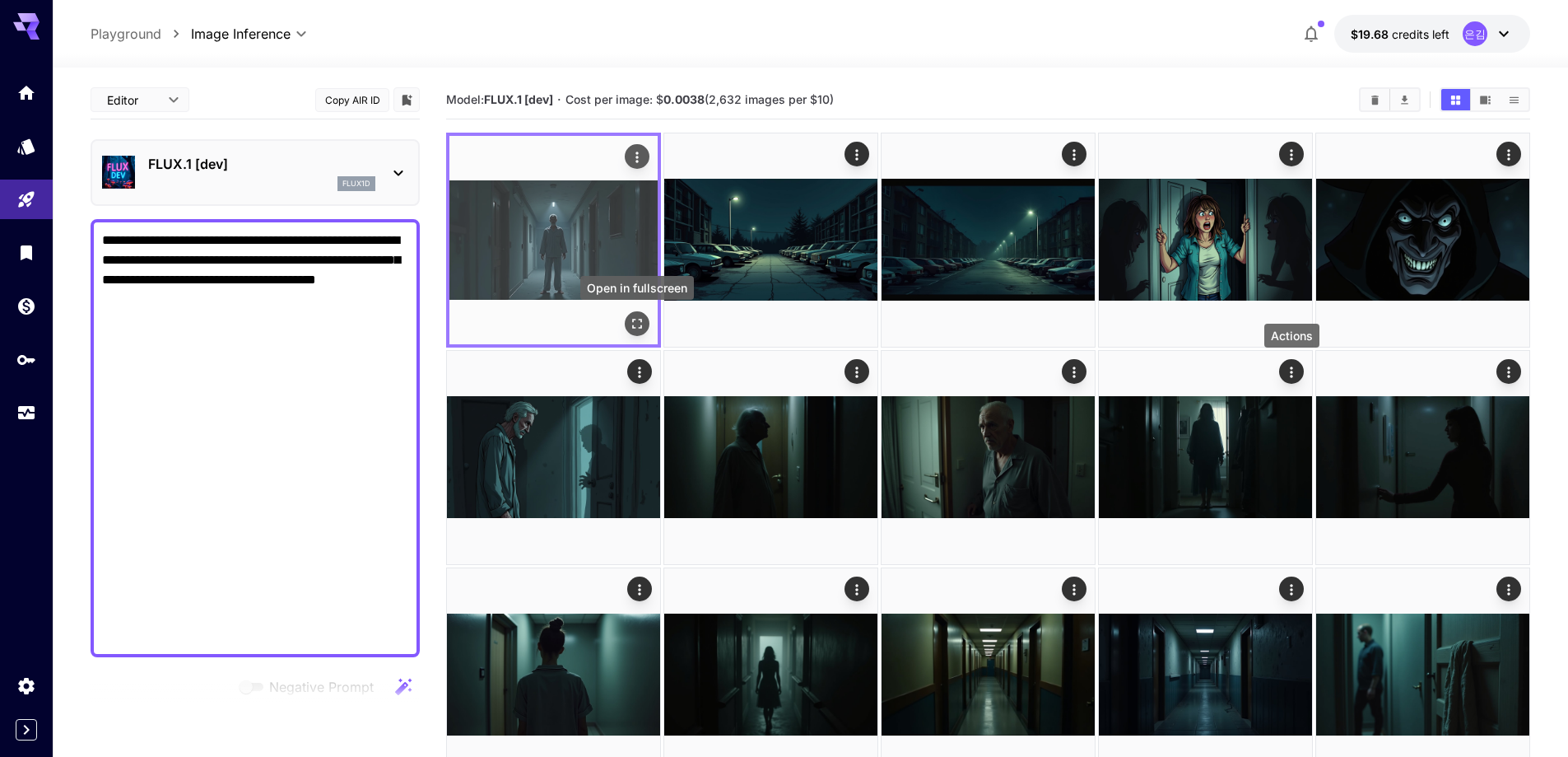
click at [631, 322] on icon "Open in fullscreen" at bounding box center [637, 324] width 16 height 16
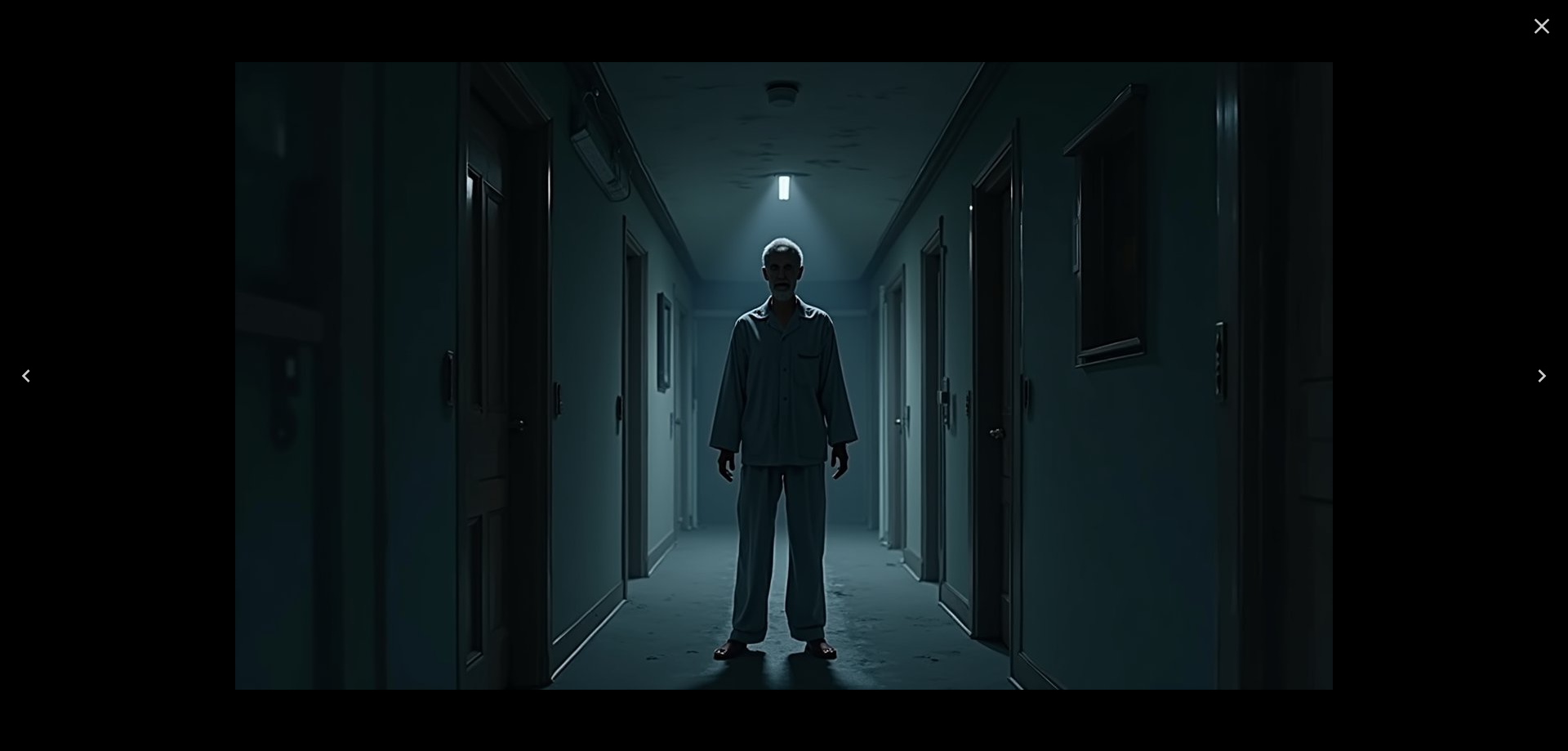
click at [1538, 23] on icon "Close" at bounding box center [1542, 26] width 15 height 15
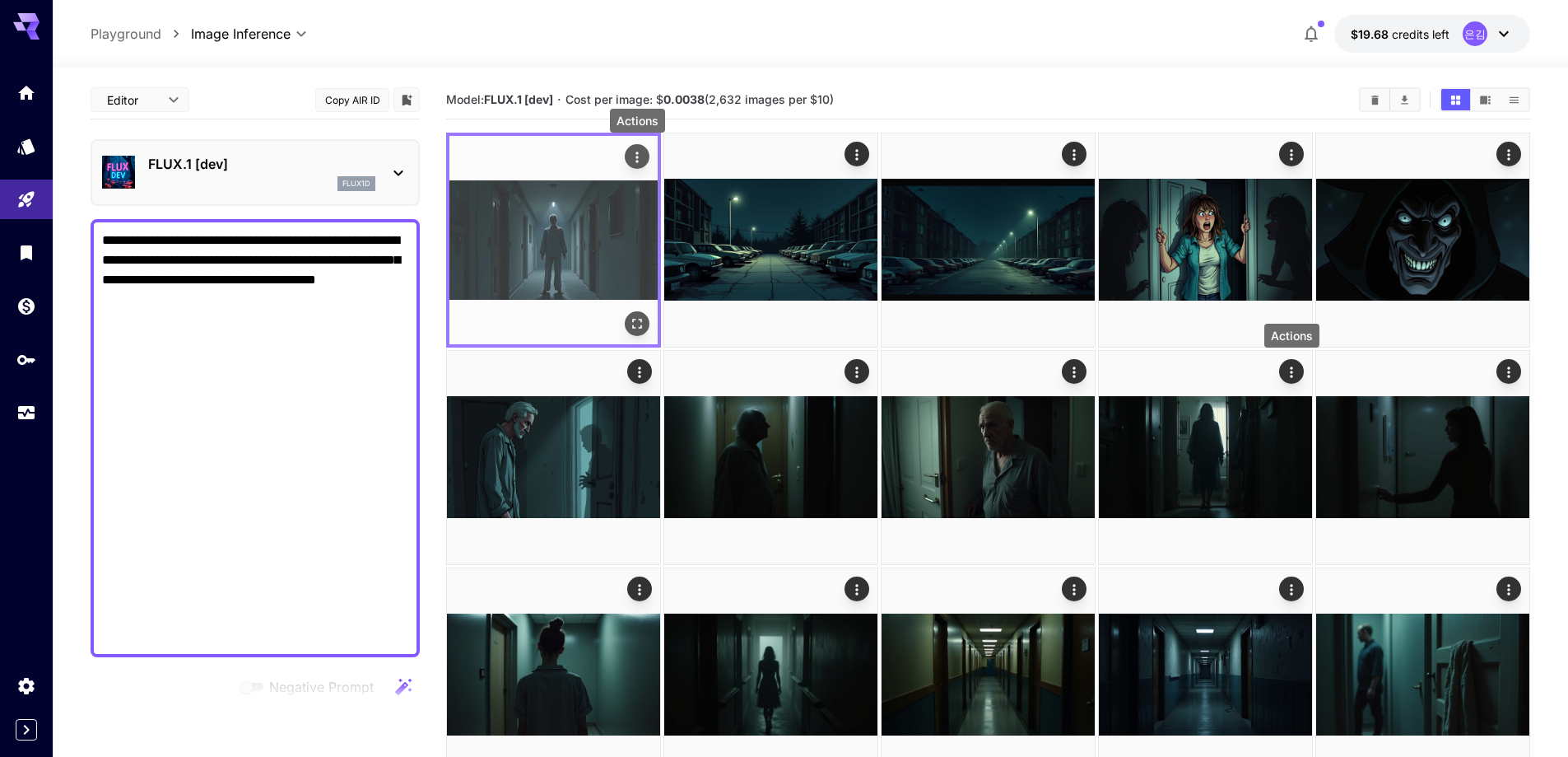
click at [636, 168] on button "Actions" at bounding box center [636, 156] width 24 height 24
click at [634, 158] on icon "Actions" at bounding box center [637, 157] width 16 height 16
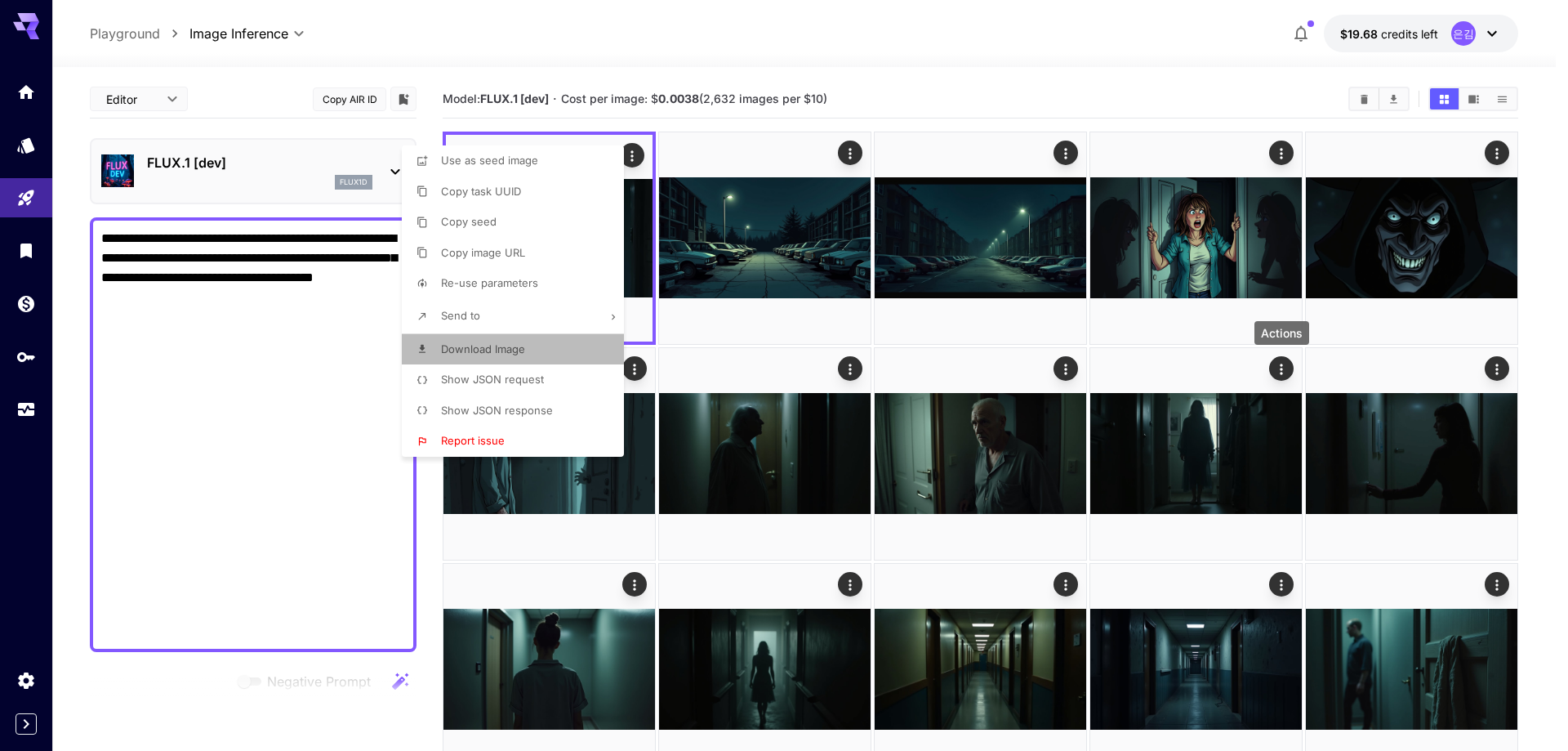
click at [491, 355] on p "Download Image" at bounding box center [483, 350] width 84 height 16
click at [260, 341] on div at bounding box center [784, 376] width 1568 height 751
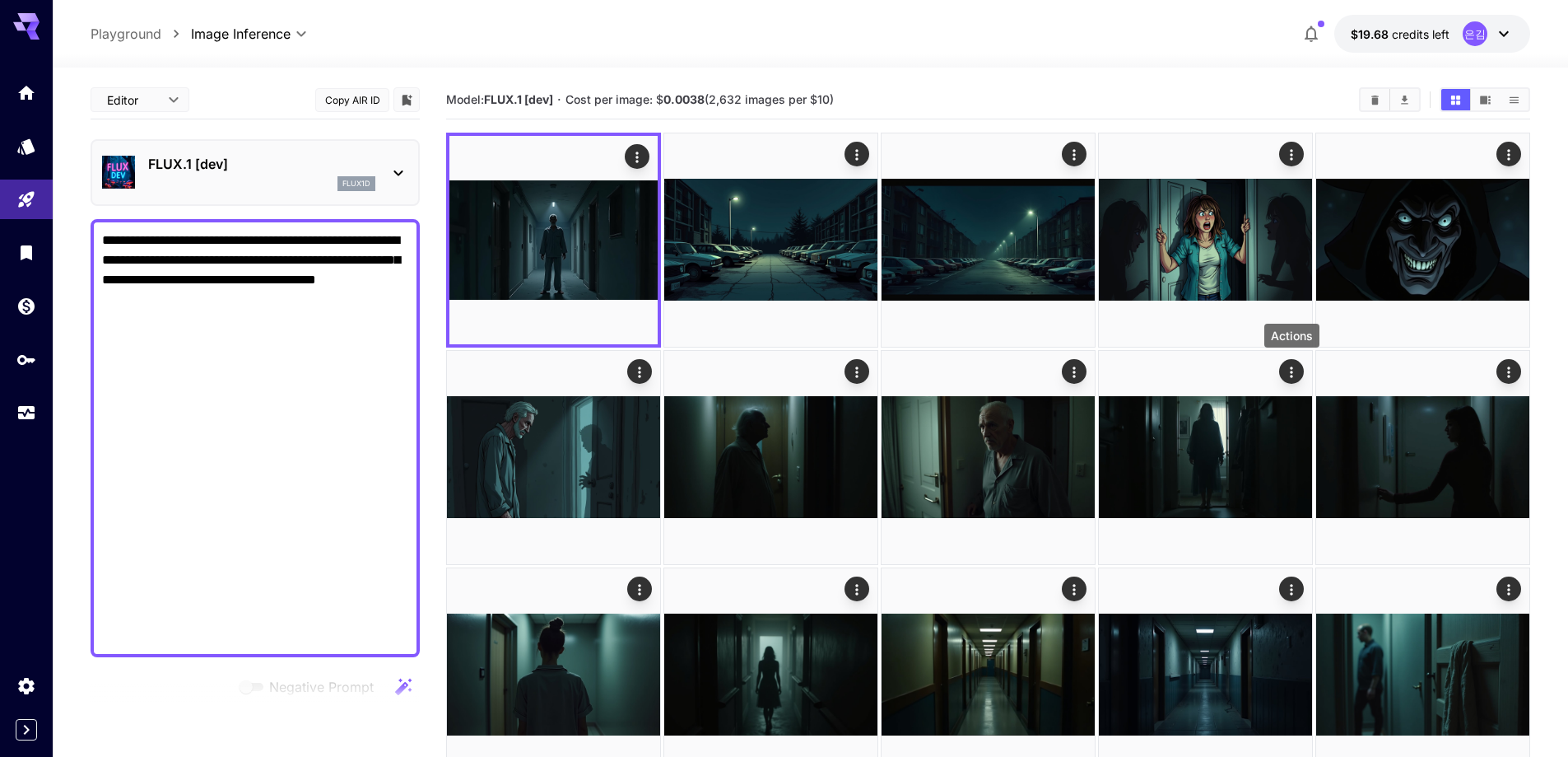
drag, startPoint x: 354, startPoint y: 278, endPoint x: 61, endPoint y: 203, distance: 302.4
paste textarea "**********"
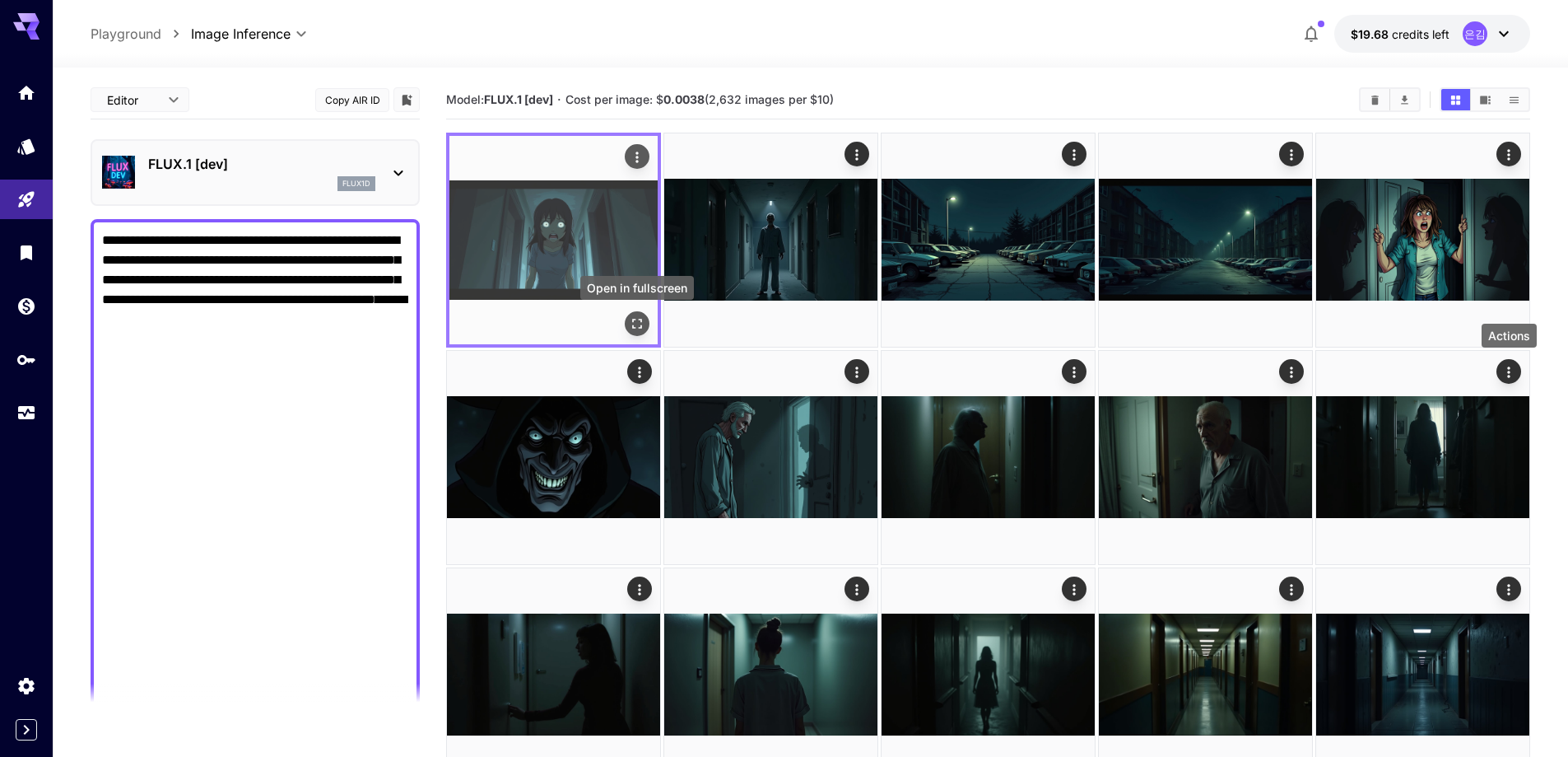
click at [635, 321] on icon "Open in fullscreen" at bounding box center [637, 324] width 16 height 16
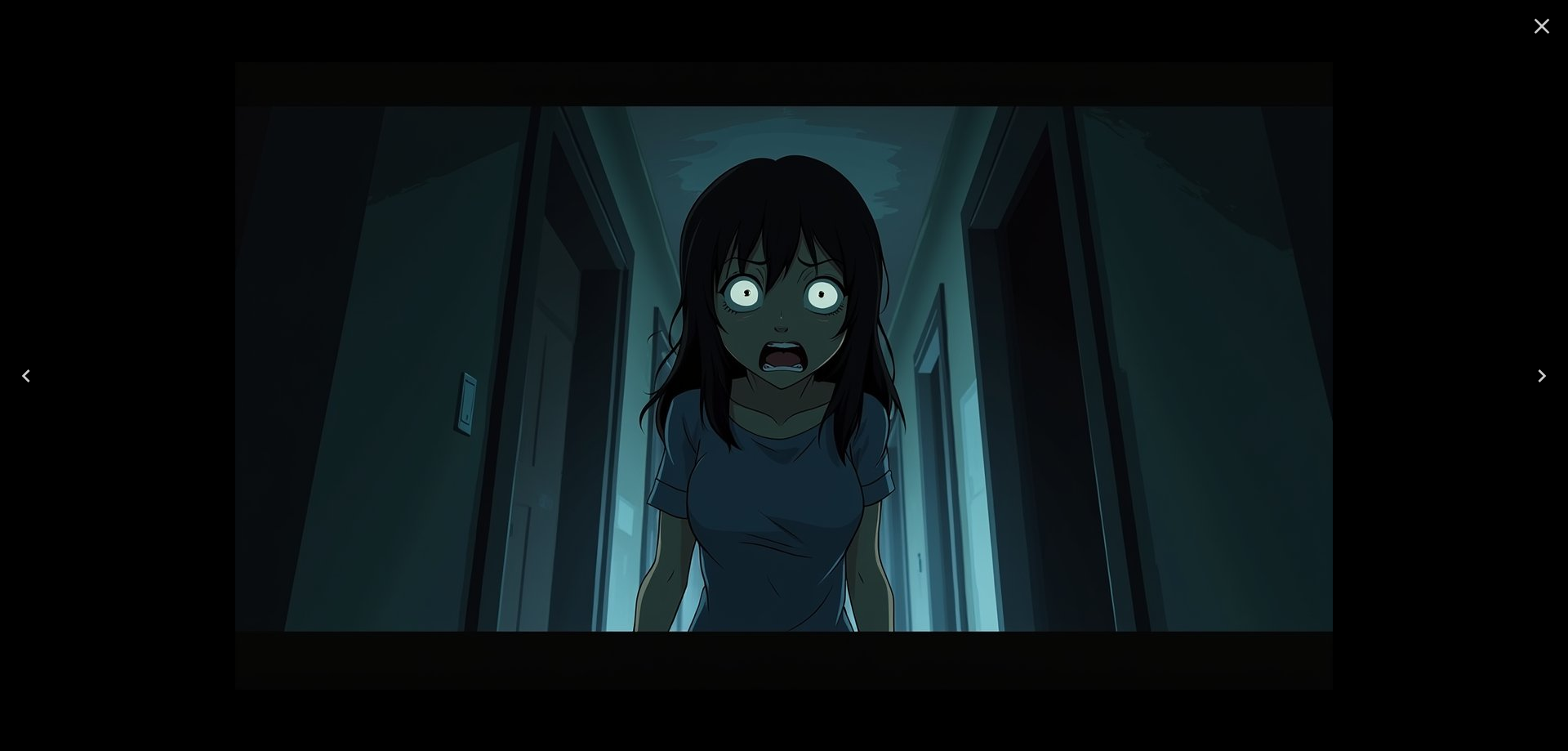
click at [1547, 30] on icon "Close" at bounding box center [1542, 26] width 15 height 15
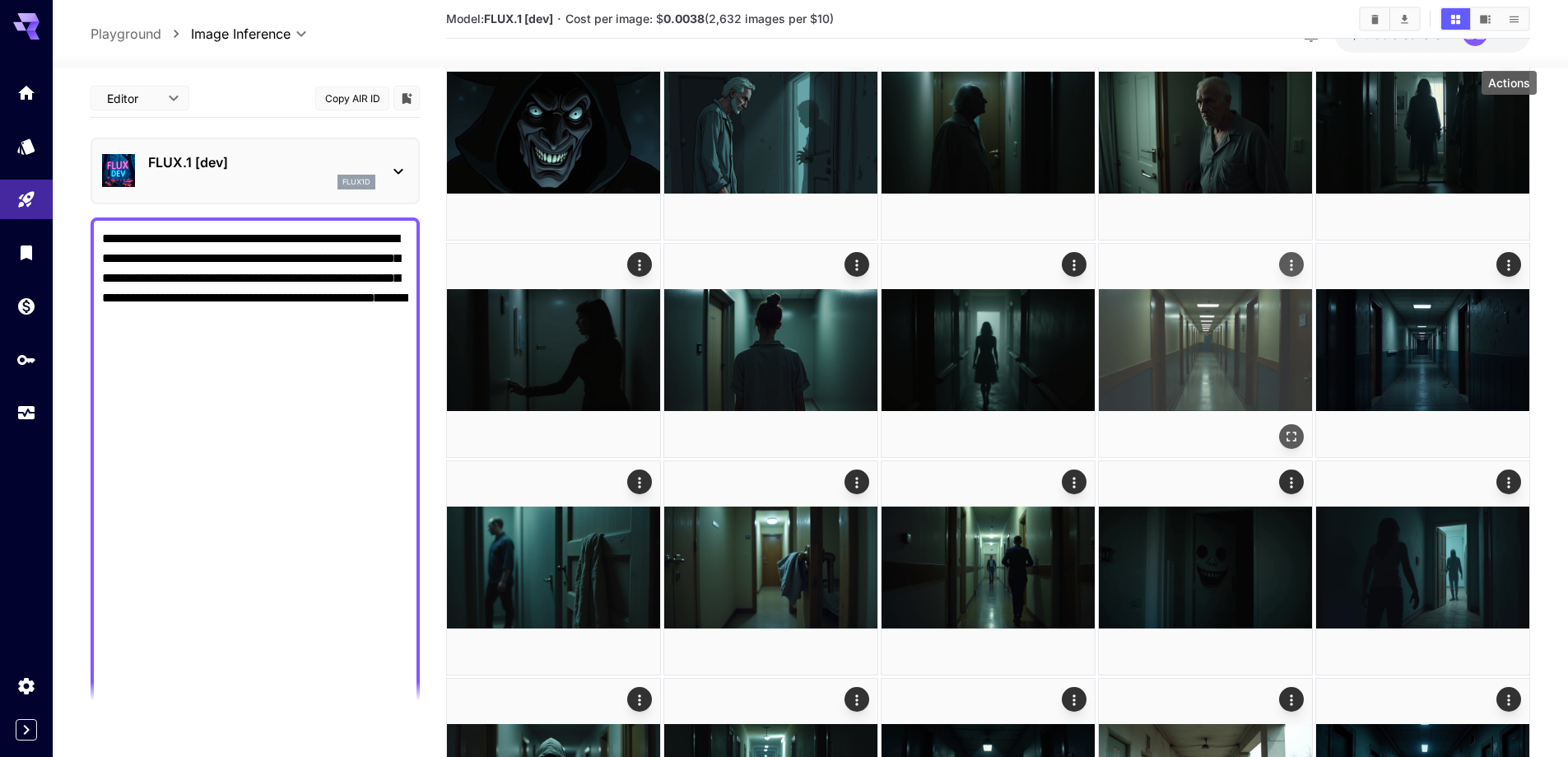
scroll to position [329, 0]
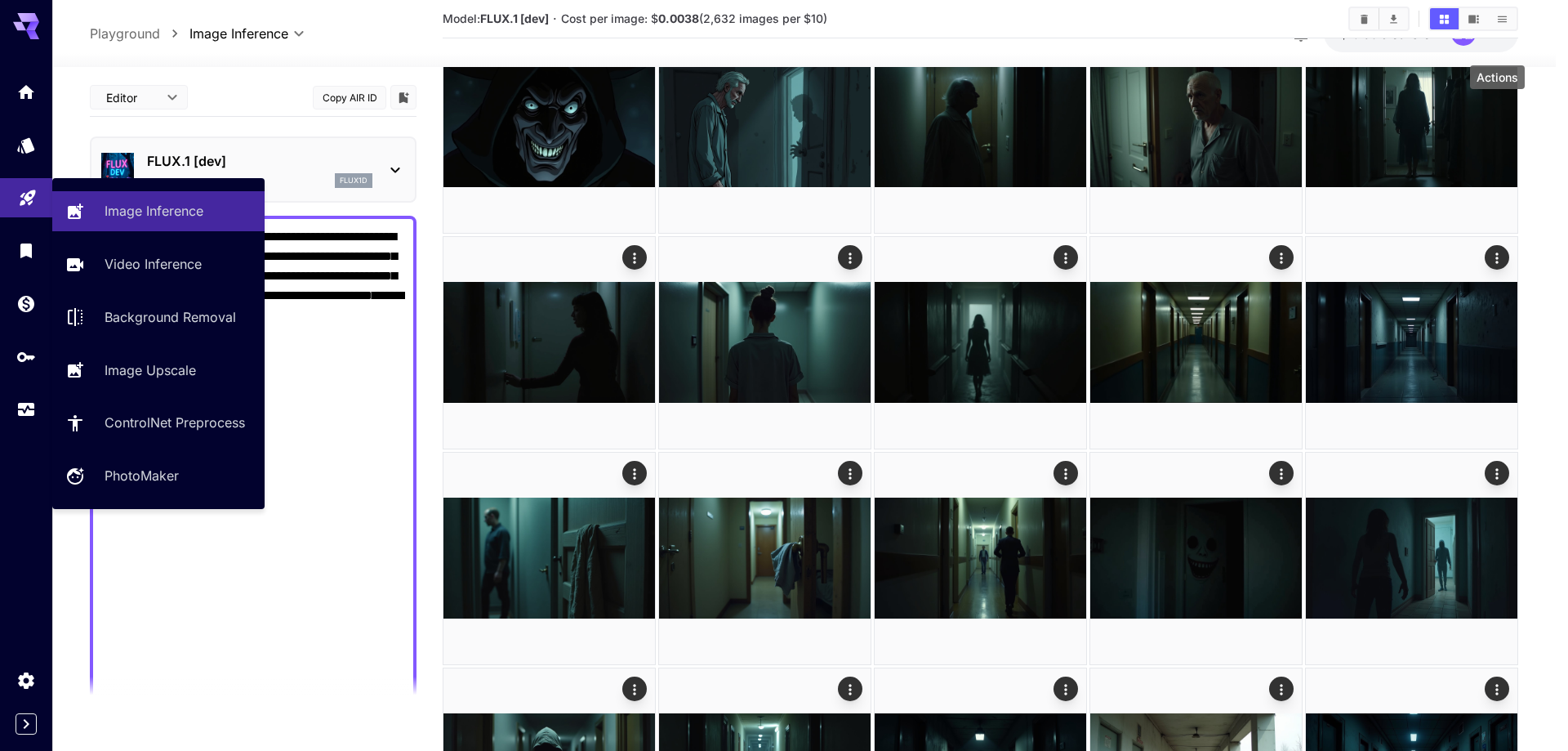
drag, startPoint x: 304, startPoint y: 318, endPoint x: 46, endPoint y: 211, distance: 279.3
paste textarea "**********"
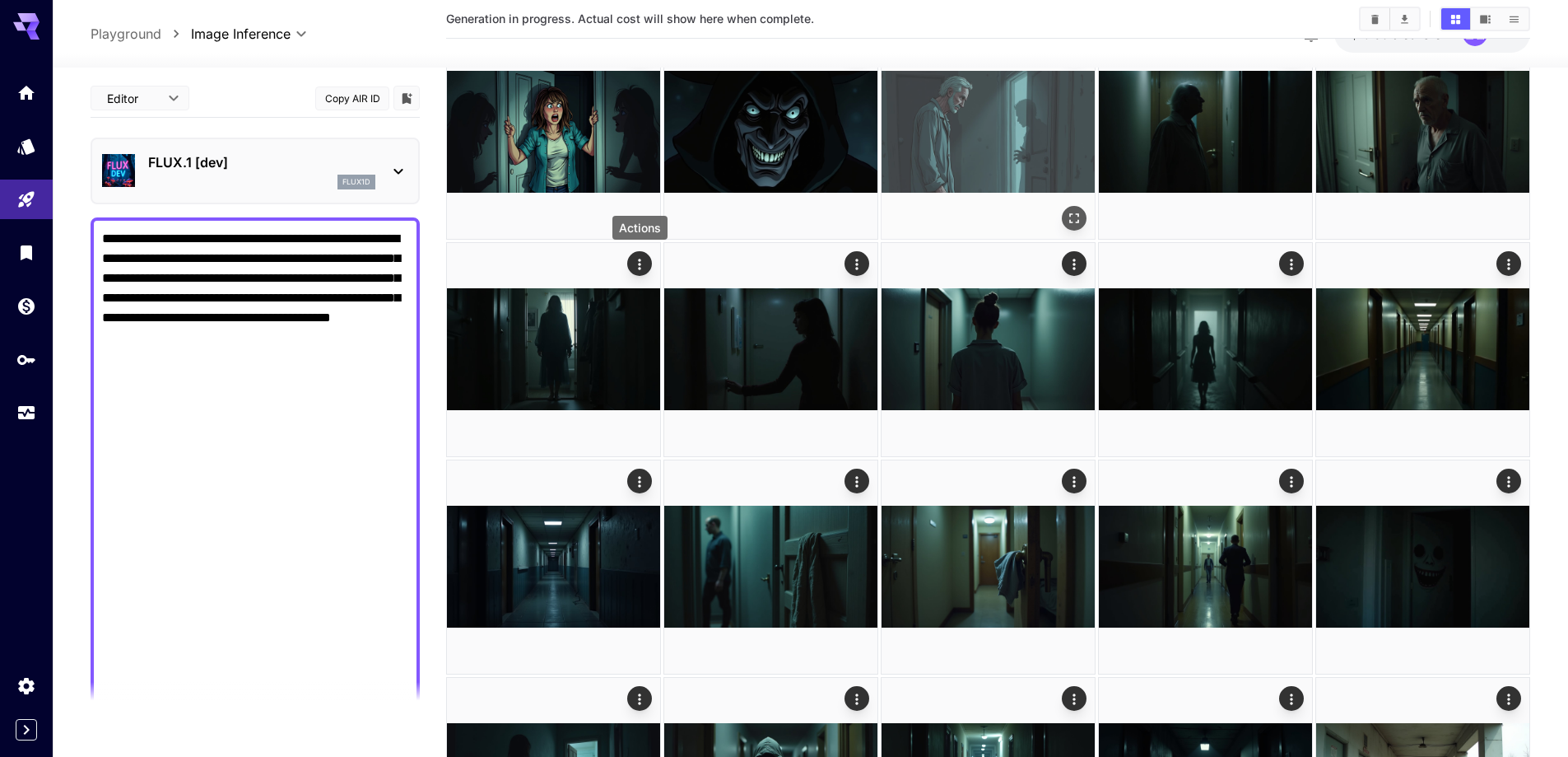
scroll to position [0, 0]
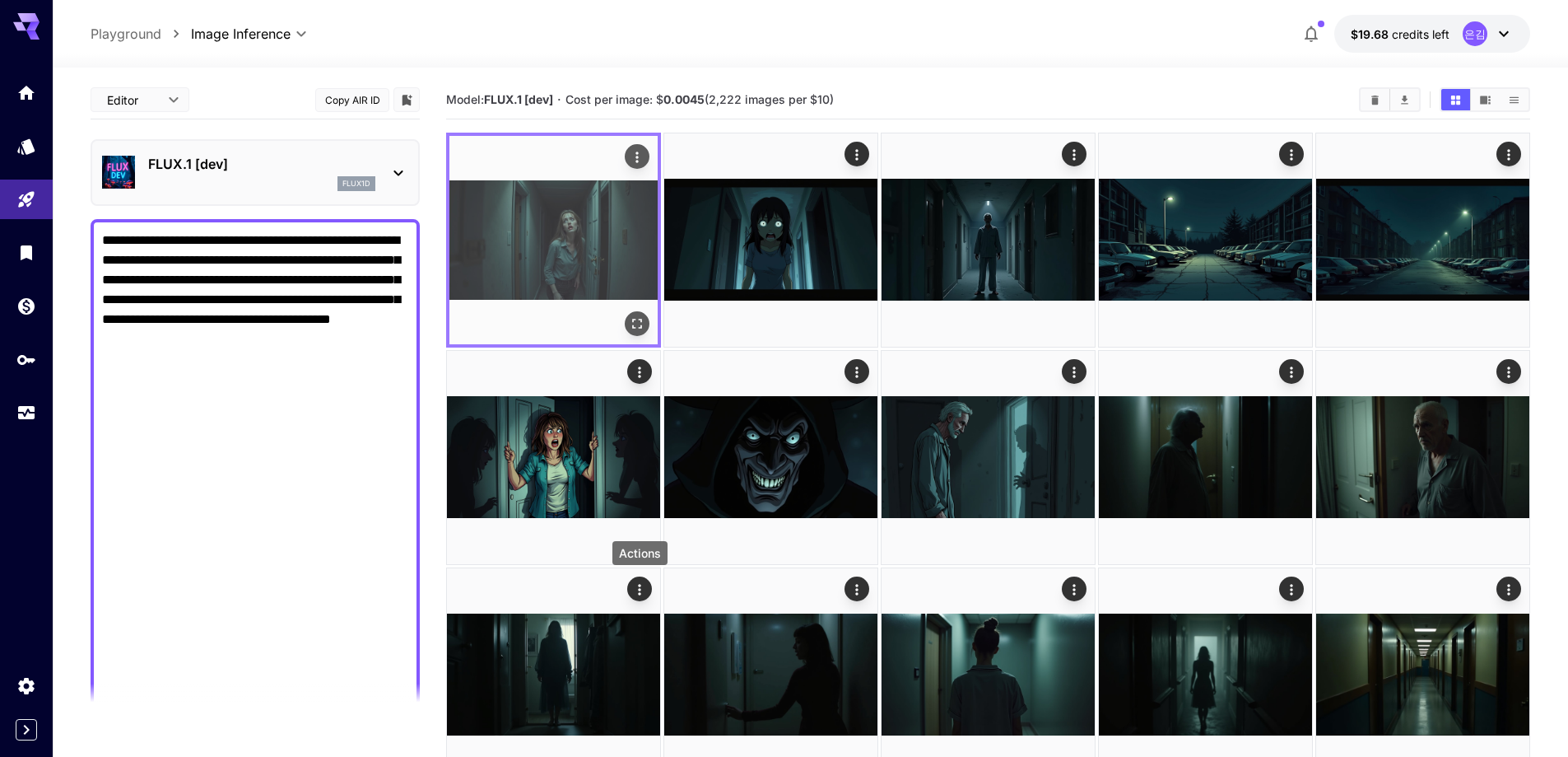
click at [634, 324] on icon "Open in fullscreen" at bounding box center [637, 324] width 16 height 16
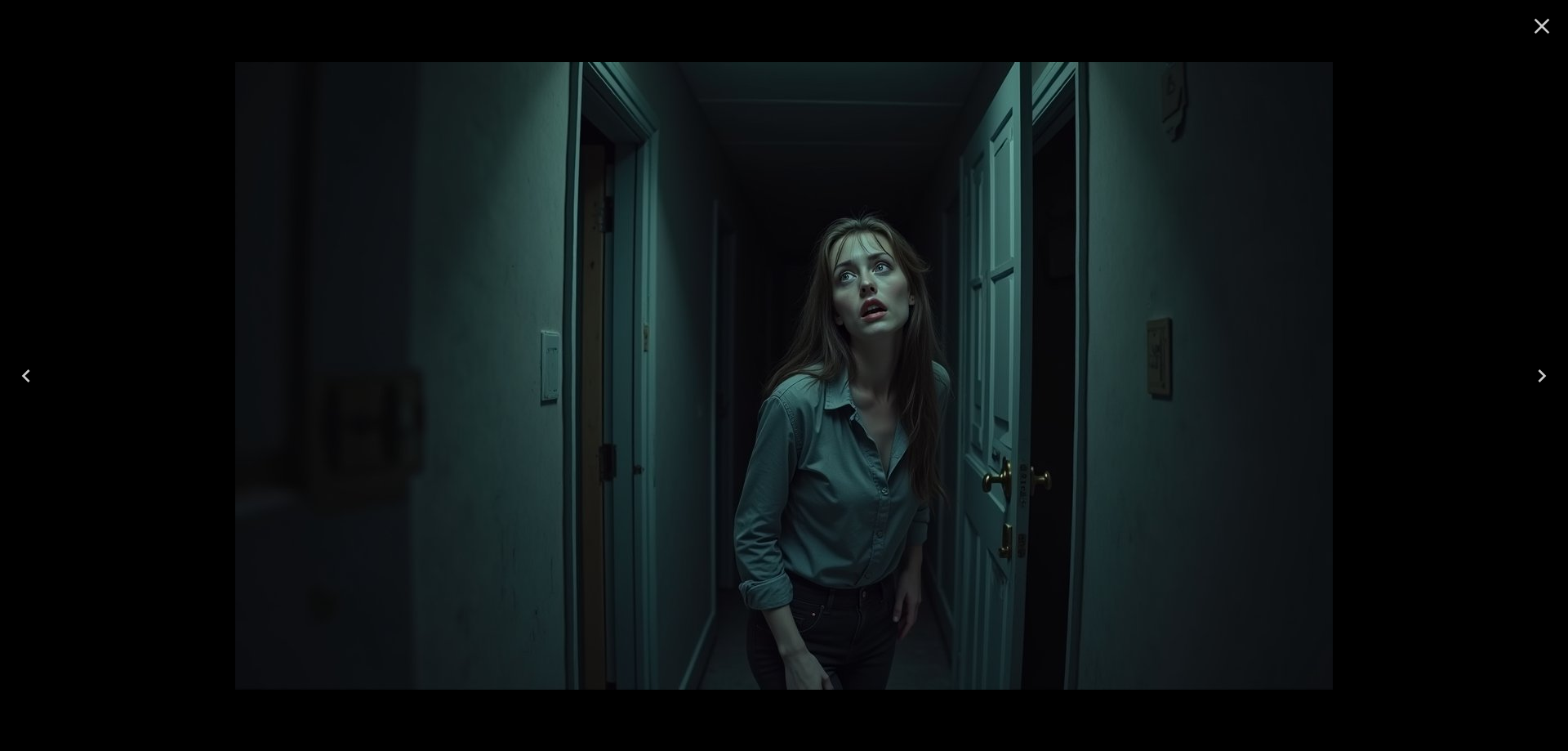
click at [1543, 24] on icon "Close" at bounding box center [1542, 26] width 15 height 15
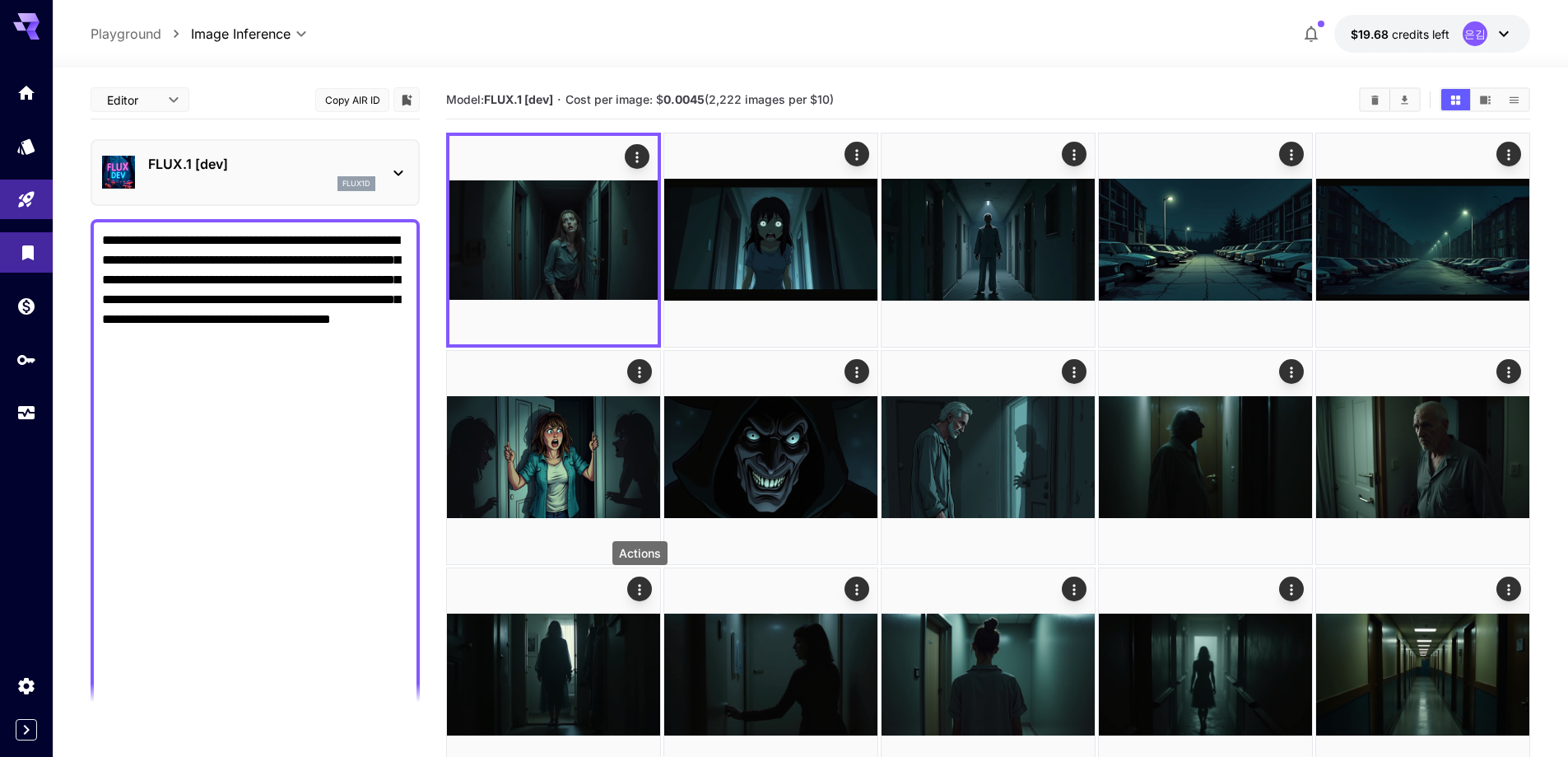
drag, startPoint x: 43, startPoint y: 322, endPoint x: 4, endPoint y: 233, distance: 97.2
paste textarea
type textarea "**********"
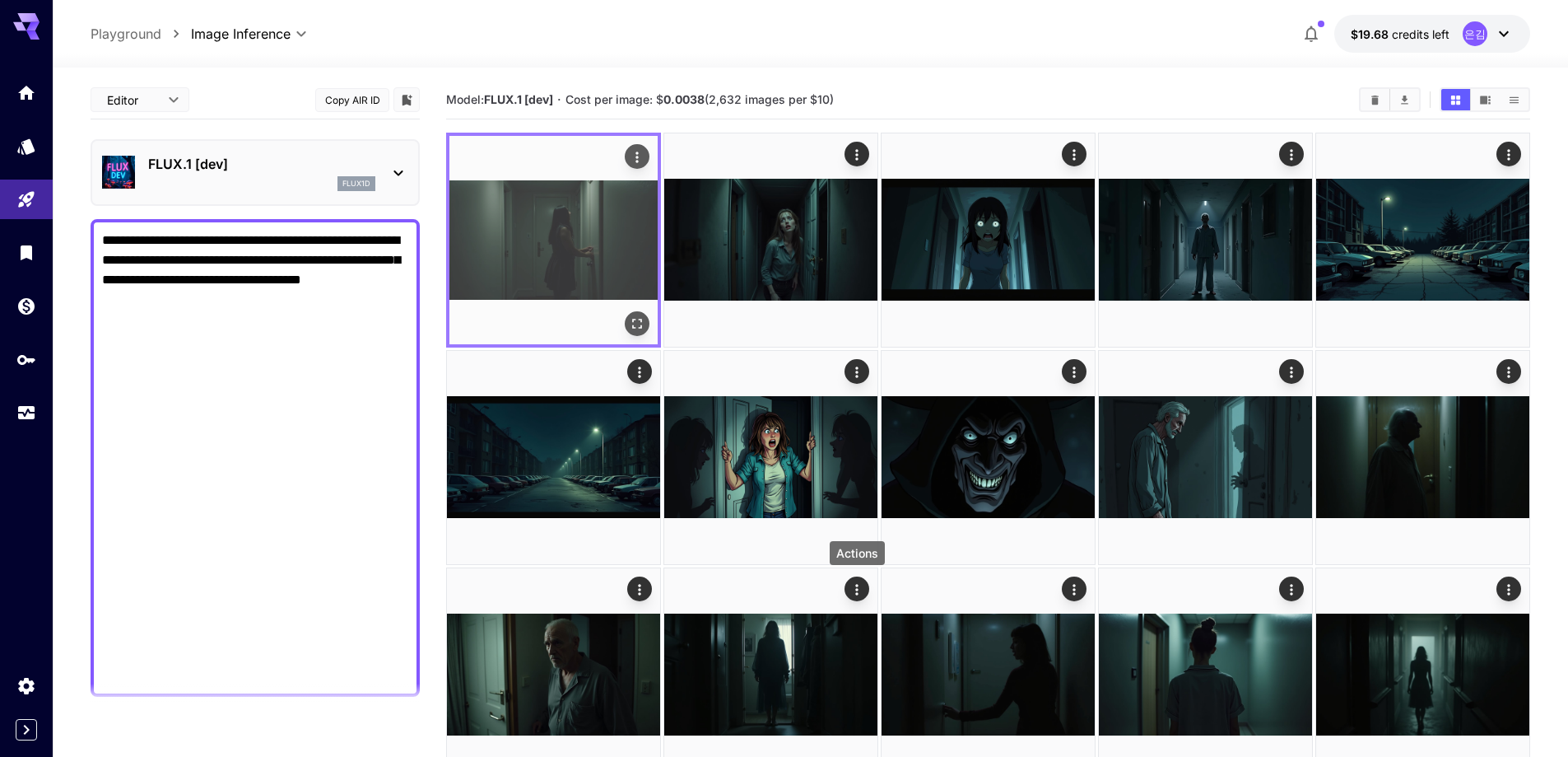
click at [639, 158] on icon "Actions" at bounding box center [637, 157] width 16 height 16
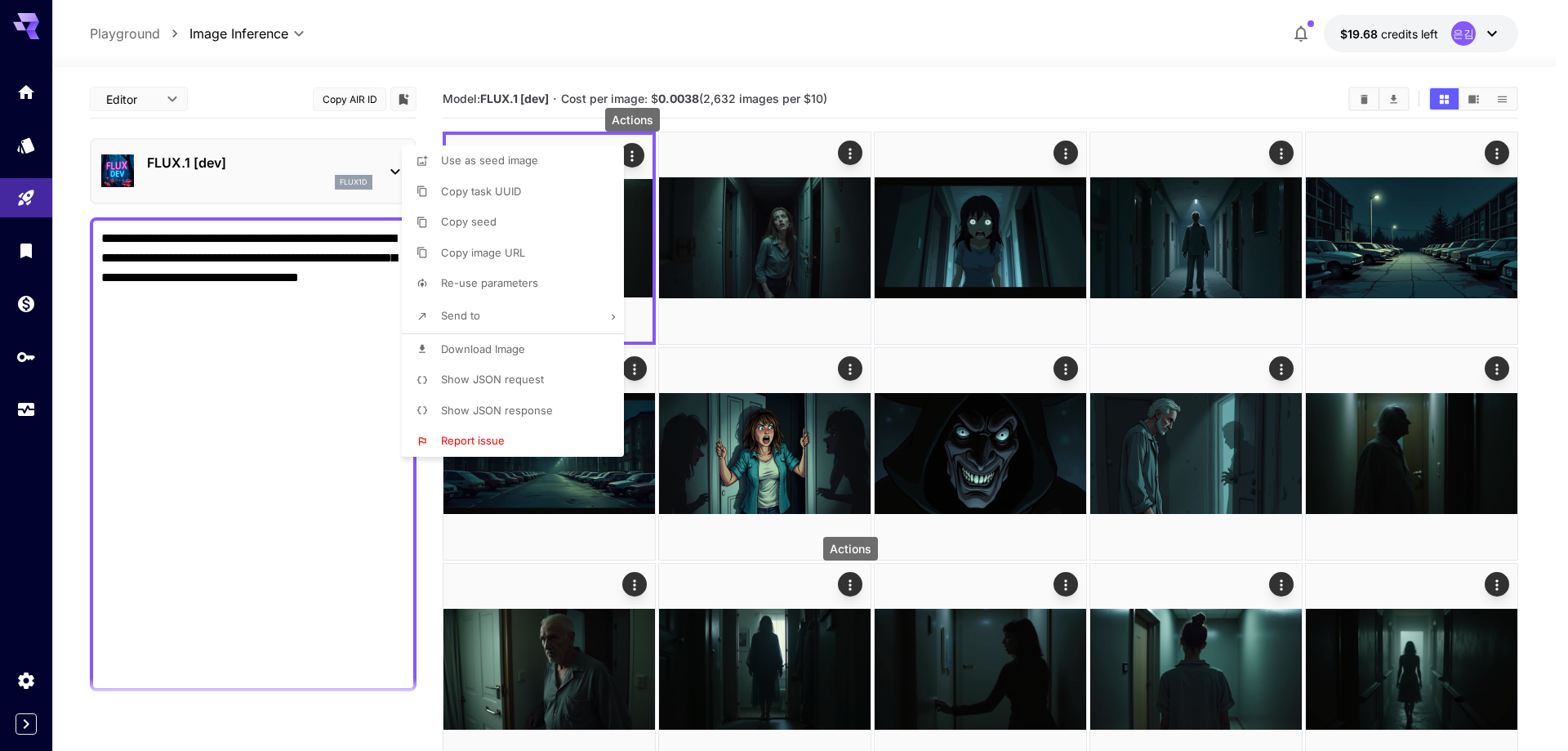
click at [484, 348] on span "Download Image" at bounding box center [483, 349] width 84 height 13
drag, startPoint x: 335, startPoint y: 281, endPoint x: 35, endPoint y: 228, distance: 304.6
click at [35, 228] on div at bounding box center [784, 376] width 1568 height 751
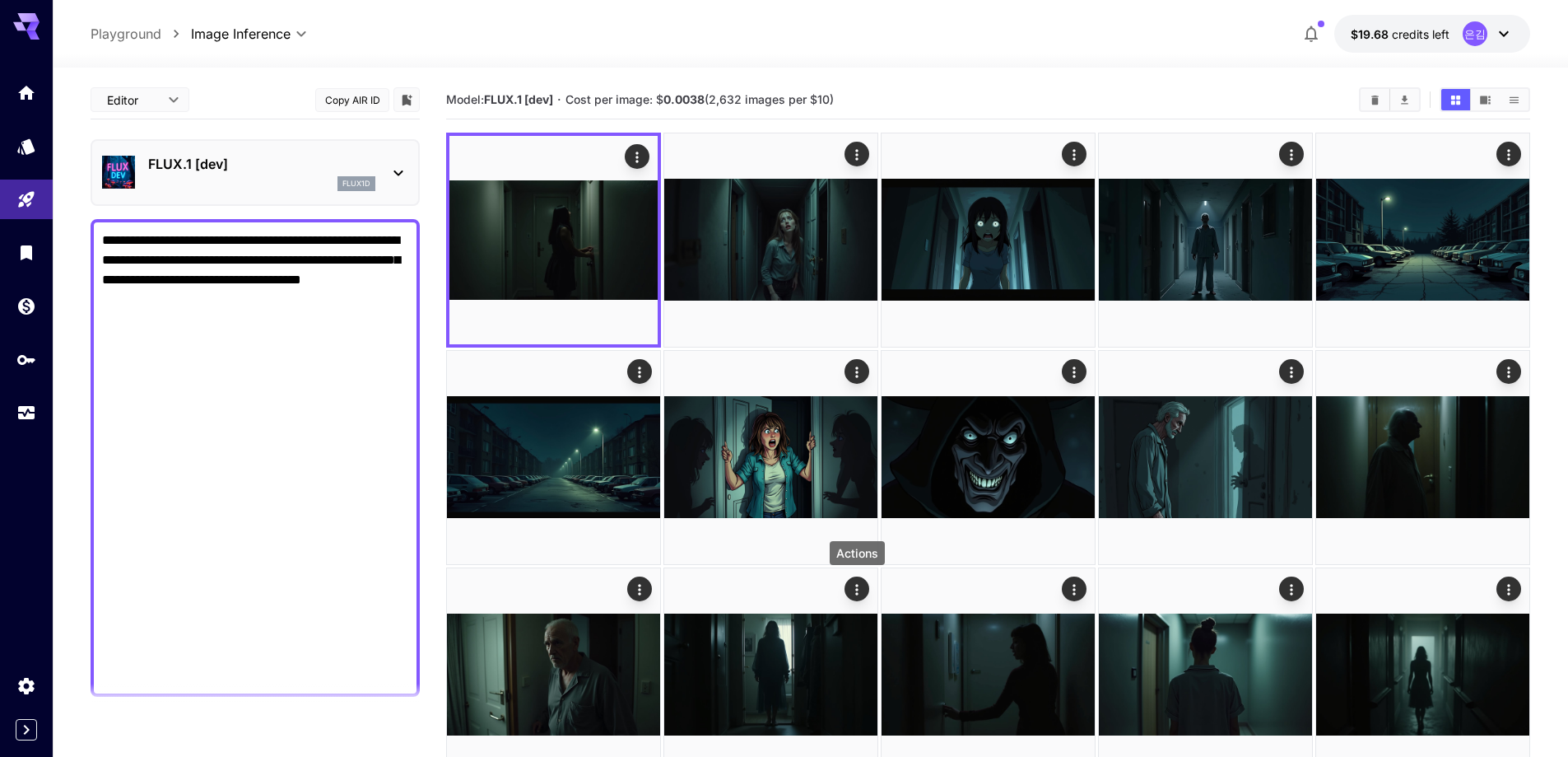
click at [270, 290] on textarea "**********" at bounding box center [255, 458] width 306 height 454
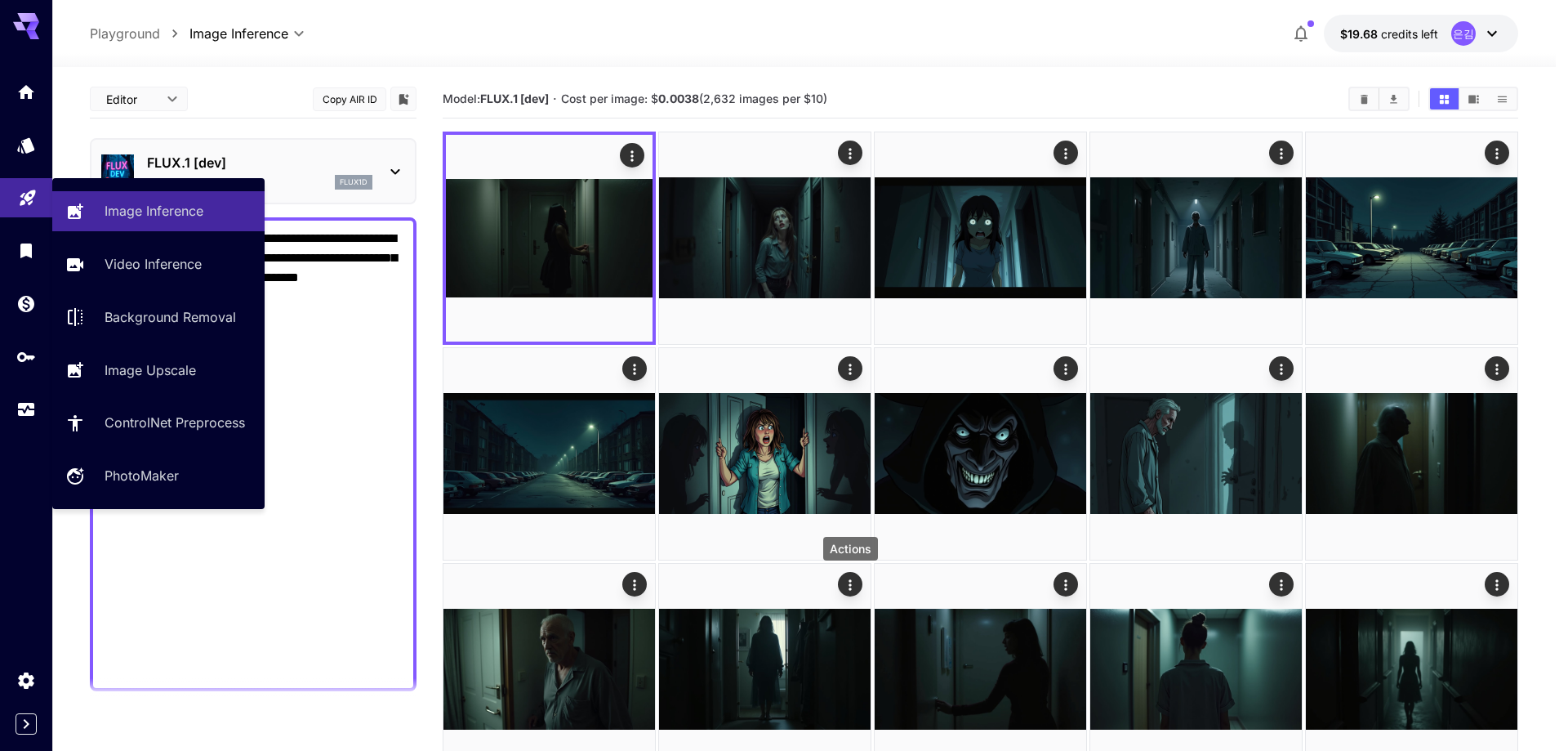
drag, startPoint x: 354, startPoint y: 279, endPoint x: 14, endPoint y: 201, distance: 348.8
paste textarea
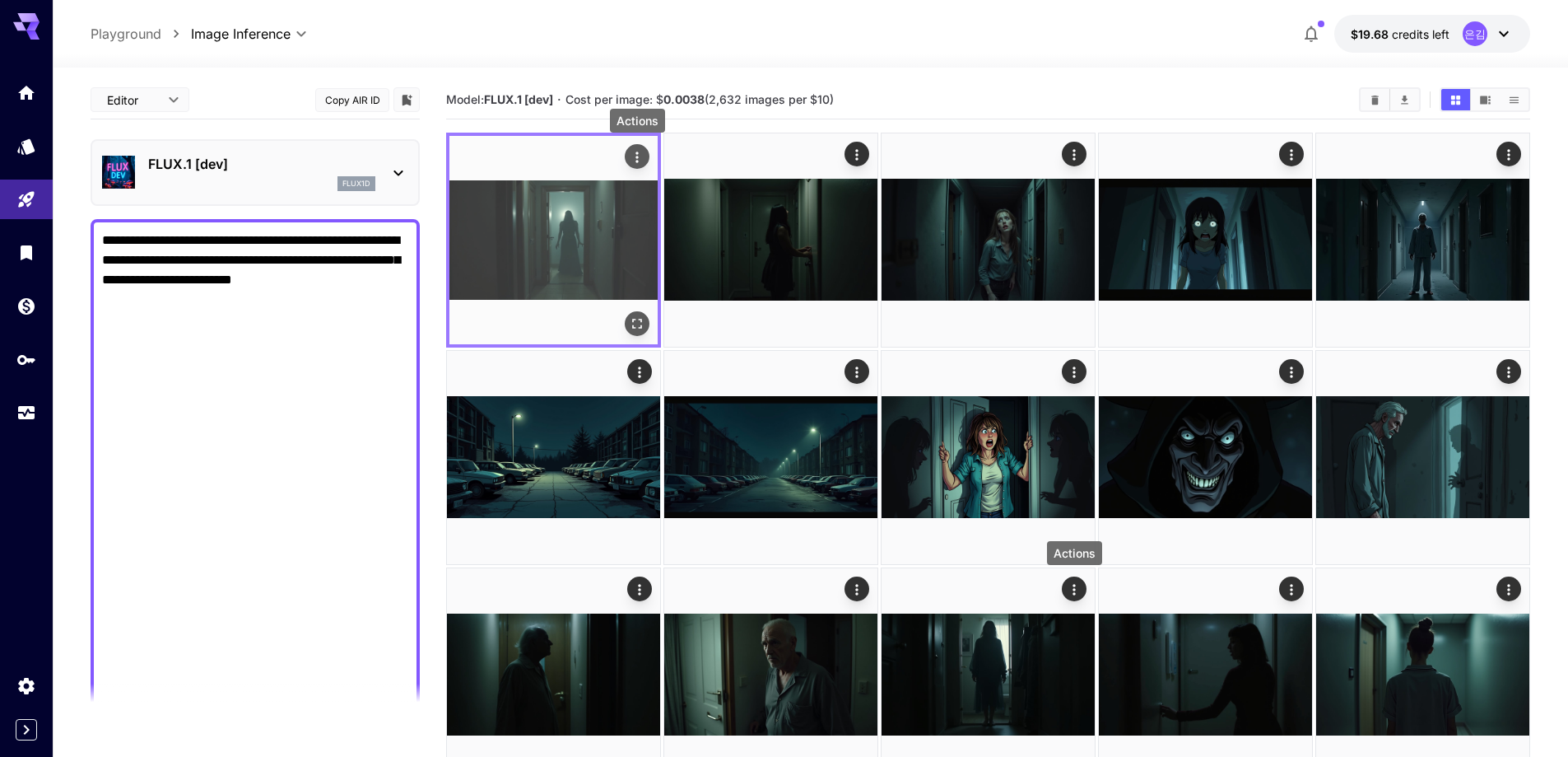
click at [635, 162] on icon "Actions" at bounding box center [637, 157] width 16 height 16
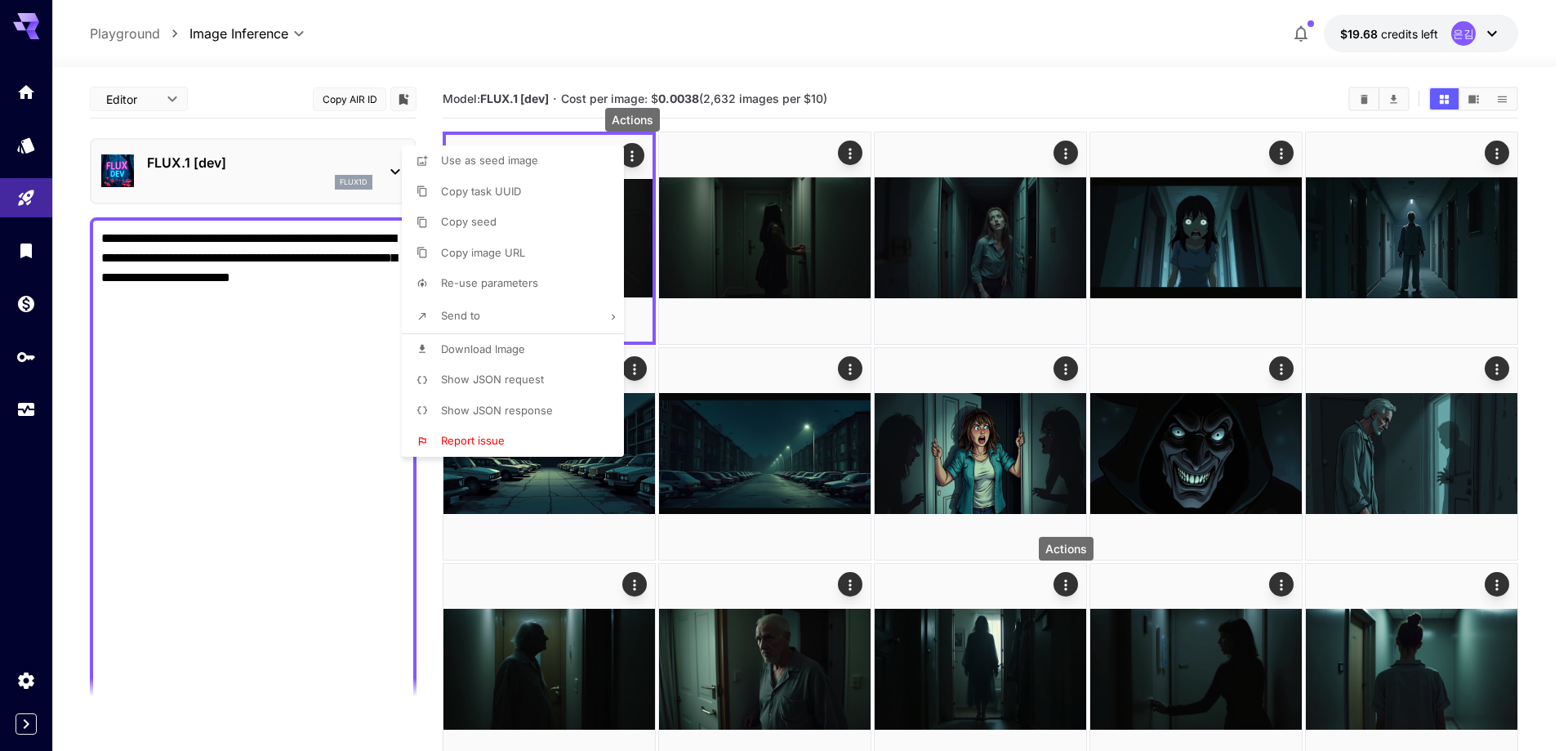
click at [512, 353] on span "Download Image" at bounding box center [483, 349] width 84 height 13
drag, startPoint x: 308, startPoint y: 270, endPoint x: 302, endPoint y: 278, distance: 10.0
click at [308, 270] on div at bounding box center [784, 376] width 1568 height 751
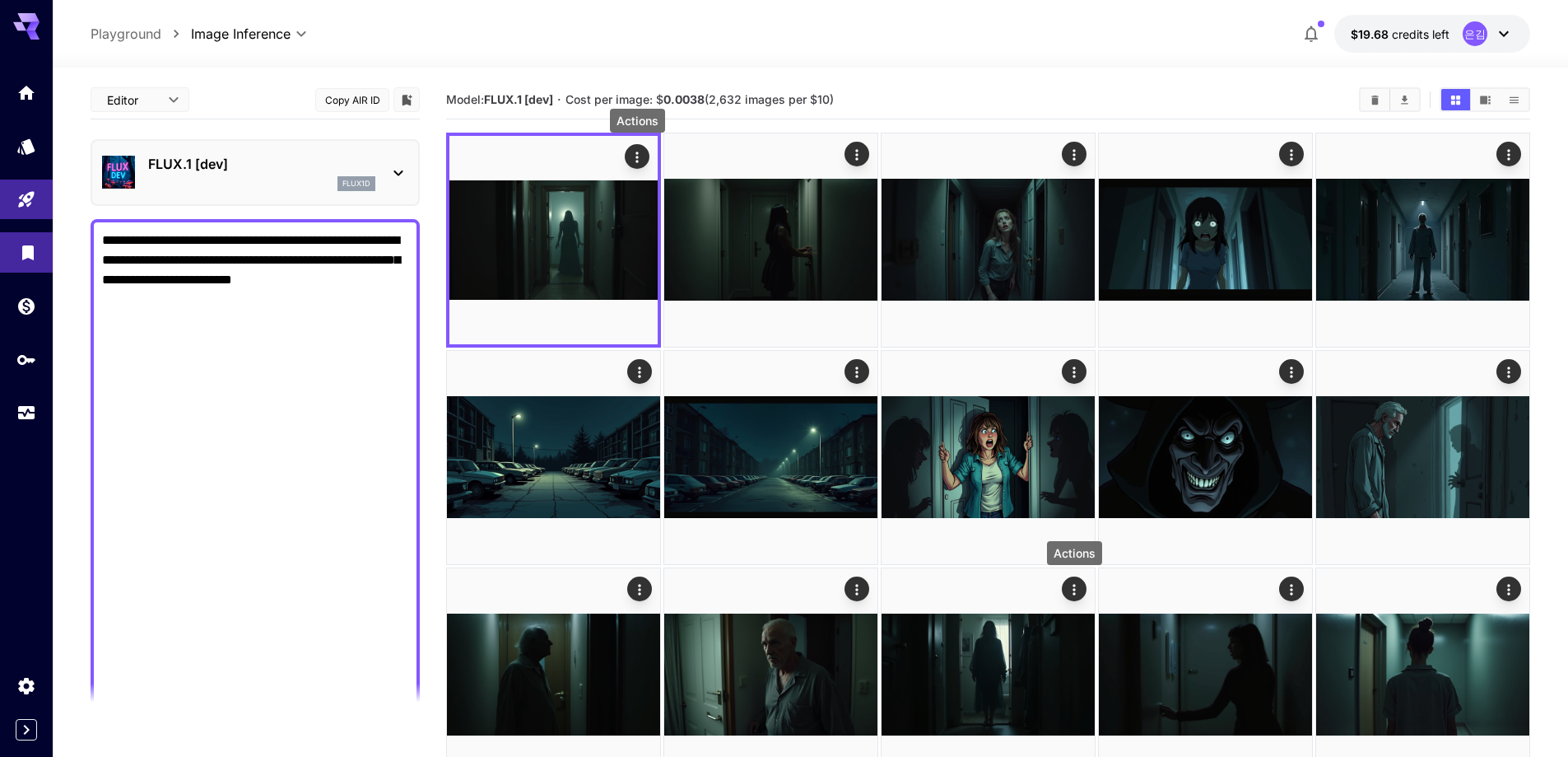
drag, startPoint x: 303, startPoint y: 283, endPoint x: 38, endPoint y: 239, distance: 268.6
paste textarea
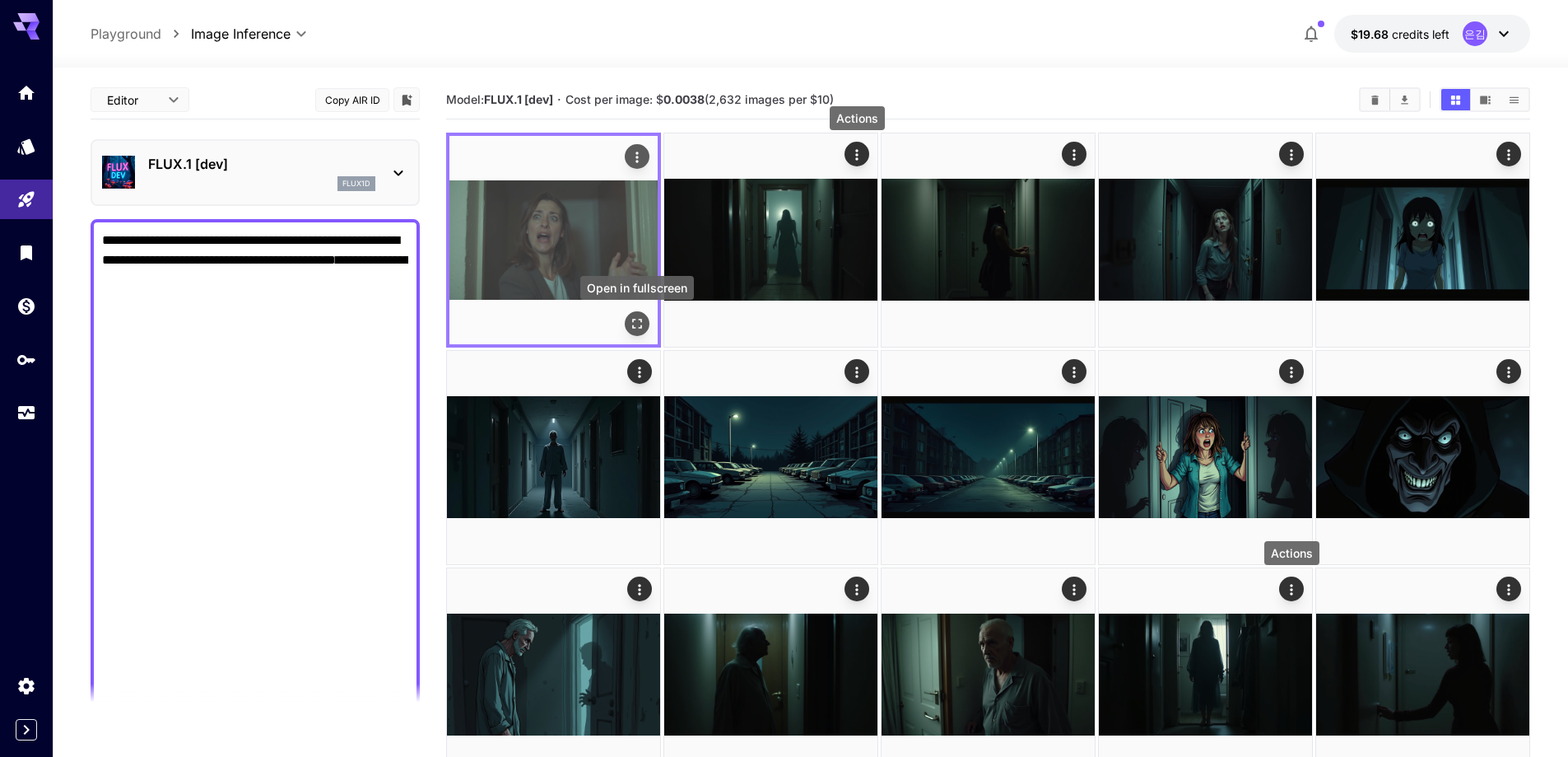
click at [634, 314] on button "Open in fullscreen" at bounding box center [636, 323] width 24 height 24
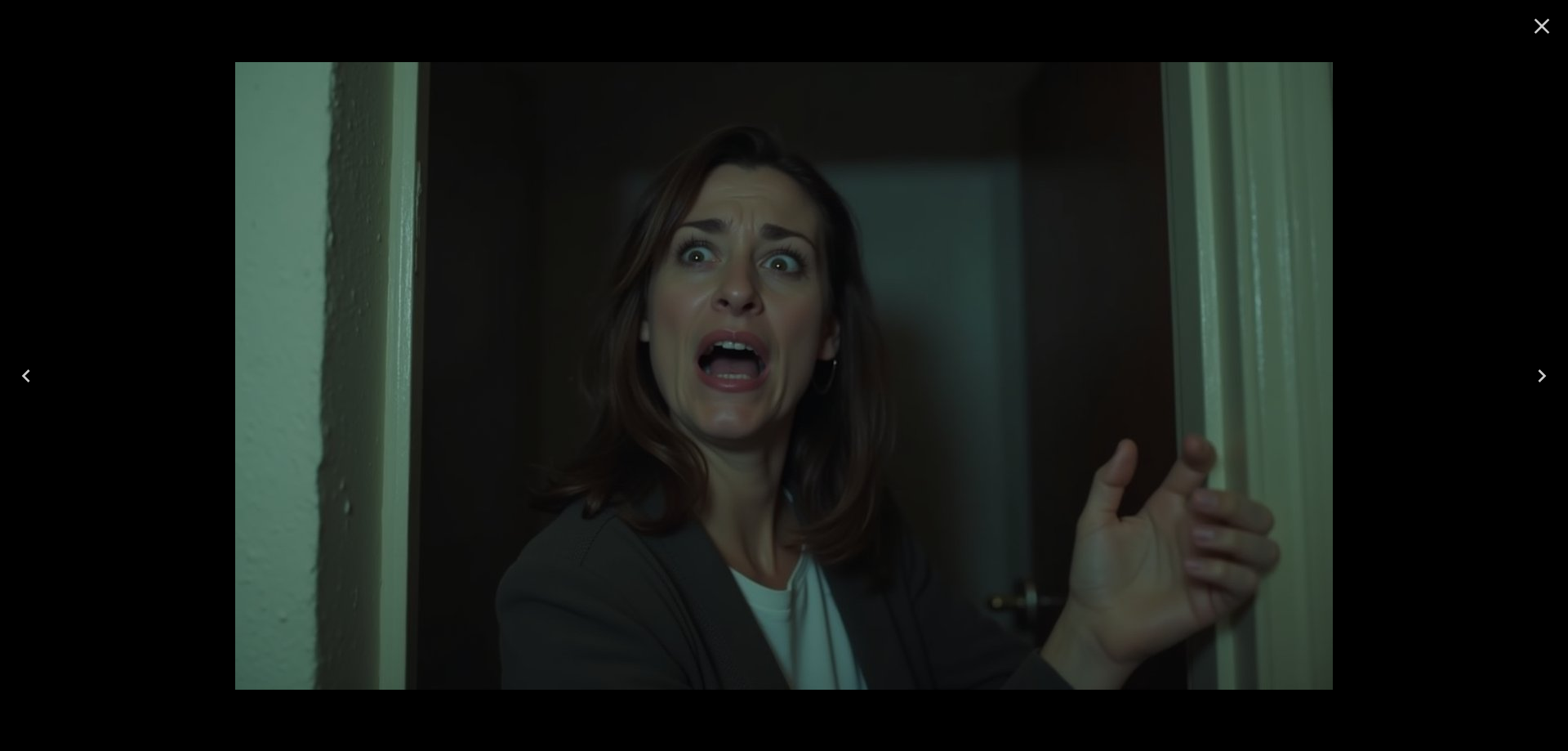
click at [1534, 23] on icon "Close" at bounding box center [1541, 26] width 26 height 26
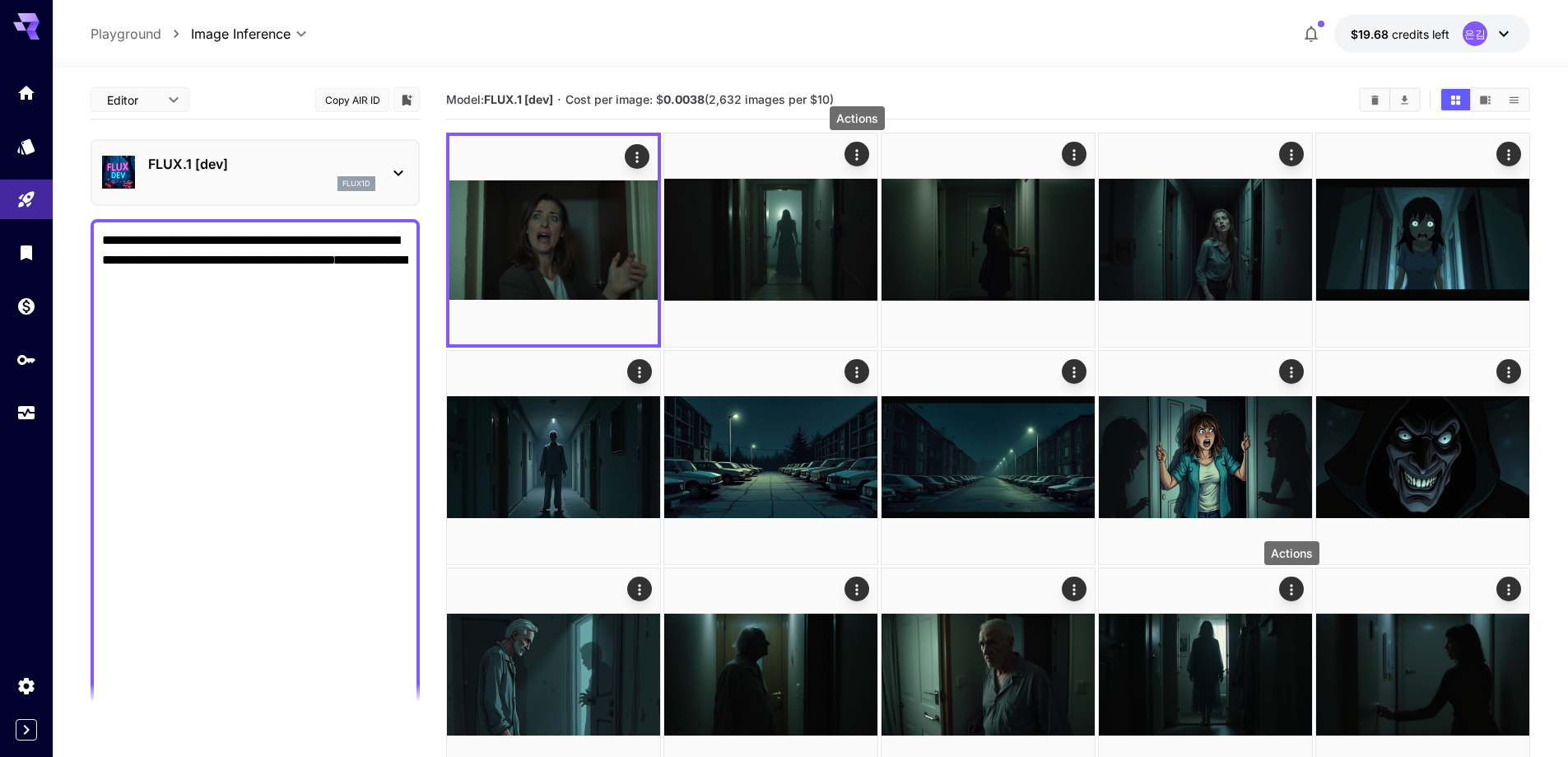
click at [200, 307] on textarea "**********" at bounding box center [255, 478] width 306 height 494
drag, startPoint x: 201, startPoint y: 293, endPoint x: 87, endPoint y: 226, distance: 132.2
paste textarea "**********"
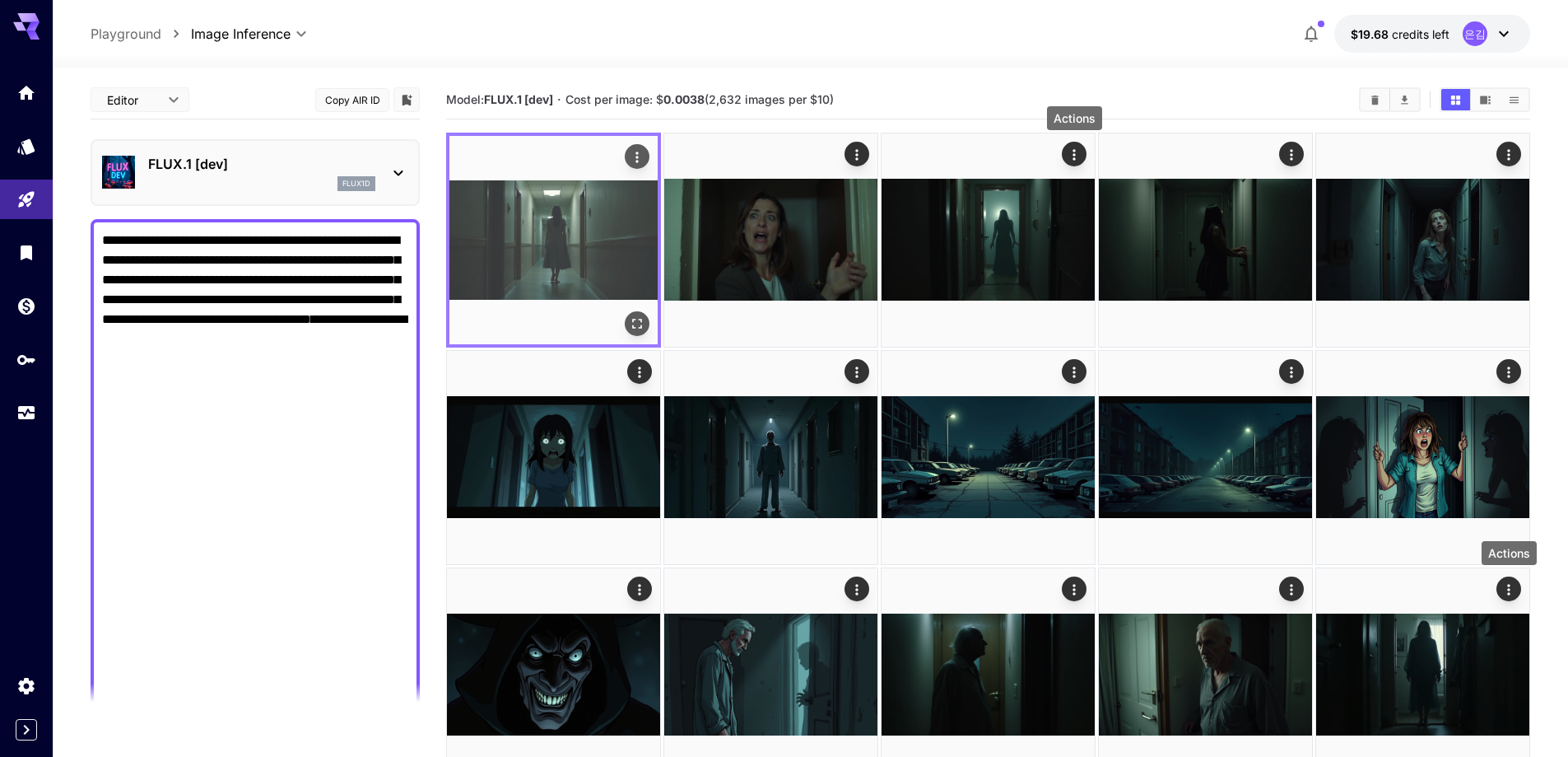
type textarea "**********"
click at [633, 160] on icon "Actions" at bounding box center [637, 157] width 16 height 16
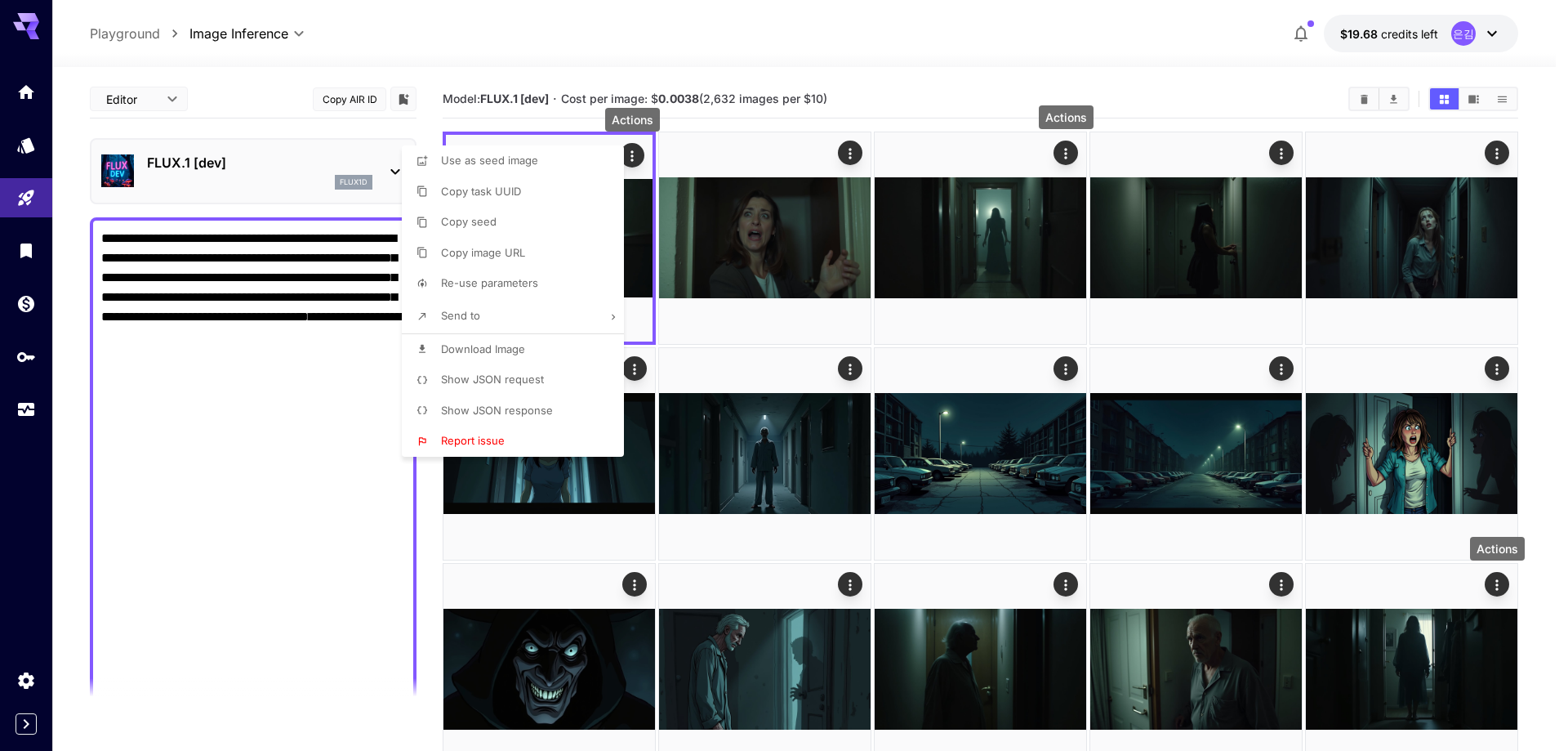
click at [509, 348] on span "Download Image" at bounding box center [483, 349] width 84 height 13
